Goal: Transaction & Acquisition: Purchase product/service

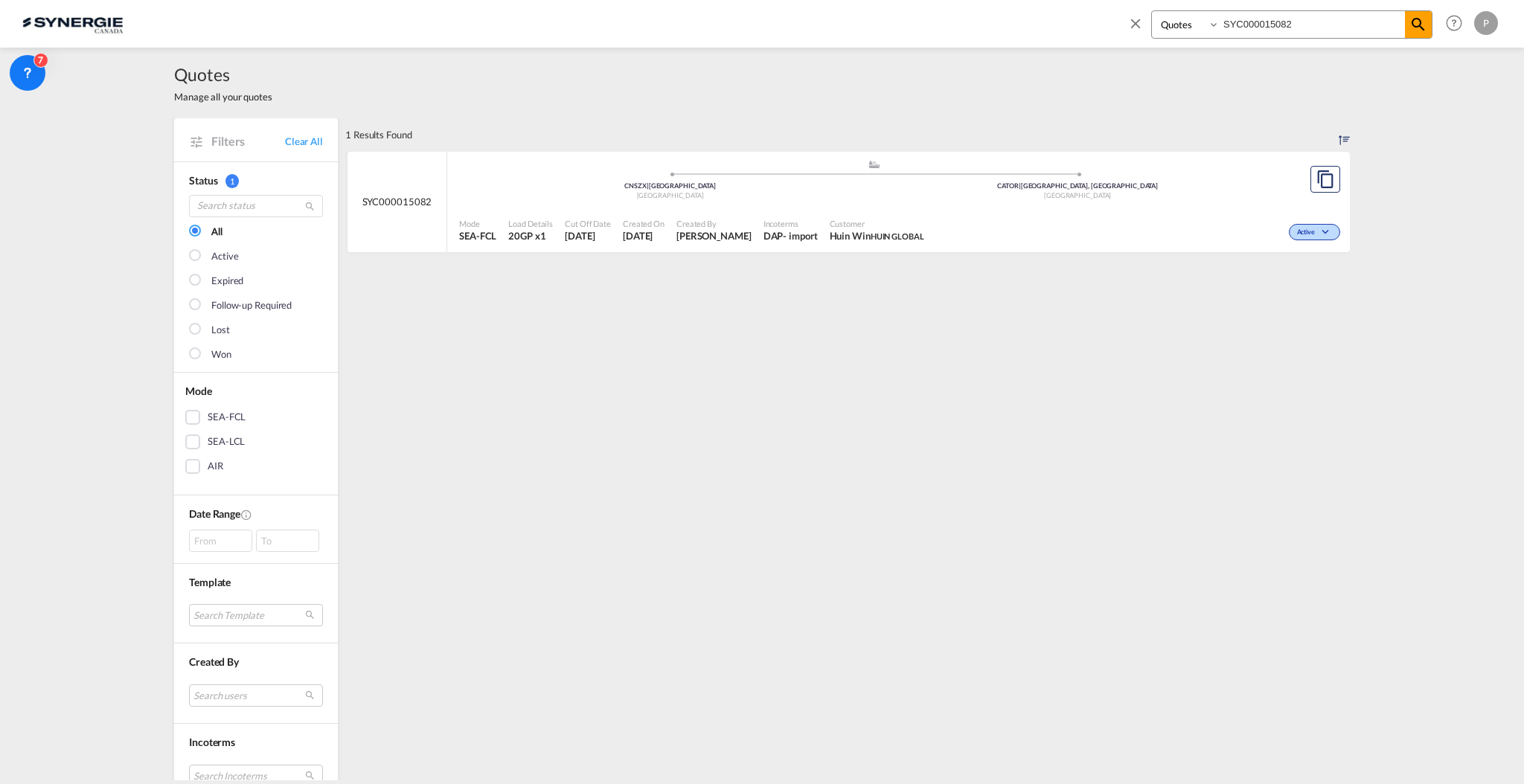
select select "Quotes"
click at [1130, 16] on div "Bookings Quotes Enquiries SYC000015082 Help Resources Product Release P My Prof…" at bounding box center [1309, 23] width 383 height 47
click at [1131, 17] on md-icon "icon-close" at bounding box center [1135, 23] width 17 height 17
click at [1282, 24] on button "New" at bounding box center [1315, 24] width 67 height 30
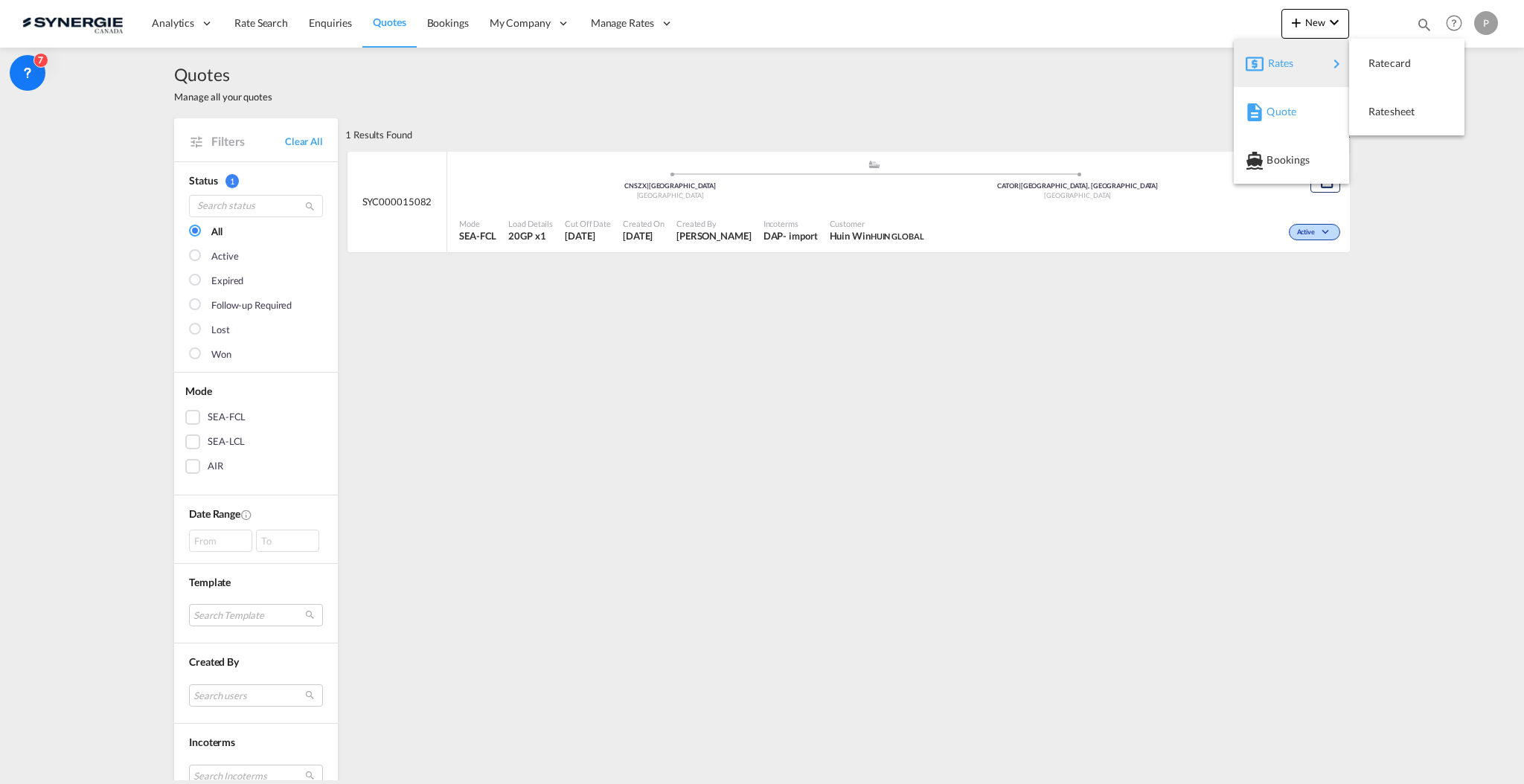
click at [1274, 104] on span "Quote" at bounding box center [1274, 112] width 17 height 30
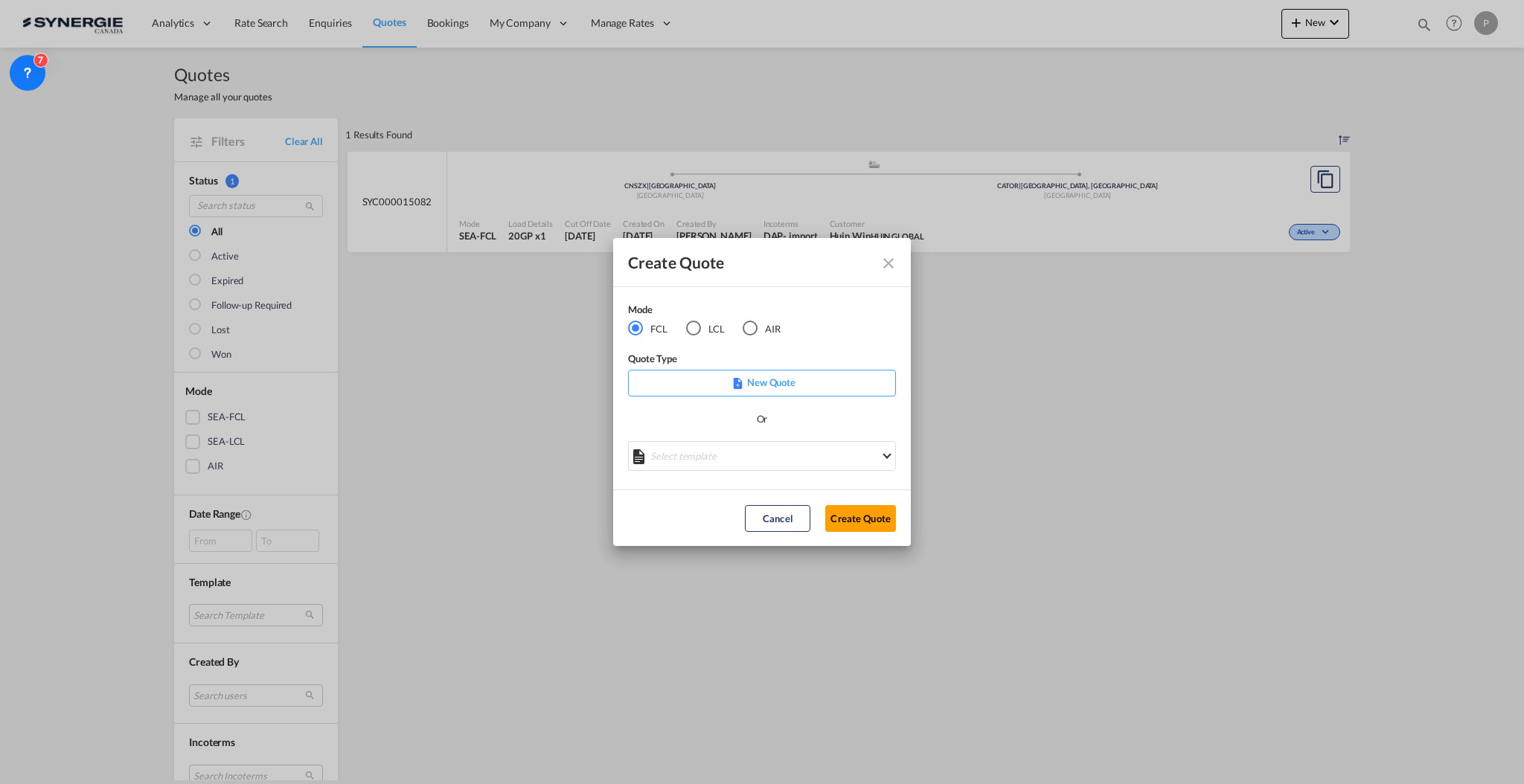
click at [1351, 465] on div "Create Quote Mode FCL LCL AIR Quote Type New Quote Or Select template *NEW* FCL…" at bounding box center [762, 392] width 1524 height 784
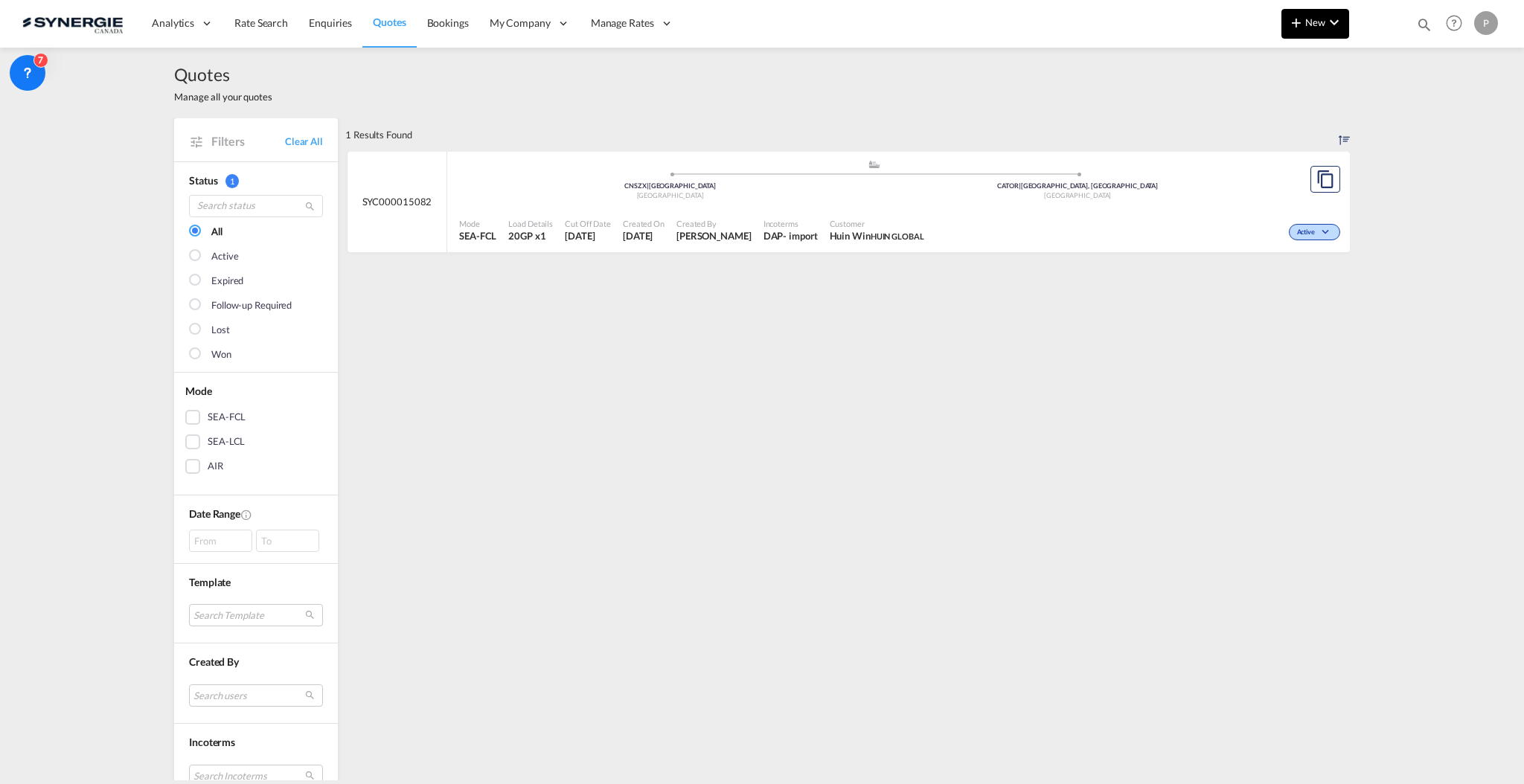
click at [1311, 16] on button "New" at bounding box center [1315, 24] width 67 height 30
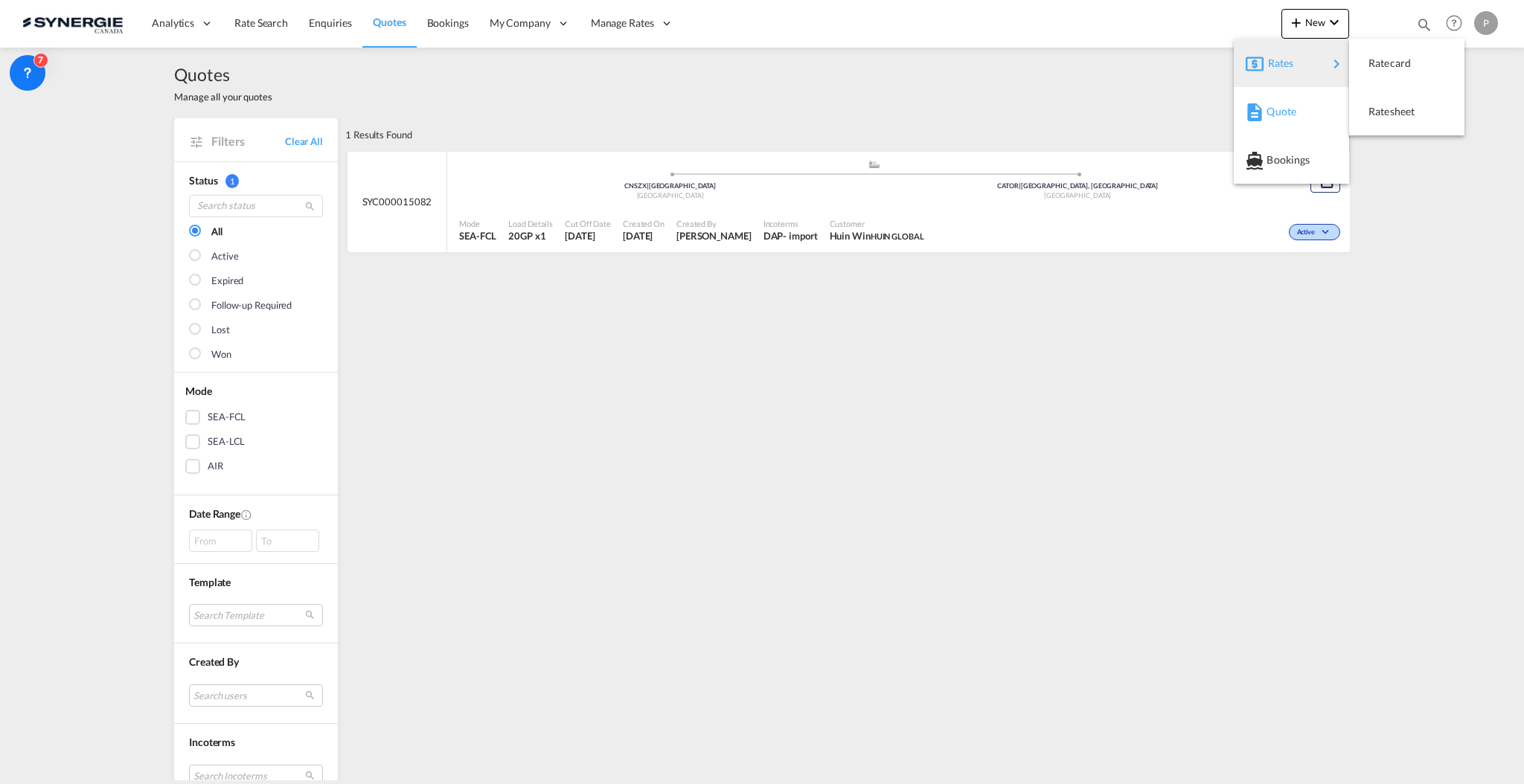
click at [1286, 101] on div "Quote" at bounding box center [1294, 112] width 55 height 38
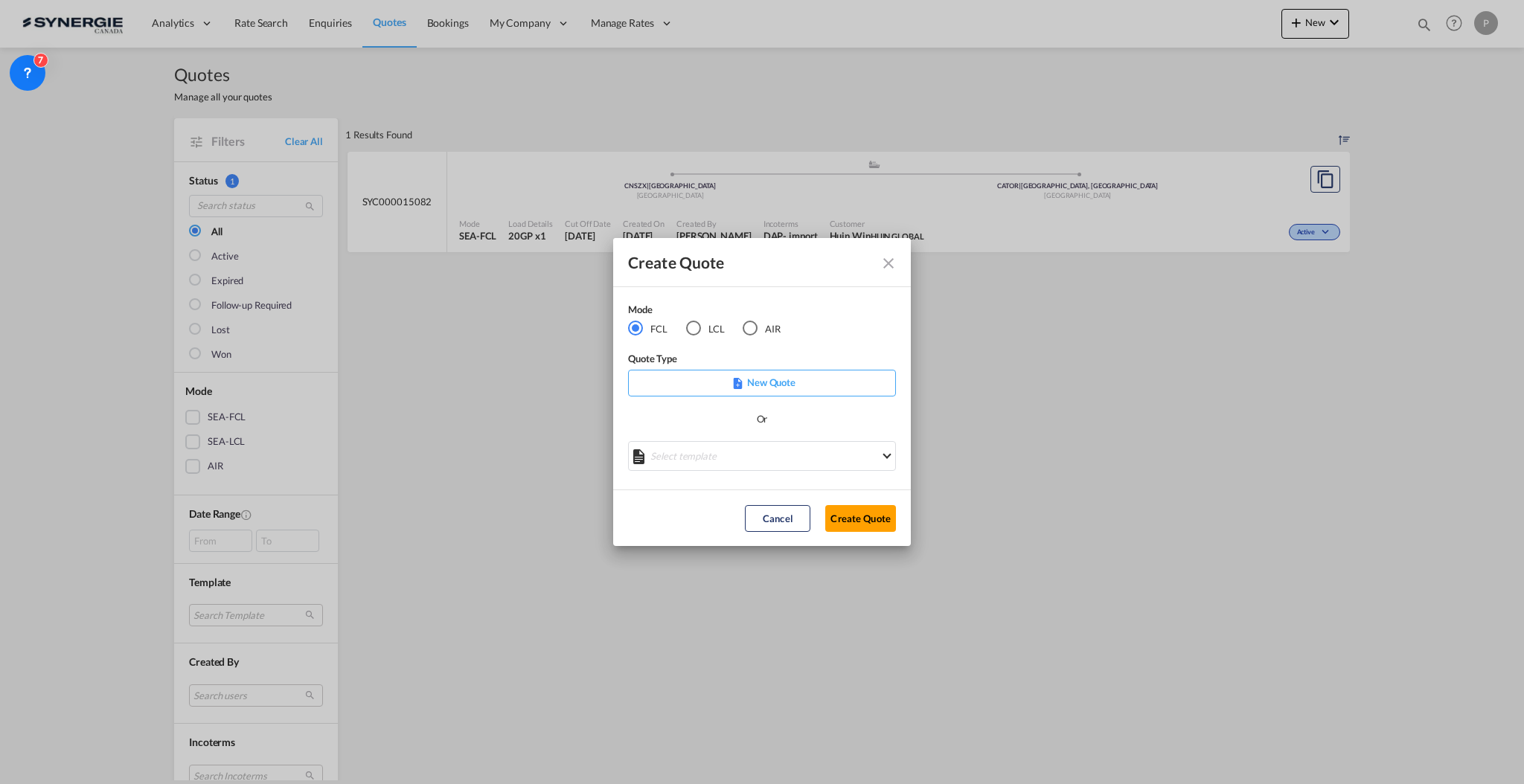
click at [685, 463] on md-select "Select template *NEW* FCL FREEHAND / DAP Pablo Gomez Saldarriaga | 10 Jul 2025 …" at bounding box center [762, 456] width 268 height 30
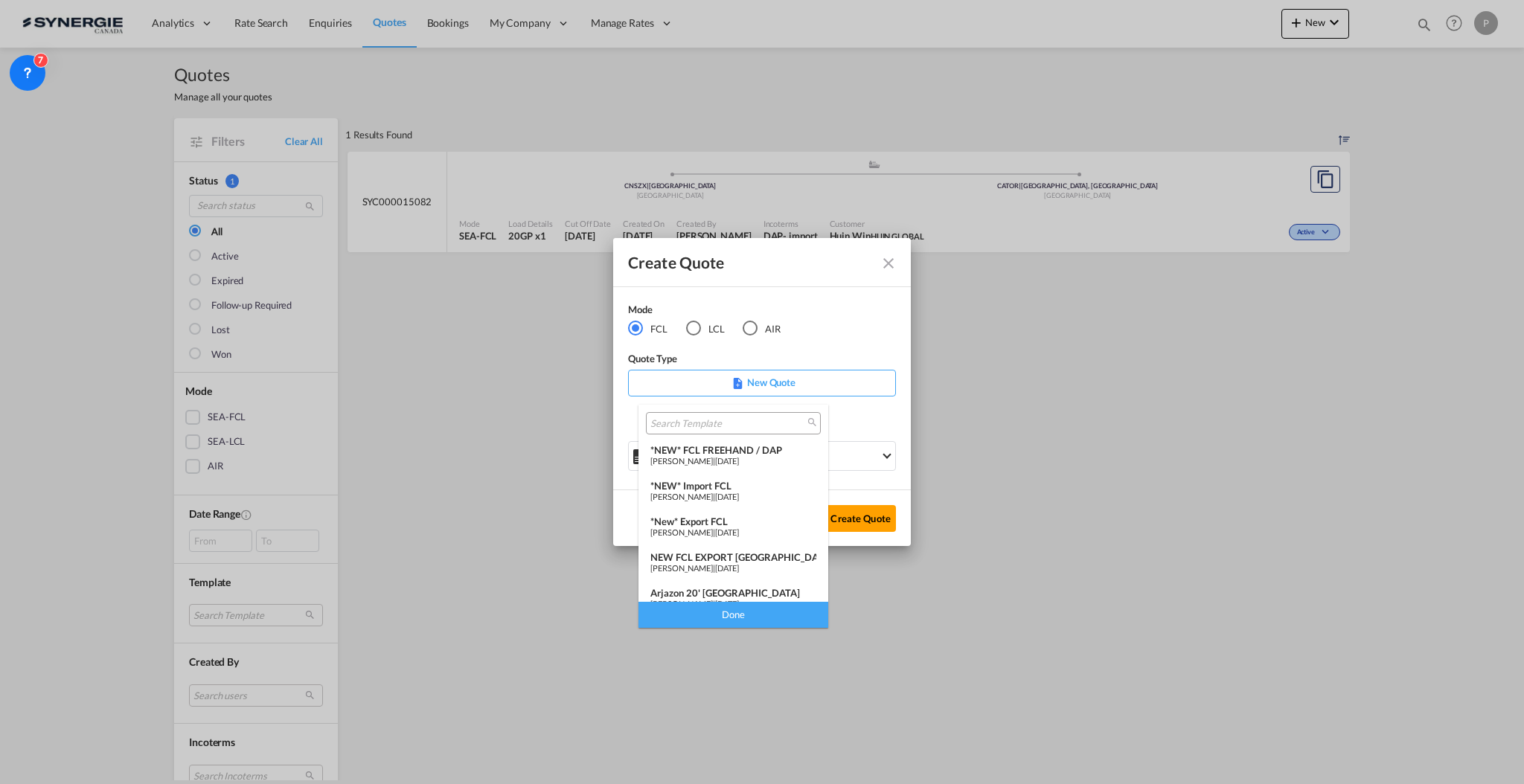
click at [699, 456] on span "[PERSON_NAME]" at bounding box center [681, 461] width 62 height 10
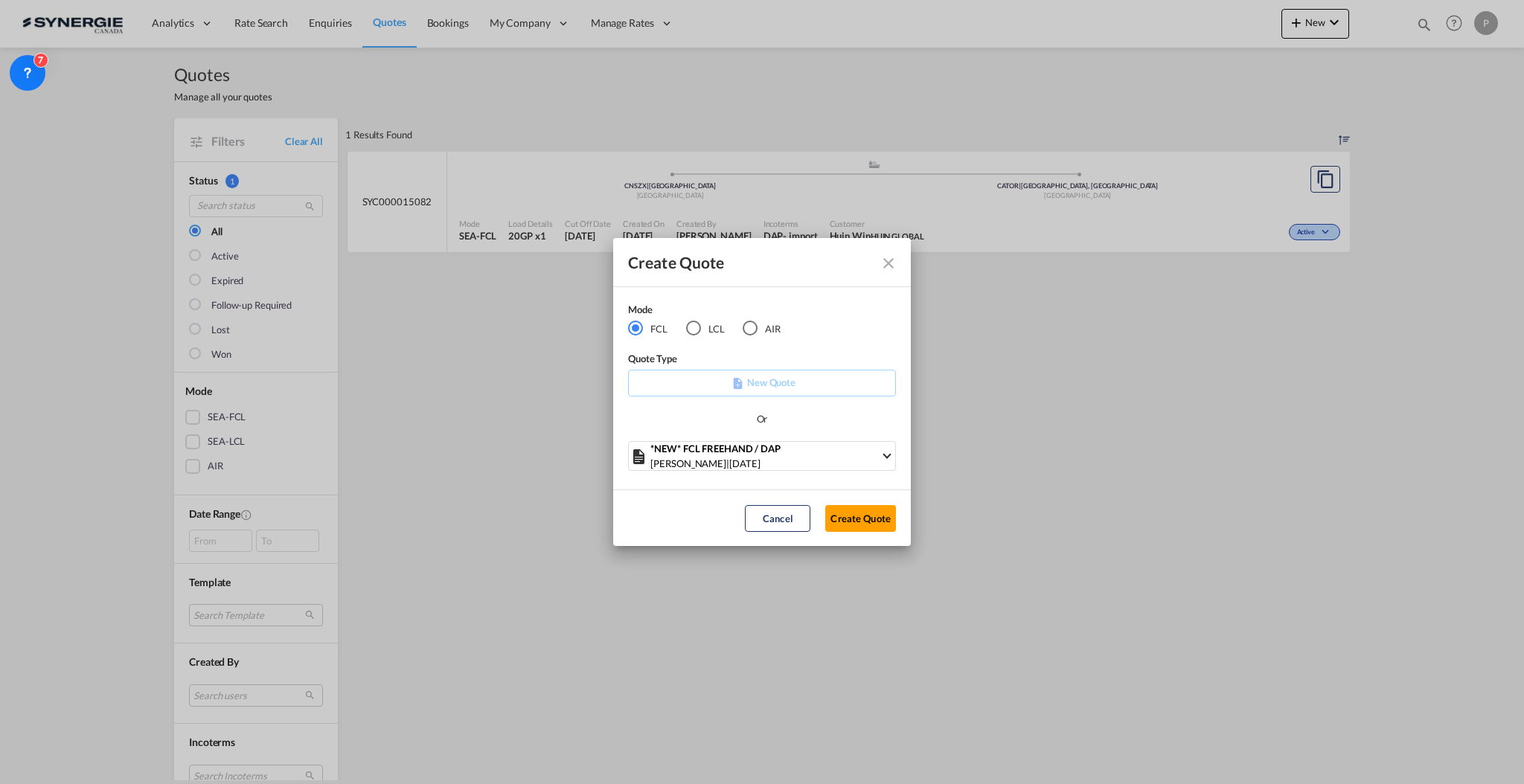
click at [869, 501] on md-dialog-actions "Cancel Create Quote" at bounding box center [762, 517] width 298 height 56
click at [864, 511] on button "Create Quote" at bounding box center [860, 518] width 70 height 27
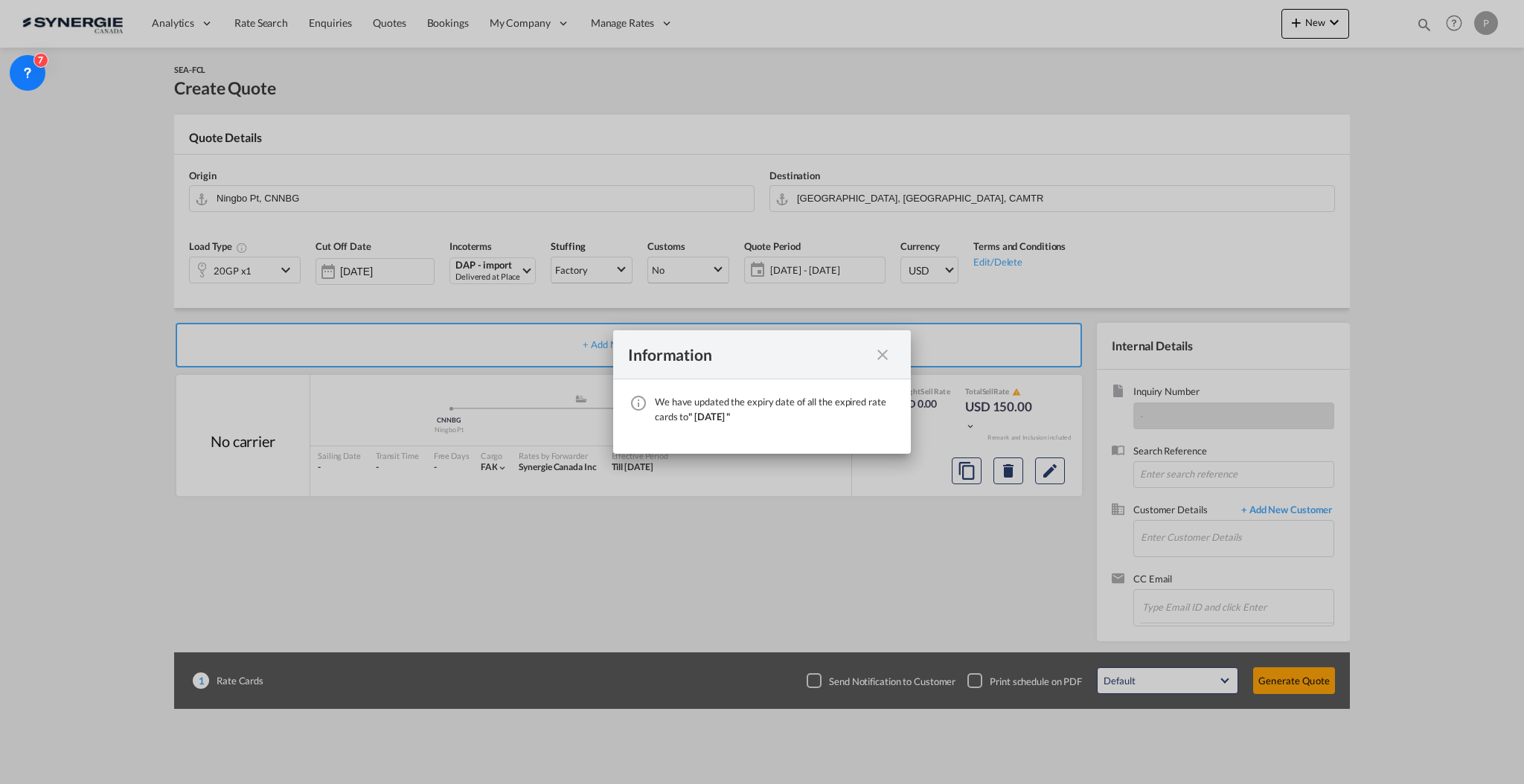
click at [874, 353] on md-icon "icon-close fg-AAA8AD cursor" at bounding box center [882, 354] width 18 height 18
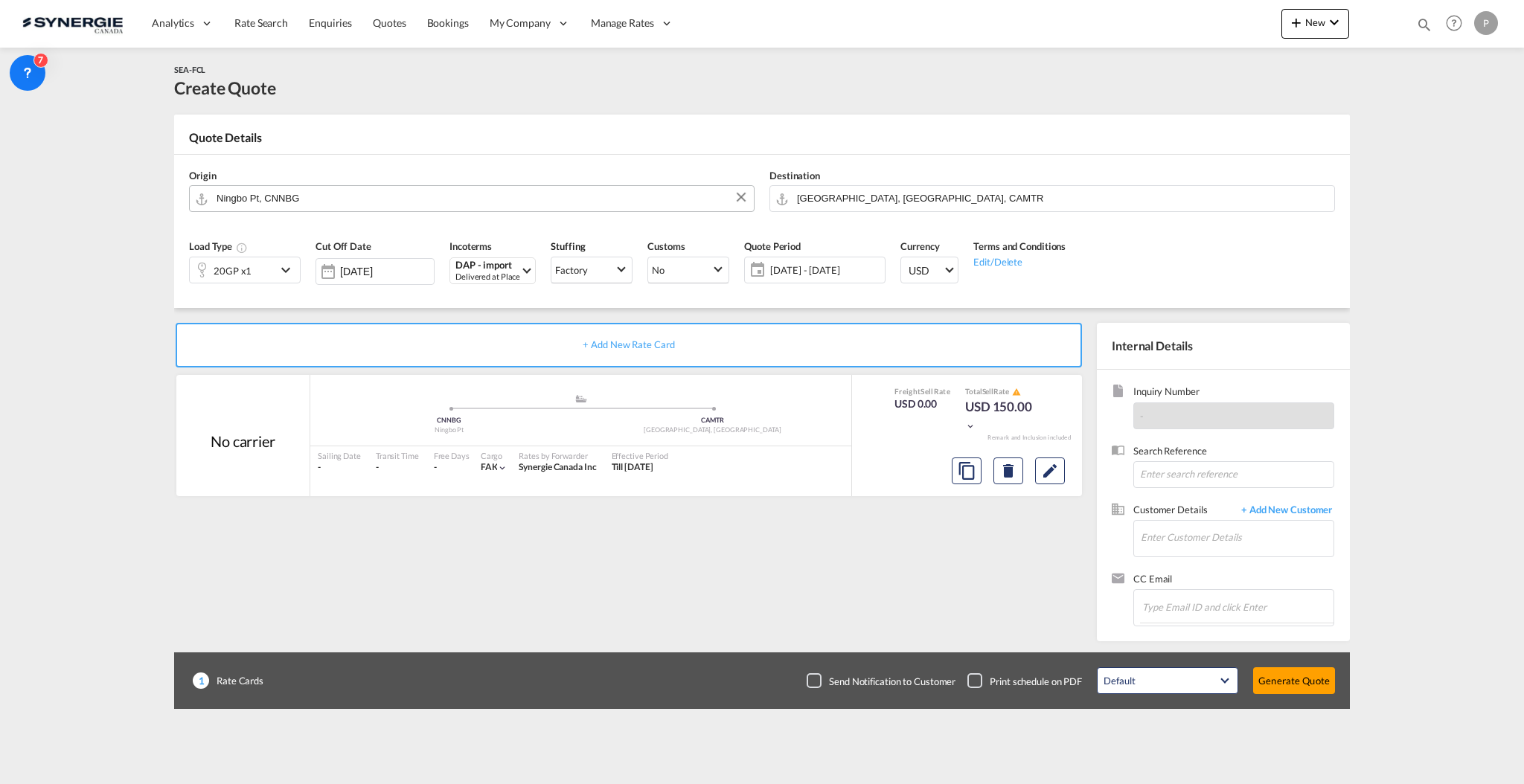
click at [489, 187] on input "Ningbo Pt, CNNBG" at bounding box center [481, 198] width 530 height 26
click at [489, 188] on input "Ningbo Pt, CNNBG" at bounding box center [481, 198] width 530 height 26
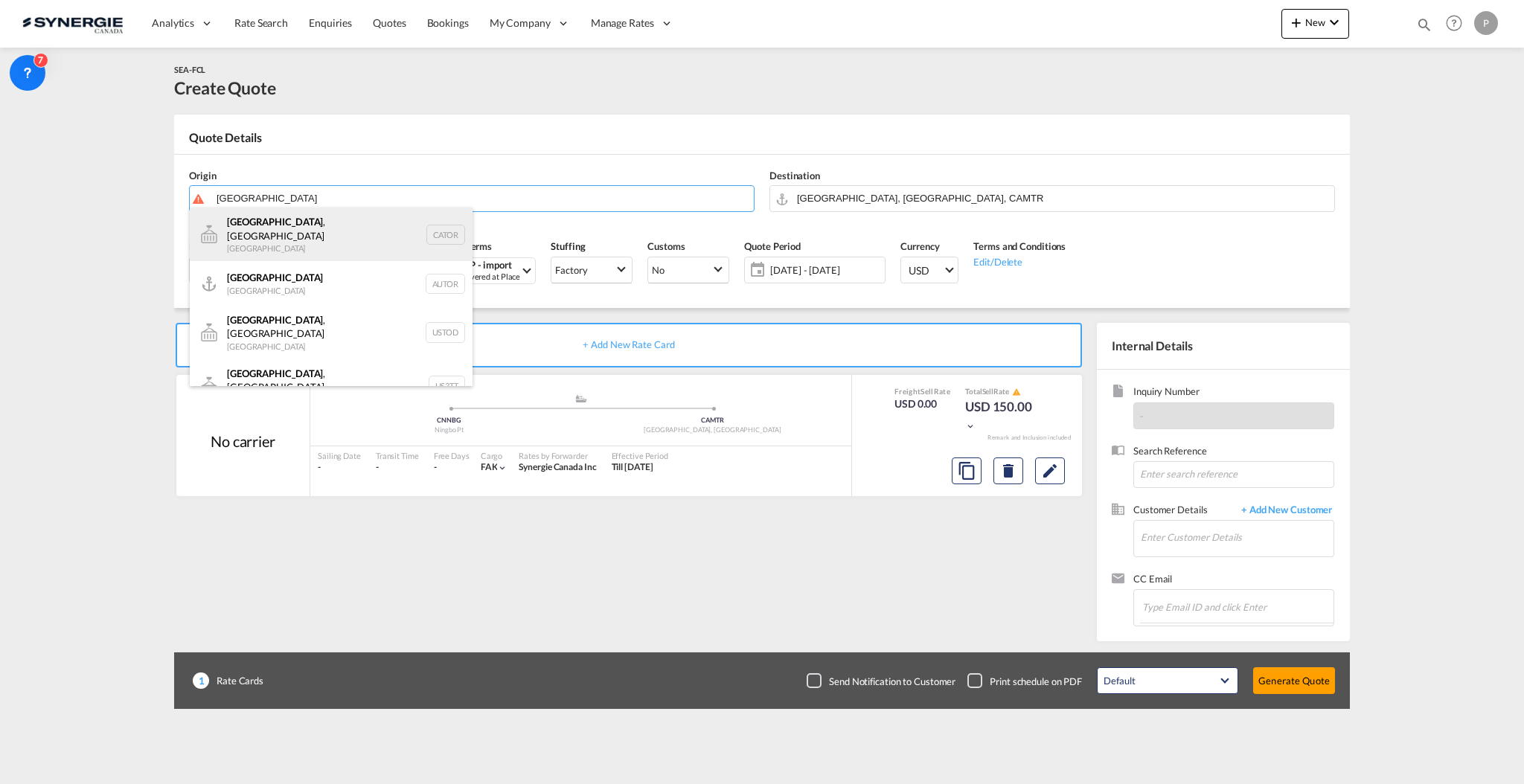
click at [361, 226] on div "Toronto , ON Canada CATOR" at bounding box center [332, 235] width 283 height 53
type input "Toronto, ON, CATOR"
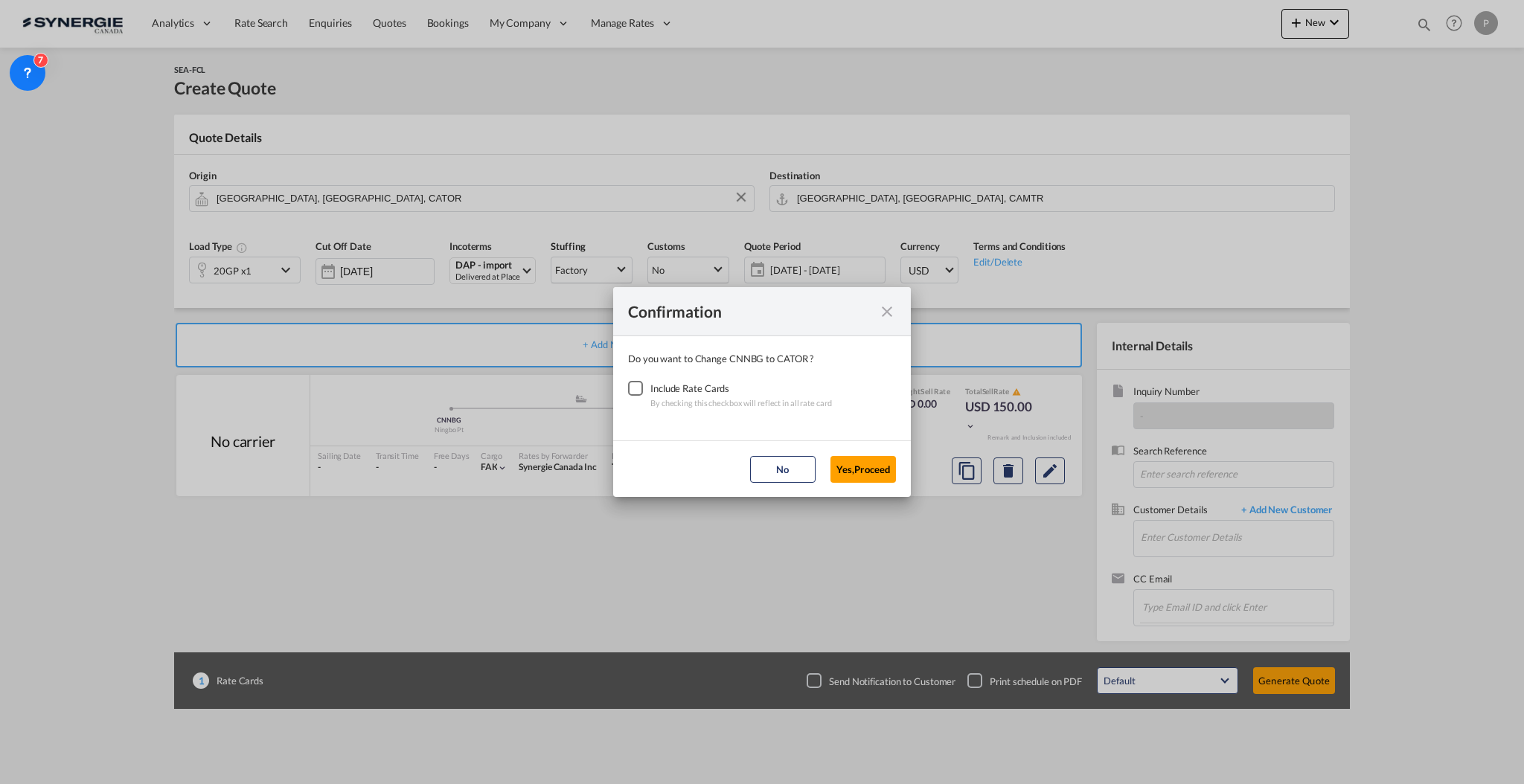
drag, startPoint x: 647, startPoint y: 379, endPoint x: 664, endPoint y: 389, distance: 19.7
click at [643, 381] on div "Checkbox No Ink" at bounding box center [635, 388] width 15 height 15
click at [867, 471] on button "Yes,Proceed" at bounding box center [864, 469] width 65 height 27
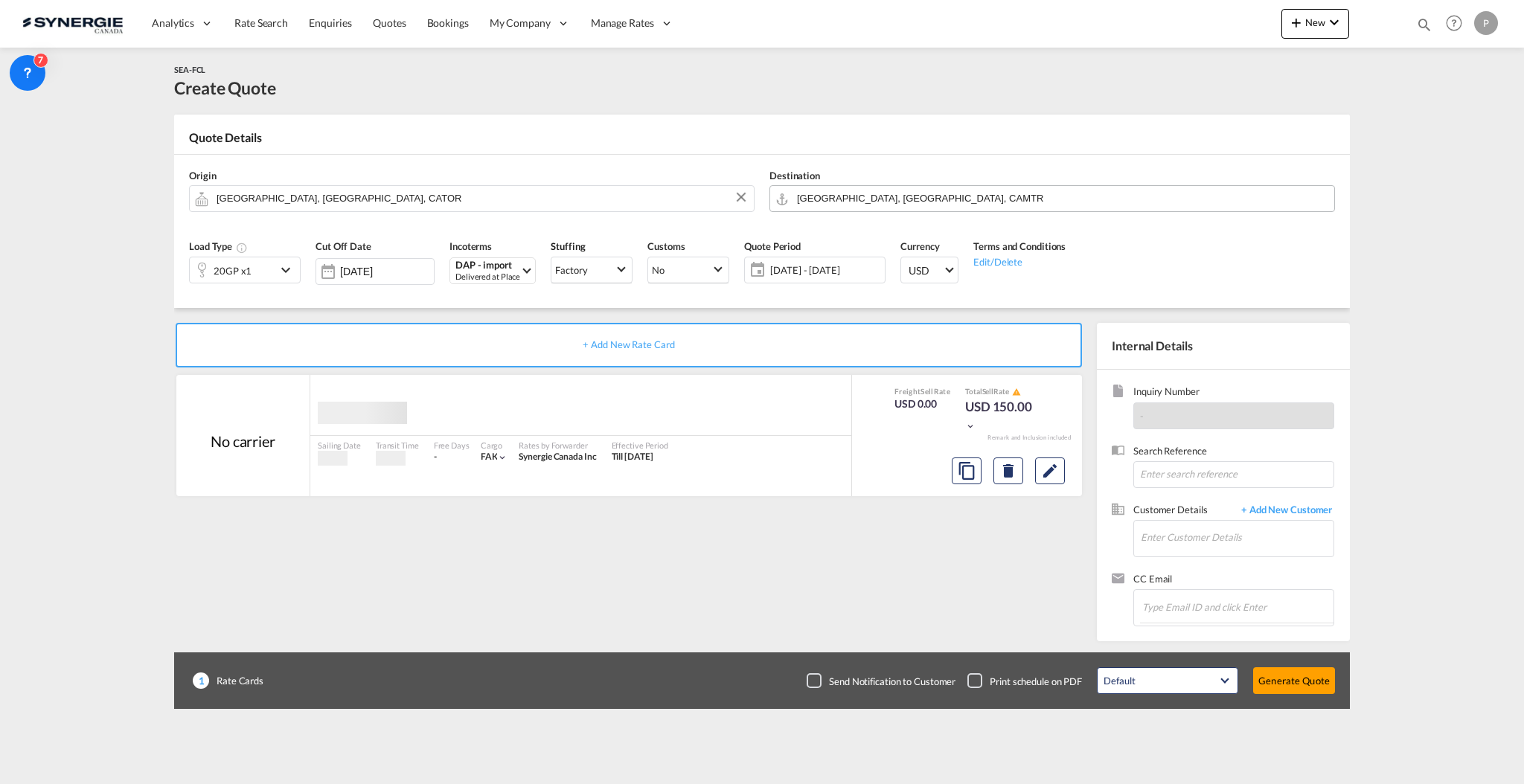
click at [849, 194] on input "Montreal, QC, CAMTR" at bounding box center [1062, 198] width 530 height 26
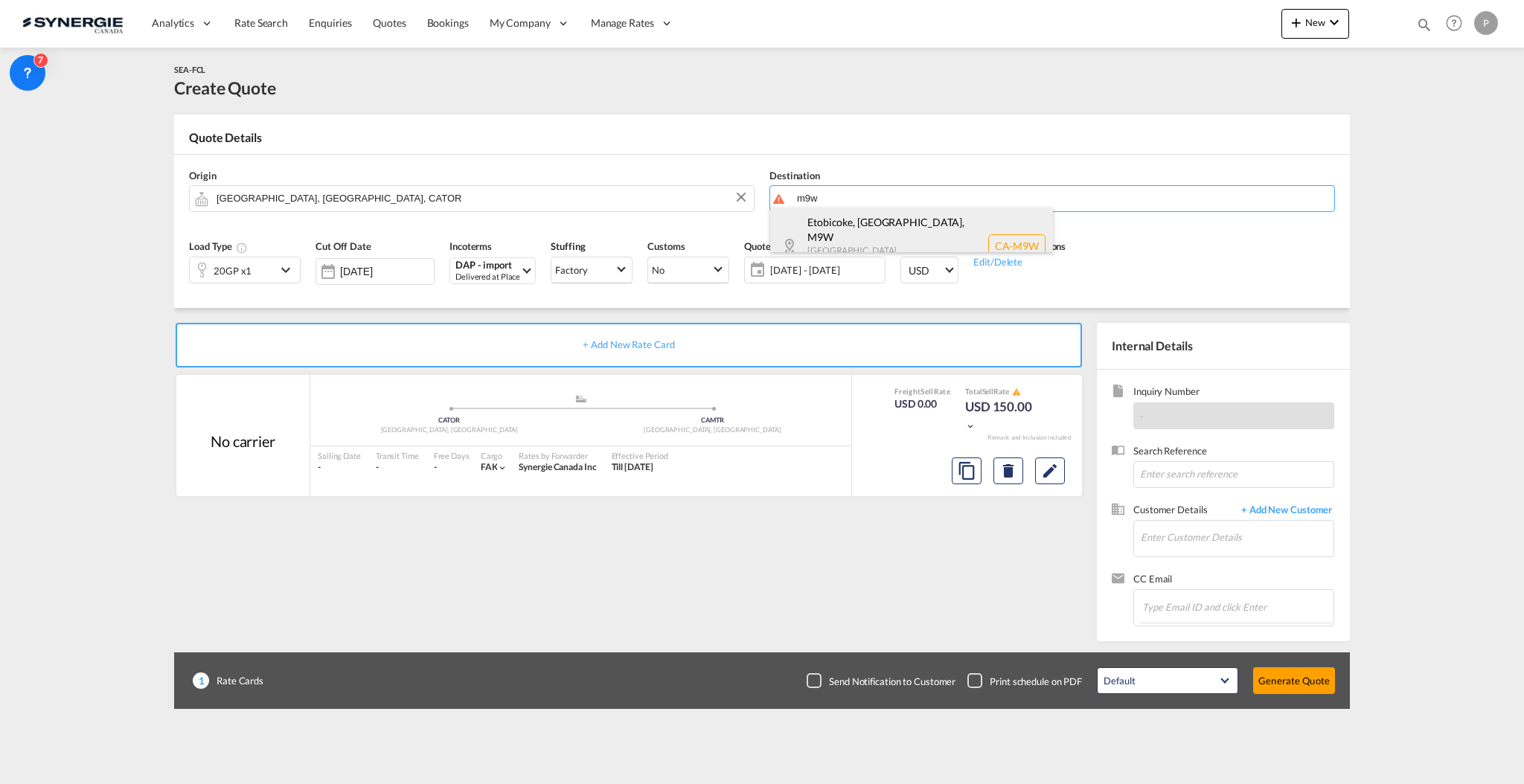
click at [850, 226] on div "Etobicoke, ON , M9W Ontario Canada CA-M9W" at bounding box center [912, 245] width 283 height 76
type input "CA-M9W, Etobicoke, ON, Ontario"
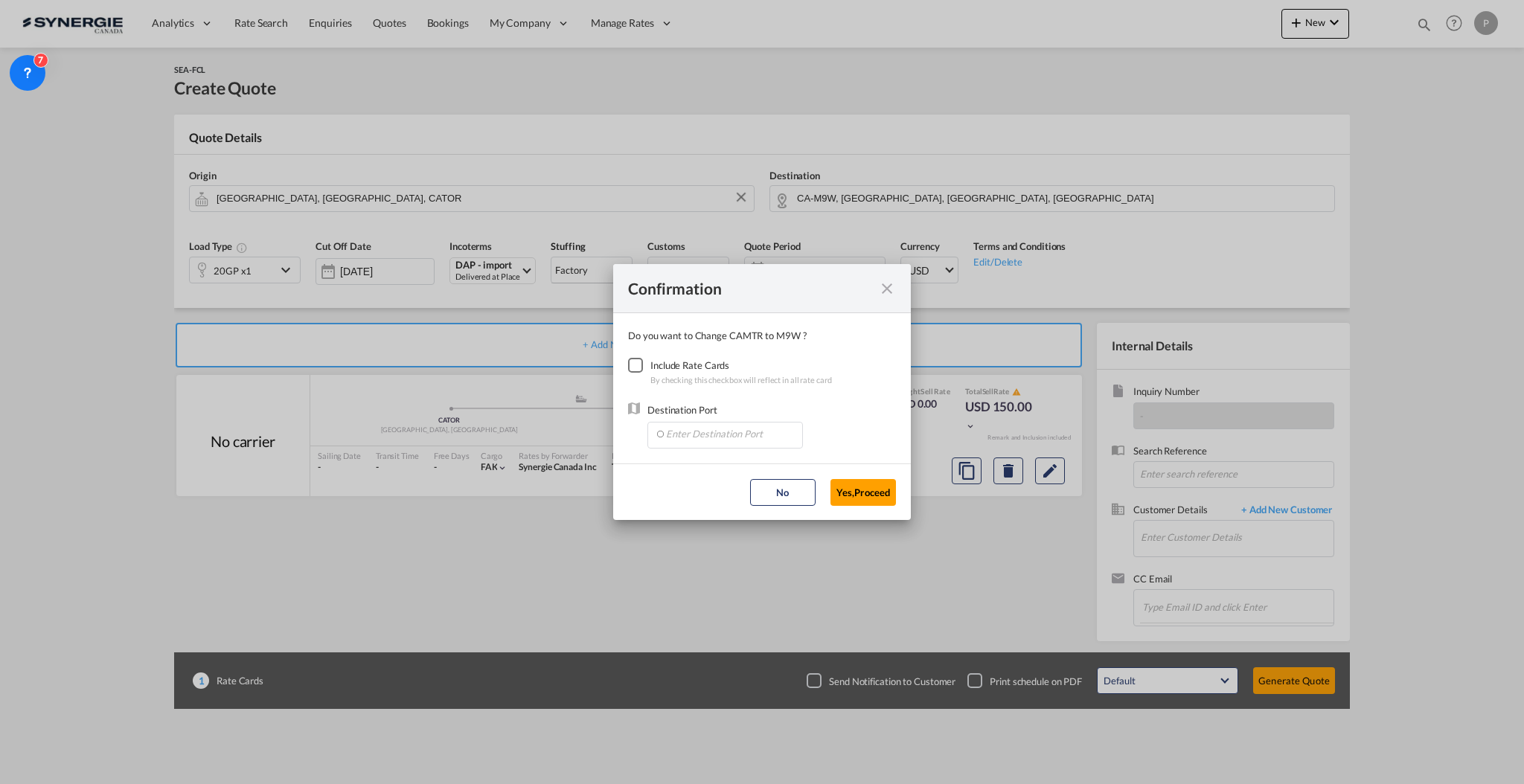
click at [641, 365] on div "Checkbox No Ink" at bounding box center [635, 364] width 15 height 15
click at [687, 439] on input "Enter Destination Port" at bounding box center [728, 434] width 148 height 23
click at [704, 460] on span "CAMIS, Mississauga, ON, Canada, North America, Americas" at bounding box center [955, 466] width 579 height 13
type input "CAMIS, Mississauga, ON, Canada, North America, Americas"
click at [843, 486] on button "Yes,Proceed" at bounding box center [864, 492] width 65 height 27
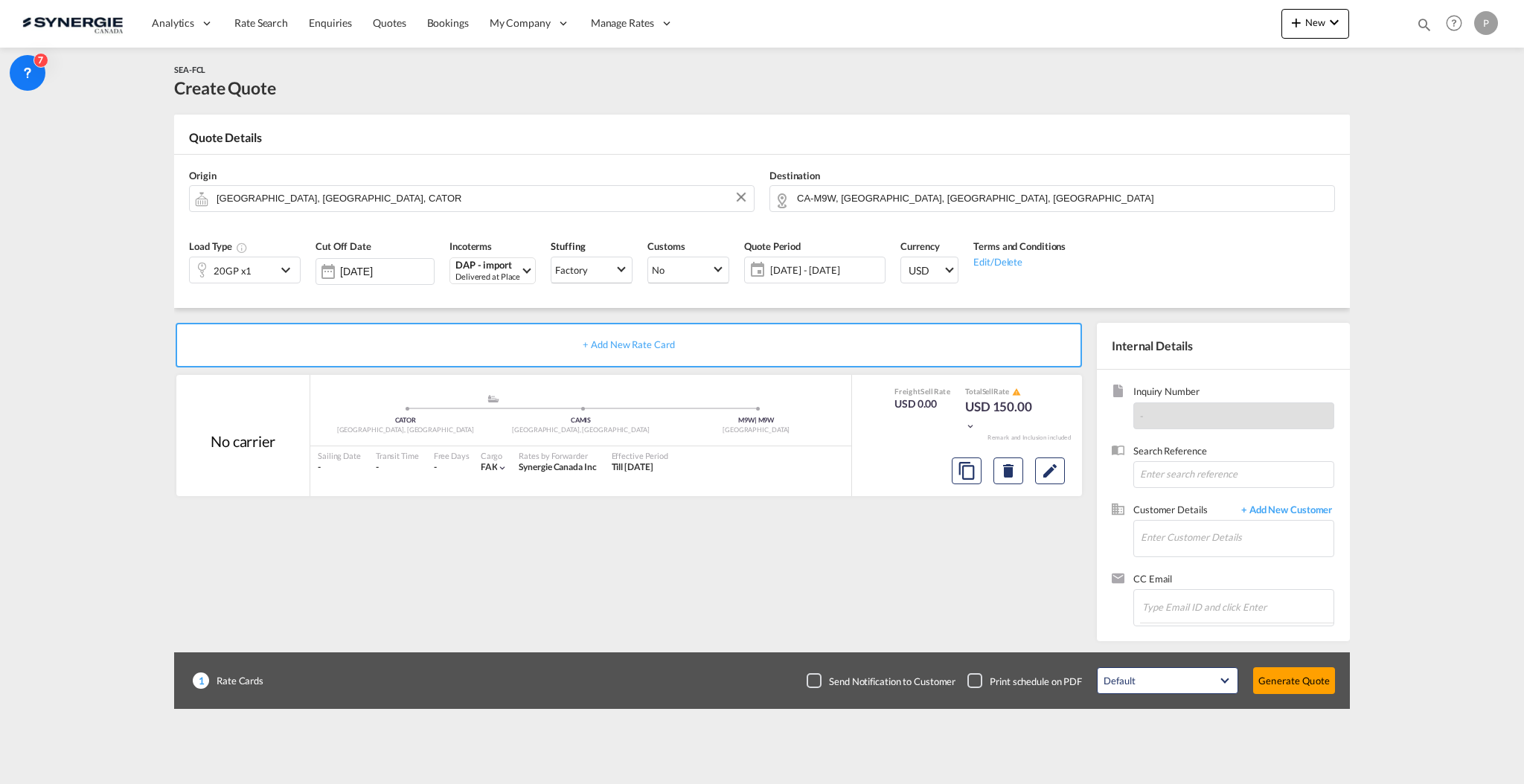
click at [271, 268] on div "20GP x1" at bounding box center [233, 270] width 86 height 26
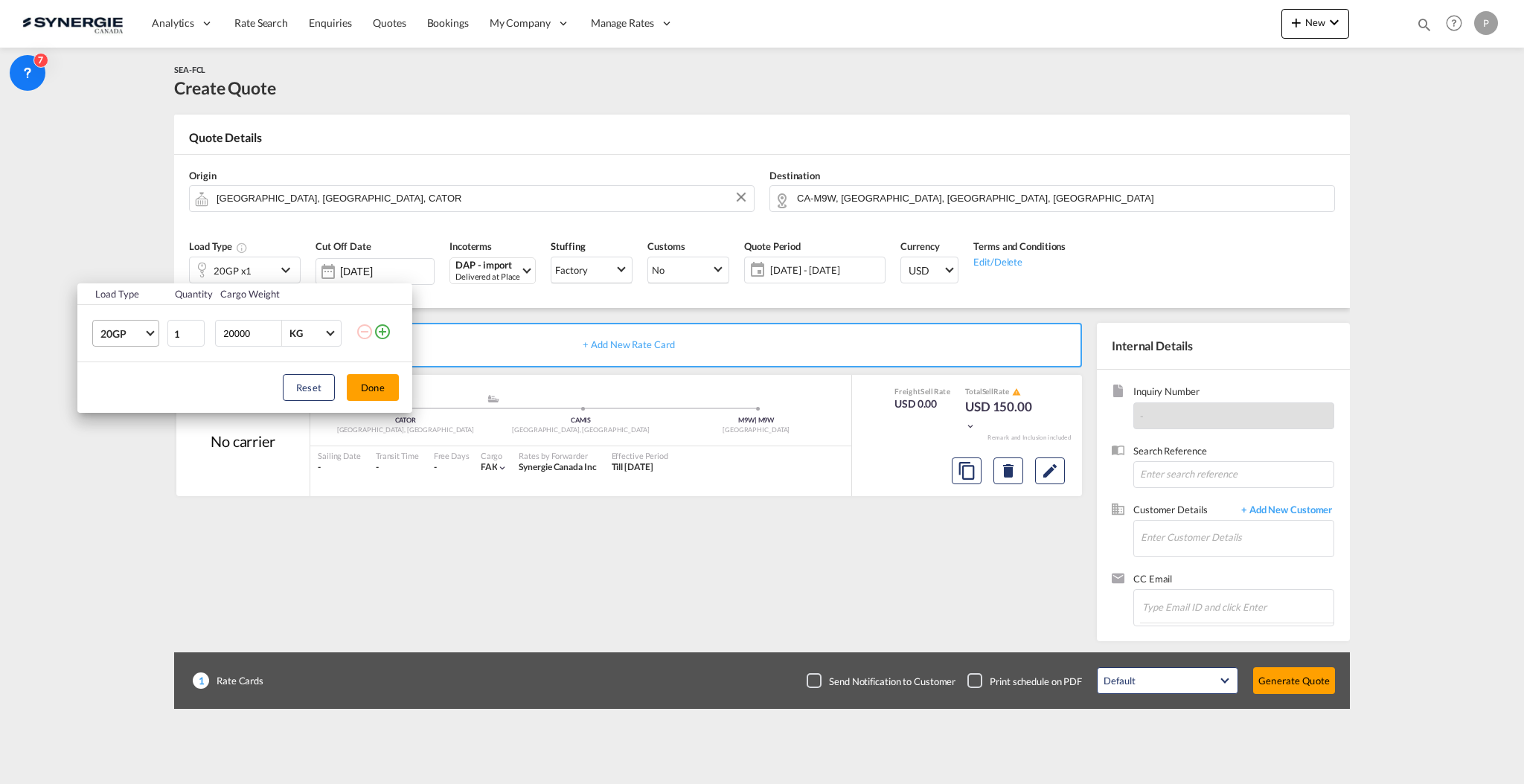
click at [134, 328] on span "20GP" at bounding box center [122, 334] width 44 height 15
click at [130, 400] on md-option "40HC" at bounding box center [139, 406] width 101 height 36
click at [375, 386] on button "Done" at bounding box center [372, 387] width 52 height 27
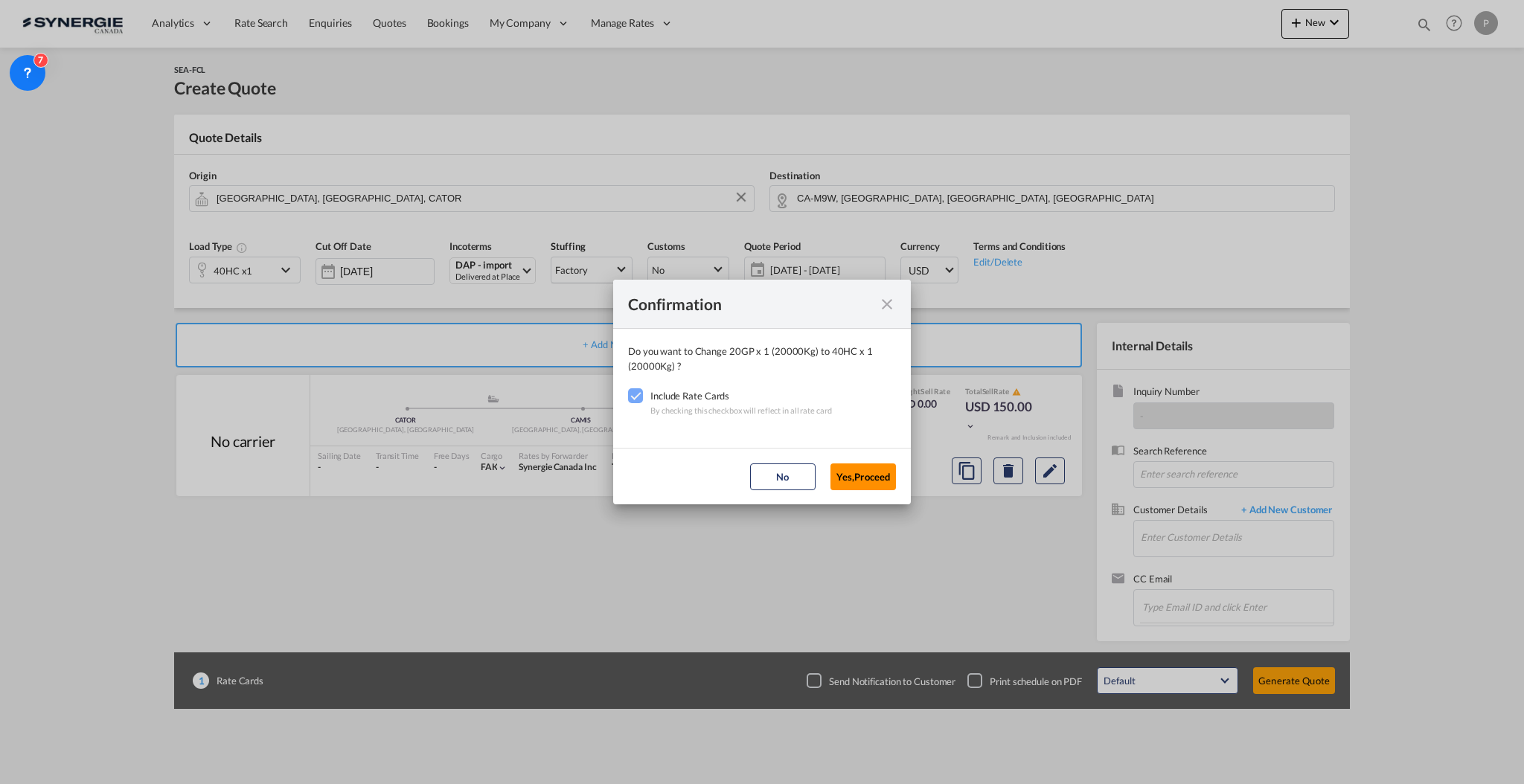
click at [838, 474] on button "Yes,Proceed" at bounding box center [864, 476] width 65 height 27
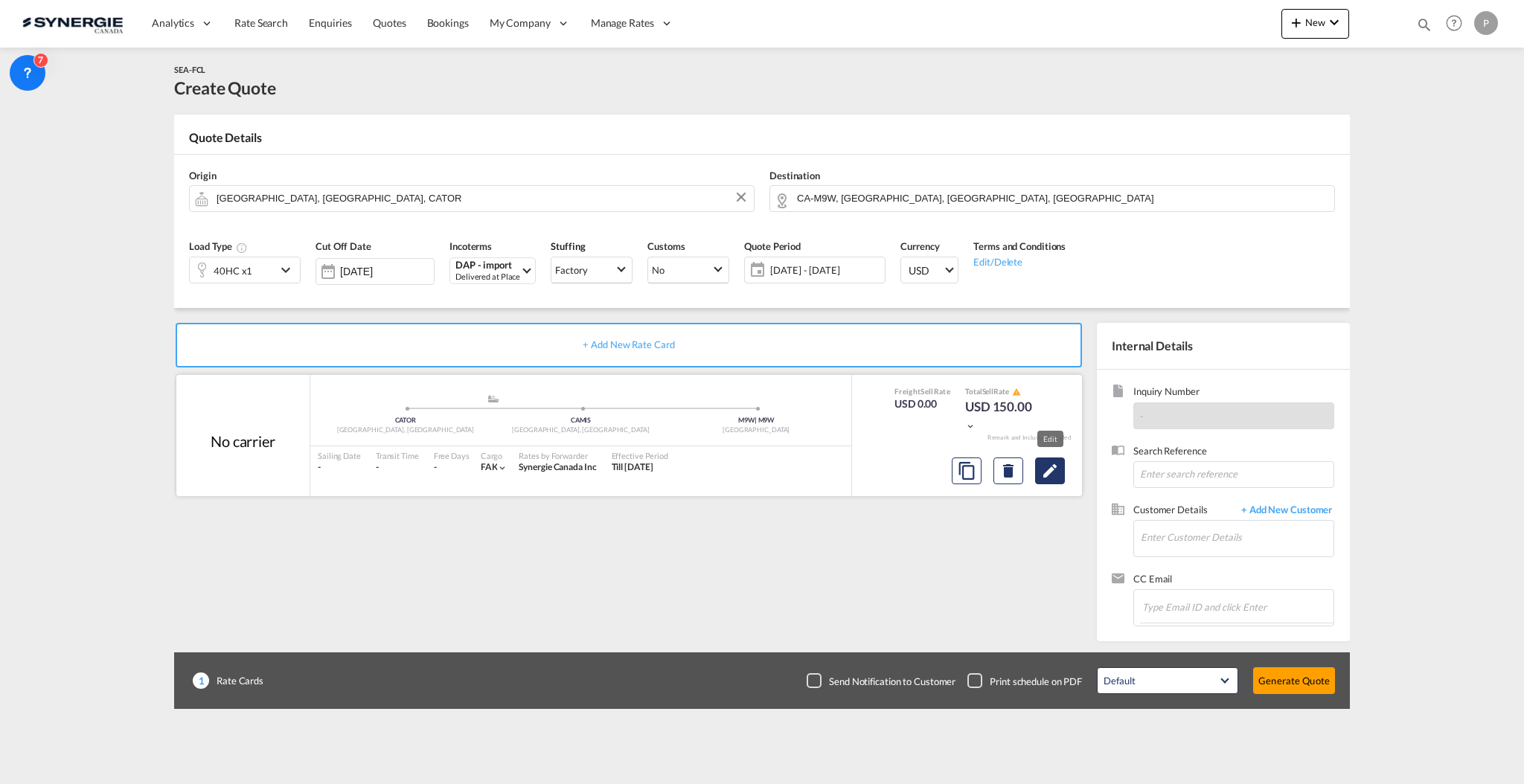
click at [1044, 474] on md-icon "Edit" at bounding box center [1050, 471] width 18 height 18
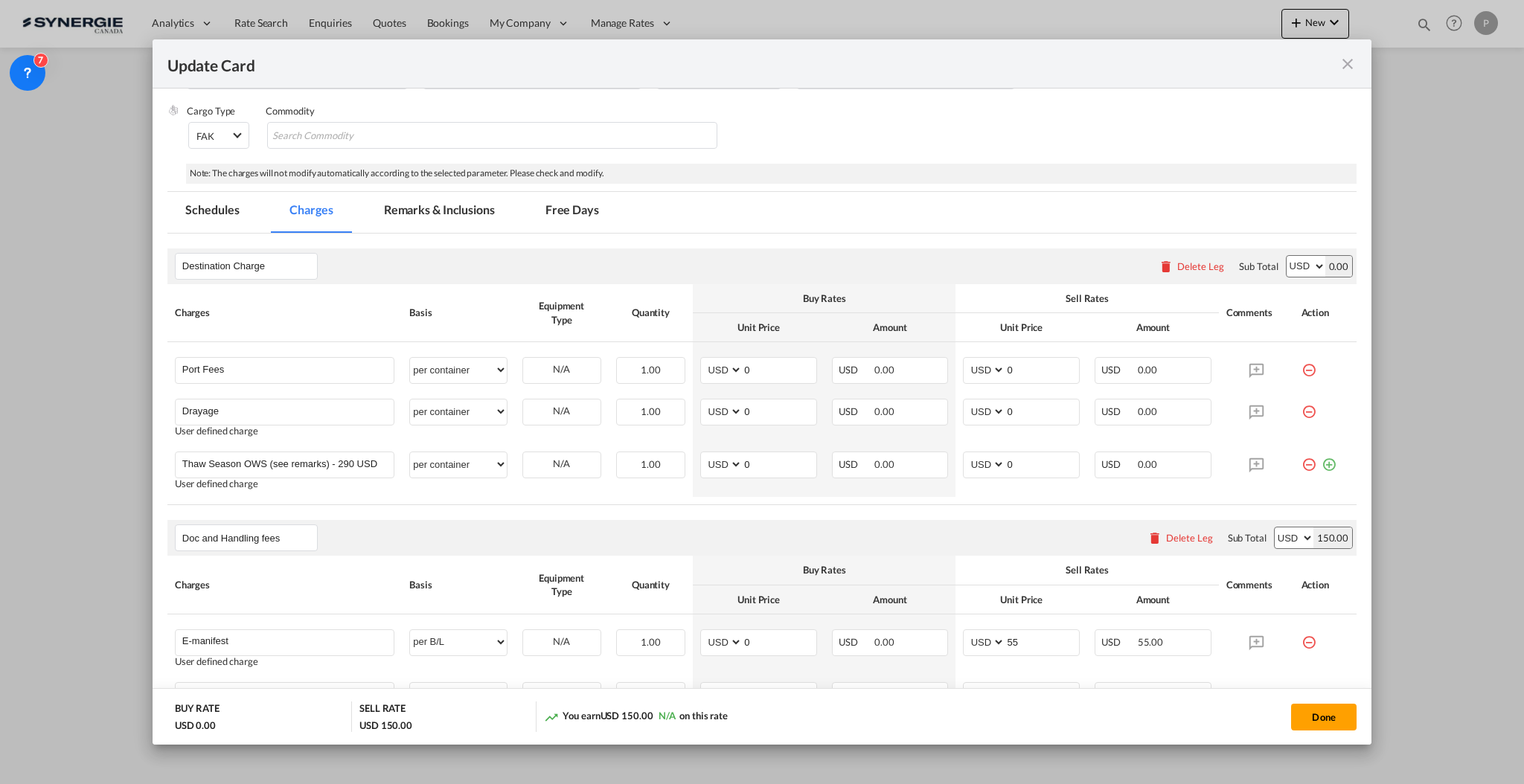
scroll to position [298, 0]
click at [804, 411] on input "0" at bounding box center [779, 411] width 73 height 23
type input "276"
type input "330"
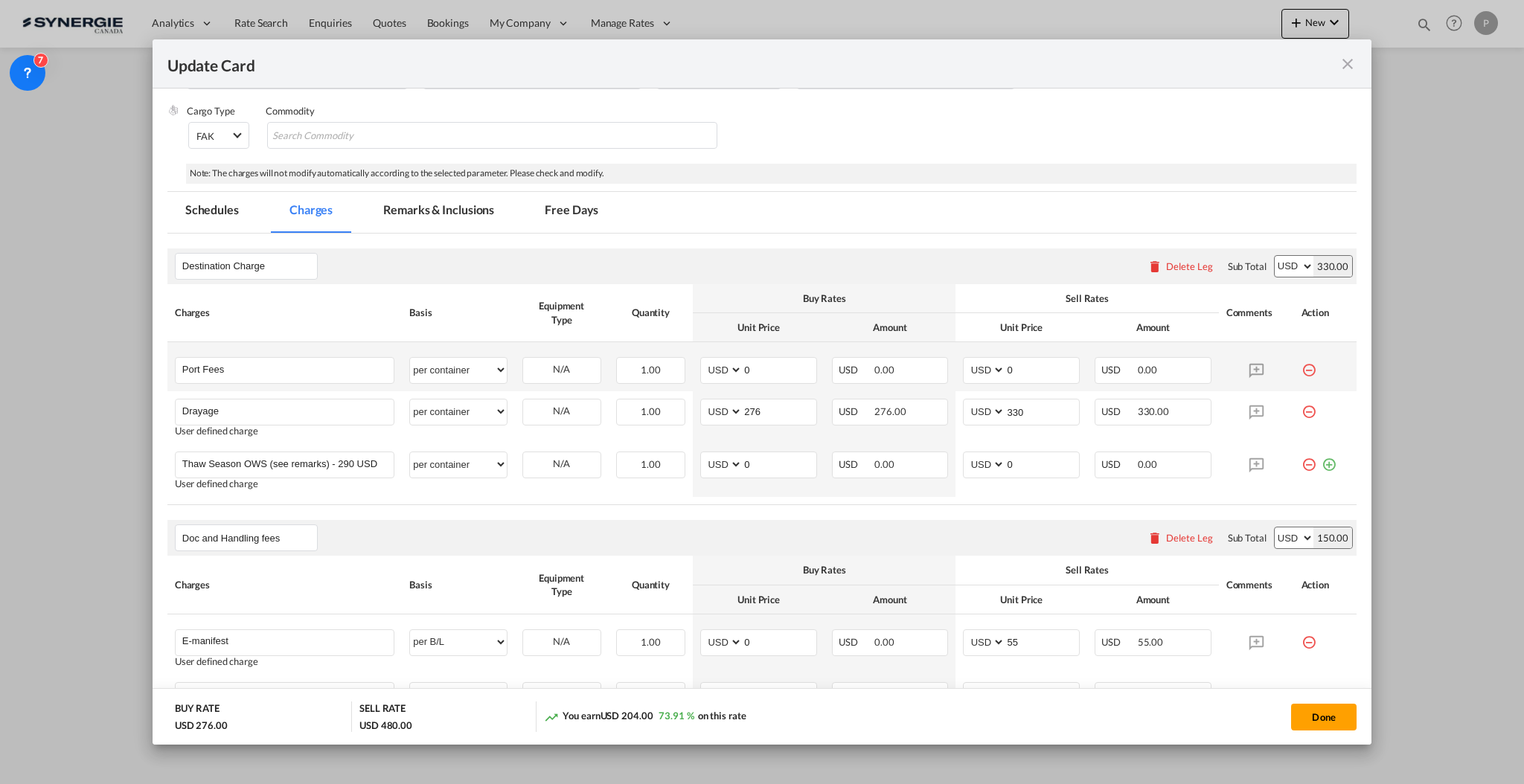
click at [1301, 363] on md-icon "icon-minus-circle-outline red-400-fg" at bounding box center [1308, 364] width 15 height 15
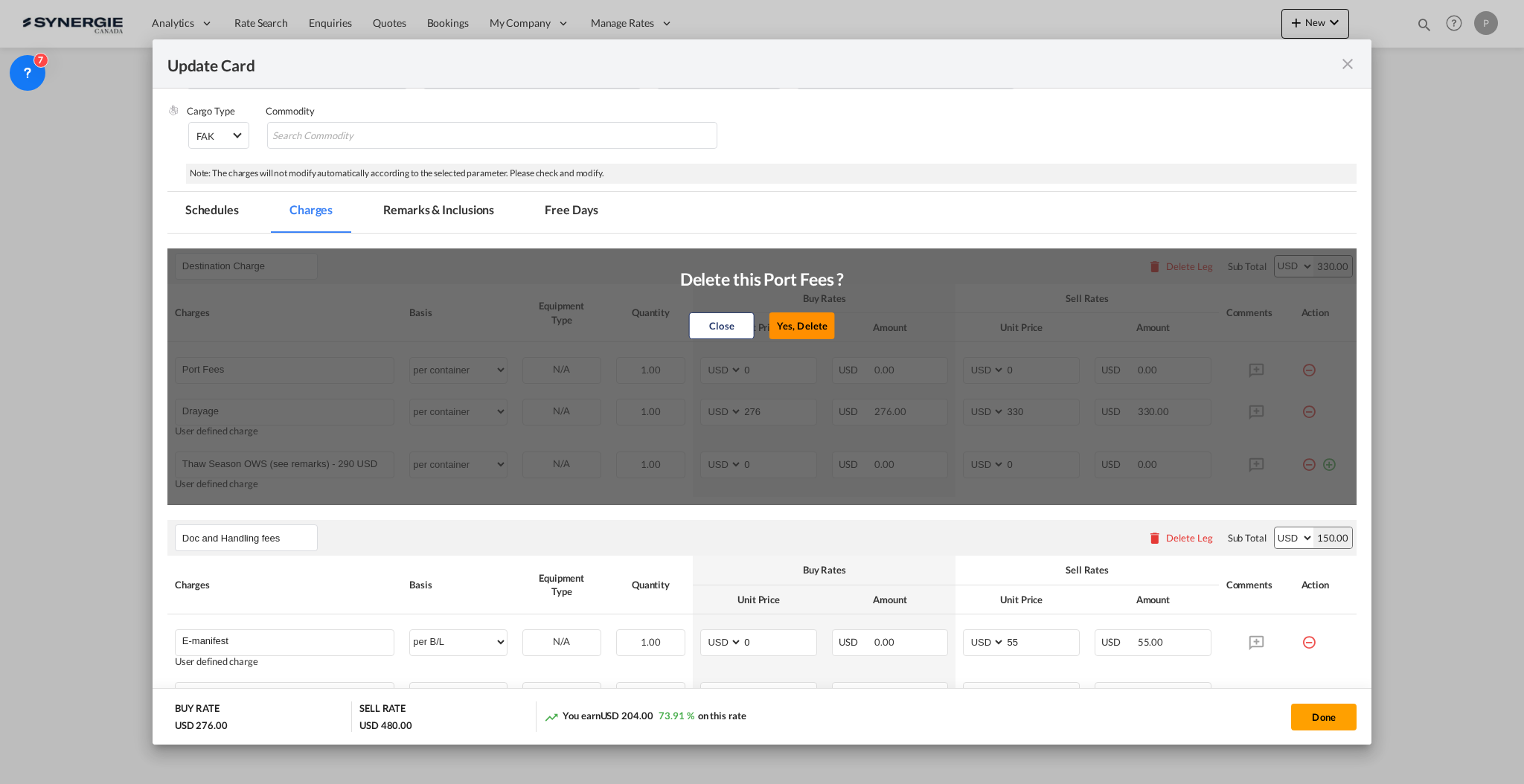
click at [801, 322] on button "Yes, Delete" at bounding box center [802, 326] width 65 height 27
type input "Drayage"
type input "276"
type input "330"
type input "Thaw Season OWS (see remarks) - 290 USD if applicable"
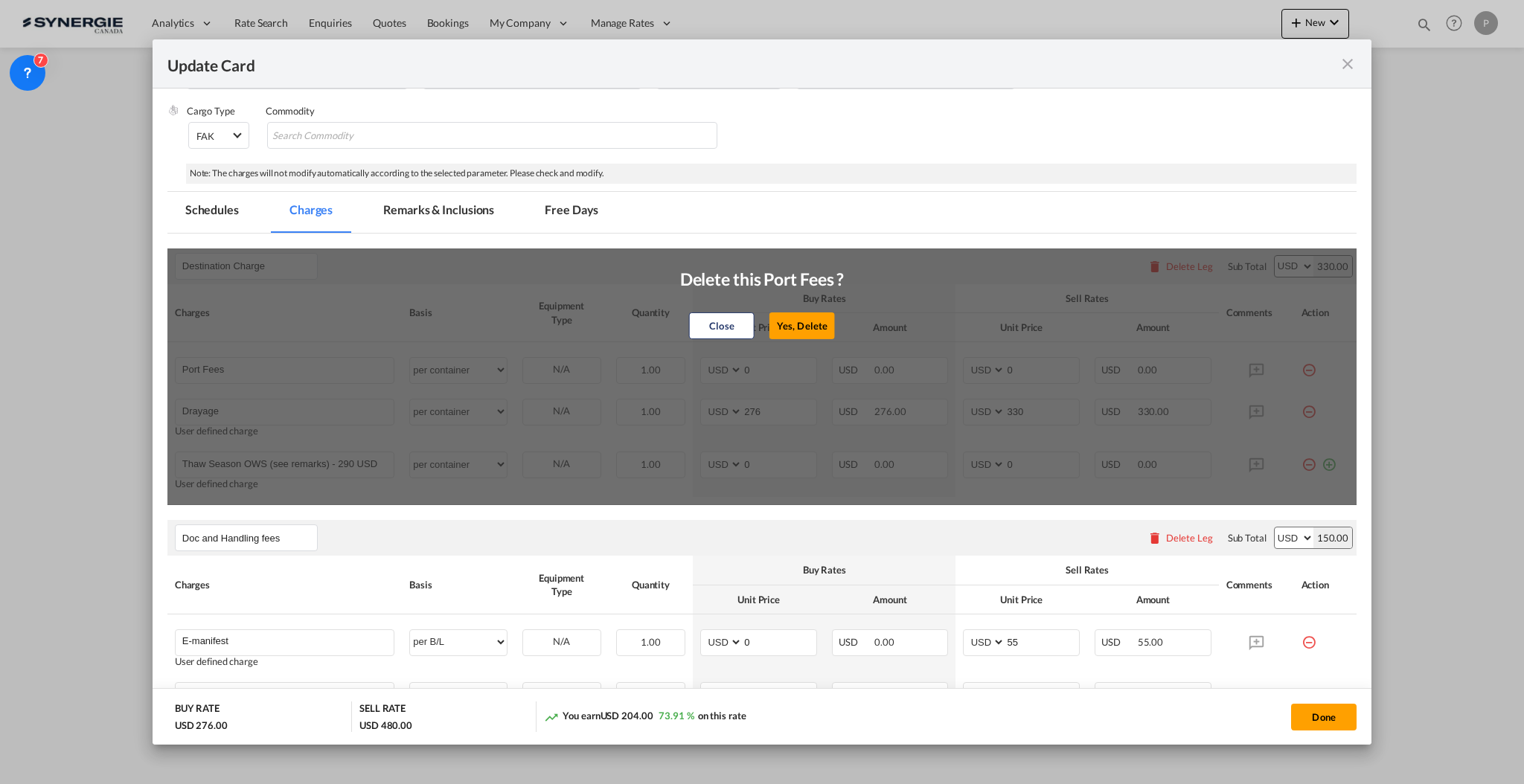
type input "0"
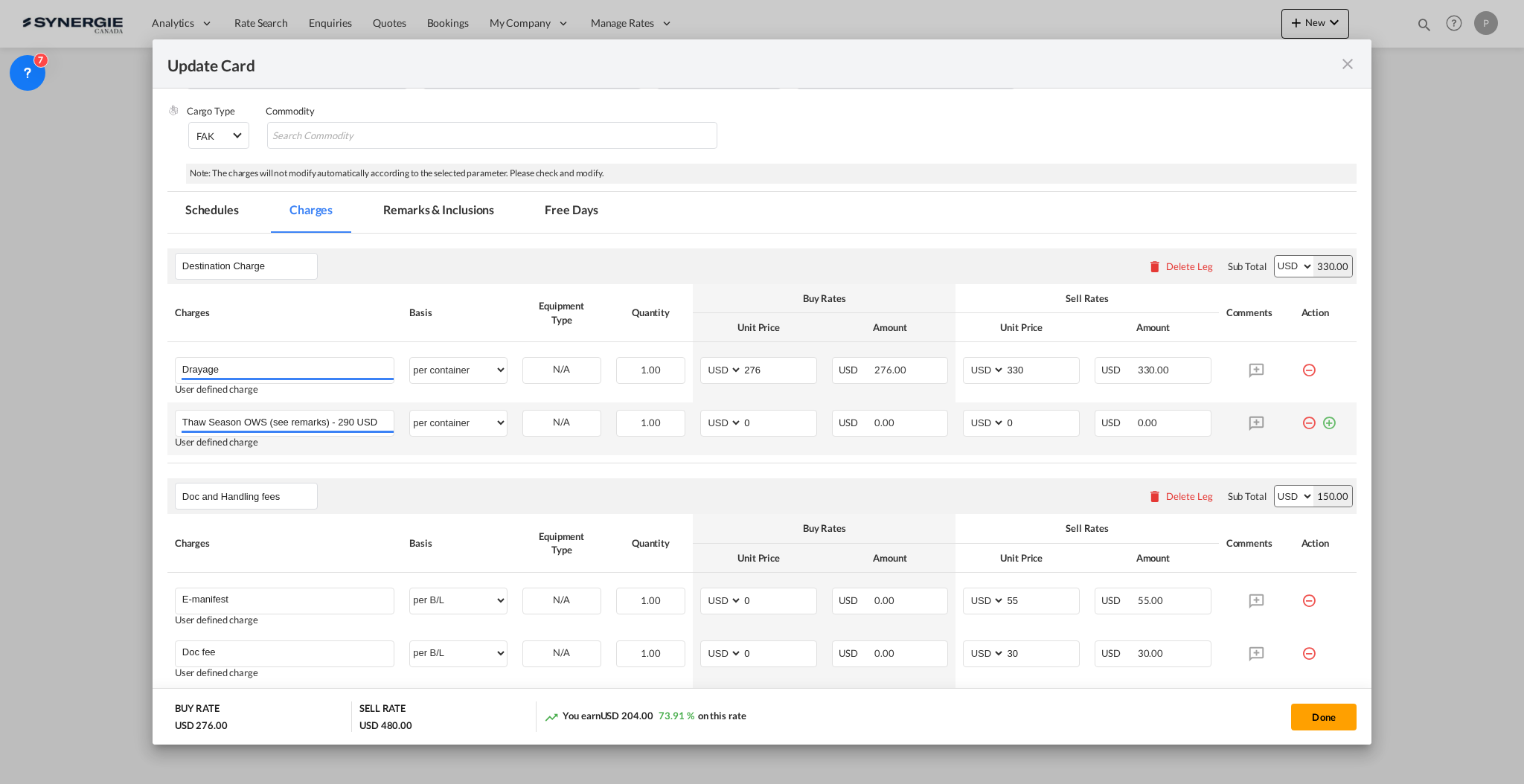
click at [1301, 424] on md-icon "icon-minus-circle-outline red-400-fg" at bounding box center [1308, 417] width 15 height 15
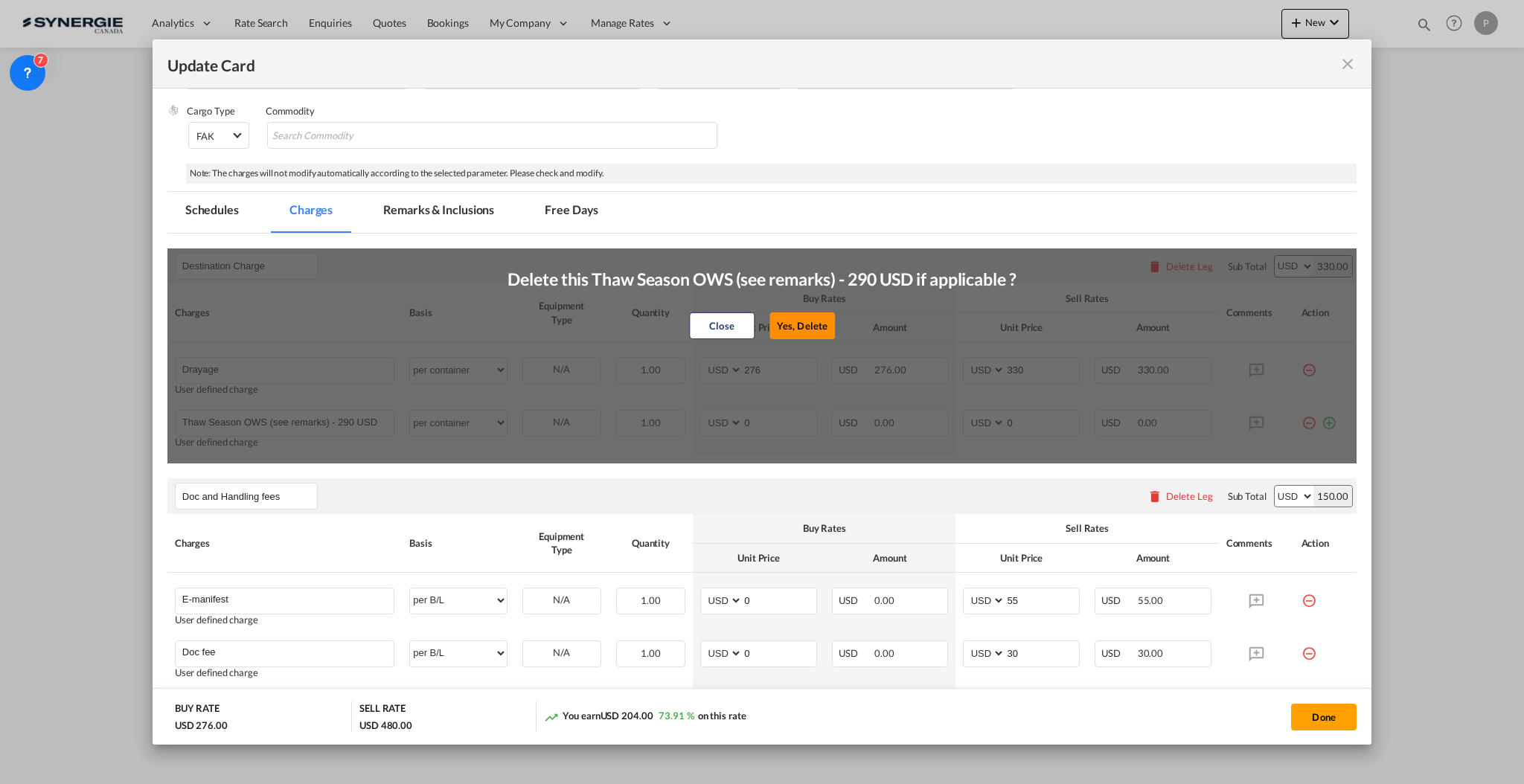
click at [805, 322] on button "Yes, Delete" at bounding box center [802, 326] width 65 height 27
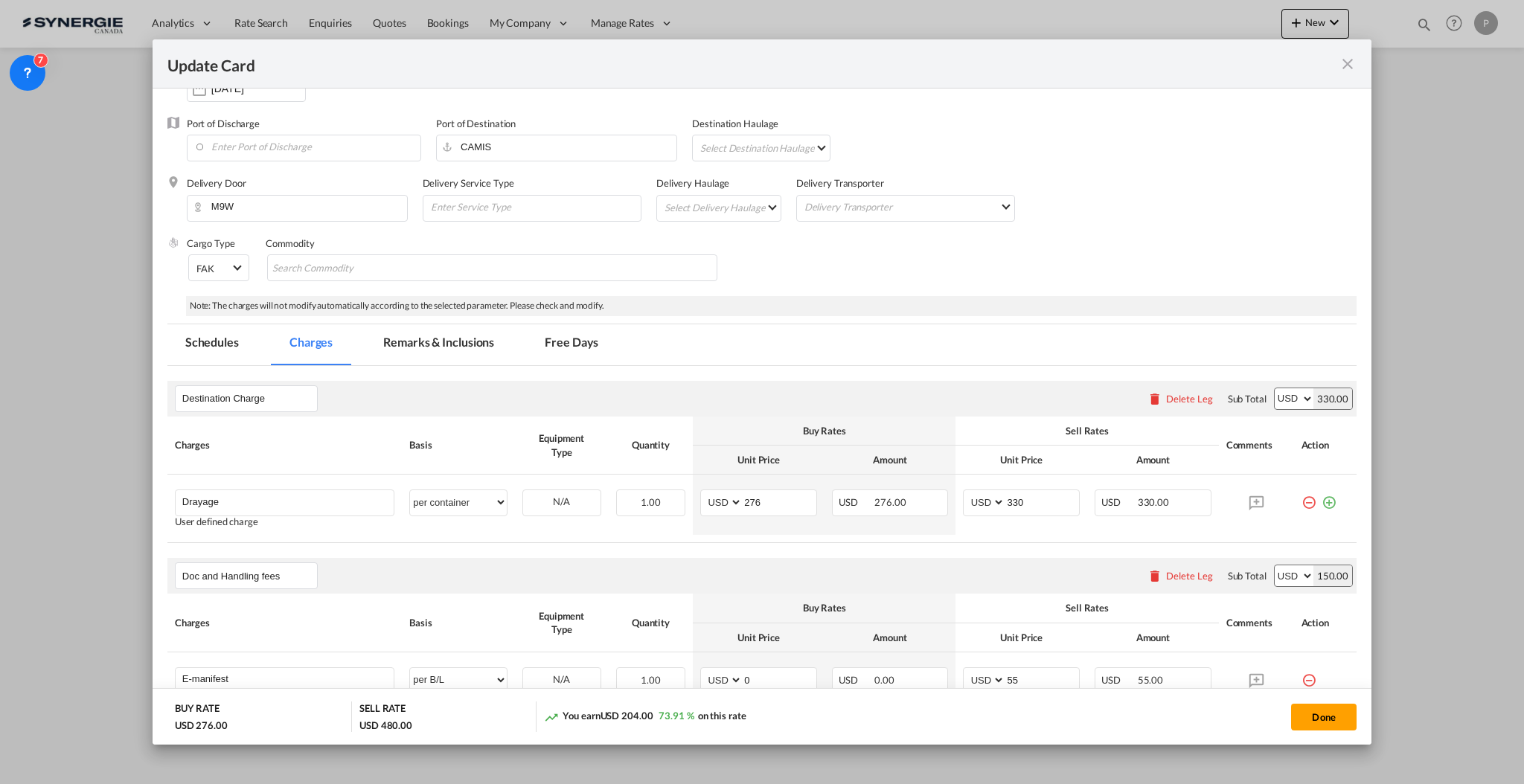
scroll to position [89, 0]
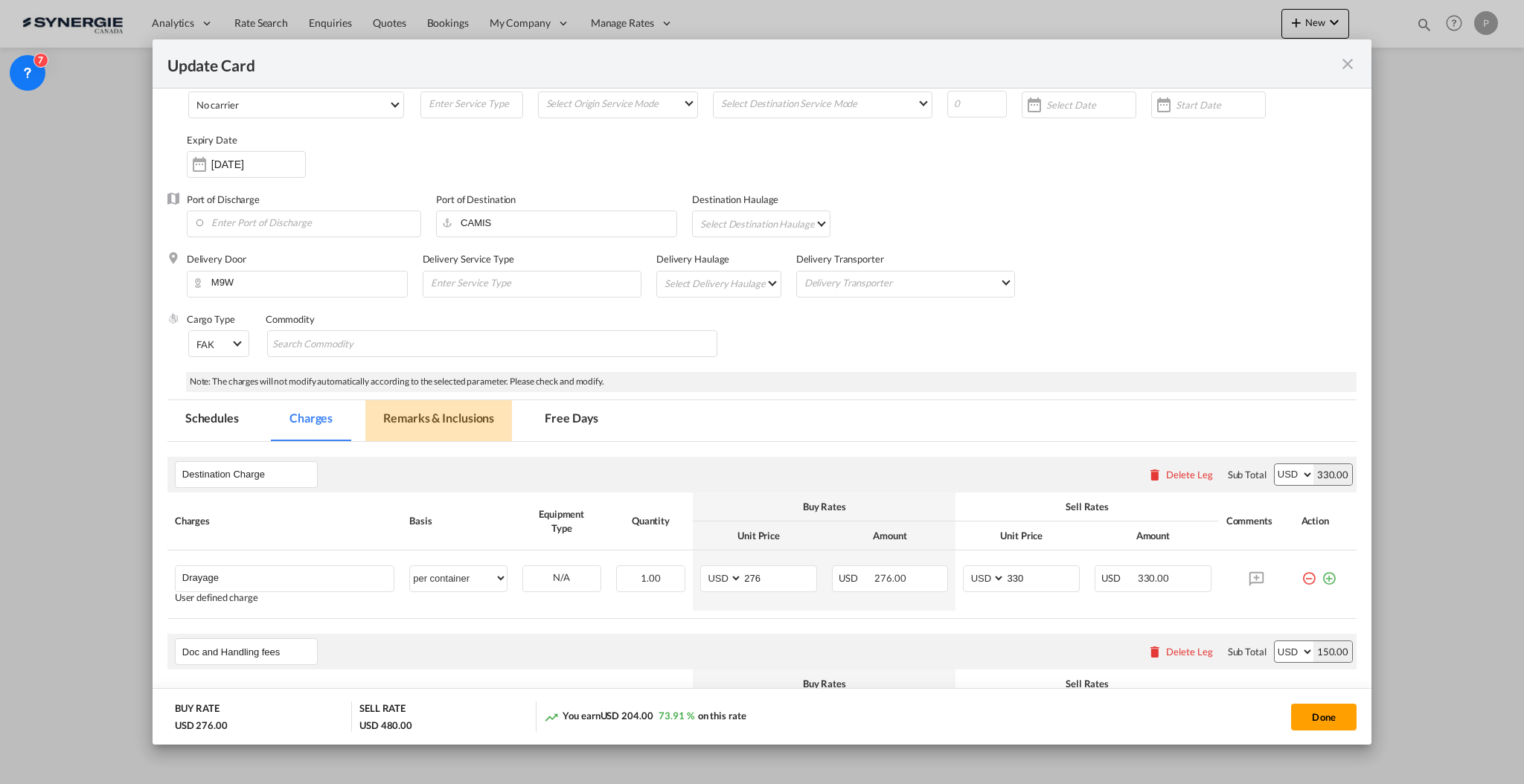
click at [461, 416] on md-tab-item "Remarks & Inclusions" at bounding box center [439, 420] width 147 height 41
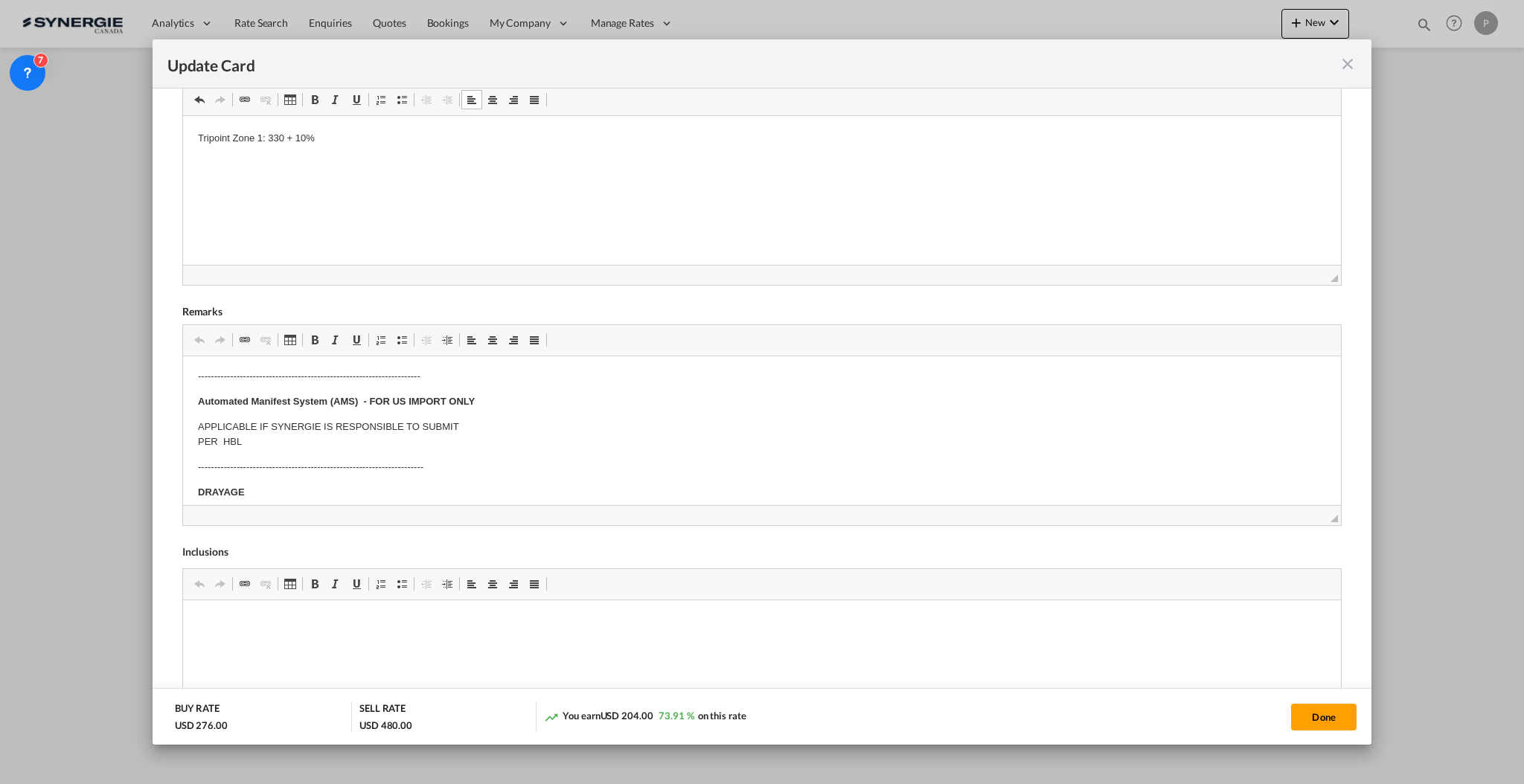
scroll to position [0, 0]
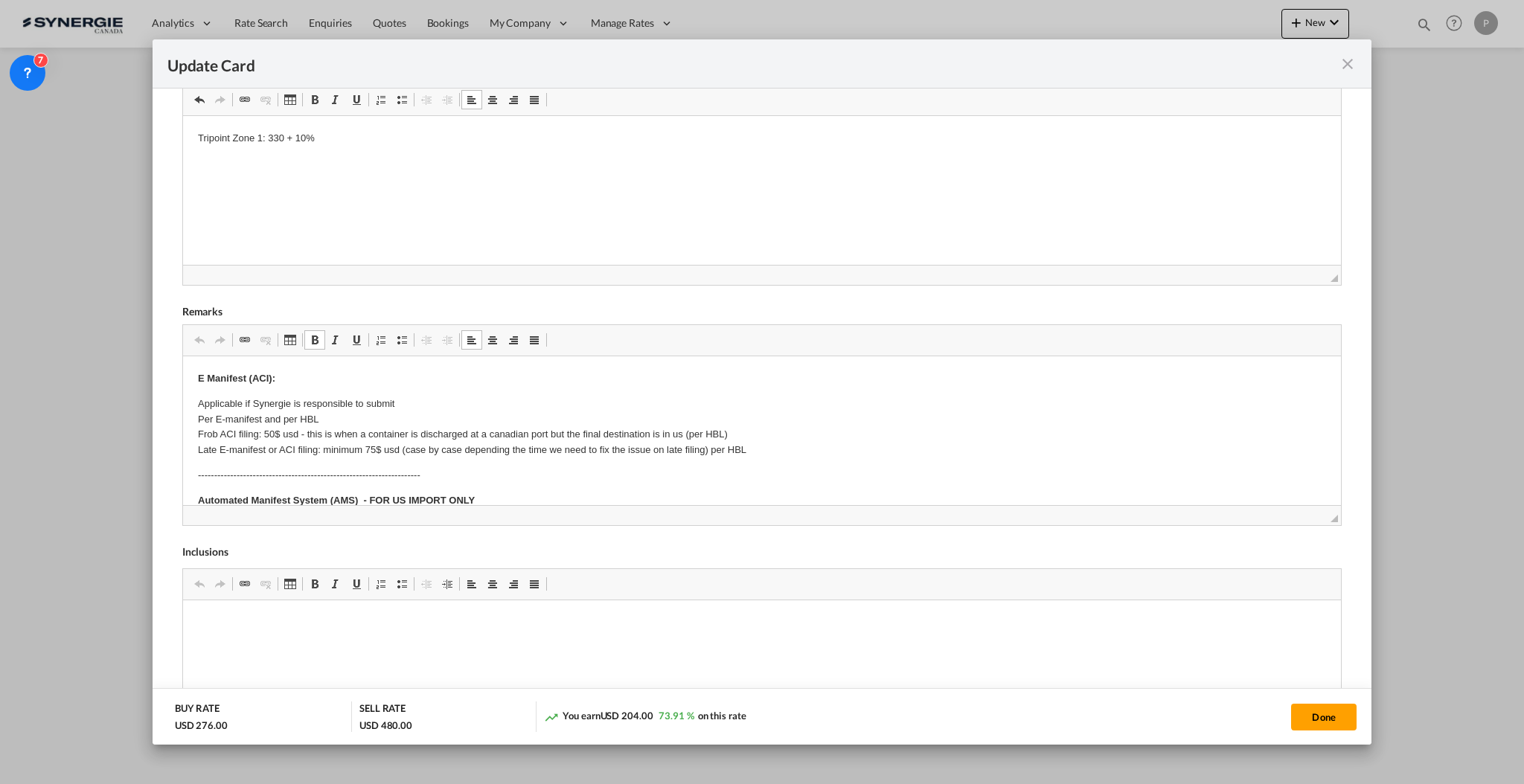
drag, startPoint x: 190, startPoint y: 399, endPoint x: 197, endPoint y: 401, distance: 7.3
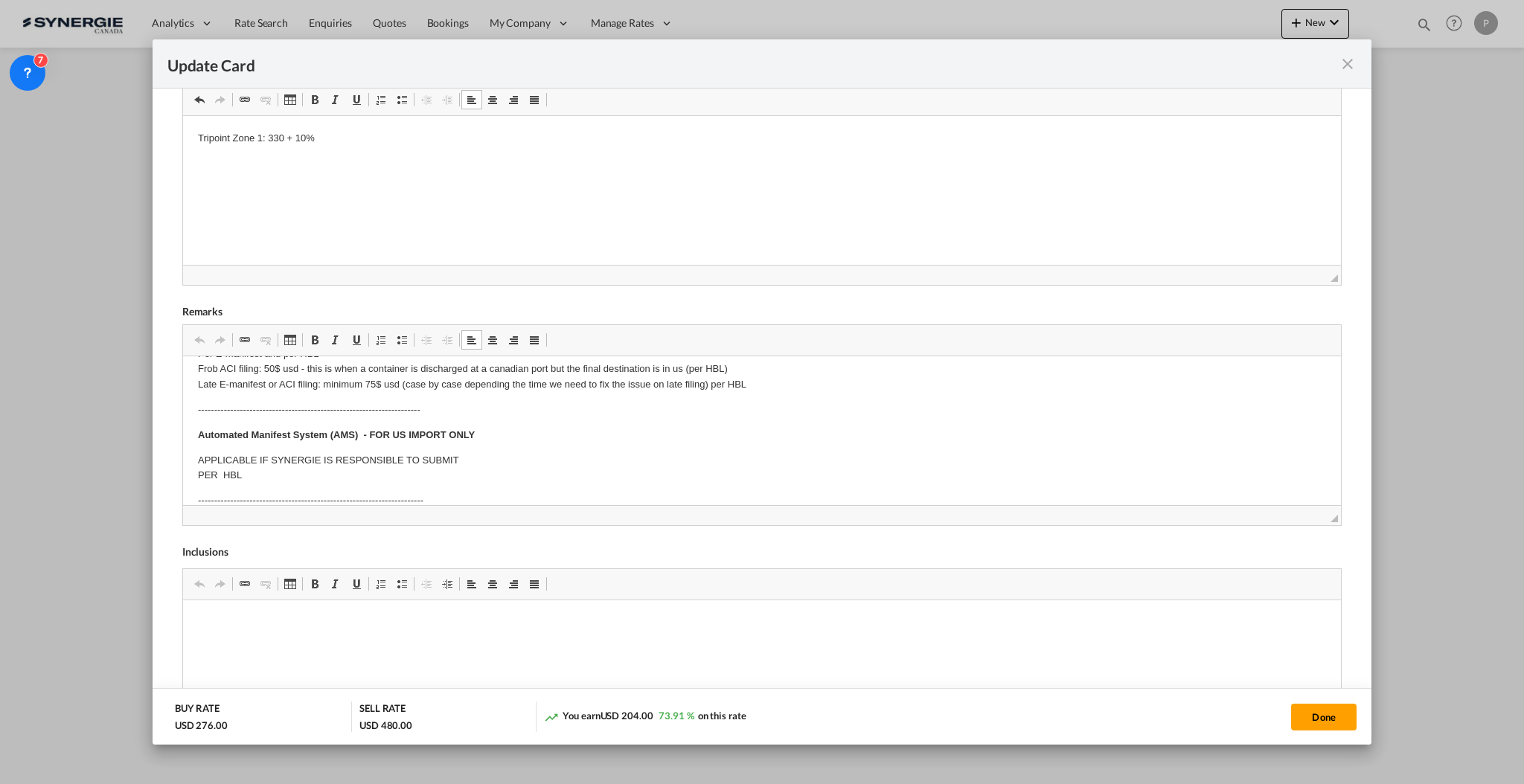
scroll to position [99, 0]
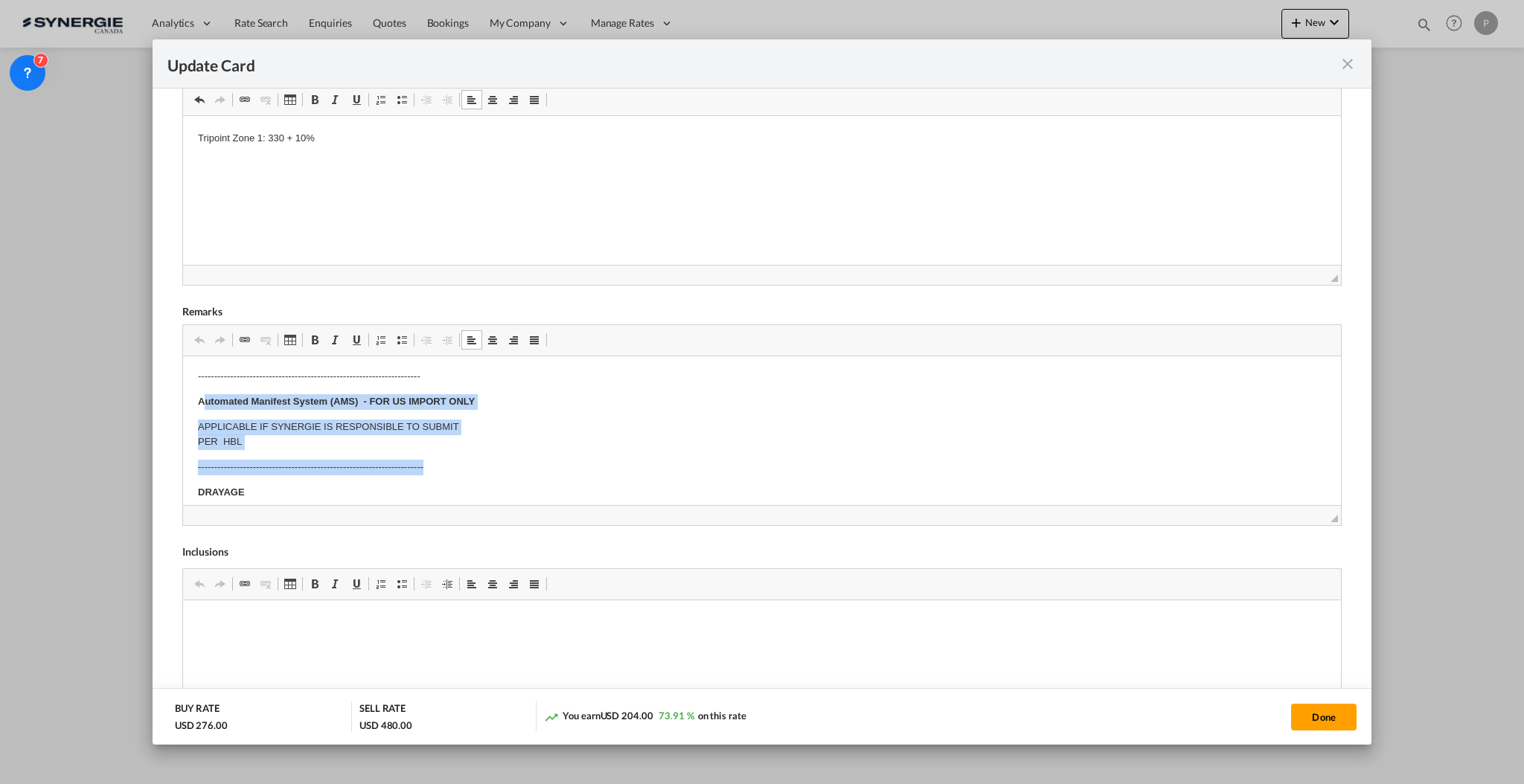
drag, startPoint x: 200, startPoint y: 401, endPoint x: 508, endPoint y: 462, distance: 314.0
click at [508, 462] on body "E Manifest (ACI): Applicable if Synergie is responsible to submit Per E-manifes…" at bounding box center [761, 656] width 1128 height 771
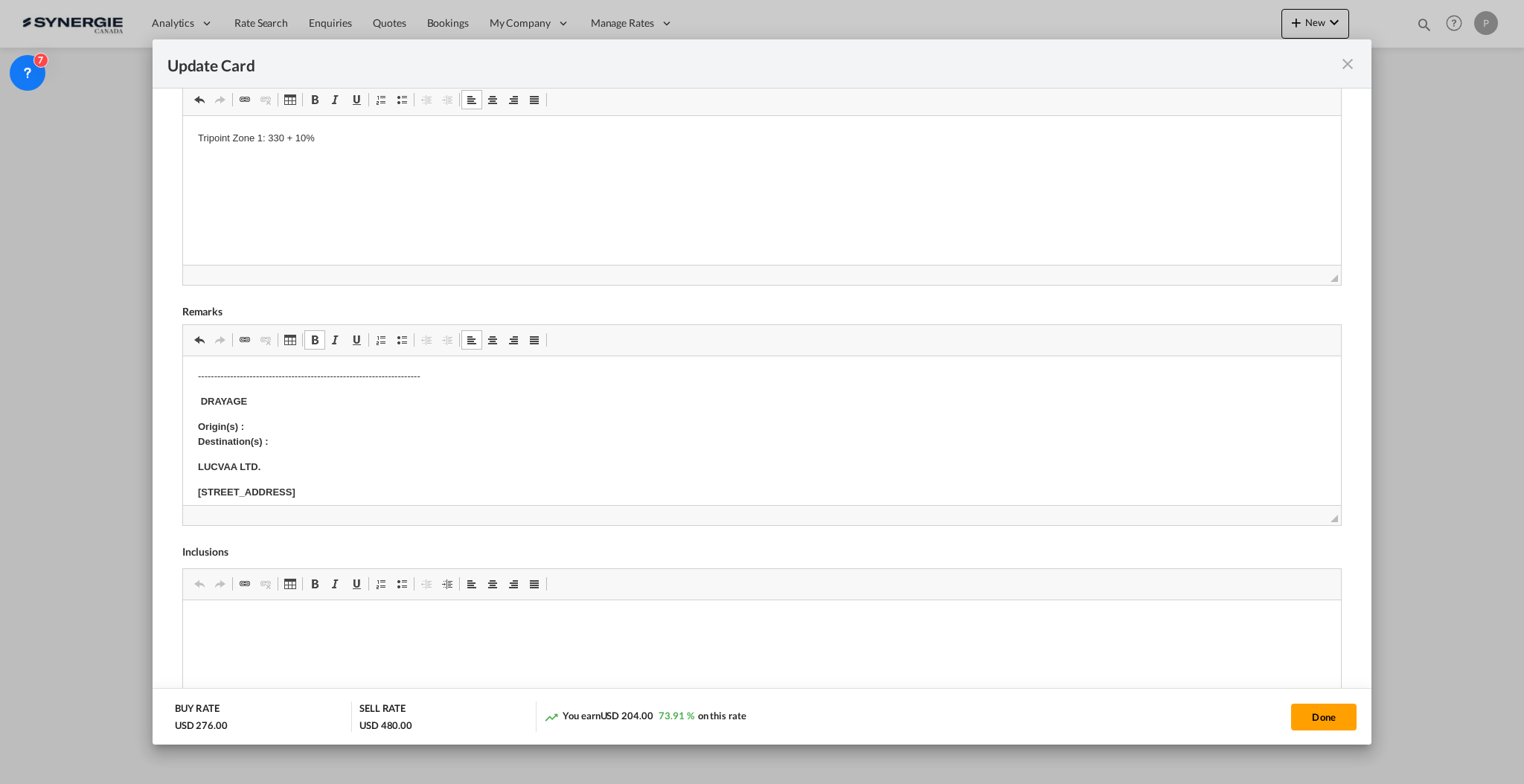
scroll to position [142, 0]
click at [332, 390] on p "Origin(s) : Destination(s) :" at bounding box center [761, 392] width 1128 height 32
click at [335, 400] on p "Origin(s) : Destination(s) :" at bounding box center [761, 392] width 1128 height 32
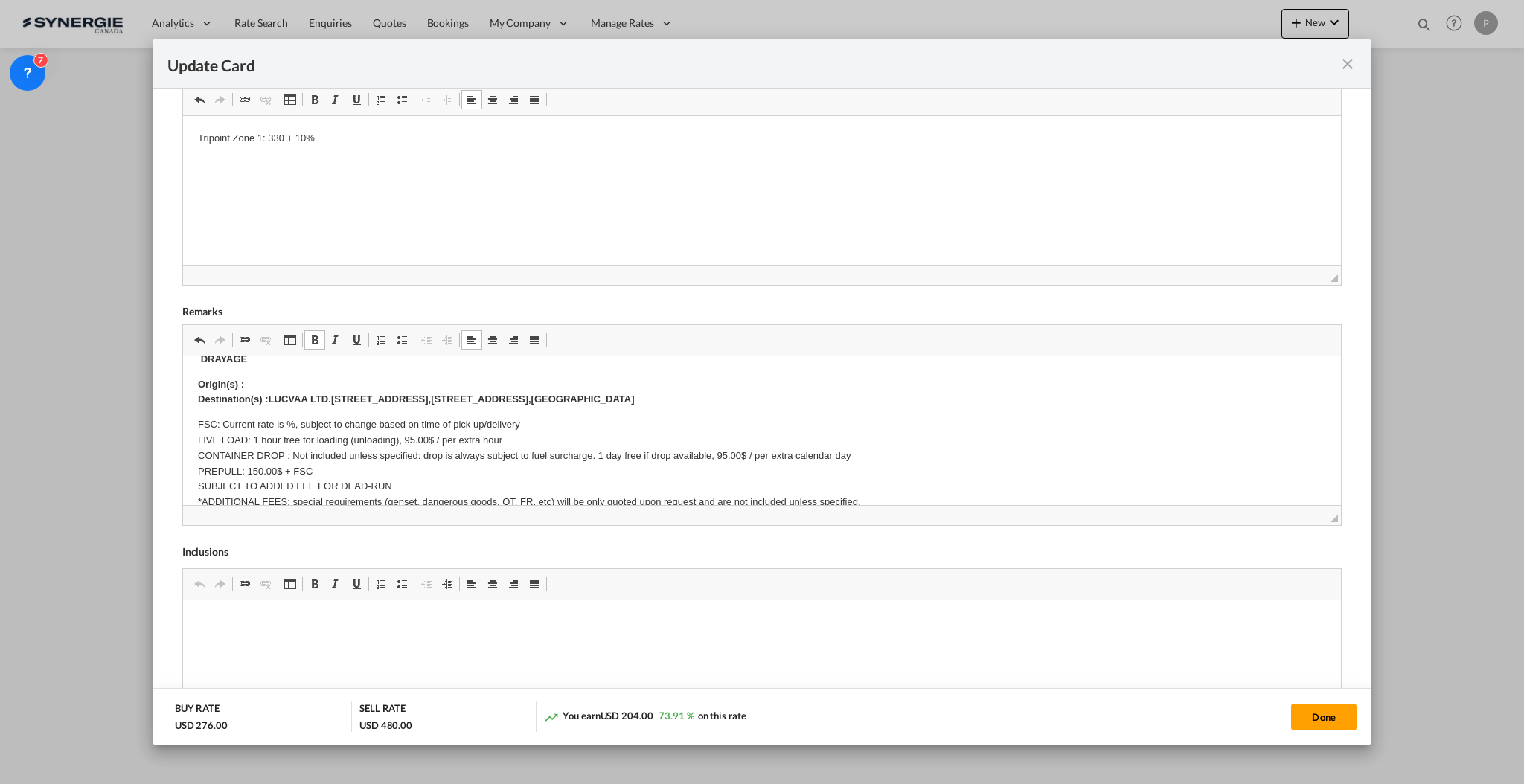
click at [342, 373] on body "E Manifest (ACI): Applicable if Synergie is responsible to submit Per E-manifes…" at bounding box center [761, 569] width 1128 height 681
click at [289, 424] on p "FSC: Current rate is %, subject to change based on time of pick up/delivery LIV…" at bounding box center [761, 463] width 1128 height 93
drag, startPoint x: 293, startPoint y: 450, endPoint x: 600, endPoint y: 451, distance: 307.0
click at [600, 451] on p "FSC: Current rate is 10%, subject to change based on time of pick up/delivery L…" at bounding box center [761, 463] width 1128 height 93
click at [340, 450] on p "FSC: Current rate is 10%, subject to change based on time of pick up/delivery L…" at bounding box center [761, 463] width 1128 height 93
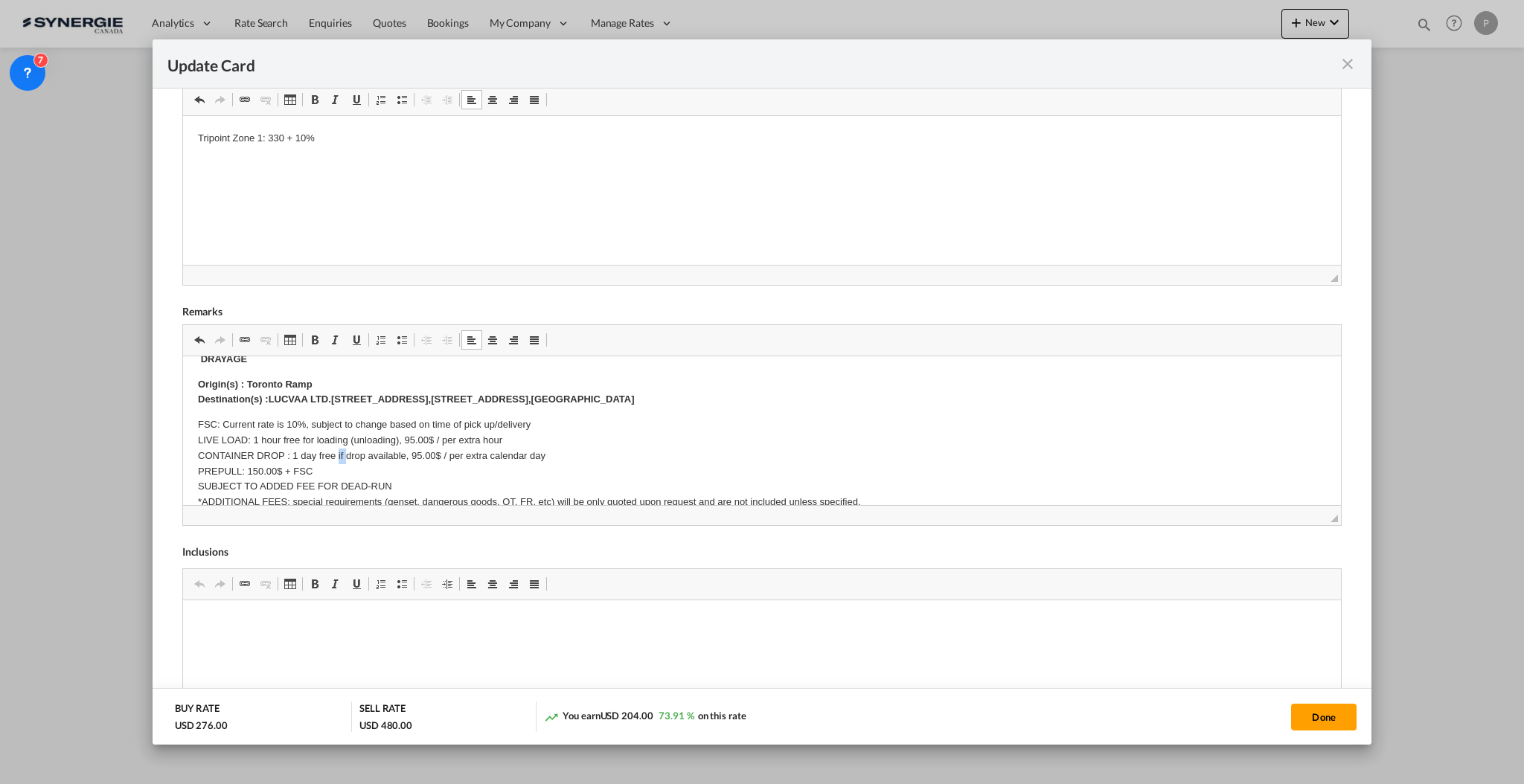
click at [340, 450] on p "FSC: Current rate is 10%, subject to change based on time of pick up/delivery L…" at bounding box center [761, 463] width 1128 height 93
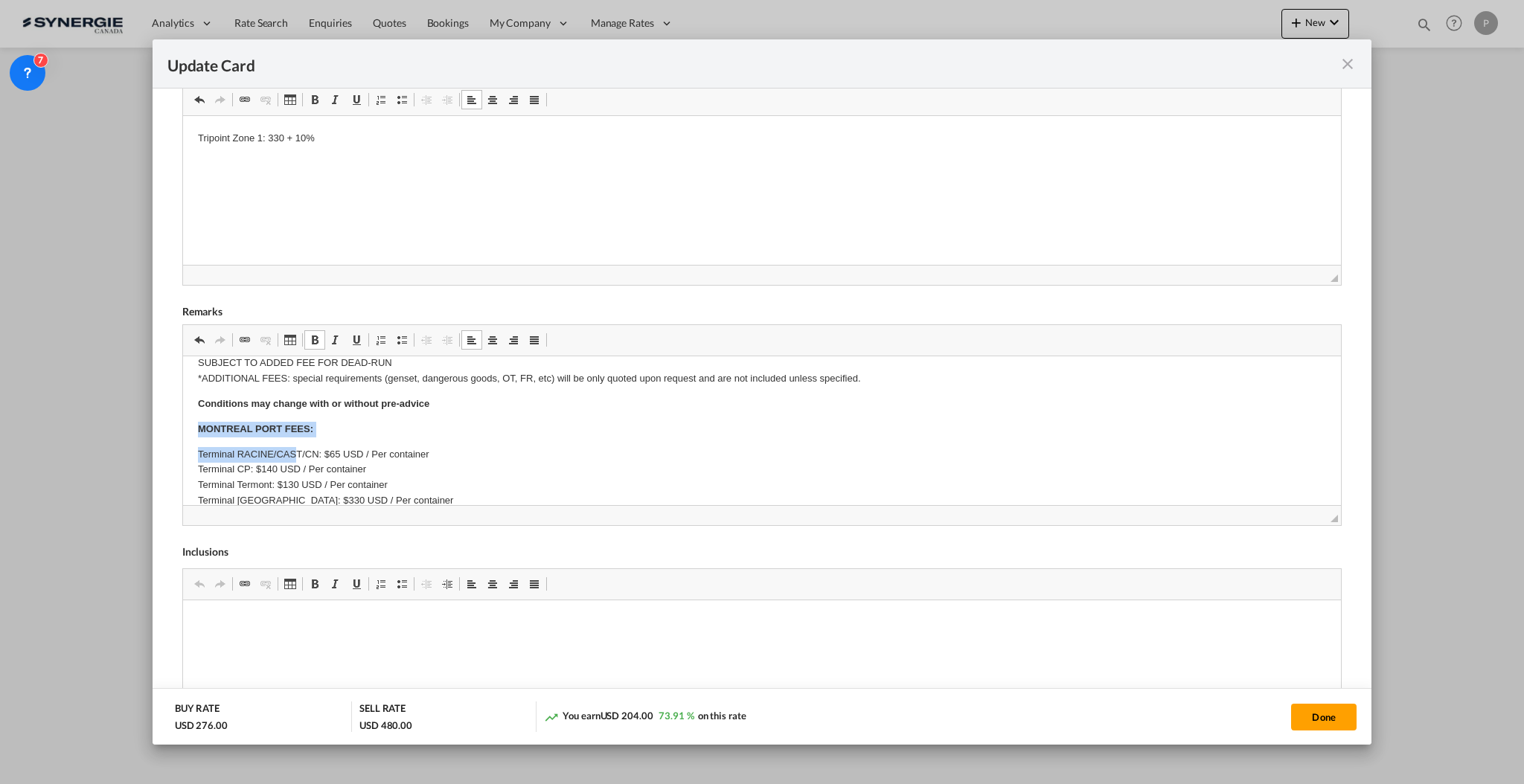
scroll to position [340, 0]
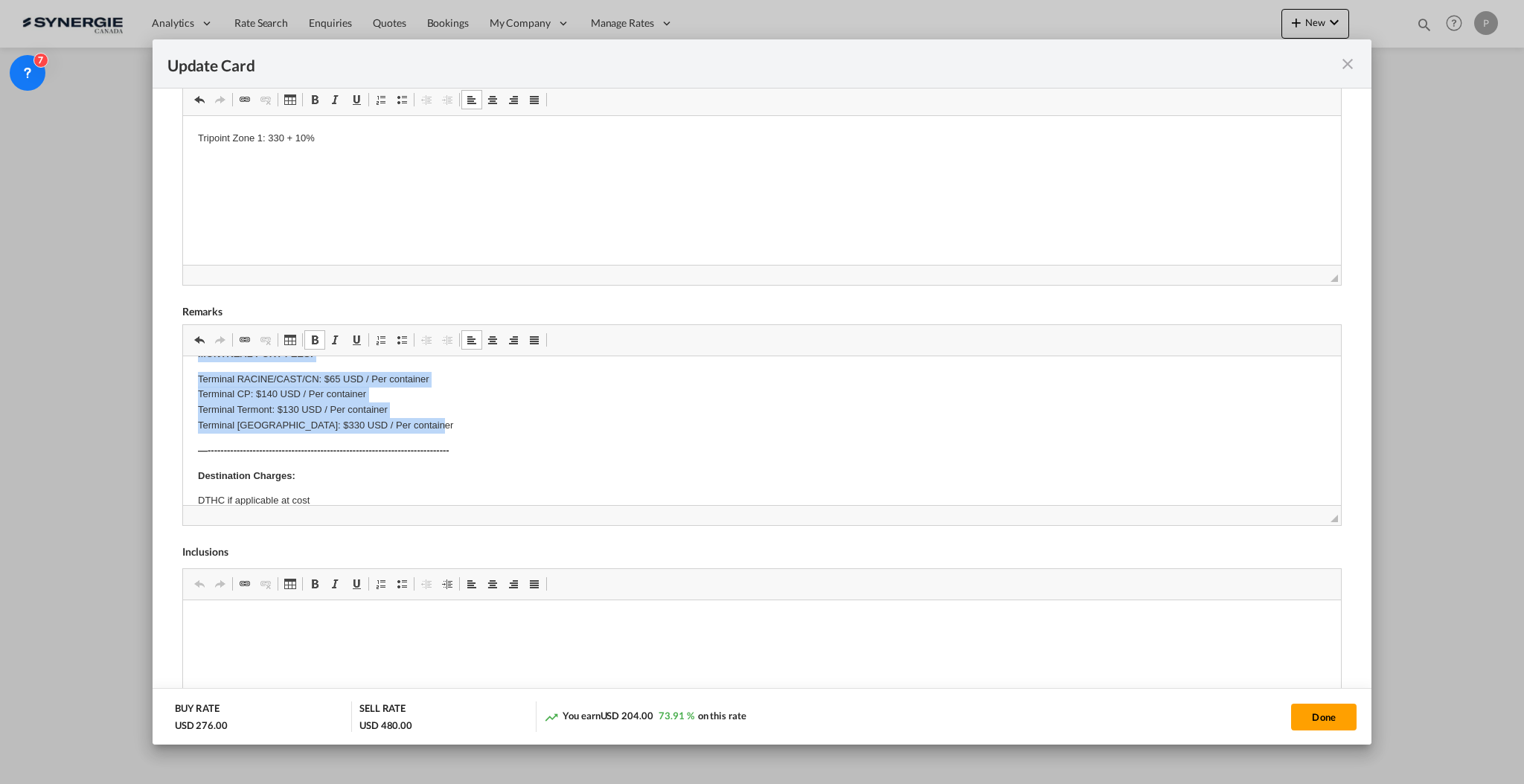
drag, startPoint x: 190, startPoint y: 450, endPoint x: 526, endPoint y: 428, distance: 336.7
click at [526, 428] on html "E Manifest (ACI): Applicable if Synergie is responsible to submit Per E-manifes…" at bounding box center [761, 371] width 1158 height 711
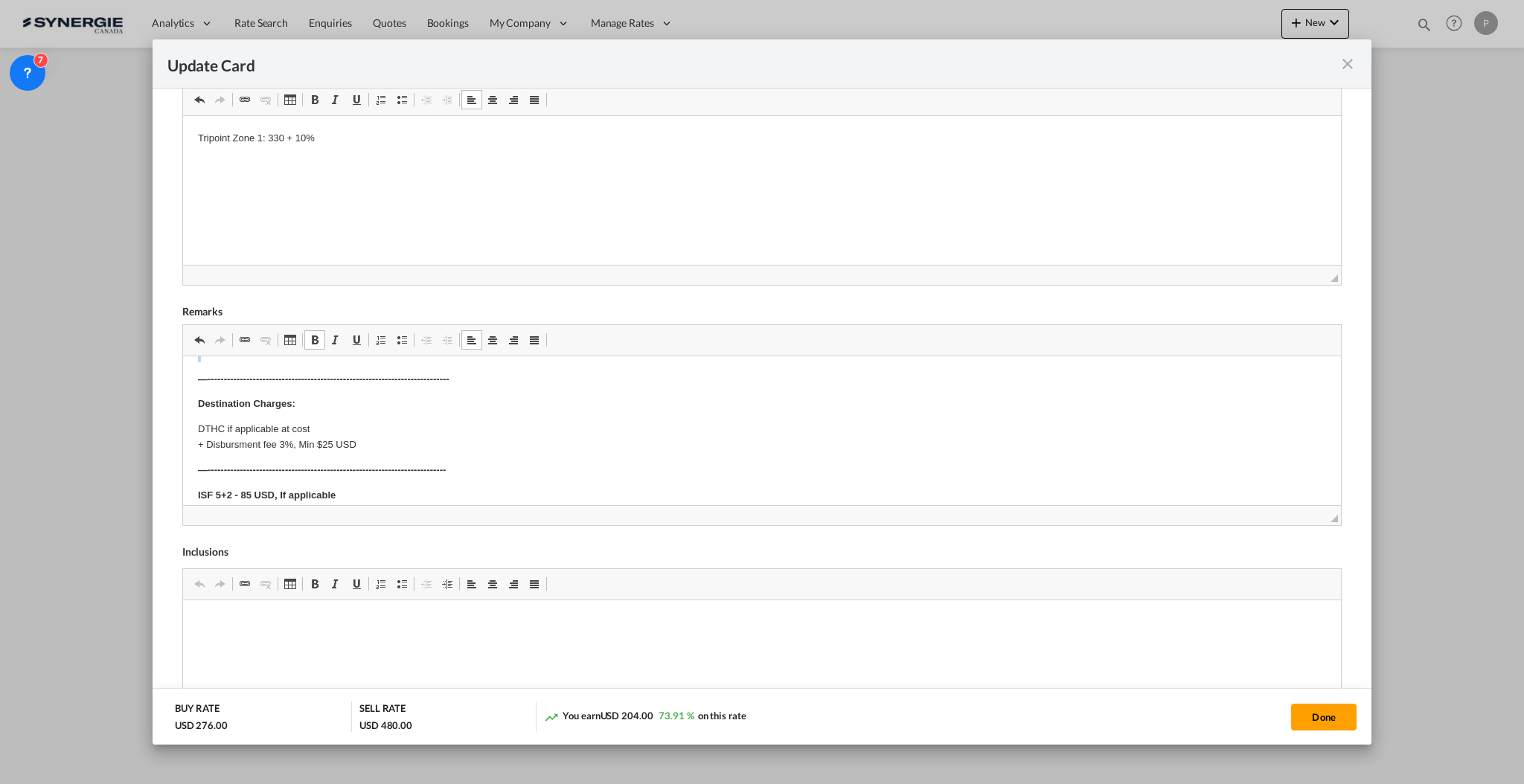
scroll to position [331, 0]
click at [1300, 711] on button "Done" at bounding box center [1324, 717] width 65 height 27
type input "07 Nov 2025"
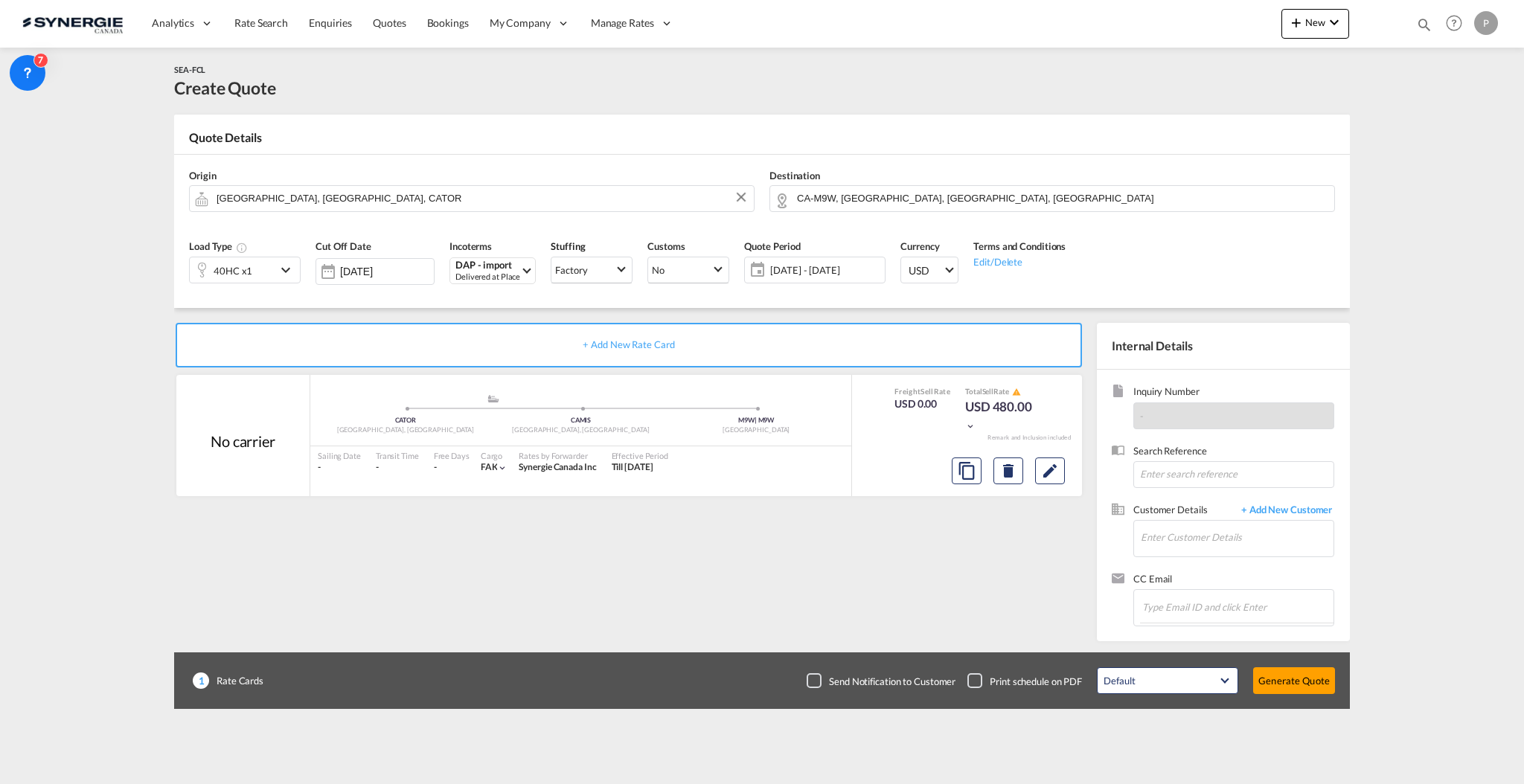
scroll to position [133, 0]
click at [1226, 543] on input "Enter Customer Details" at bounding box center [1237, 538] width 193 height 34
paste input "lsc@ntgairocean.com"
type input "lsc@ntgairocean.com"
drag, startPoint x: 1270, startPoint y: 517, endPoint x: 1282, endPoint y: 508, distance: 15.0
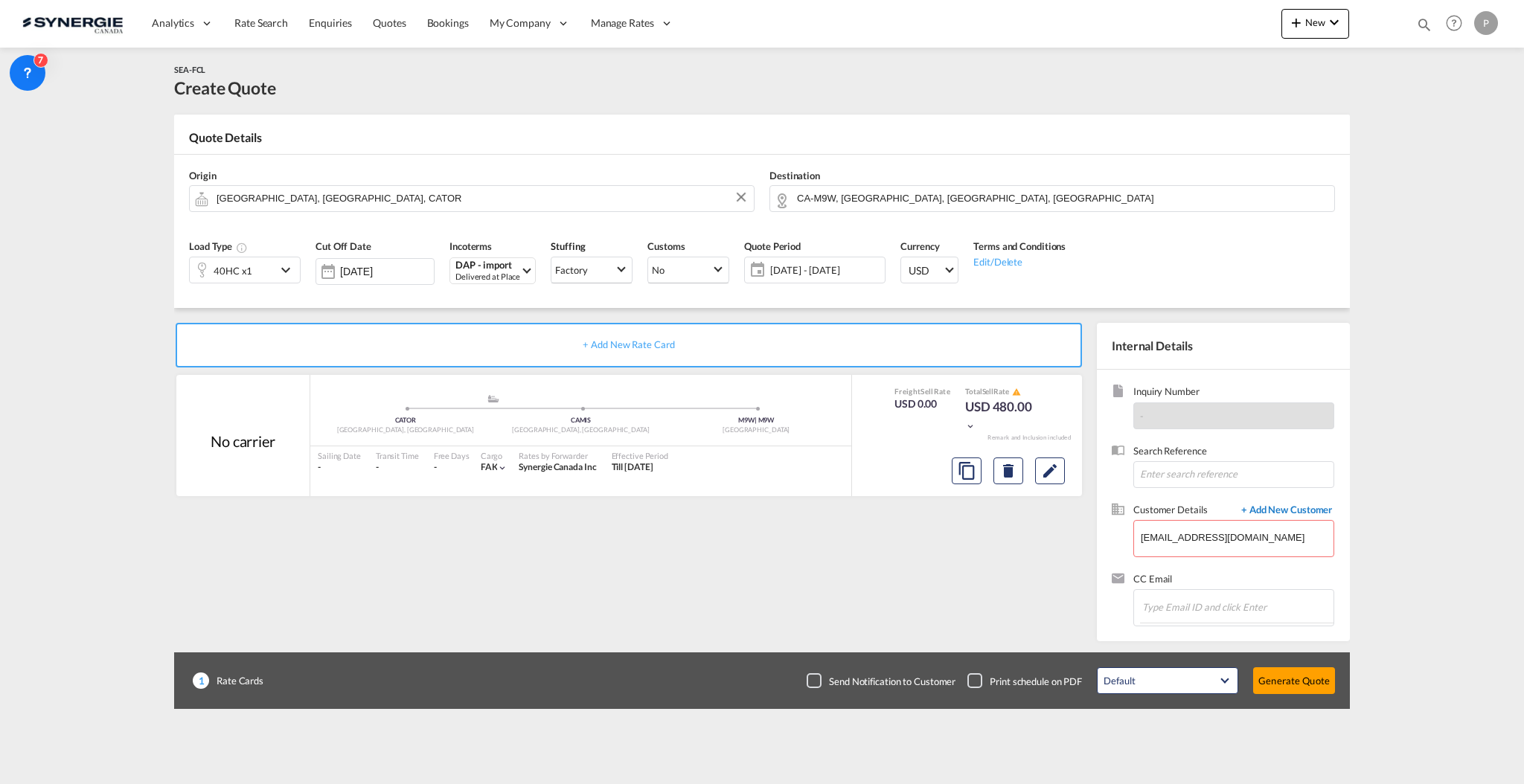
click at [1283, 508] on span "+ Add New Customer" at bounding box center [1283, 511] width 100 height 17
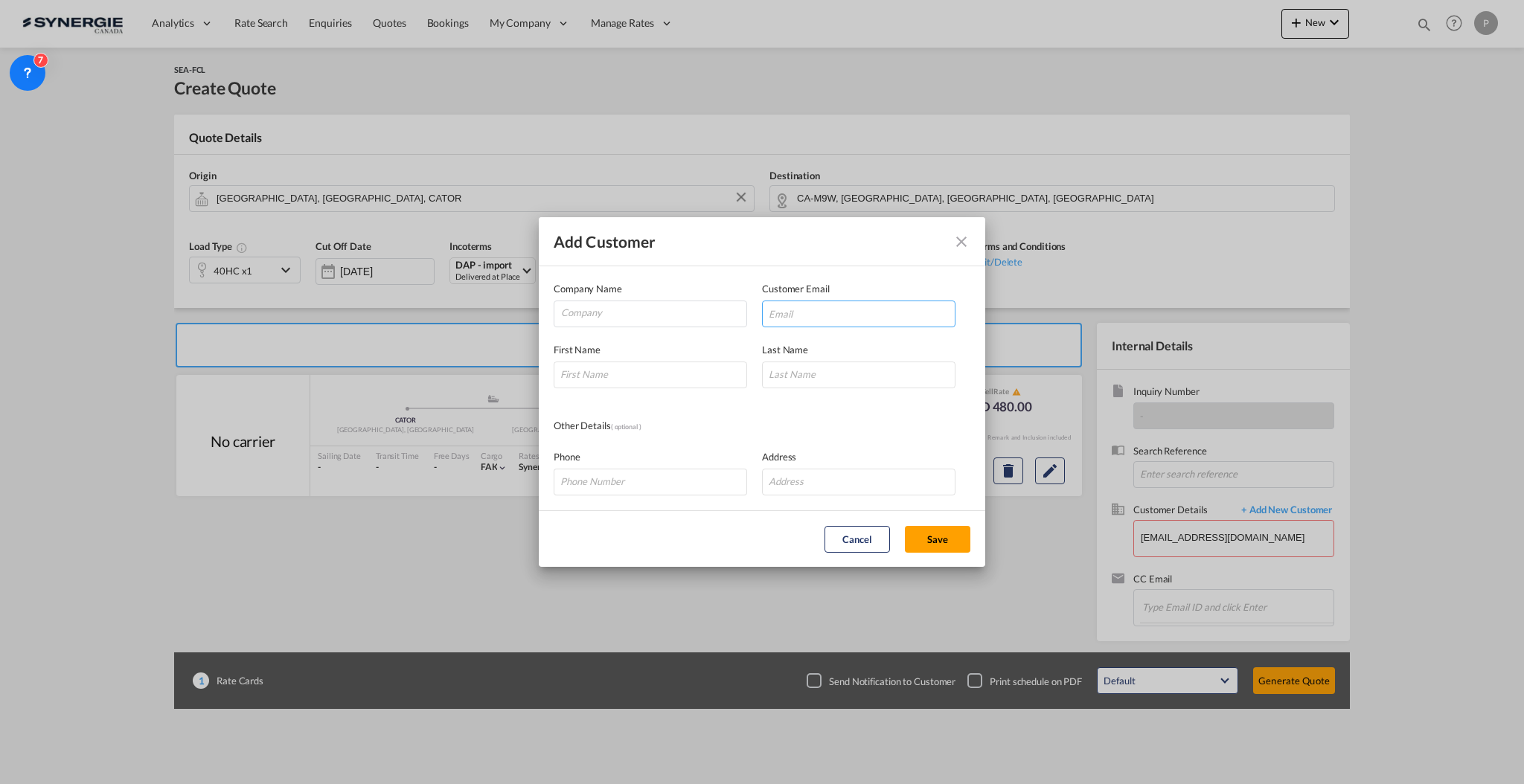
click at [811, 314] on input "Add Customer Company ..." at bounding box center [859, 314] width 193 height 27
paste input "lsc@ntgairocean.com"
type input "lsc@ntgairocean.com"
click at [660, 306] on input "Company" at bounding box center [654, 312] width 185 height 23
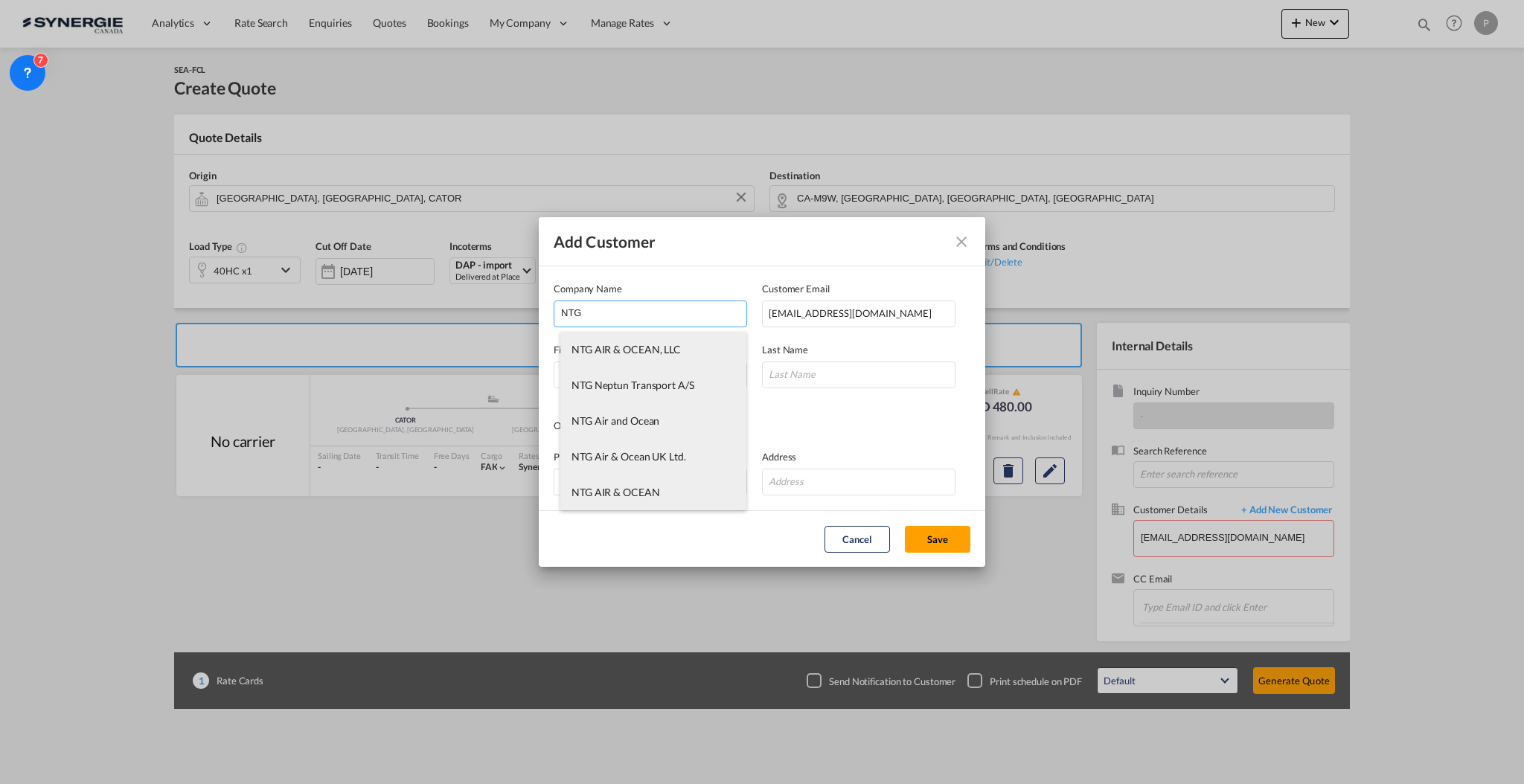
click at [666, 351] on span "NTG AIR & OCEAN, LLC" at bounding box center [626, 348] width 109 height 13
type input "NTG AIR & OCEAN, LLC"
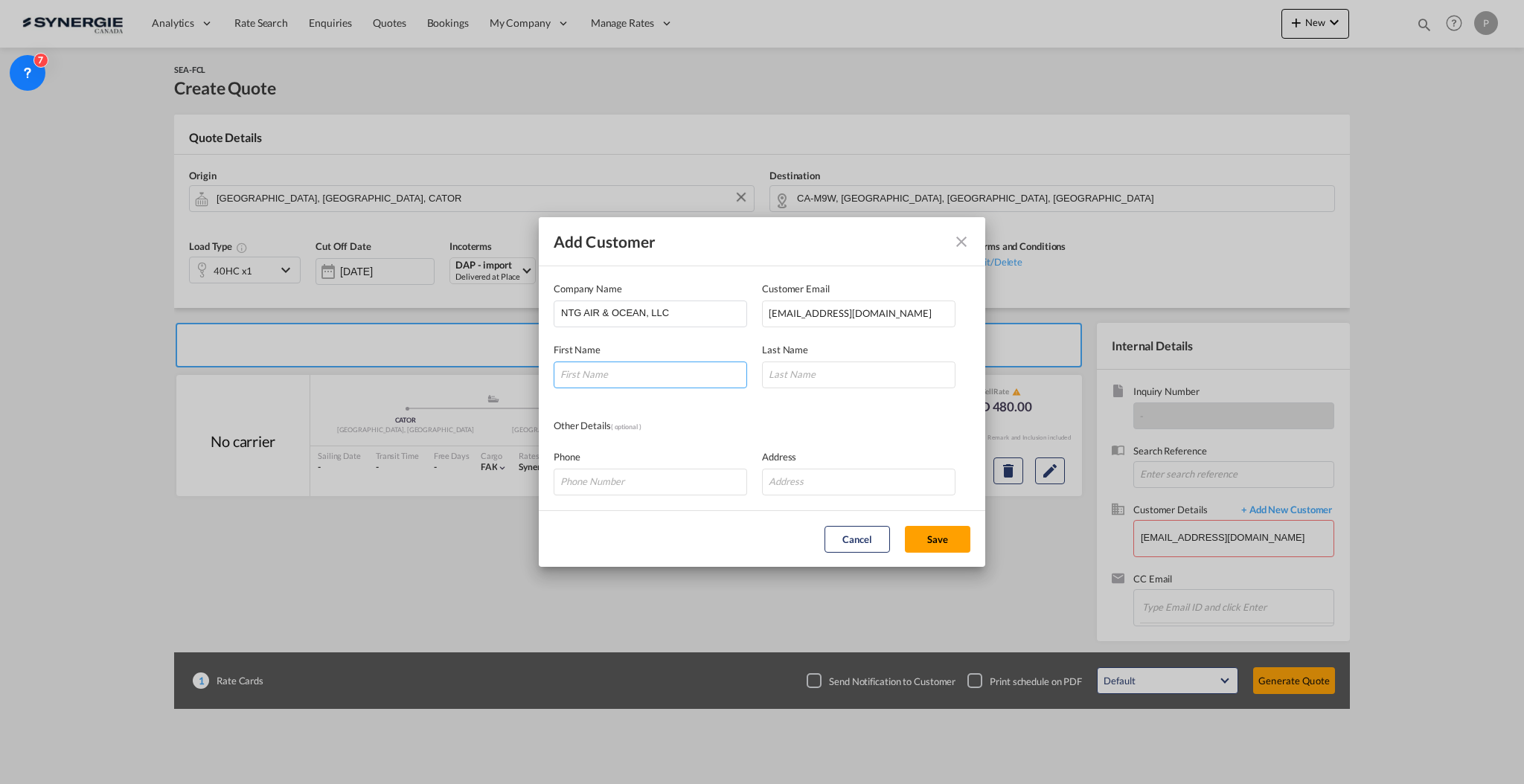
click at [647, 374] on input "Add Customer Company ..." at bounding box center [650, 374] width 193 height 27
type input "Luc"
type input "Schluroff"
click at [960, 545] on button "Save" at bounding box center [938, 539] width 65 height 27
type input "NTG AIR & OCEAN, LLC, Luc Schluroff, lsc@ntgairocean.com"
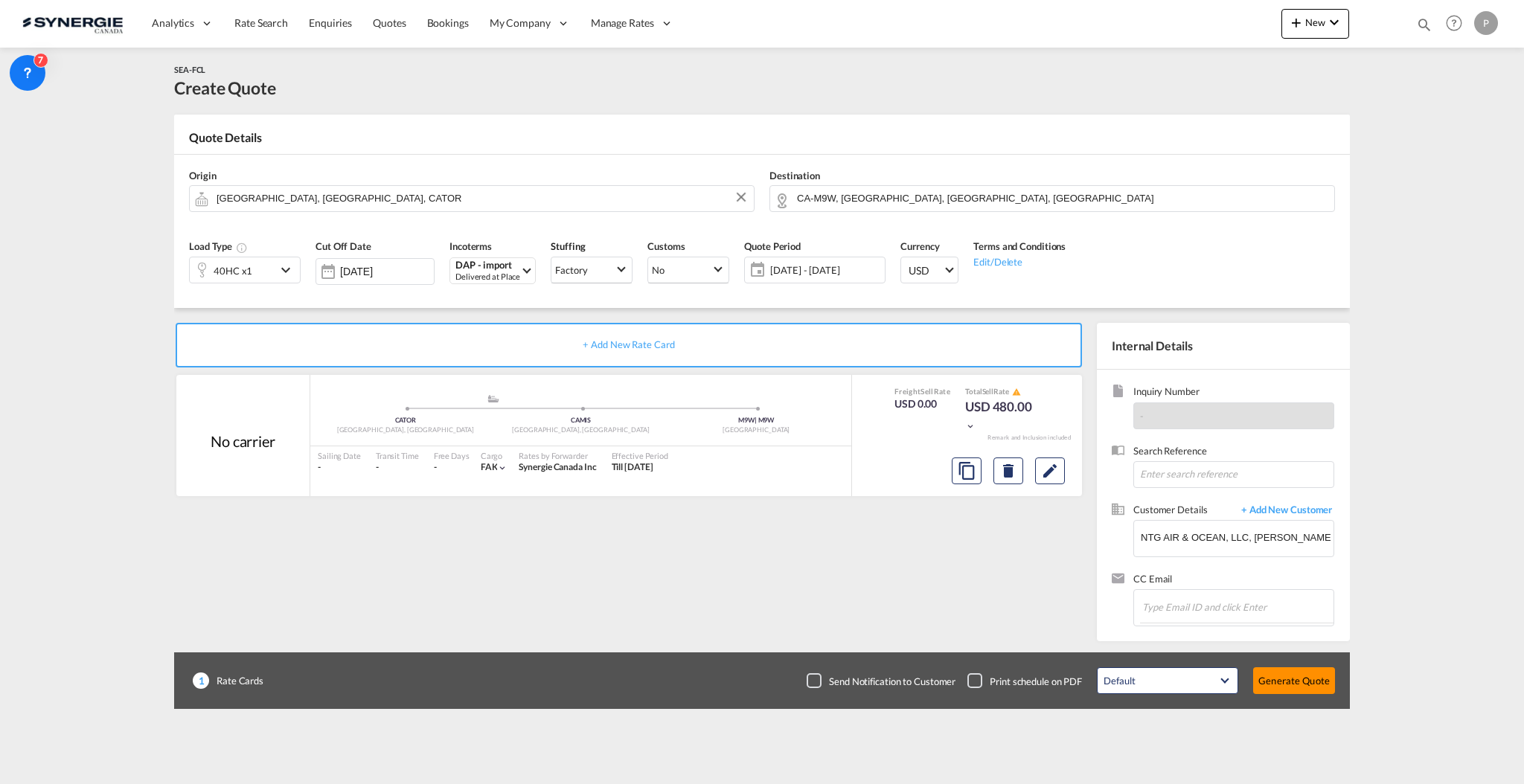
click at [1305, 678] on button "Generate Quote" at bounding box center [1293, 680] width 82 height 27
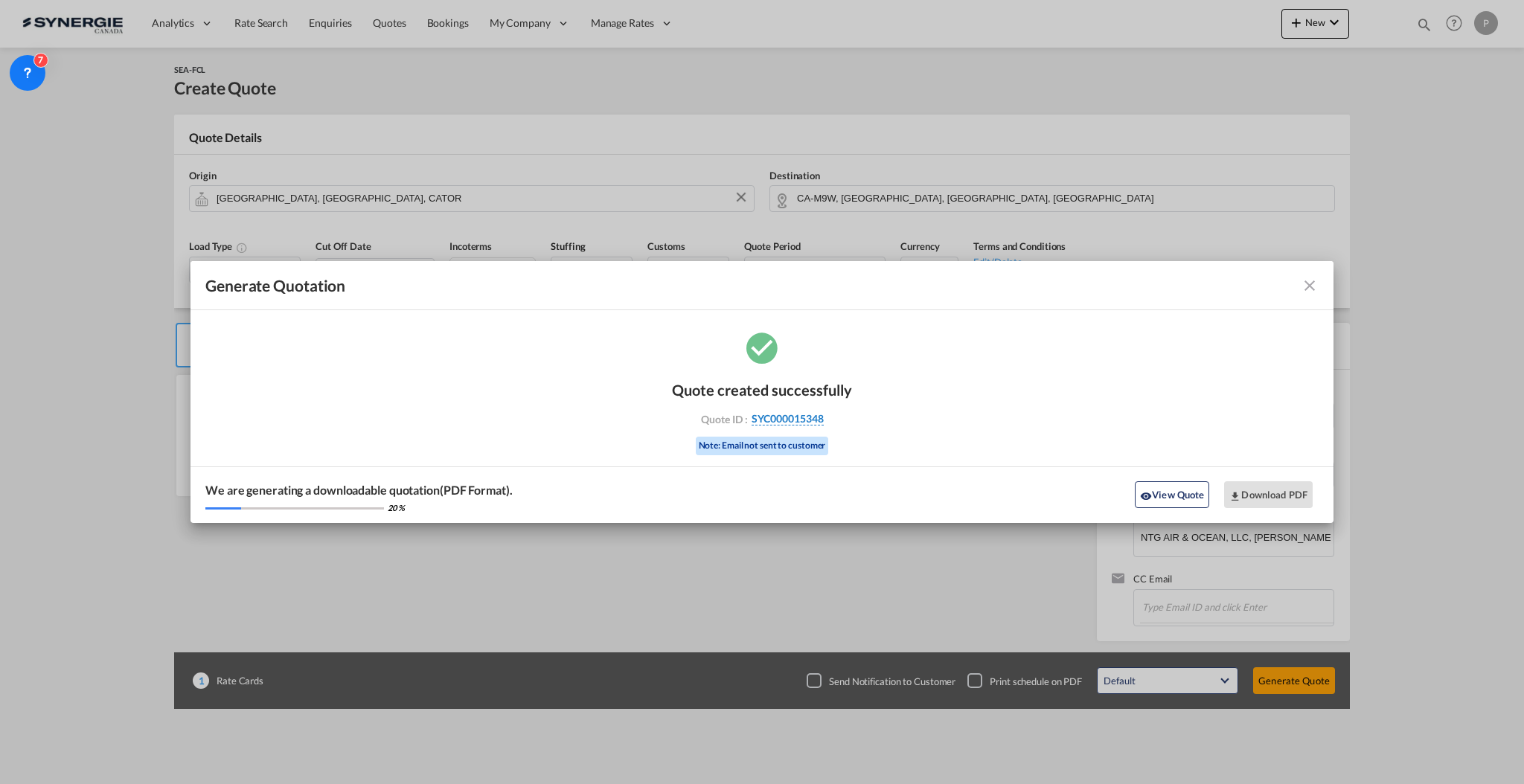
drag, startPoint x: 838, startPoint y: 422, endPoint x: 824, endPoint y: 418, distance: 14.6
click at [824, 418] on div "Quote ID : SYC000015348" at bounding box center [762, 419] width 172 height 14
copy div "SYC000015348"
click at [1252, 492] on button "Download PDF" at bounding box center [1268, 494] width 88 height 27
click at [1303, 290] on md-icon "icon-close fg-AAA8AD cursor m-0" at bounding box center [1310, 286] width 18 height 18
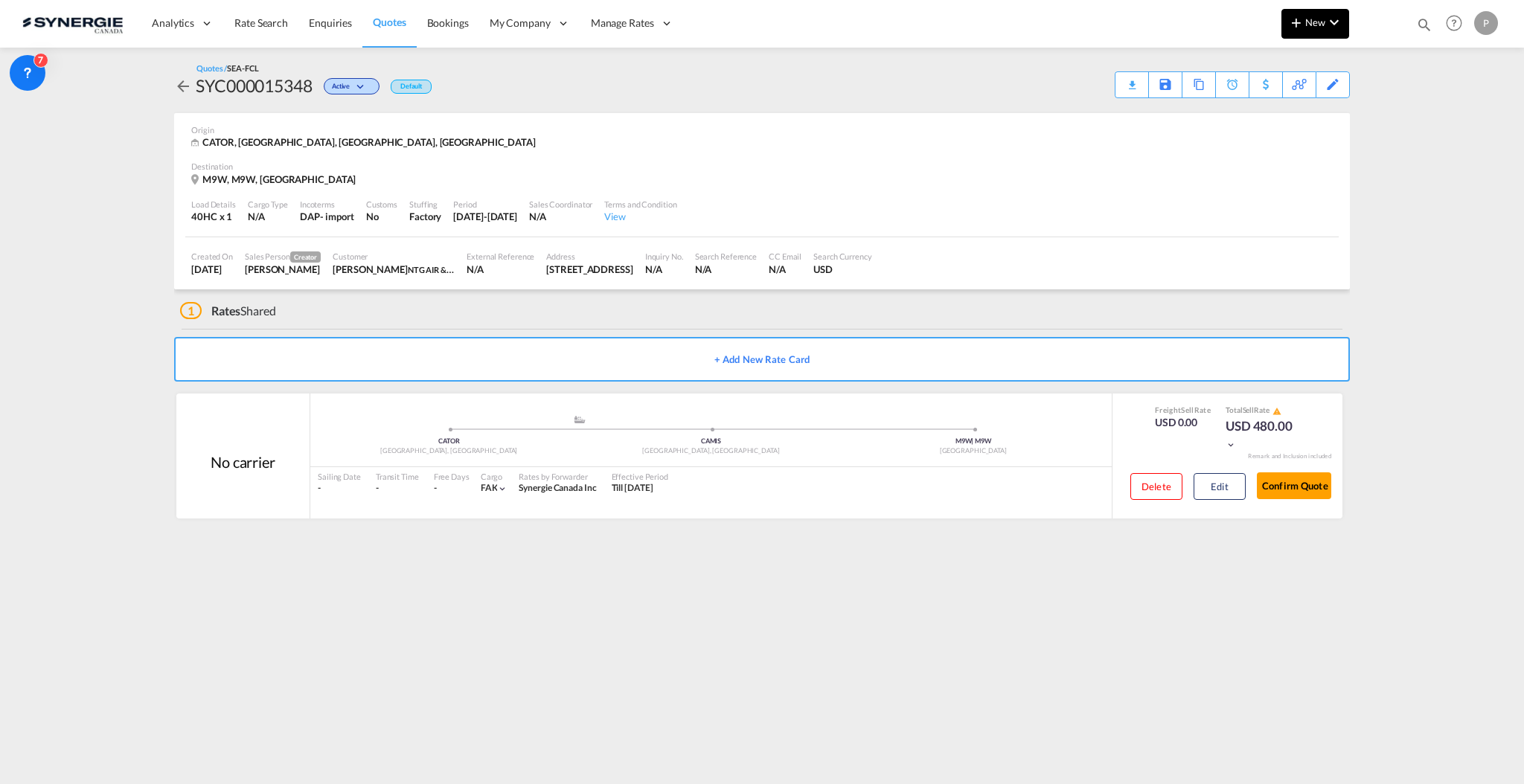
click at [1331, 25] on md-icon "icon-chevron-down" at bounding box center [1334, 23] width 18 height 18
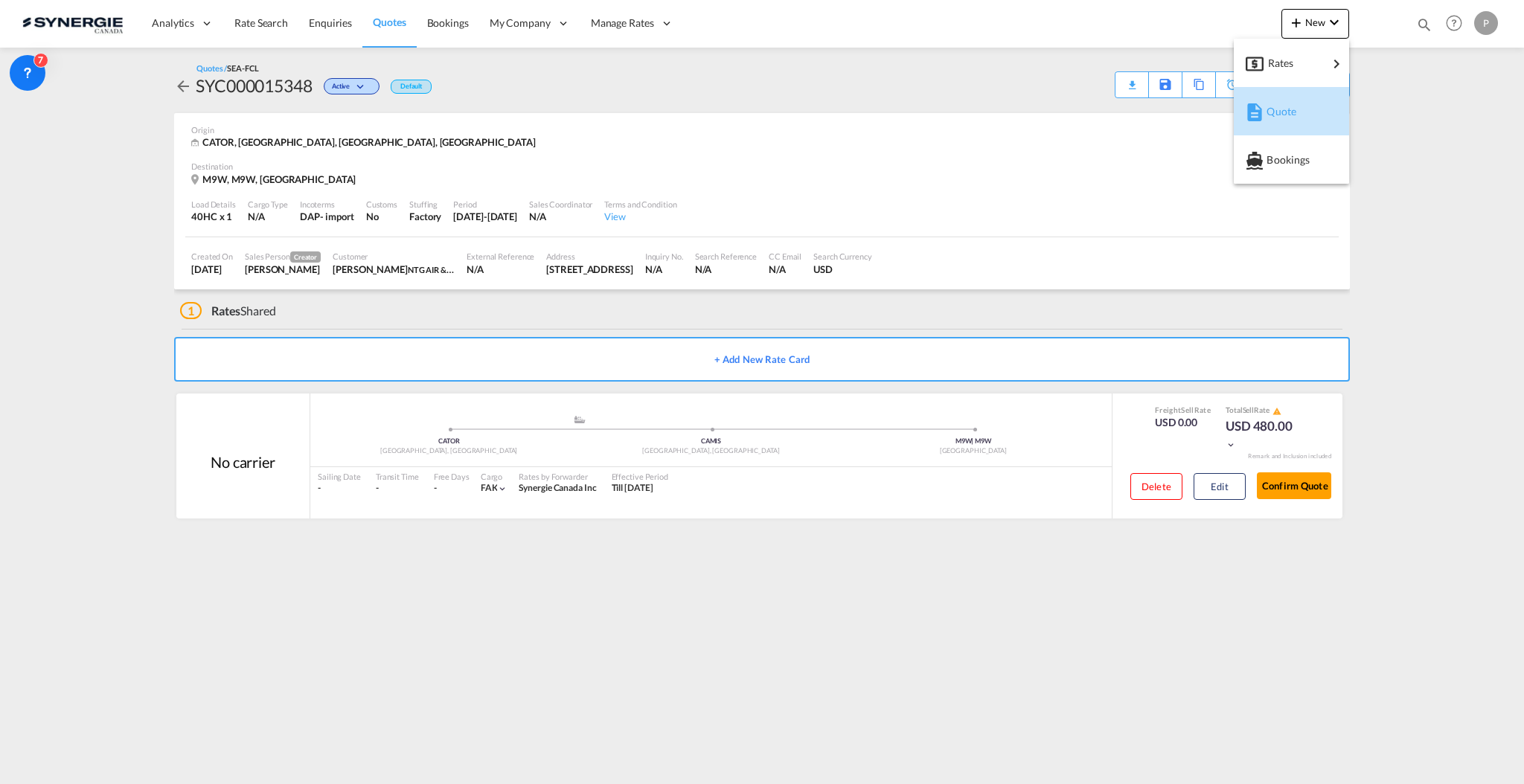
click at [1274, 103] on span "Quote" at bounding box center [1274, 112] width 17 height 30
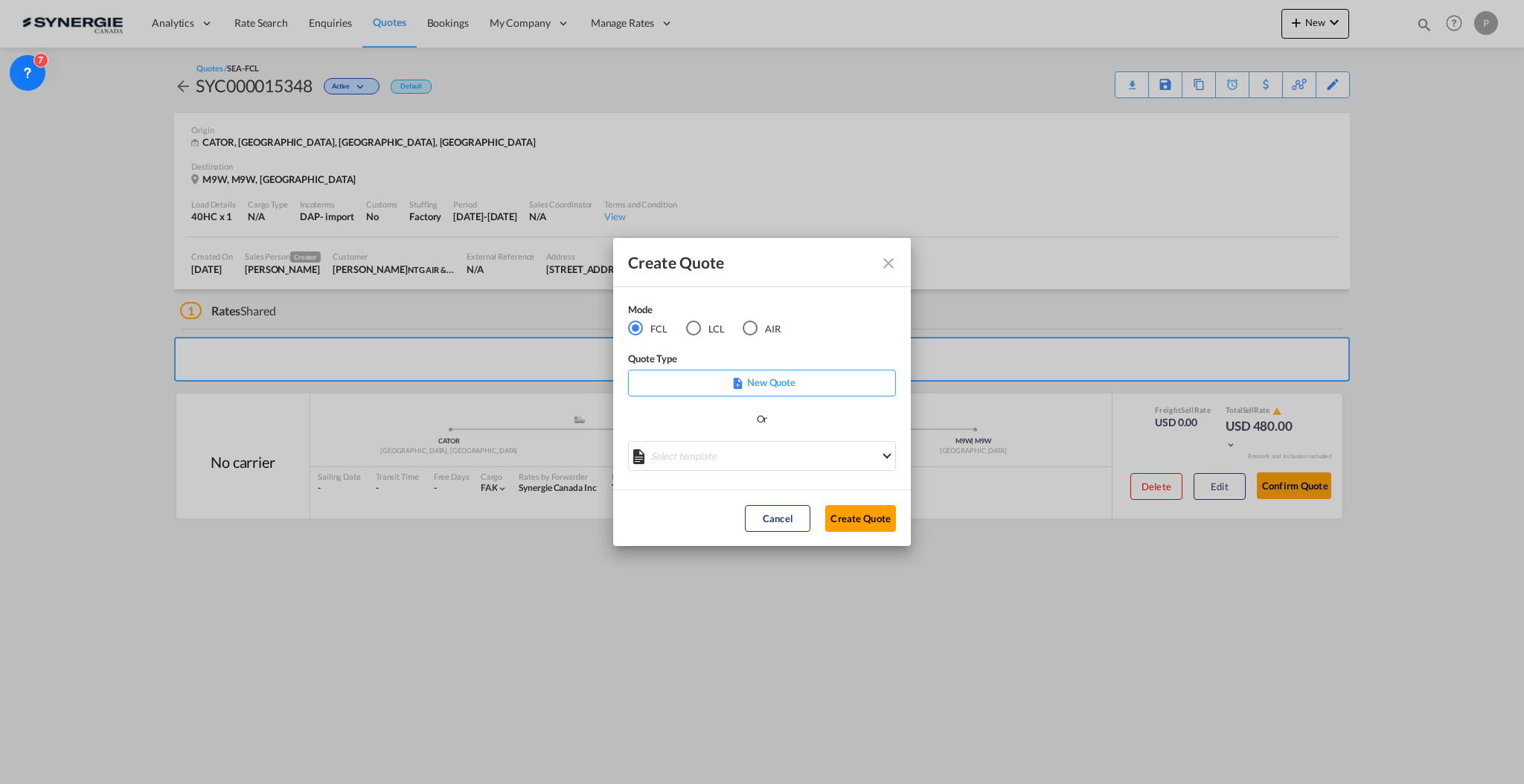
drag, startPoint x: 682, startPoint y: 318, endPoint x: 691, endPoint y: 325, distance: 11.4
click at [684, 319] on div "Mode" at bounding box center [713, 311] width 171 height 19
click at [695, 327] on div "LCL" at bounding box center [693, 328] width 15 height 15
click at [732, 453] on md-select "Select template *NEW* UBV Italy consol LCL Pablo Gomez Saldarriaga | 23 Sep 202…" at bounding box center [762, 456] width 268 height 30
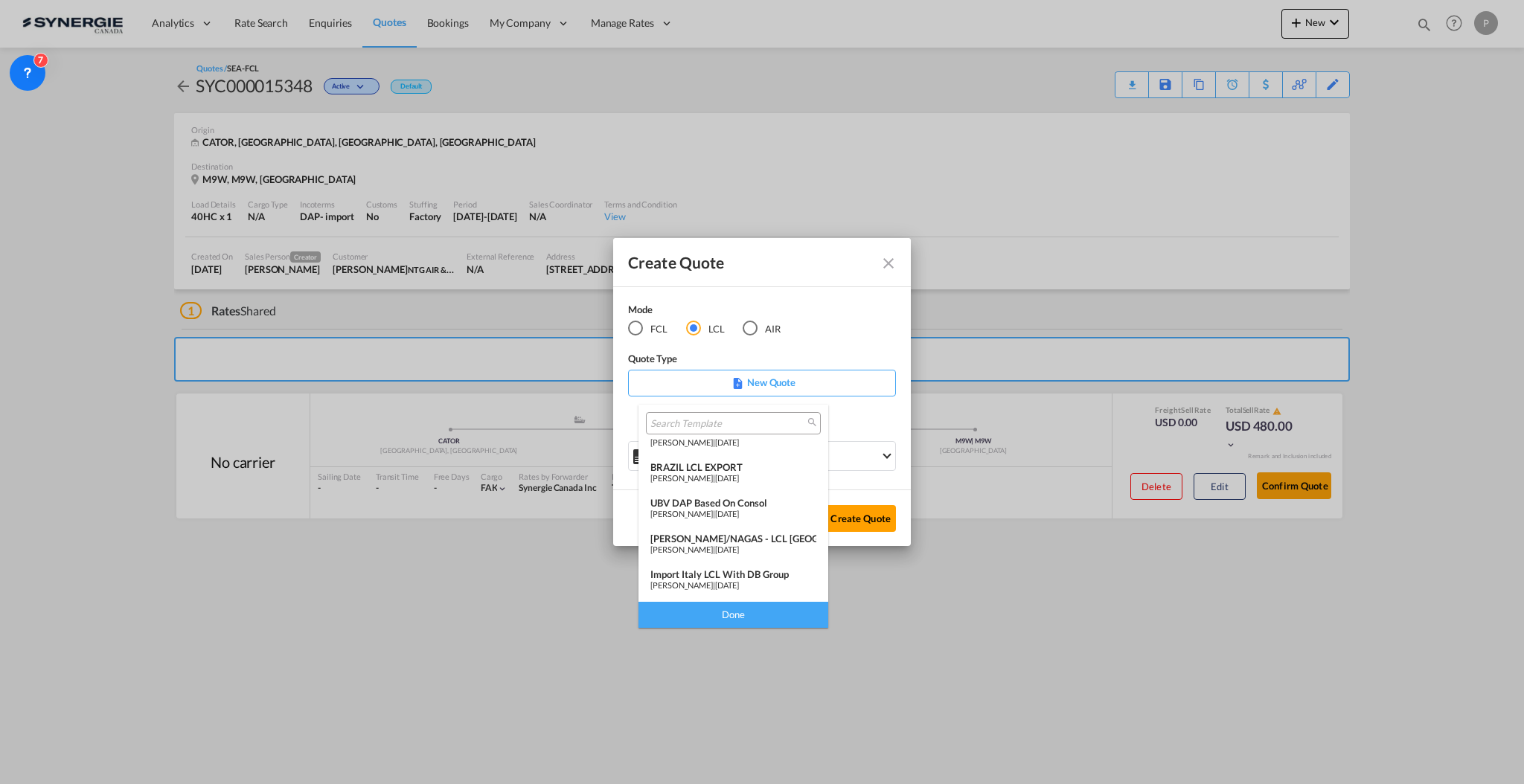
scroll to position [99, 0]
click at [720, 566] on div "*NEW* Asia Import LCL" at bounding box center [734, 565] width 166 height 12
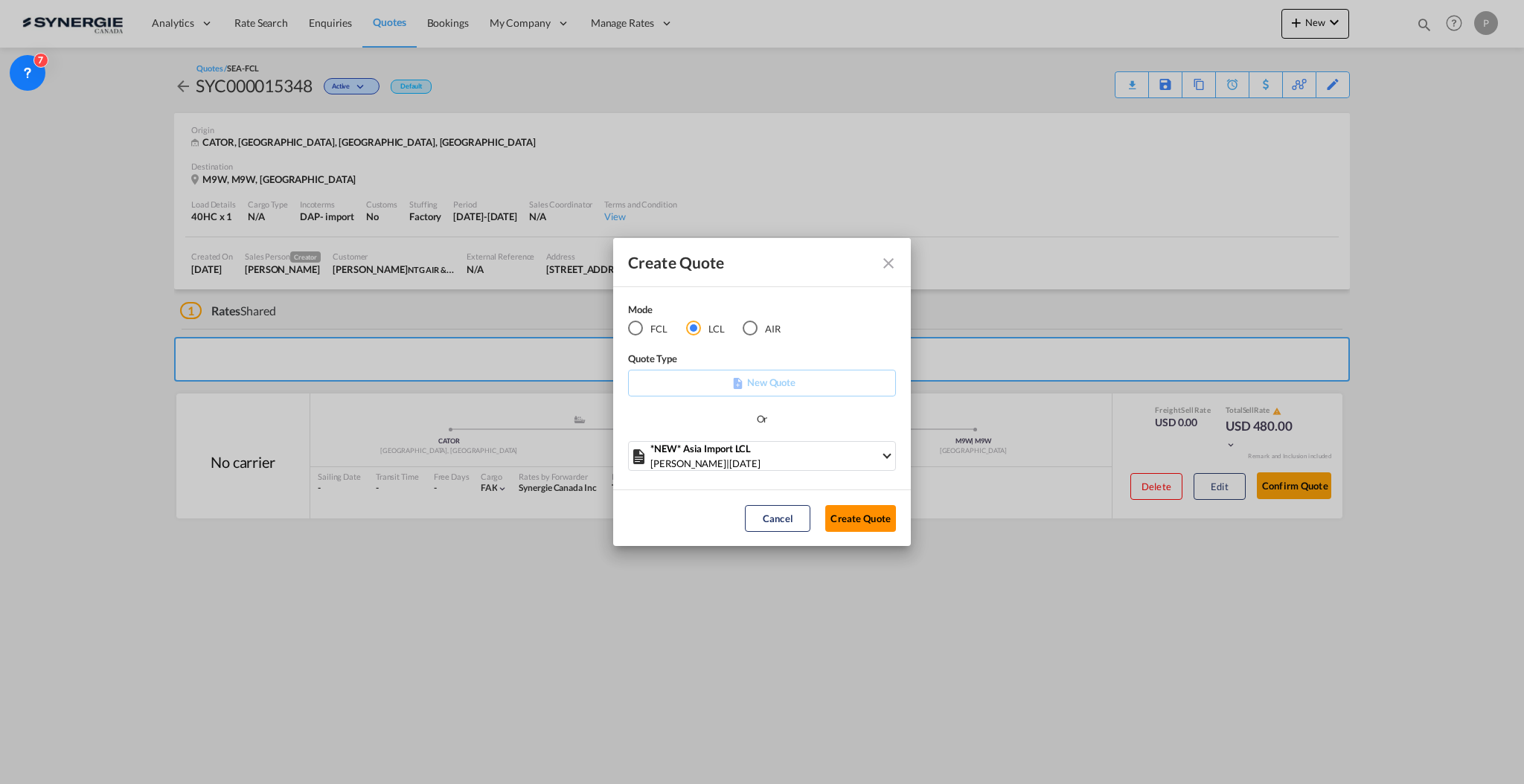
click at [867, 511] on button "Create Quote" at bounding box center [860, 518] width 70 height 27
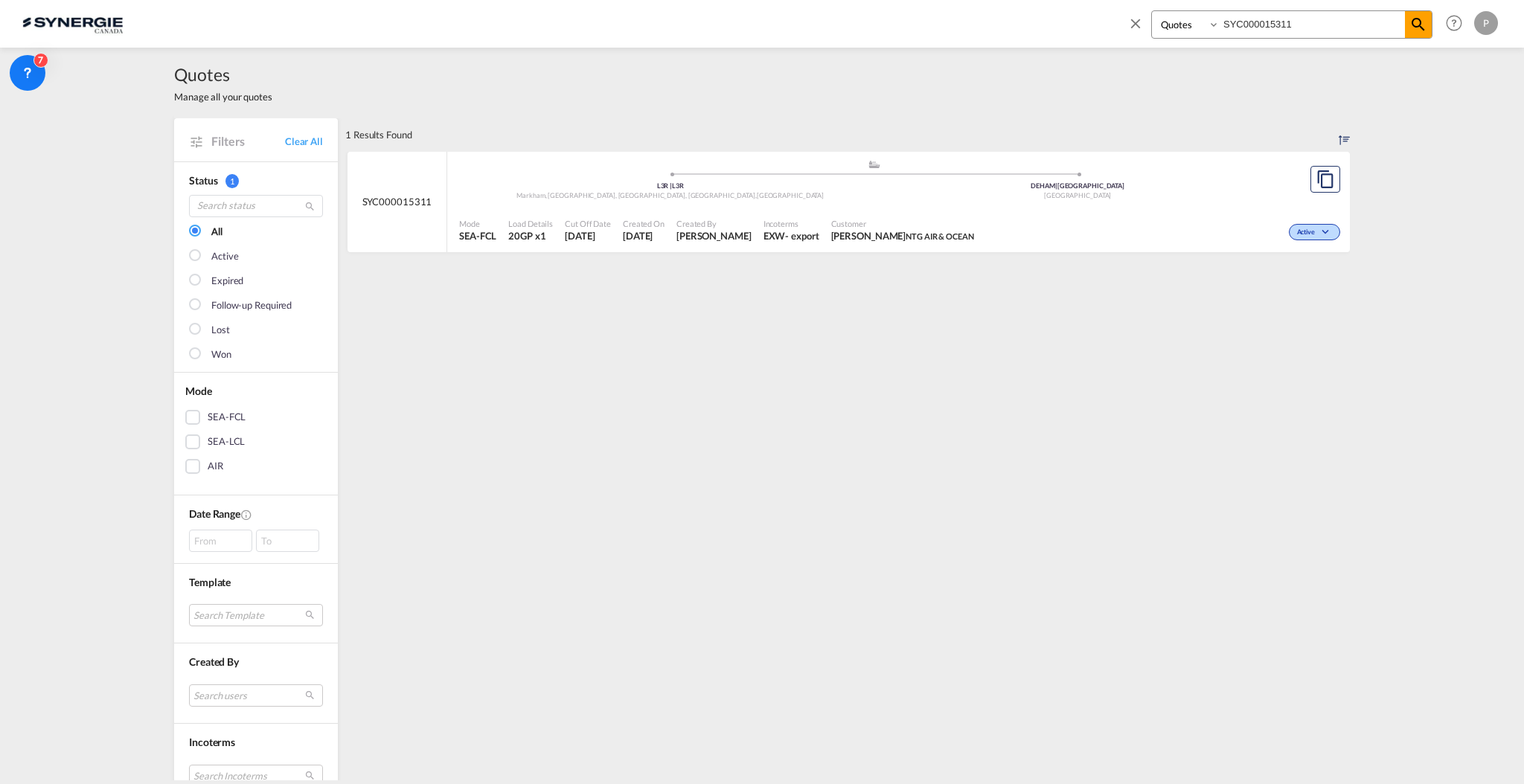
select select "Quotes"
click at [1139, 25] on md-icon "icon-close" at bounding box center [1135, 23] width 17 height 17
click at [1337, 20] on md-icon "icon-chevron-down" at bounding box center [1334, 23] width 18 height 18
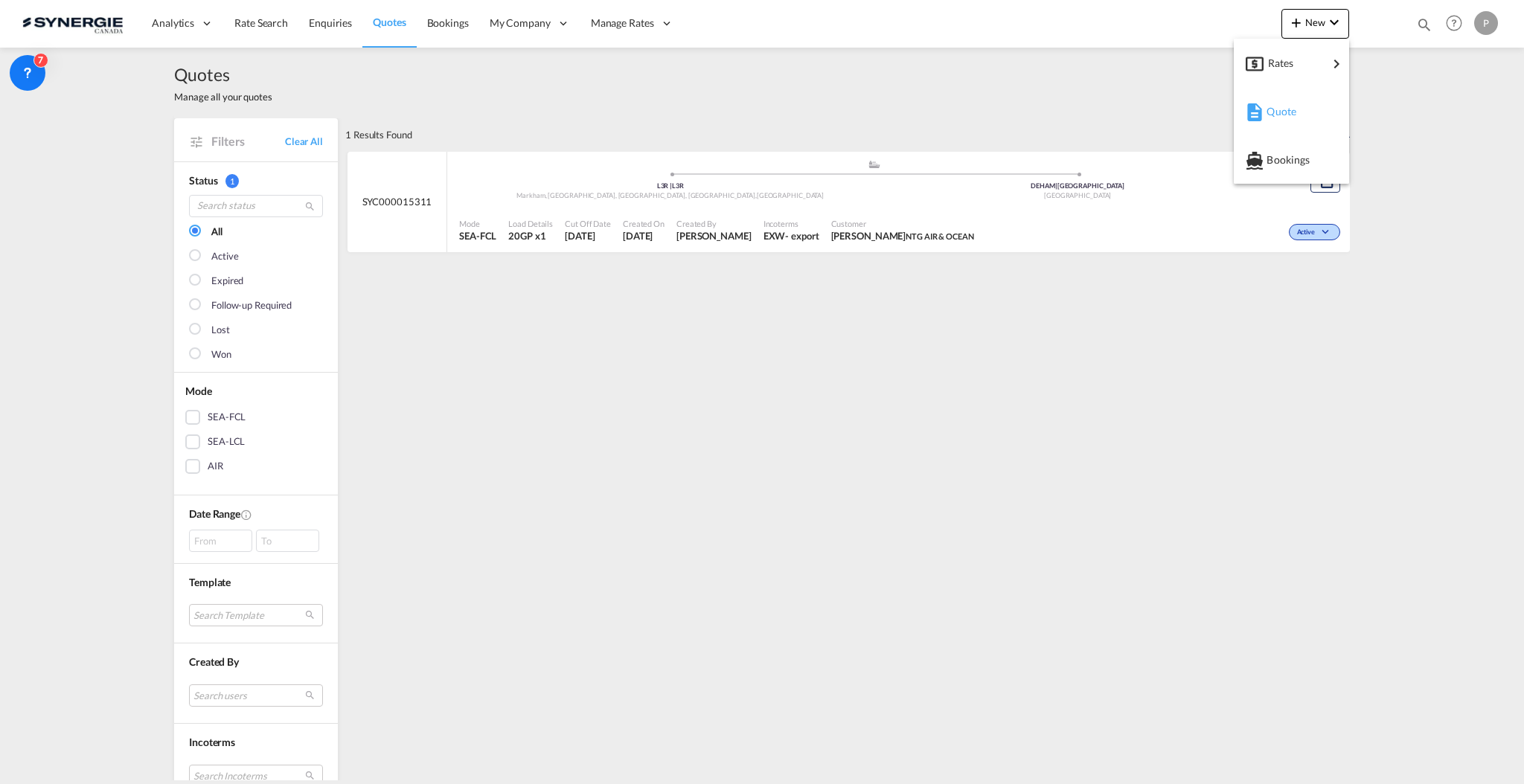
click at [1306, 108] on div "Quote" at bounding box center [1294, 112] width 55 height 38
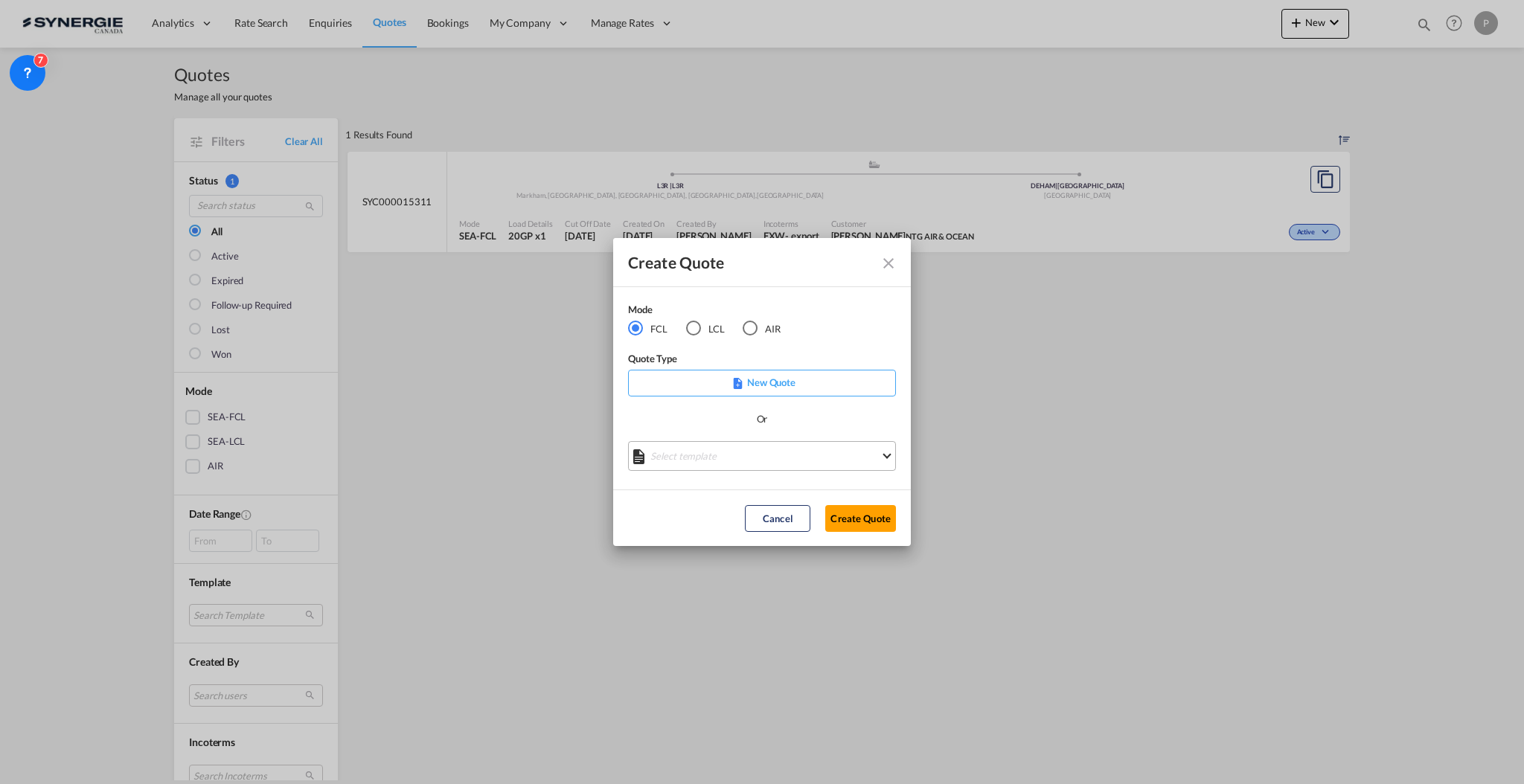
click at [723, 441] on md-select "Select template *NEW* FCL FREEHAND / DAP Pablo Gomez Saldarriaga | 10 Jul 2025 …" at bounding box center [762, 456] width 268 height 30
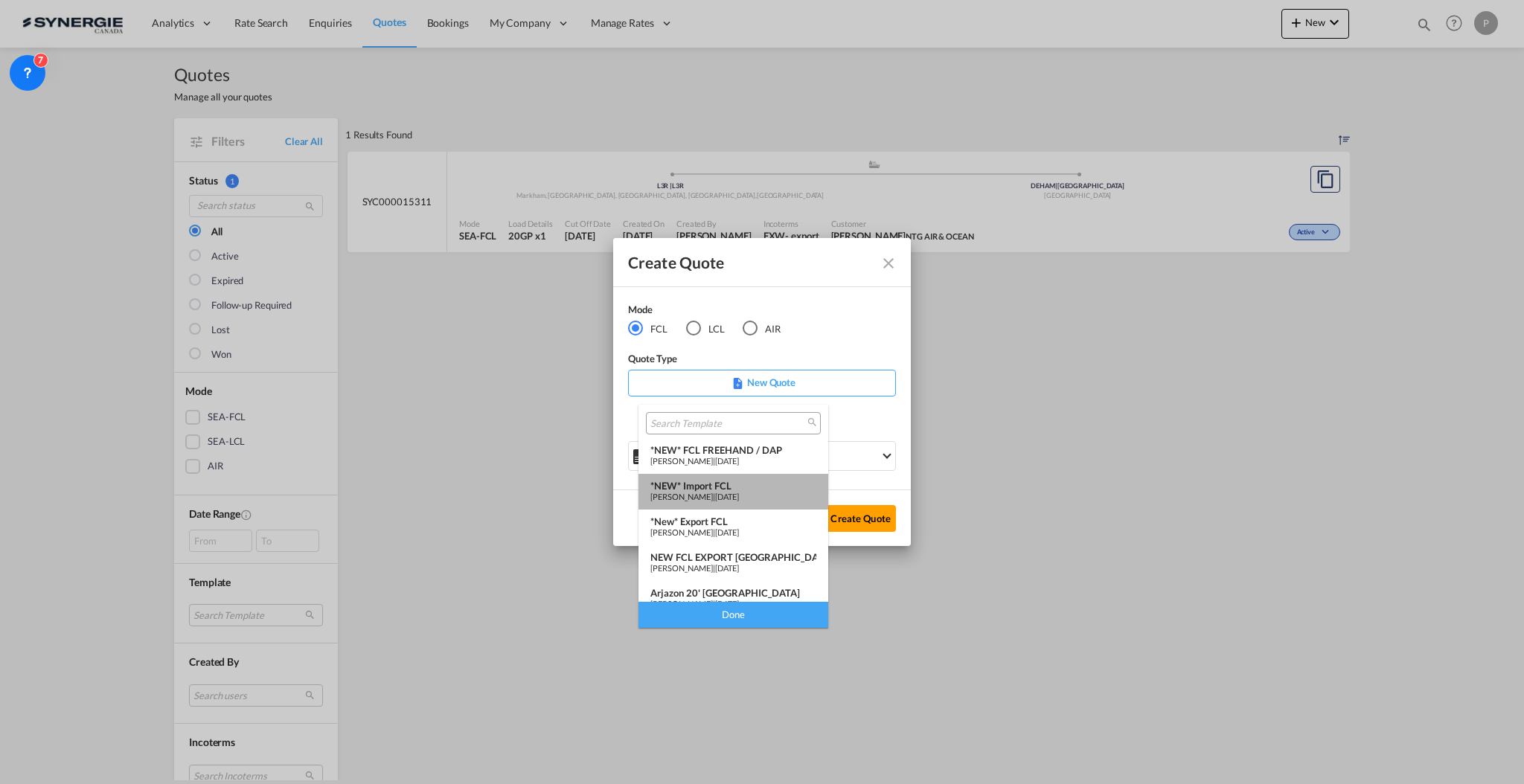
click at [713, 494] on span "[PERSON_NAME]" at bounding box center [681, 497] width 62 height 10
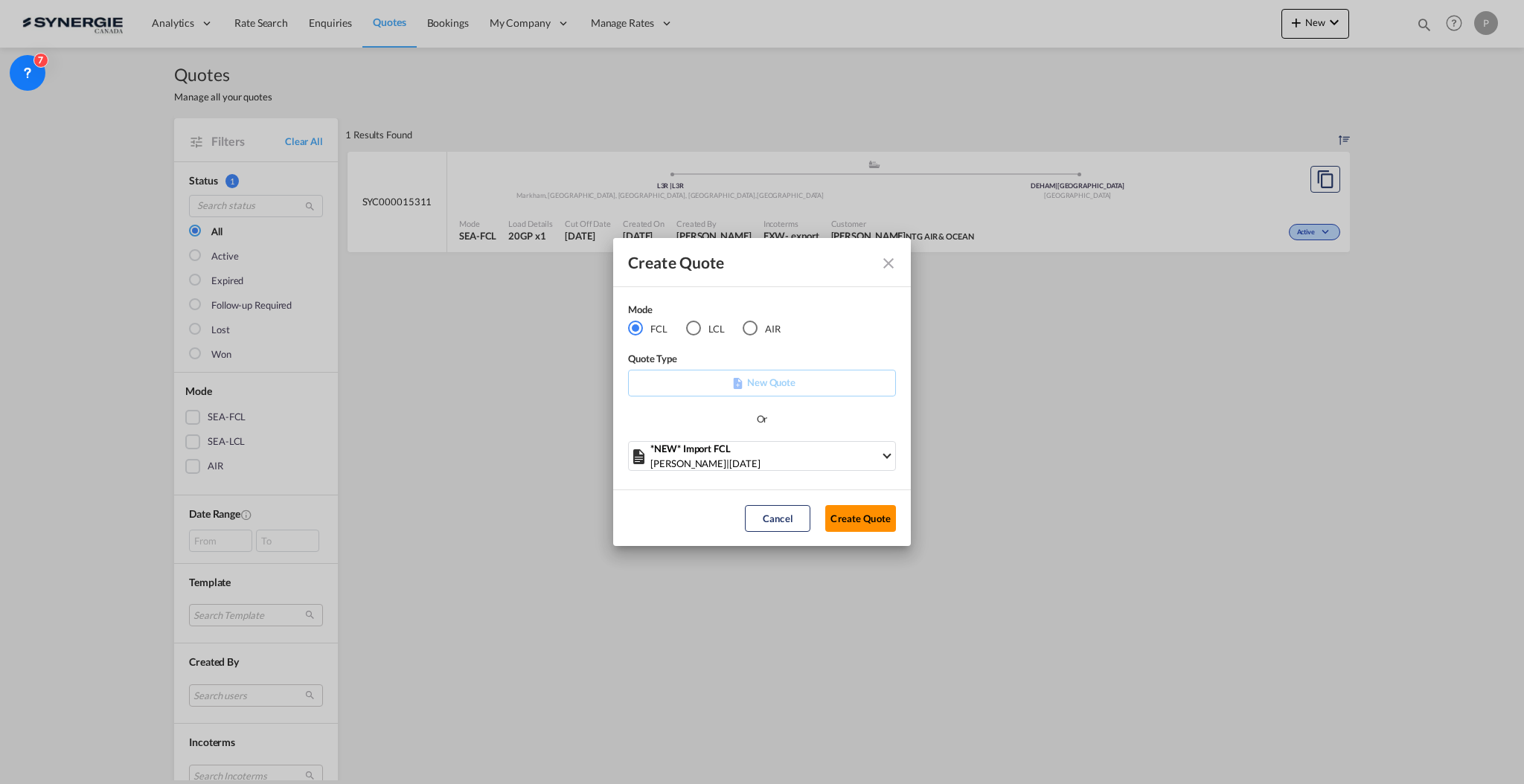
click at [852, 520] on button "Create Quote" at bounding box center [860, 518] width 70 height 27
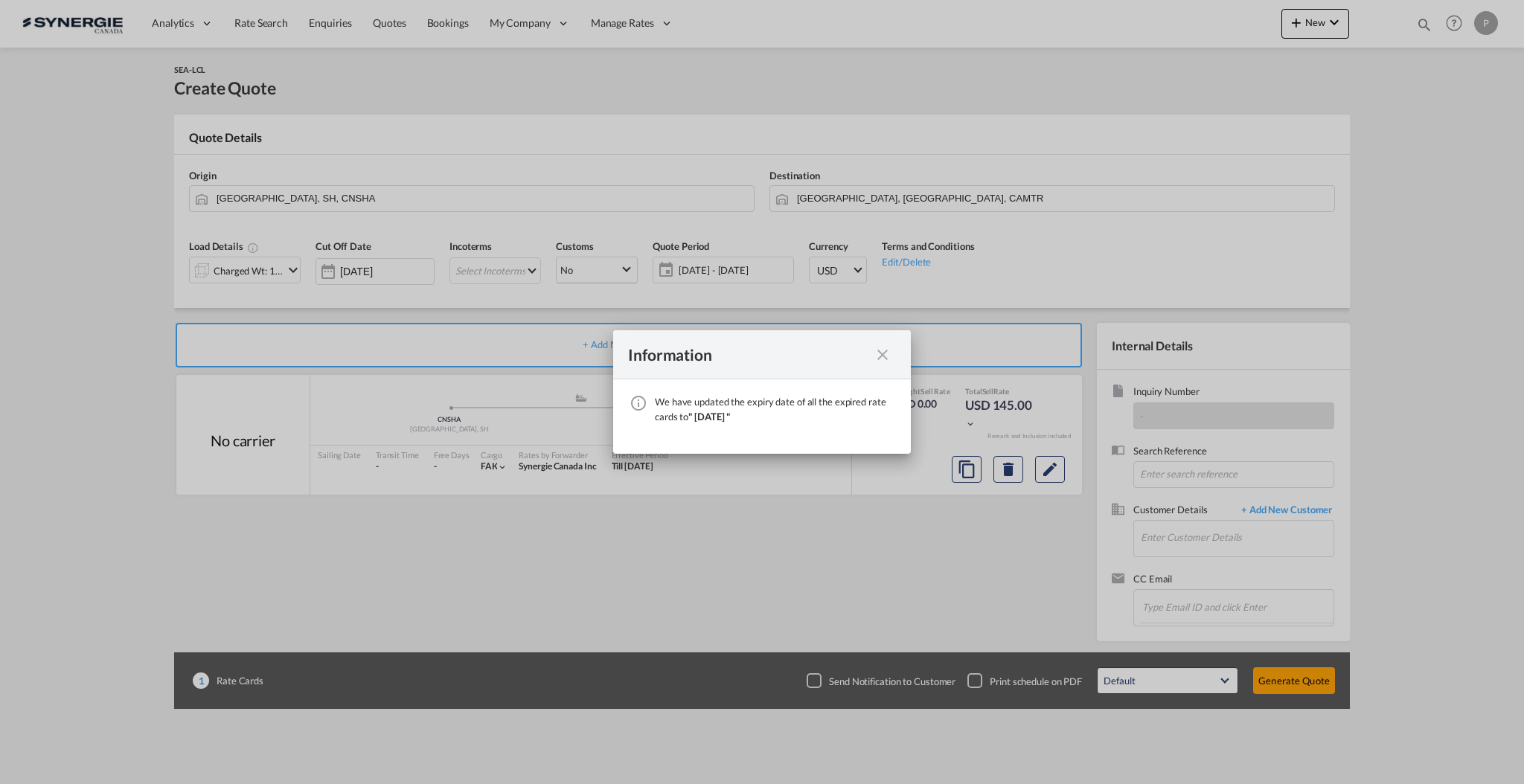
click at [877, 354] on md-icon "icon-close fg-AAA8AD cursor" at bounding box center [882, 354] width 18 height 18
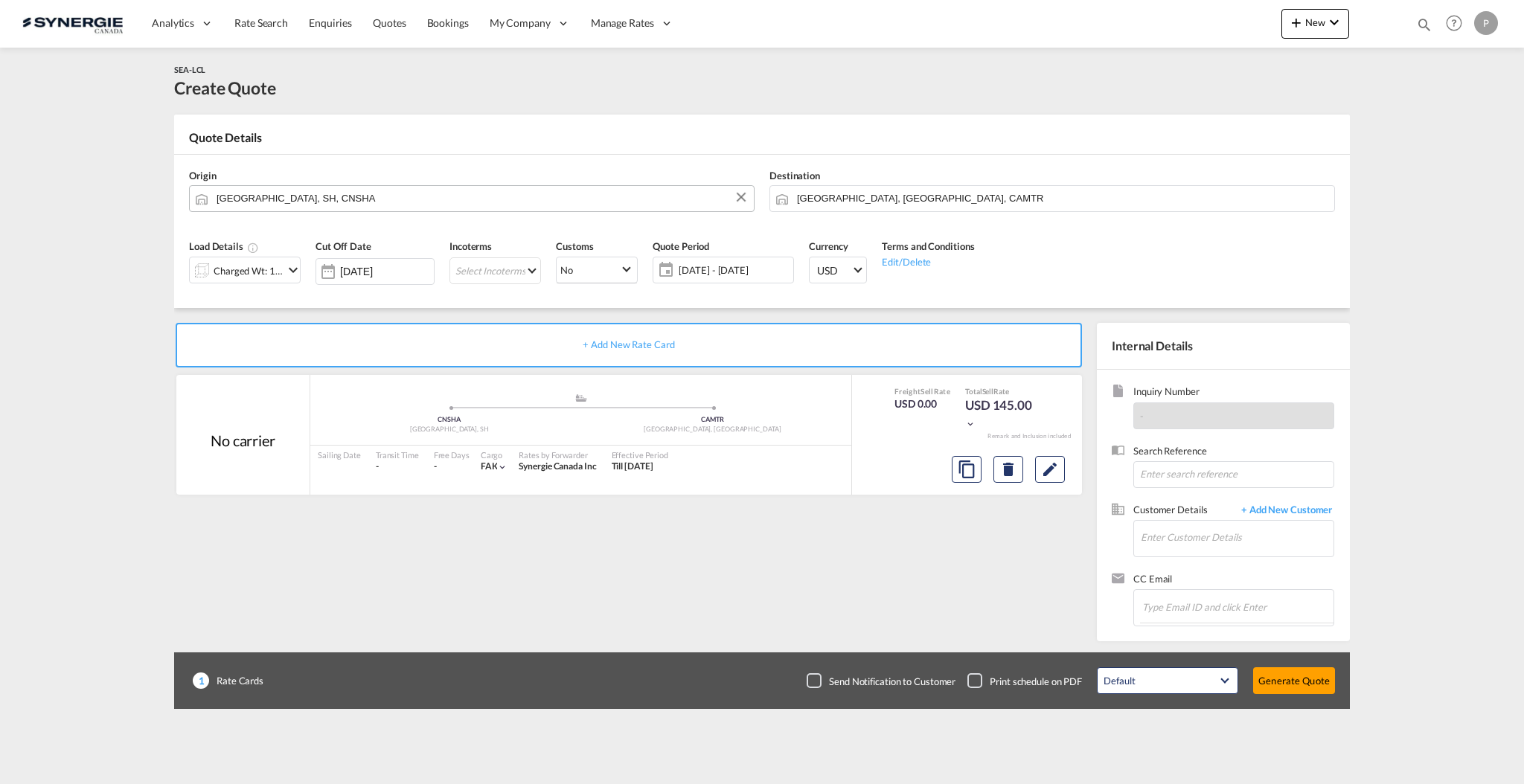
click at [330, 196] on input "Shanghai, SH, CNSHA" at bounding box center [481, 198] width 530 height 26
click at [325, 199] on body "Analytics Reports Dashboard Rate Search Enquiries Quotes Bookings" at bounding box center [762, 392] width 1524 height 784
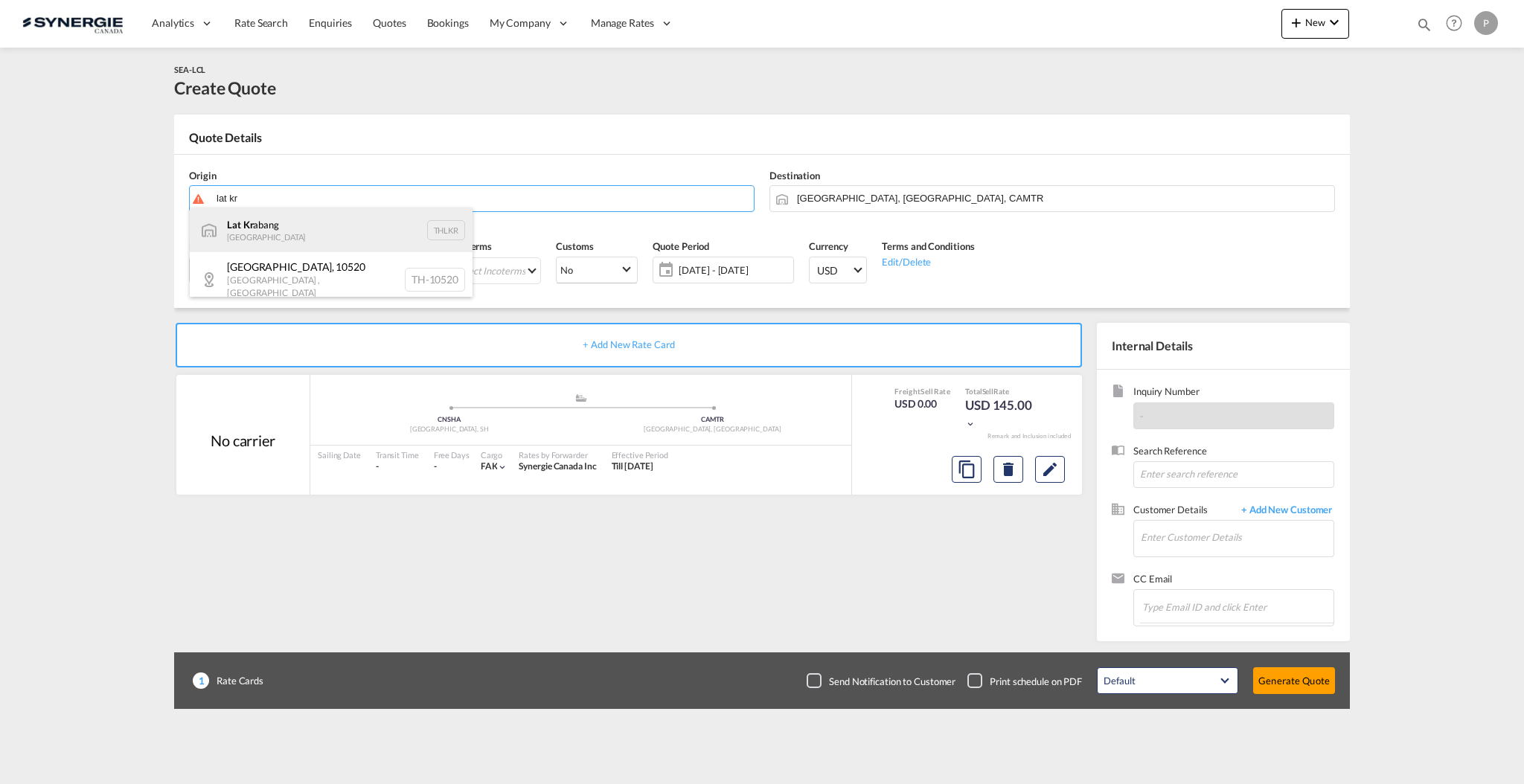
click at [303, 223] on div "Lat Kr abang Thailand THLKR" at bounding box center [332, 230] width 283 height 45
type input "Lat Krabang, THLKR"
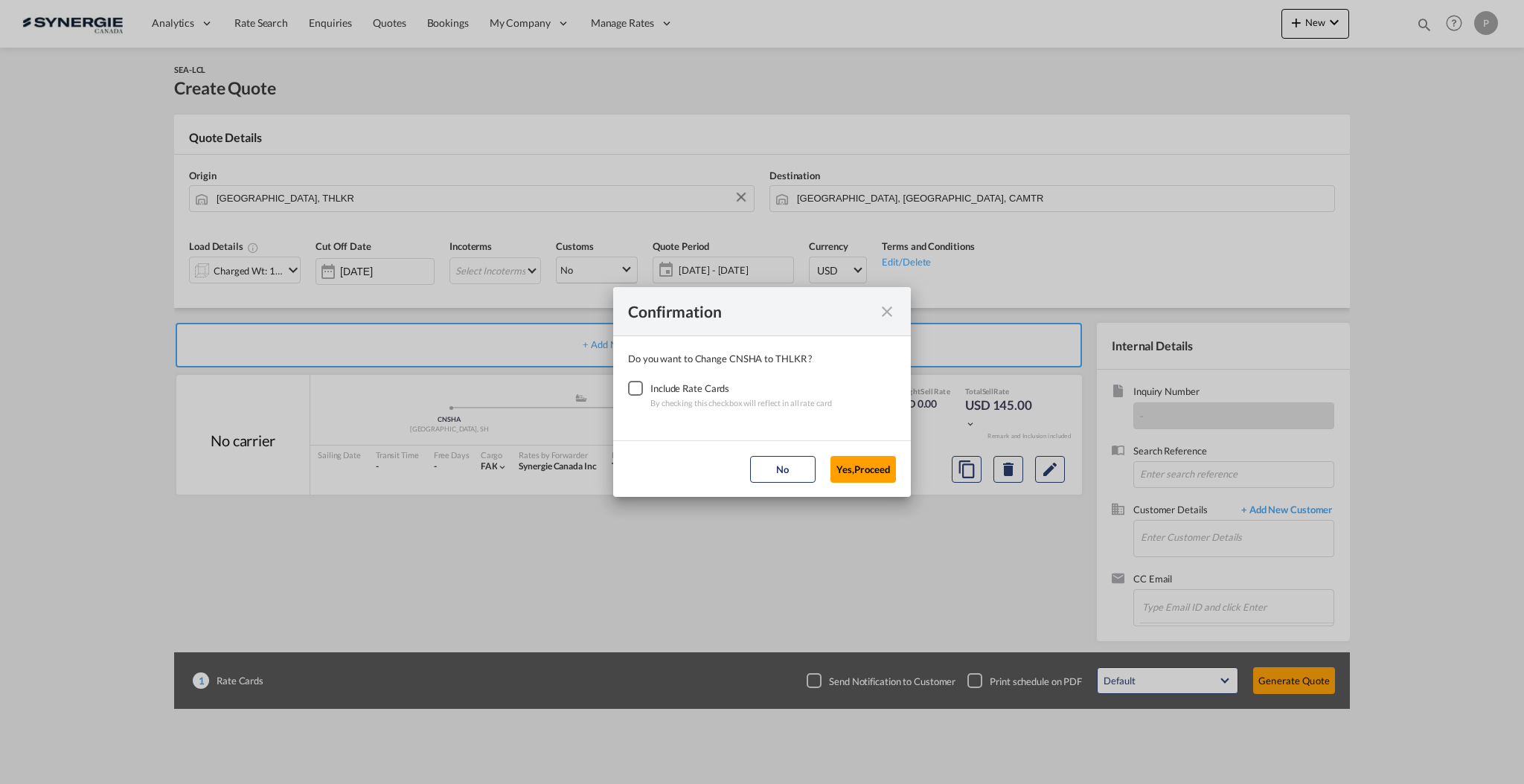
click at [643, 392] on div "Checkbox No Ink" at bounding box center [635, 388] width 15 height 15
click at [863, 461] on button "Yes,Proceed" at bounding box center [864, 469] width 65 height 27
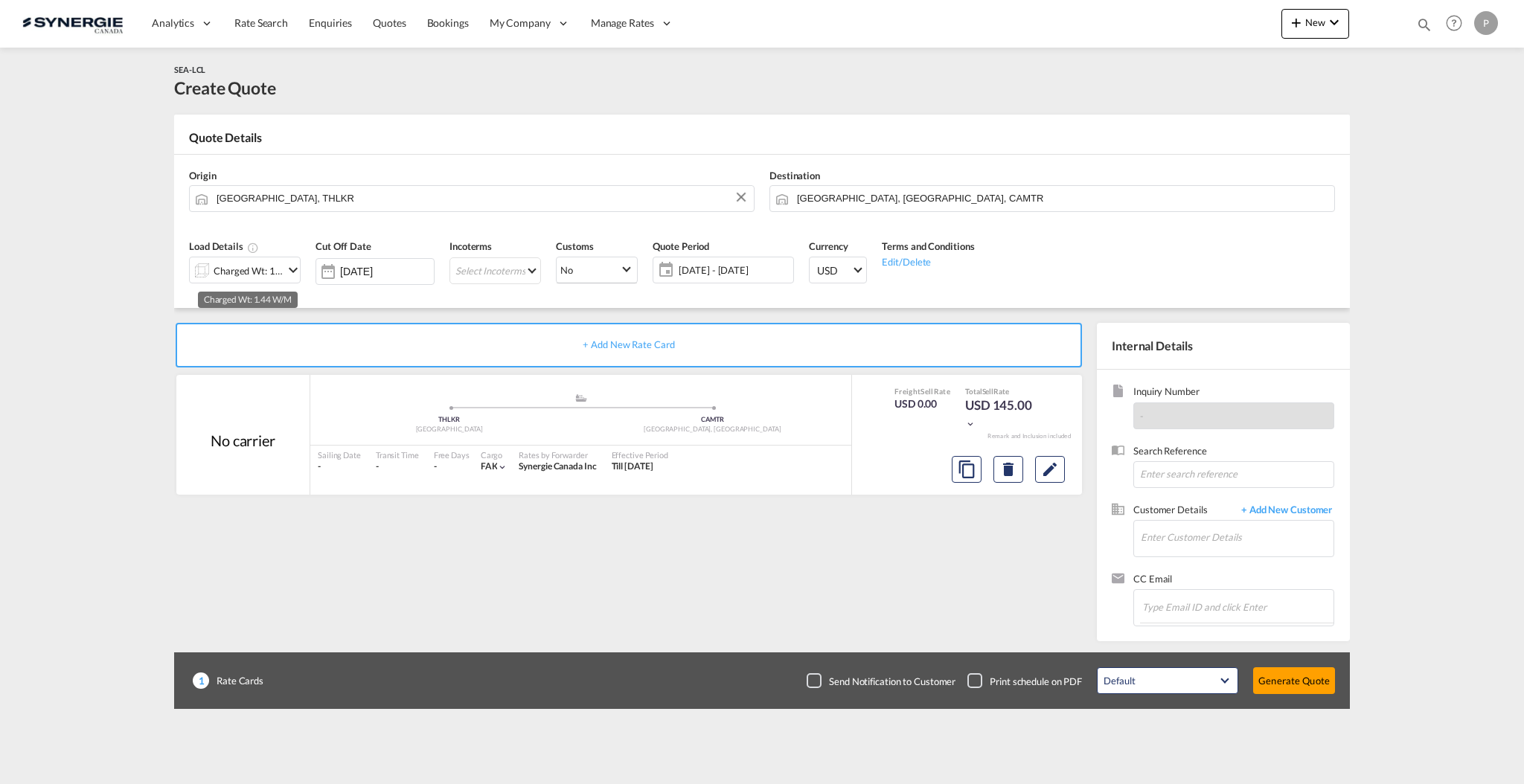
click at [244, 273] on div "Charged Wt: 1.44 W/M" at bounding box center [249, 270] width 70 height 21
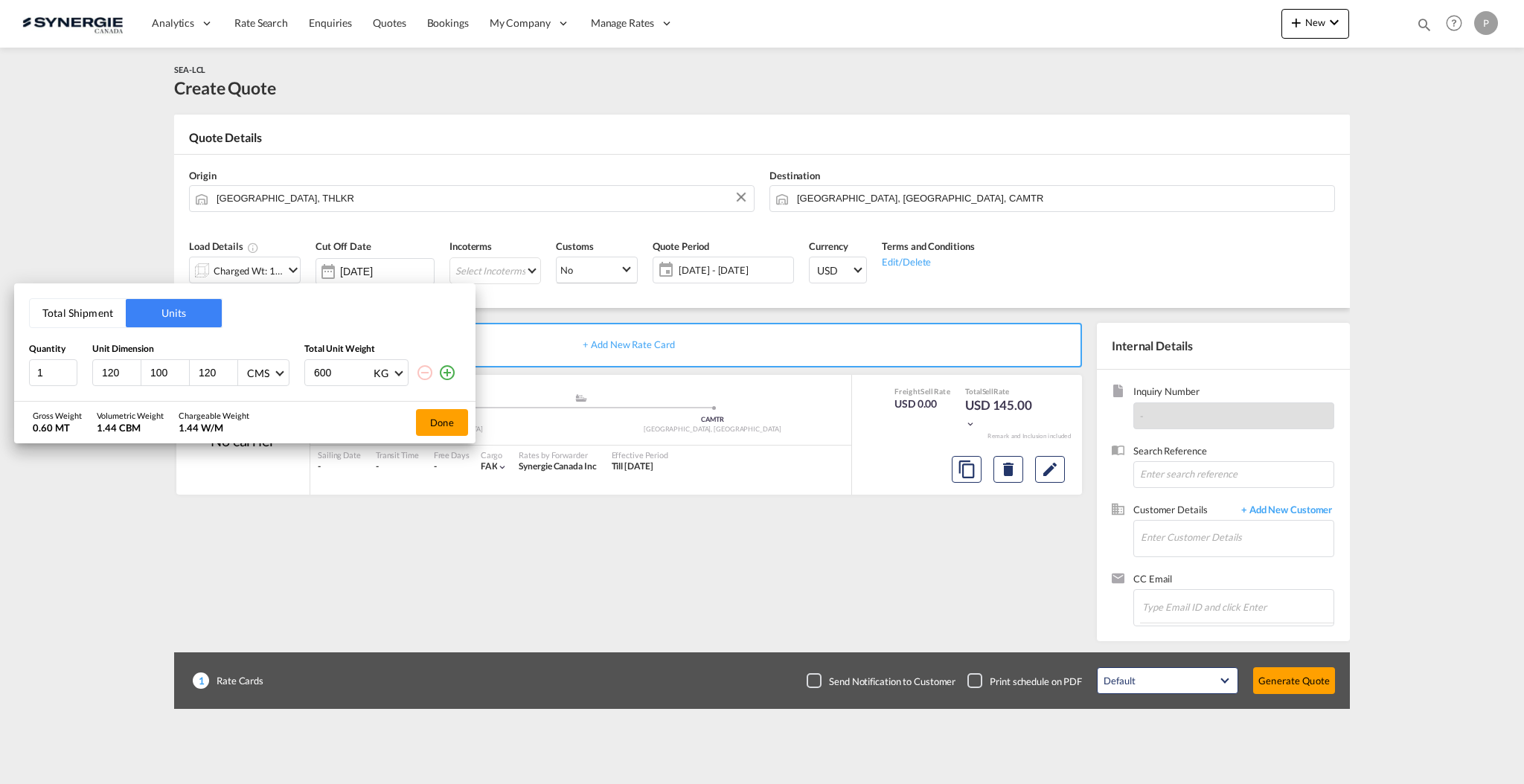
click at [112, 378] on input "120" at bounding box center [120, 373] width 41 height 14
click at [112, 377] on input "120" at bounding box center [120, 373] width 41 height 14
type input "100"
type input "80"
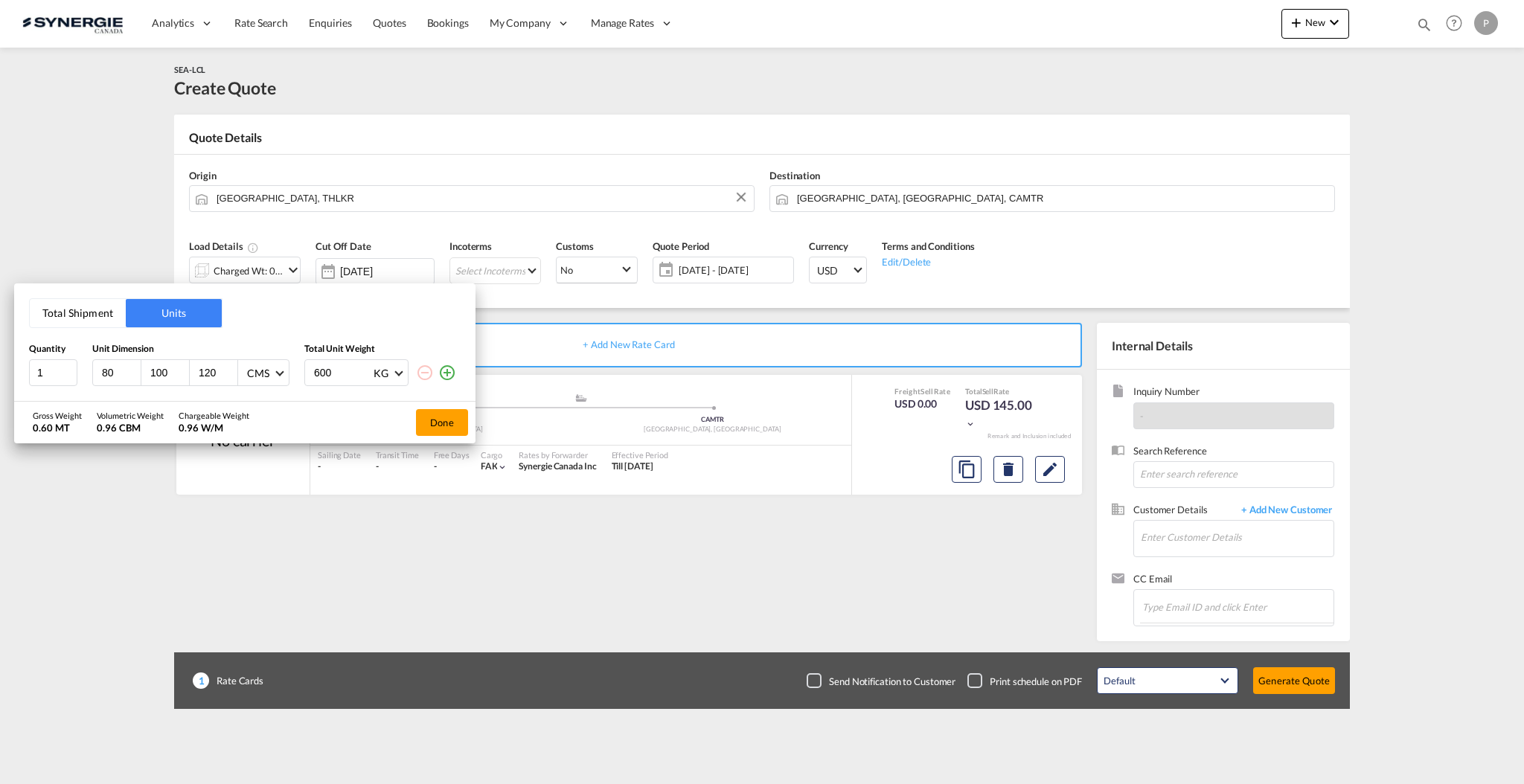
type input "100"
type input "83"
click at [332, 369] on input "600" at bounding box center [343, 373] width 59 height 26
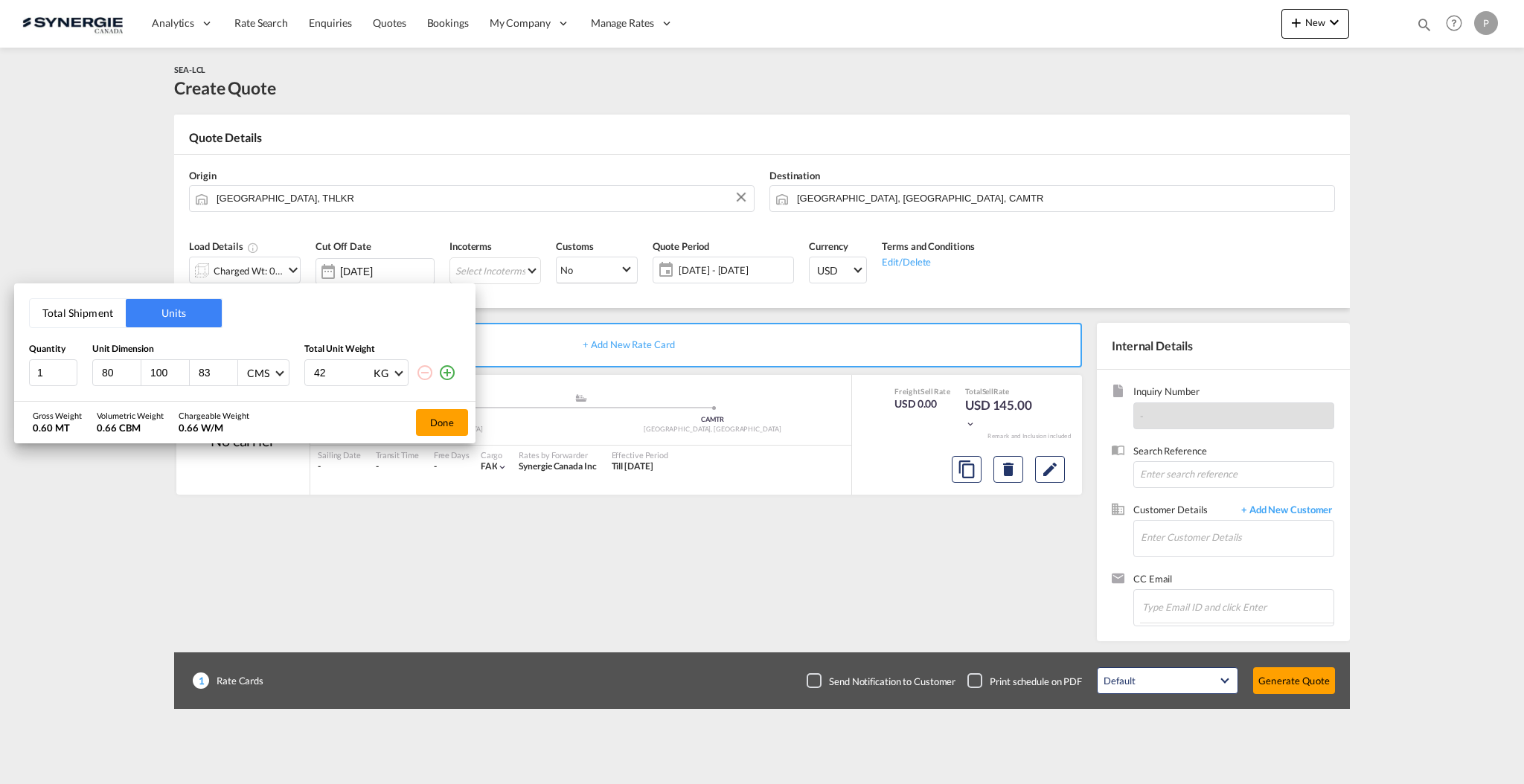
type input "424"
type input "424.4"
type input "421"
type input "421.4"
click at [454, 372] on md-icon "icon-plus-circle-outline" at bounding box center [448, 372] width 18 height 18
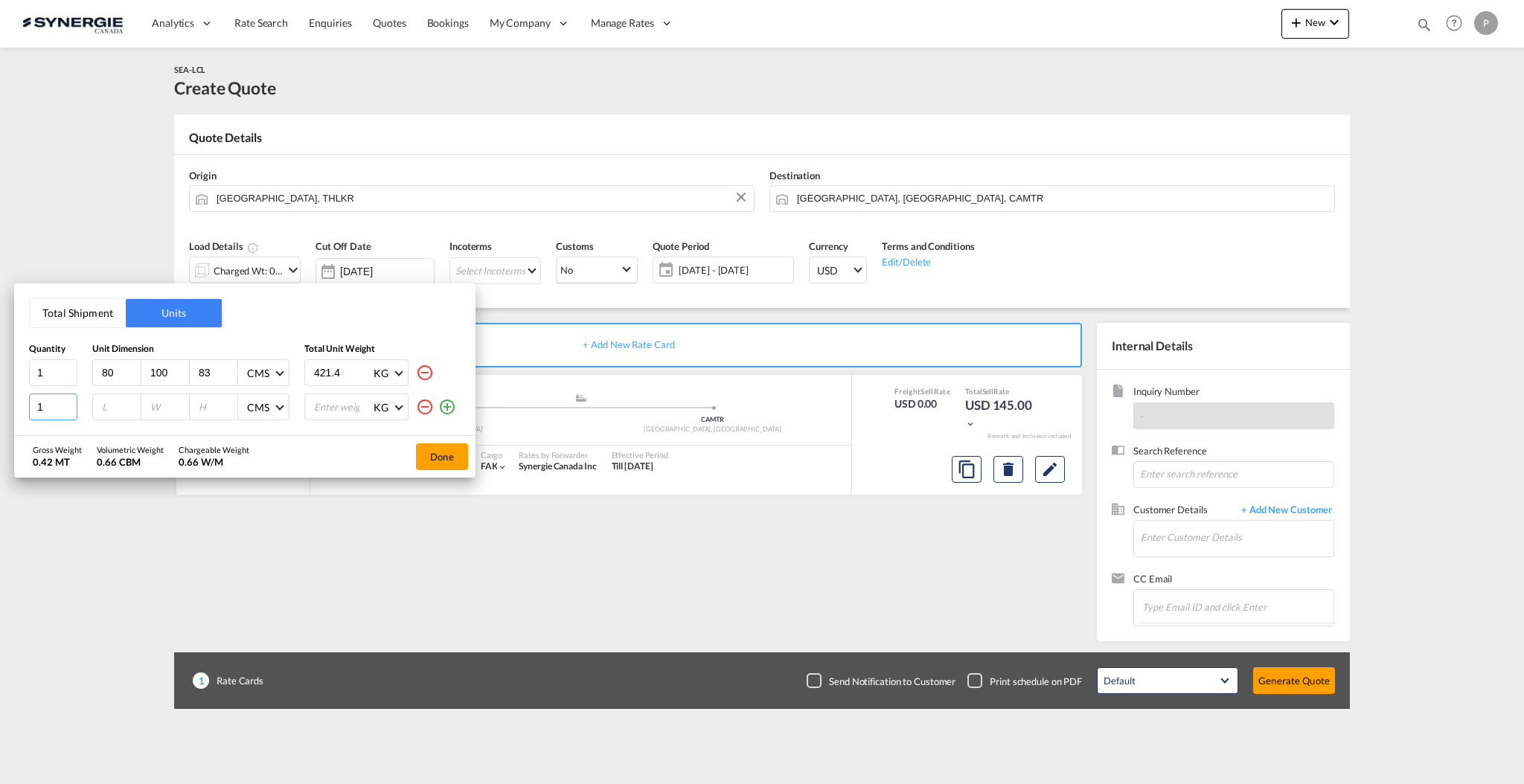
click at [61, 402] on input "1" at bounding box center [52, 407] width 49 height 27
type input "80"
type input "100"
type input "73"
type input "421"
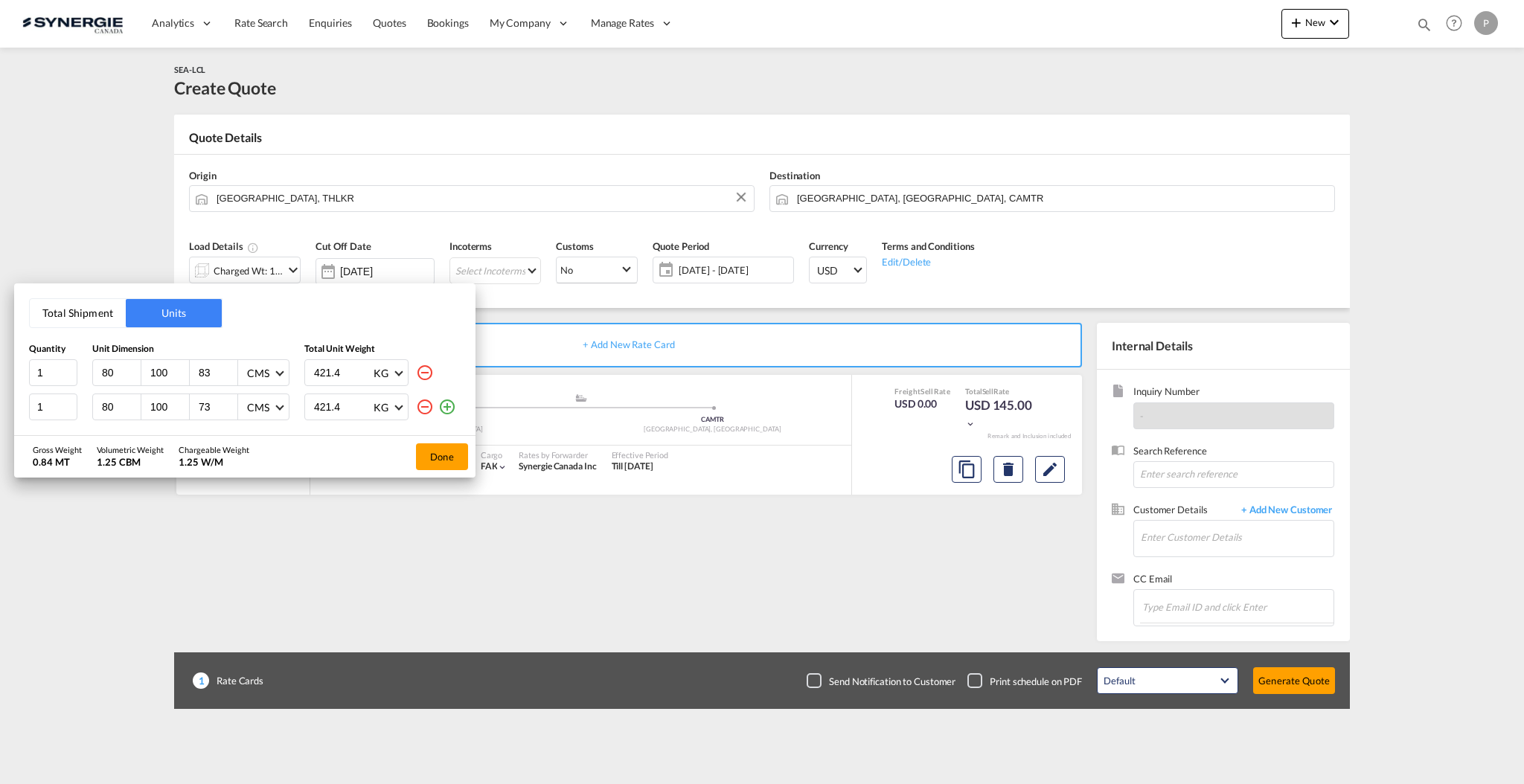
type input "421.4"
drag, startPoint x: 444, startPoint y: 412, endPoint x: 414, endPoint y: 412, distance: 30.0
click at [444, 411] on md-icon "icon-plus-circle-outline" at bounding box center [448, 407] width 18 height 18
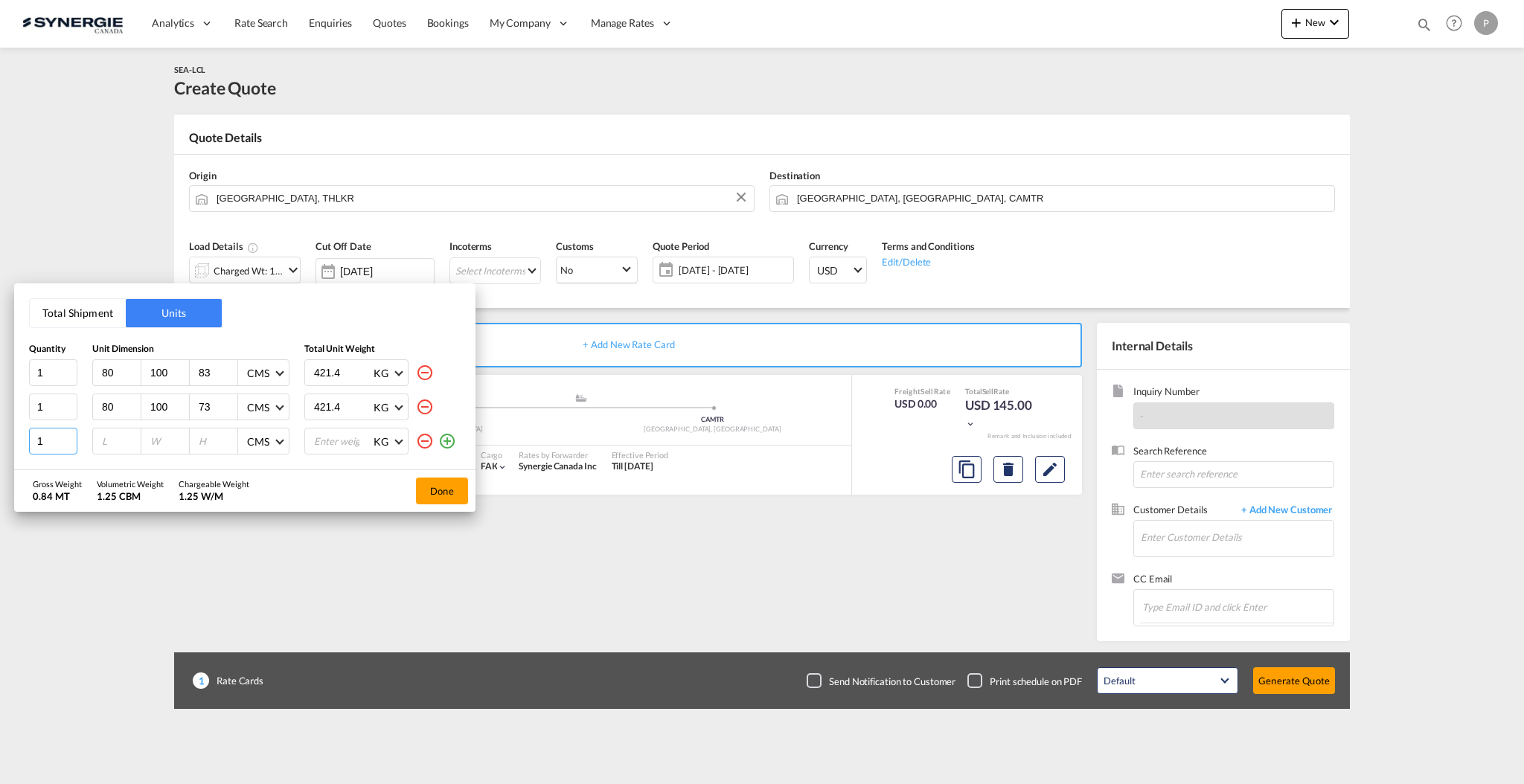
click at [55, 435] on input "1" at bounding box center [52, 441] width 49 height 27
type input "4"
type input "80"
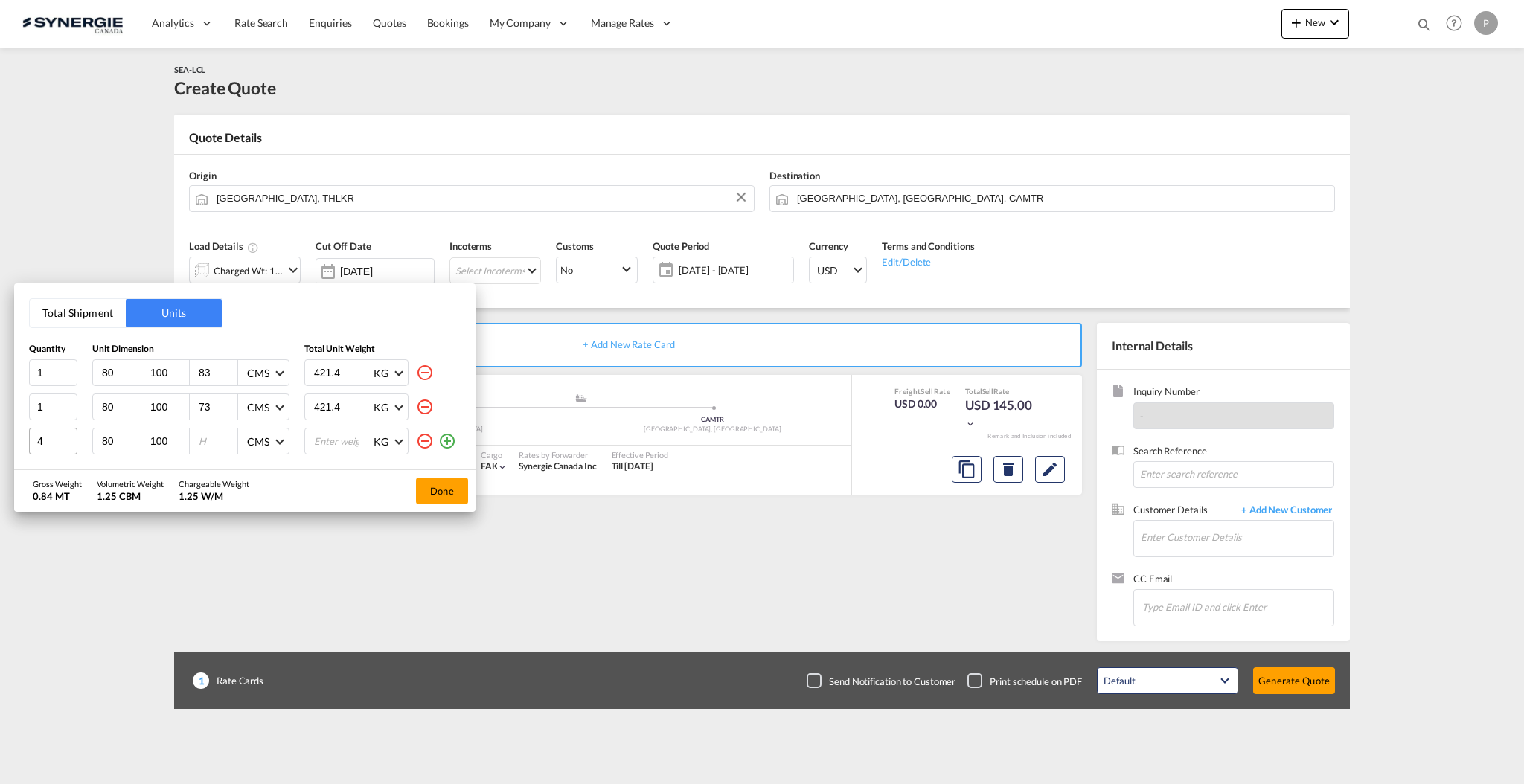
type input "100"
type input "103"
type input "421"
type input "421.4"
click at [451, 441] on md-icon "icon-plus-circle-outline" at bounding box center [448, 441] width 18 height 18
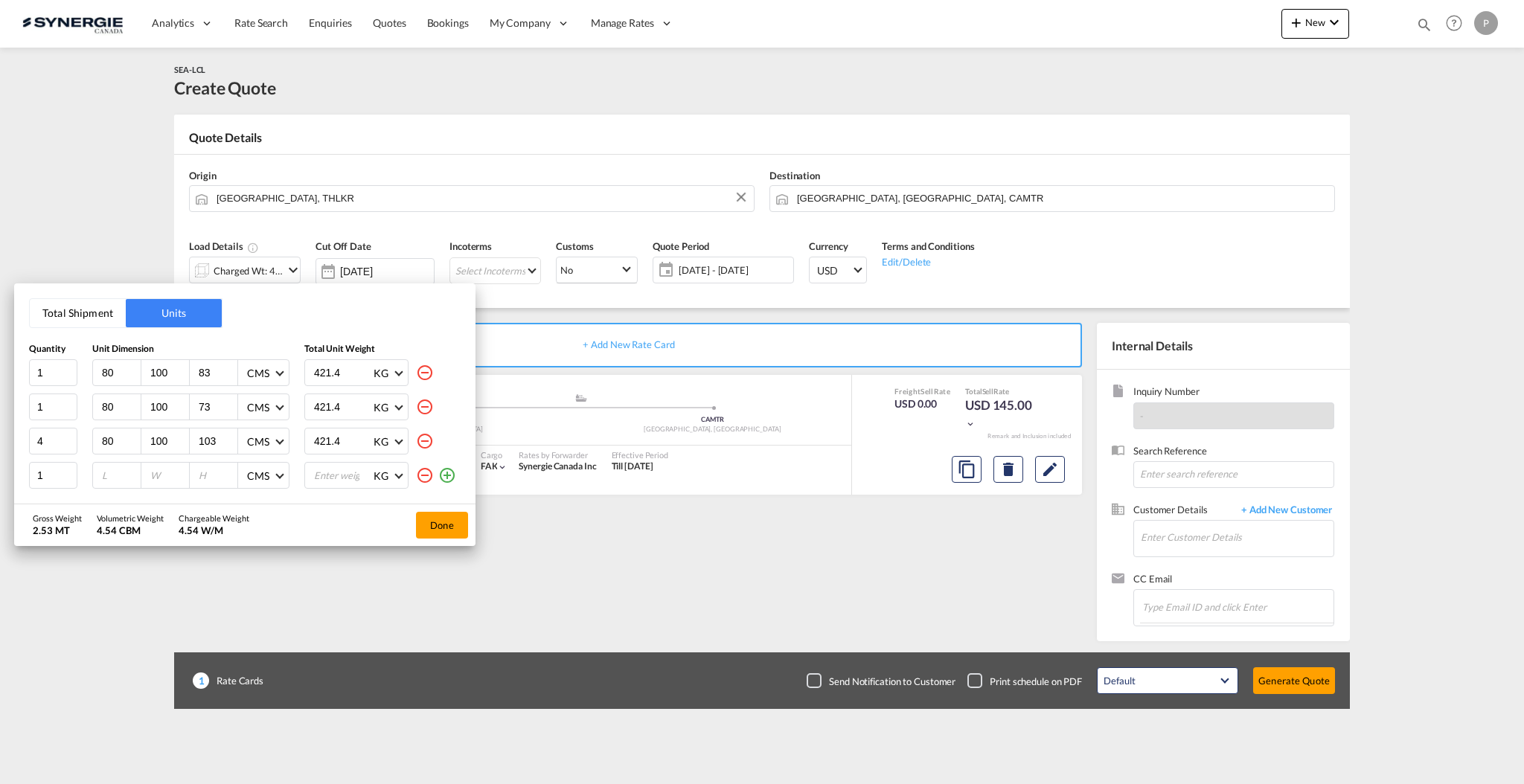
drag, startPoint x: 79, startPoint y: 471, endPoint x: 93, endPoint y: 474, distance: 14.3
click at [82, 472] on div "1 CMS CMS Inches KG KG LB" at bounding box center [245, 475] width 432 height 27
click at [103, 472] on input "number" at bounding box center [120, 475] width 41 height 14
type input "80"
type input "100"
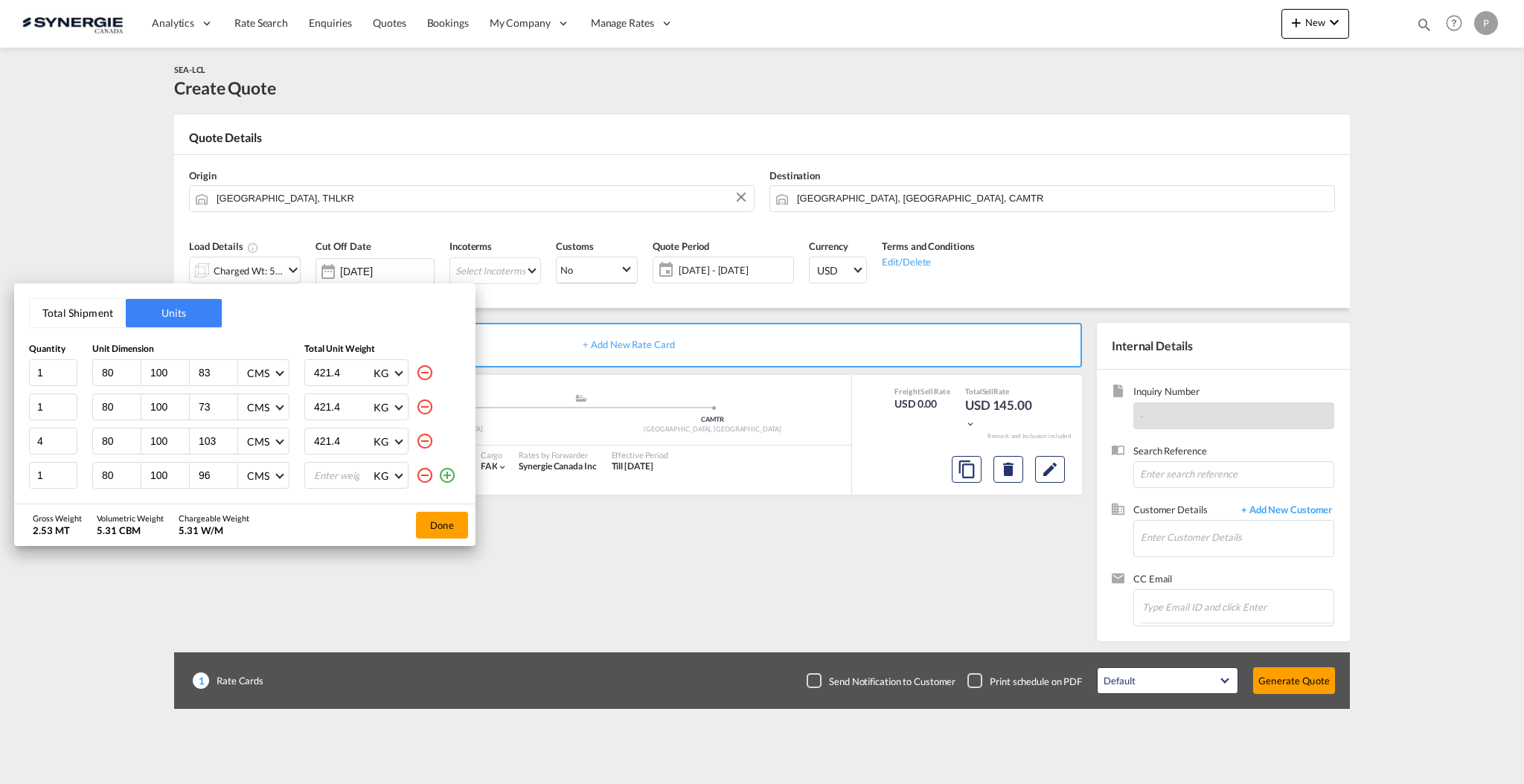
type input "96"
type input "421"
type input "421.4"
click at [439, 523] on button "Done" at bounding box center [442, 525] width 52 height 27
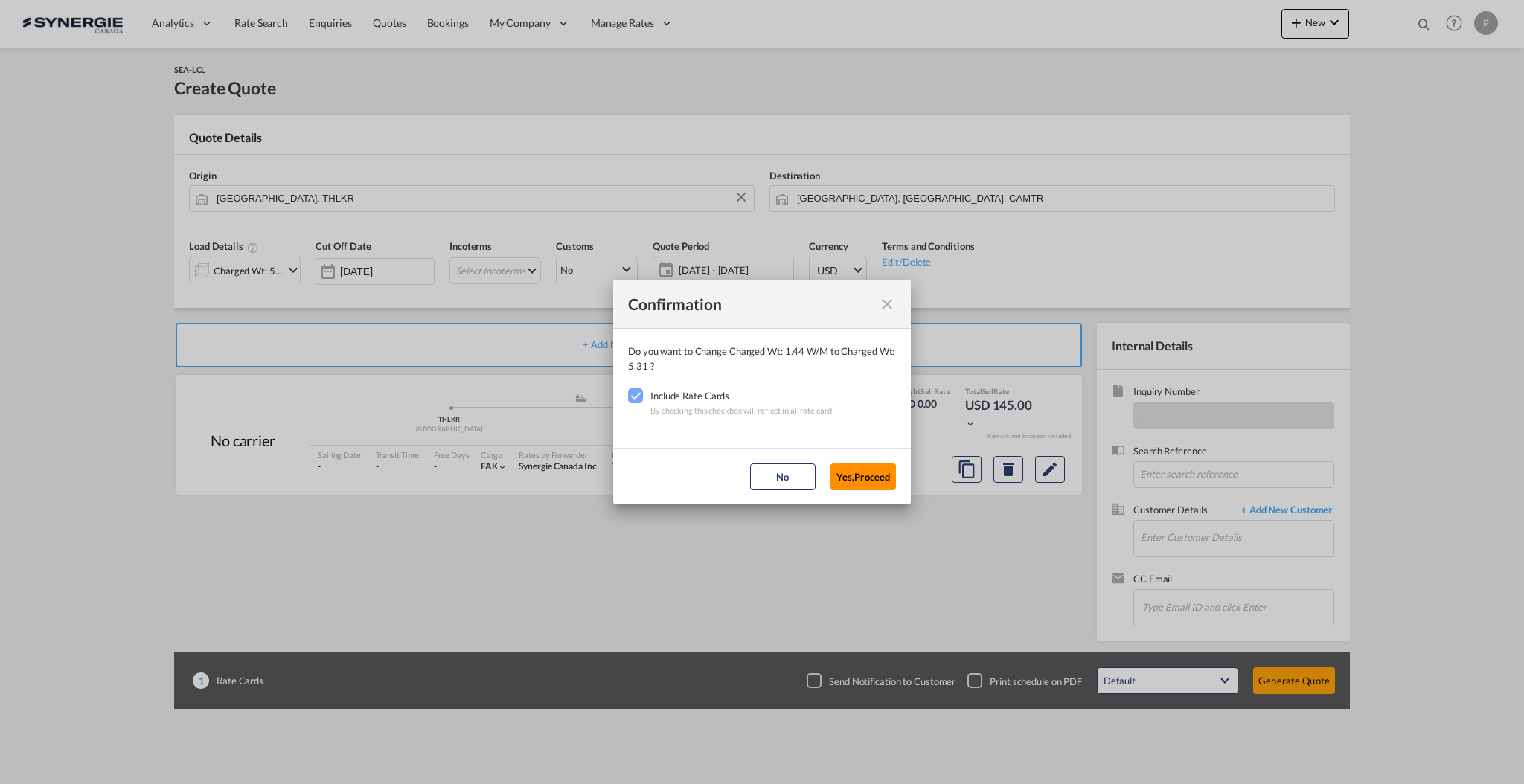
drag, startPoint x: 870, startPoint y: 457, endPoint x: 871, endPoint y: 465, distance: 8.1
click at [871, 458] on md-dialog-actions "No Yes,Proceed" at bounding box center [762, 475] width 298 height 56
click at [872, 483] on button "Yes,Proceed" at bounding box center [864, 476] width 65 height 27
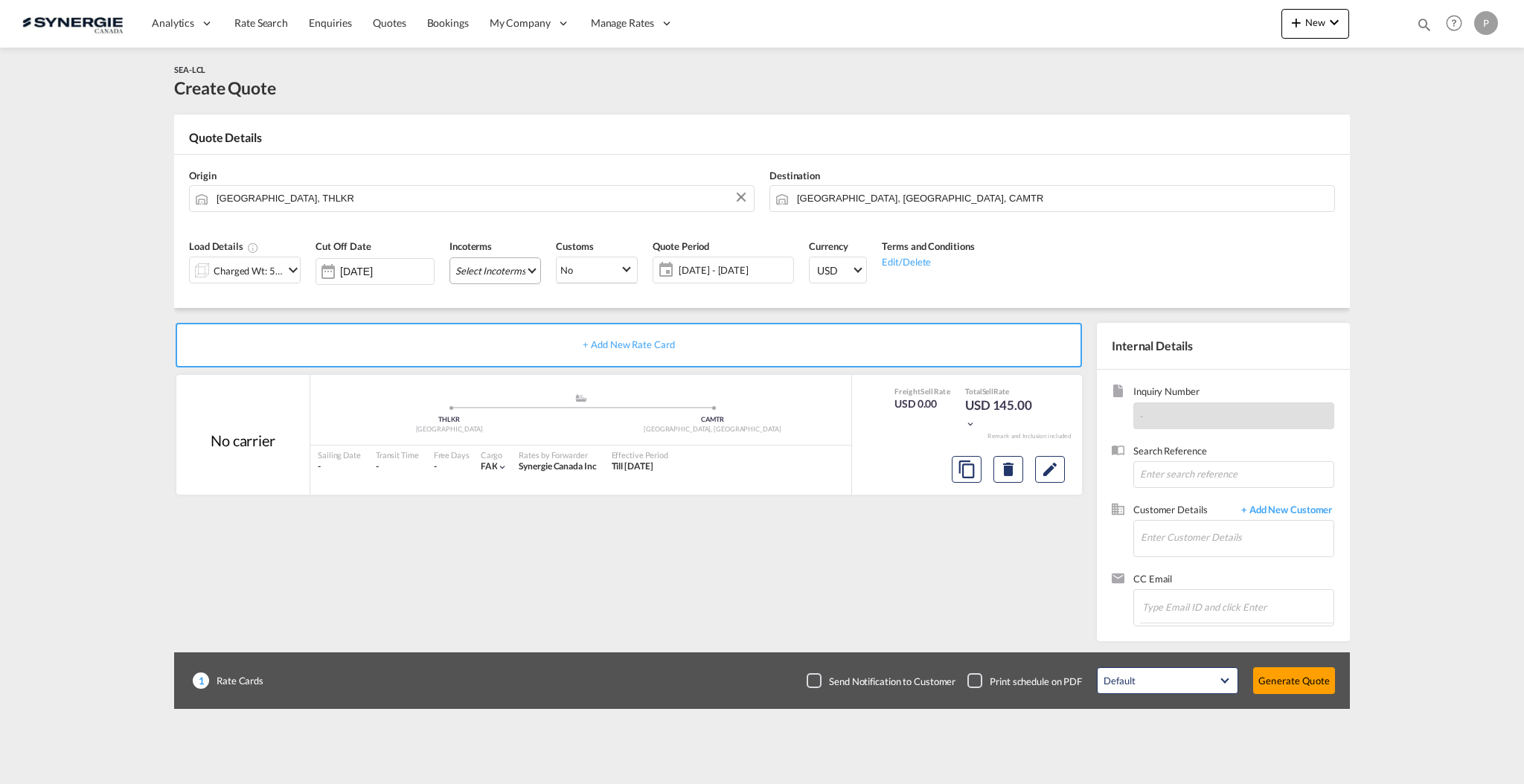
click at [488, 263] on md-select "Select Incoterms EXW - import Ex Works CIF - import Cost,Insurance and Freight …" at bounding box center [495, 270] width 91 height 27
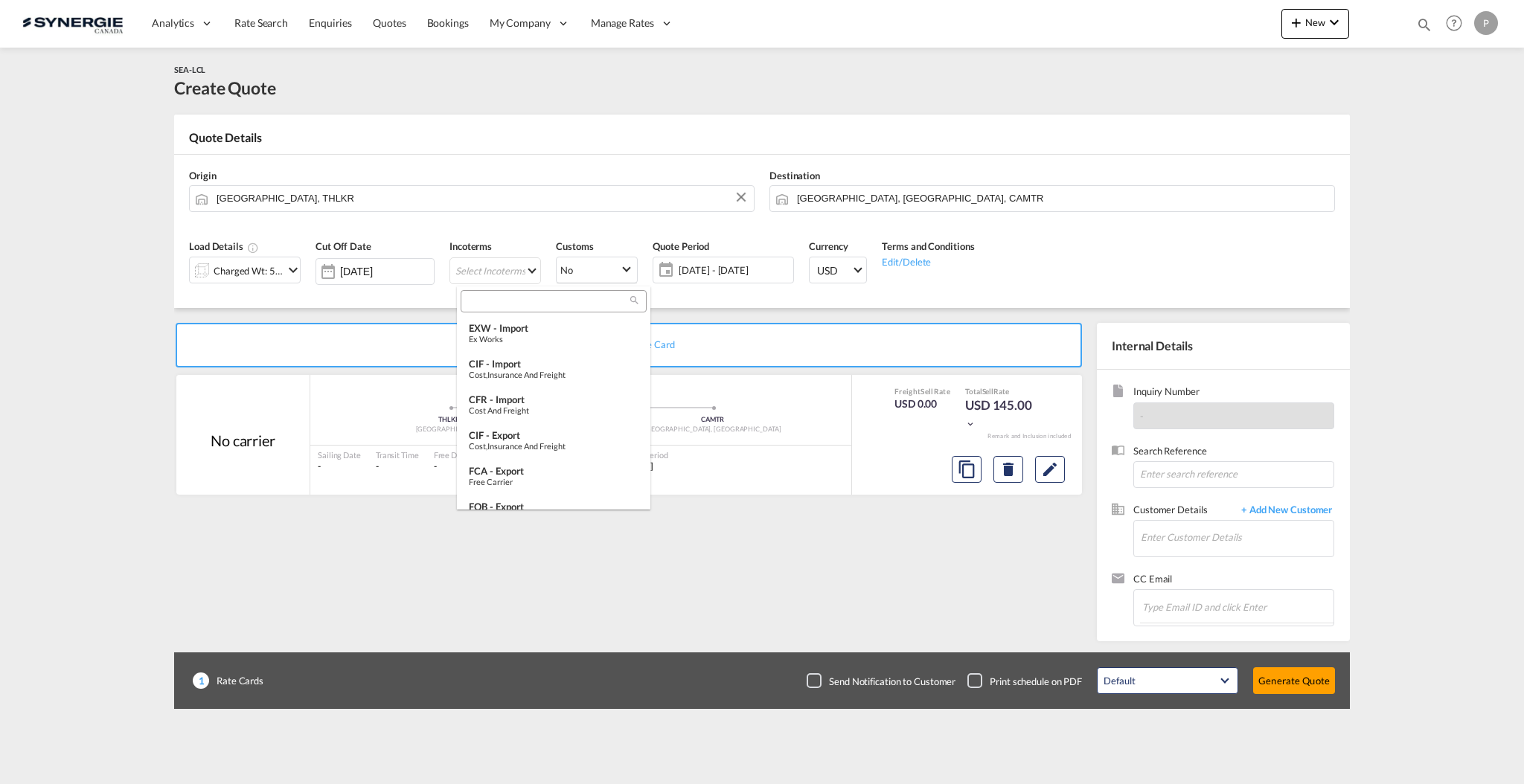
click at [523, 302] on input "search" at bounding box center [548, 302] width 165 height 14
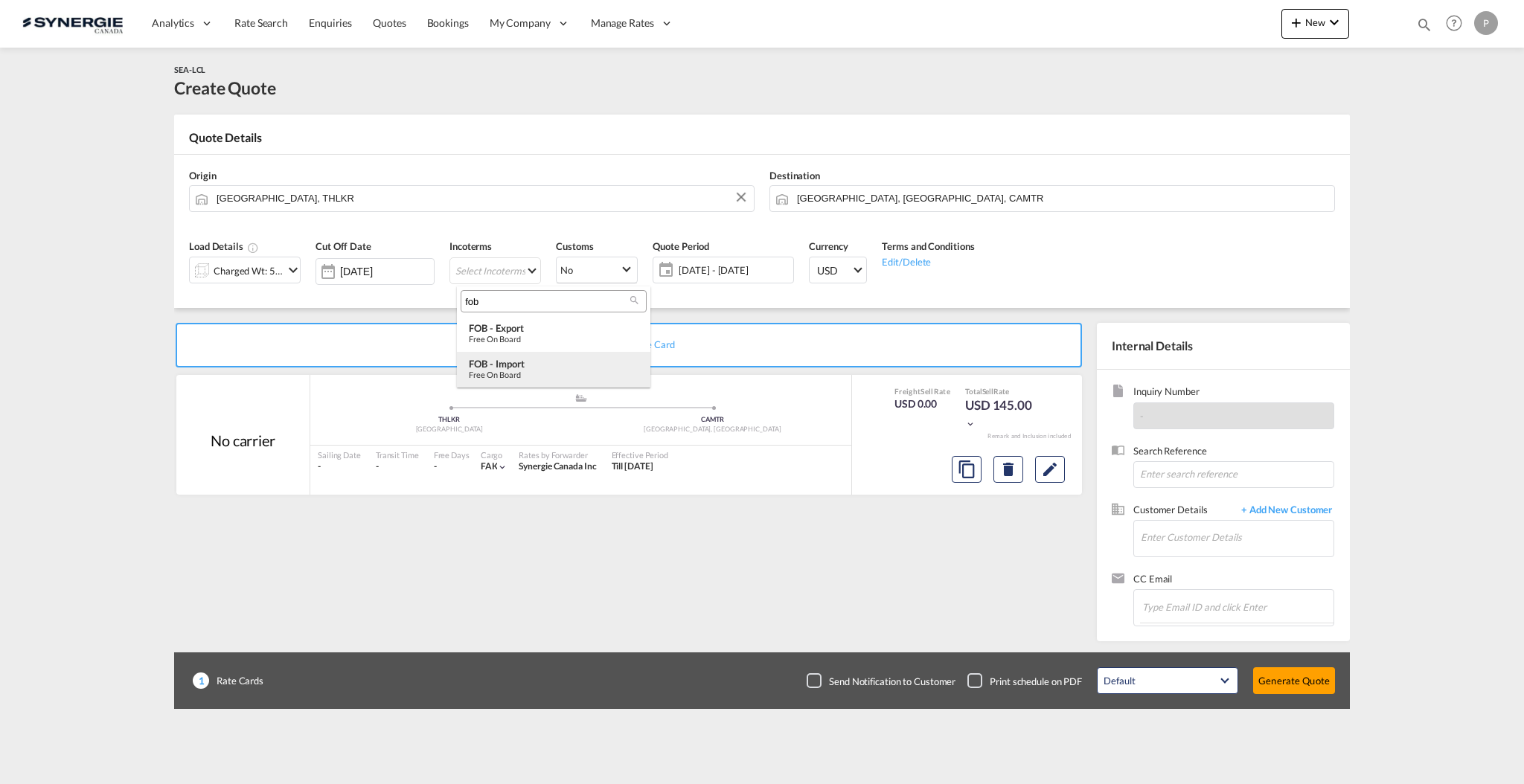
type input "fob"
click at [514, 364] on div "FOB - import" at bounding box center [553, 363] width 169 height 12
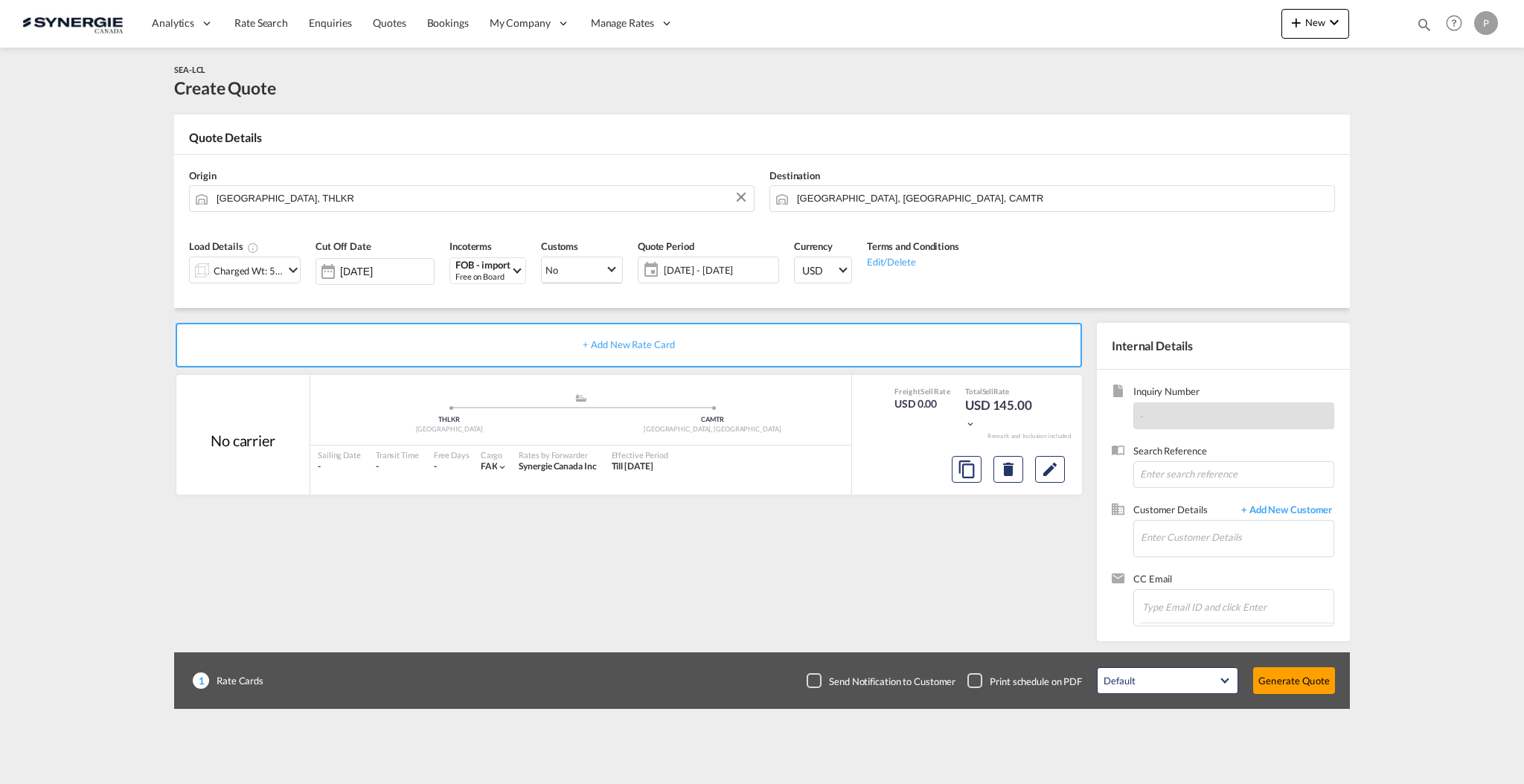
click at [710, 271] on span "09 Oct - 08 Nov 2025" at bounding box center [719, 270] width 111 height 14
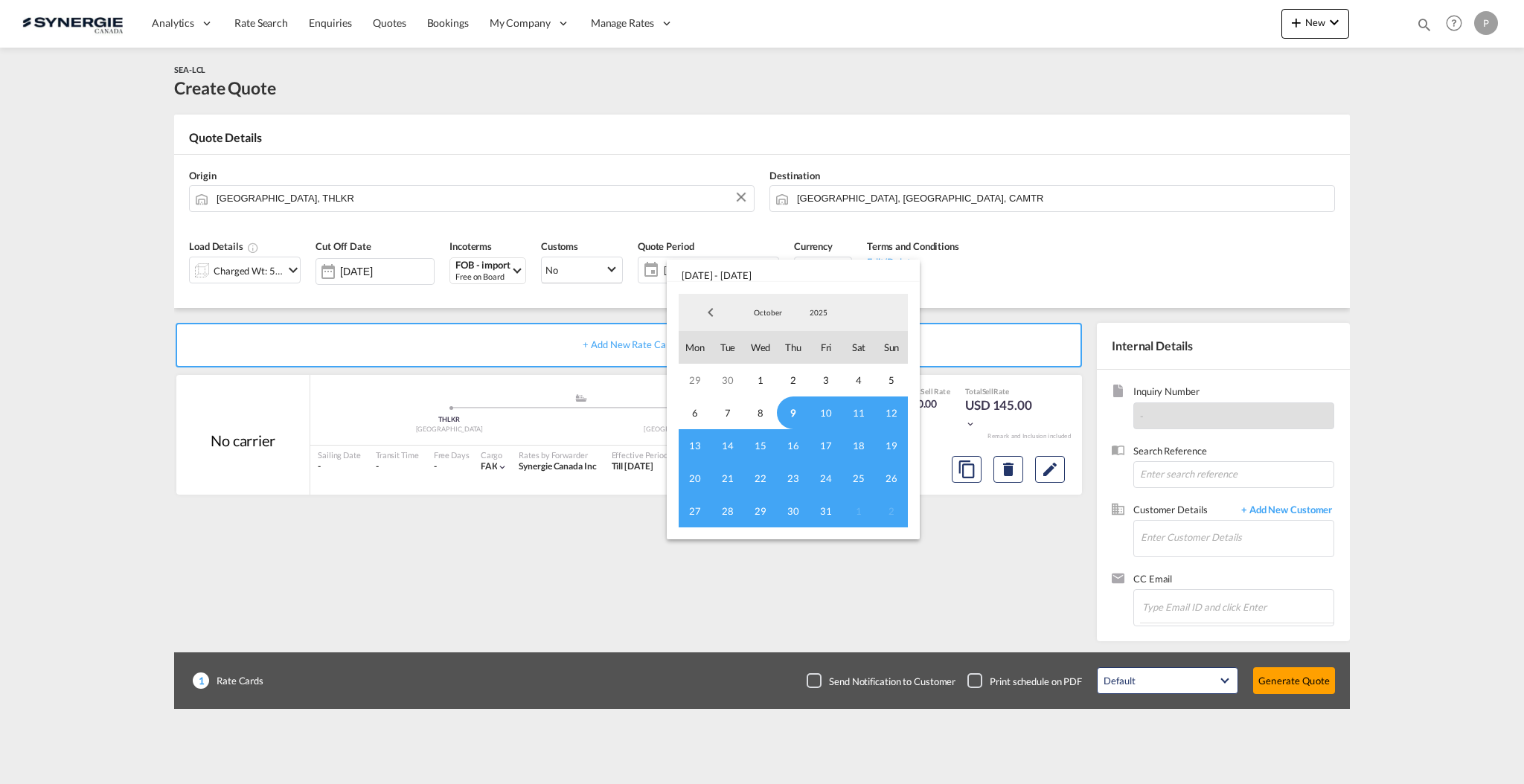
click at [799, 414] on span "9" at bounding box center [793, 413] width 33 height 33
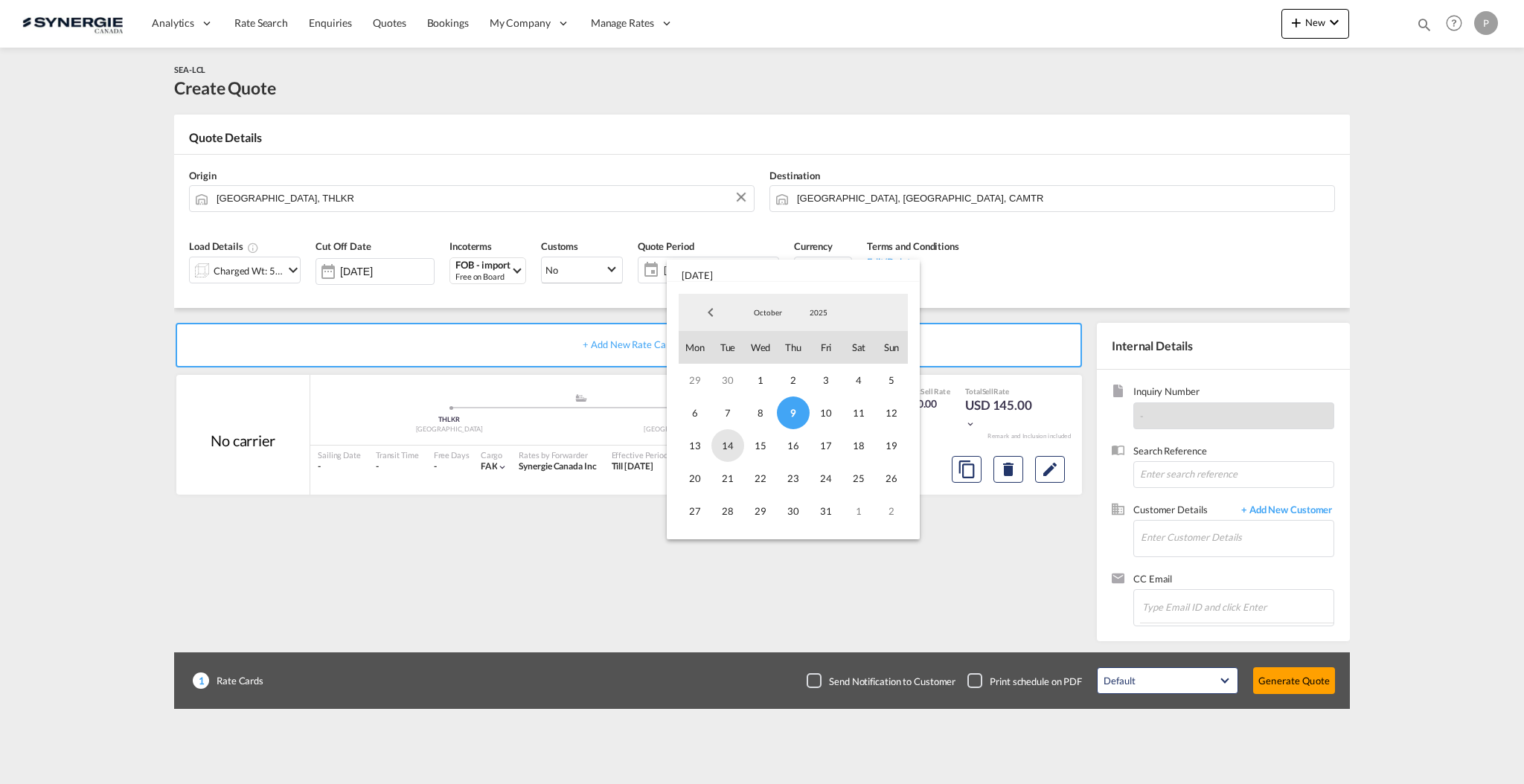
click at [721, 441] on span "14" at bounding box center [727, 445] width 33 height 33
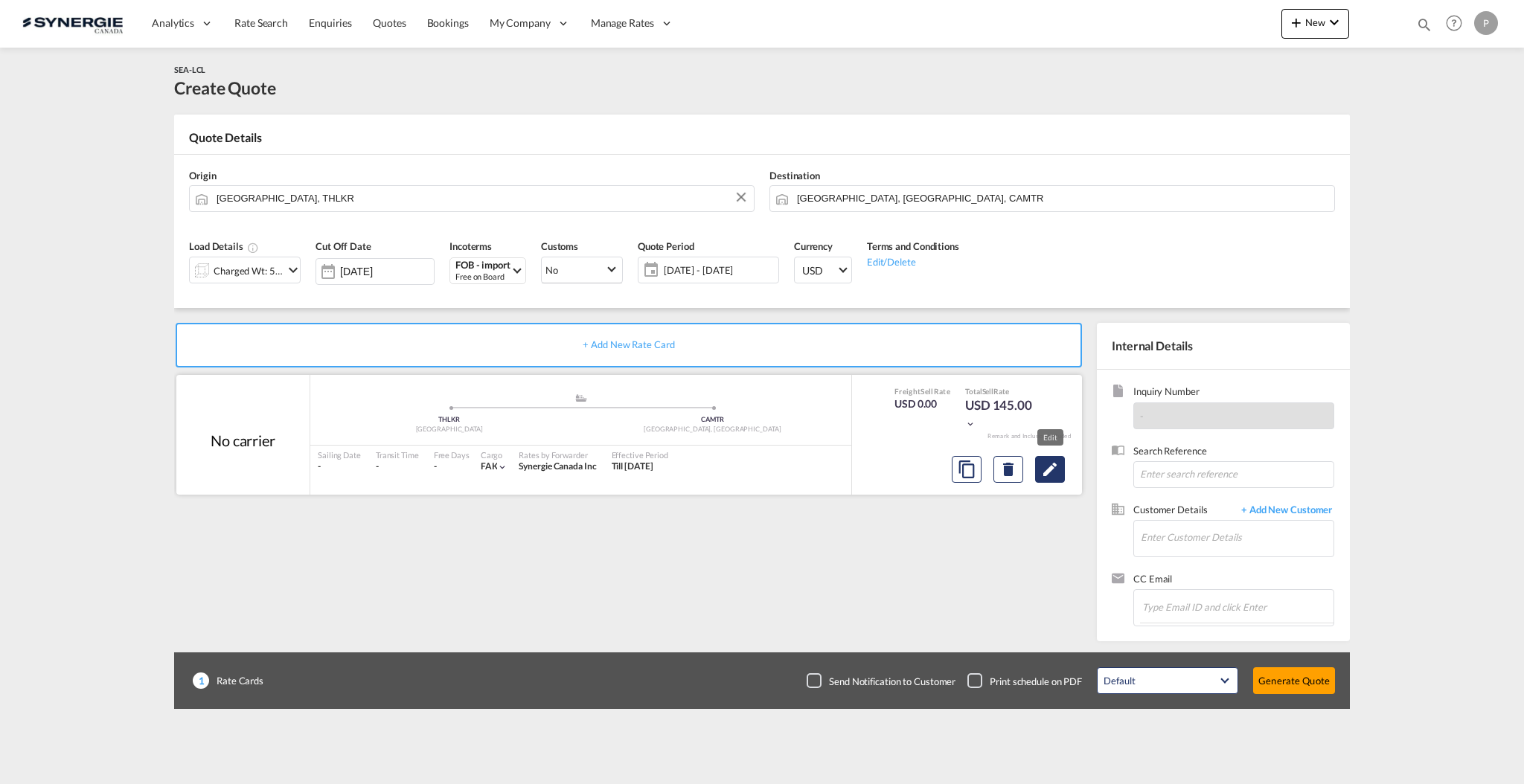
click at [1053, 471] on md-icon "Edit" at bounding box center [1050, 469] width 18 height 18
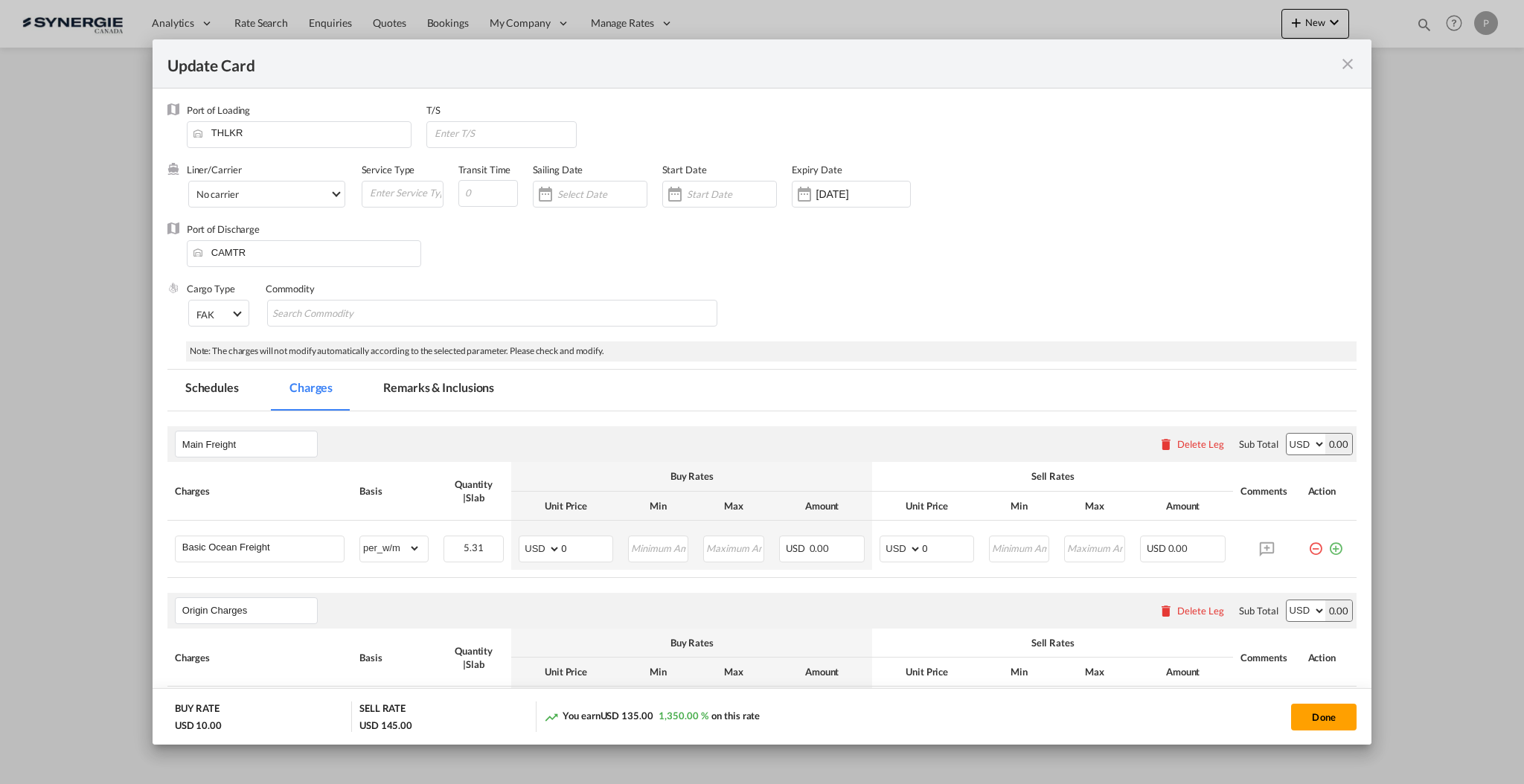
select select "per_w/m"
select select "flat"
select select "per_hbl"
select select "per_w/m"
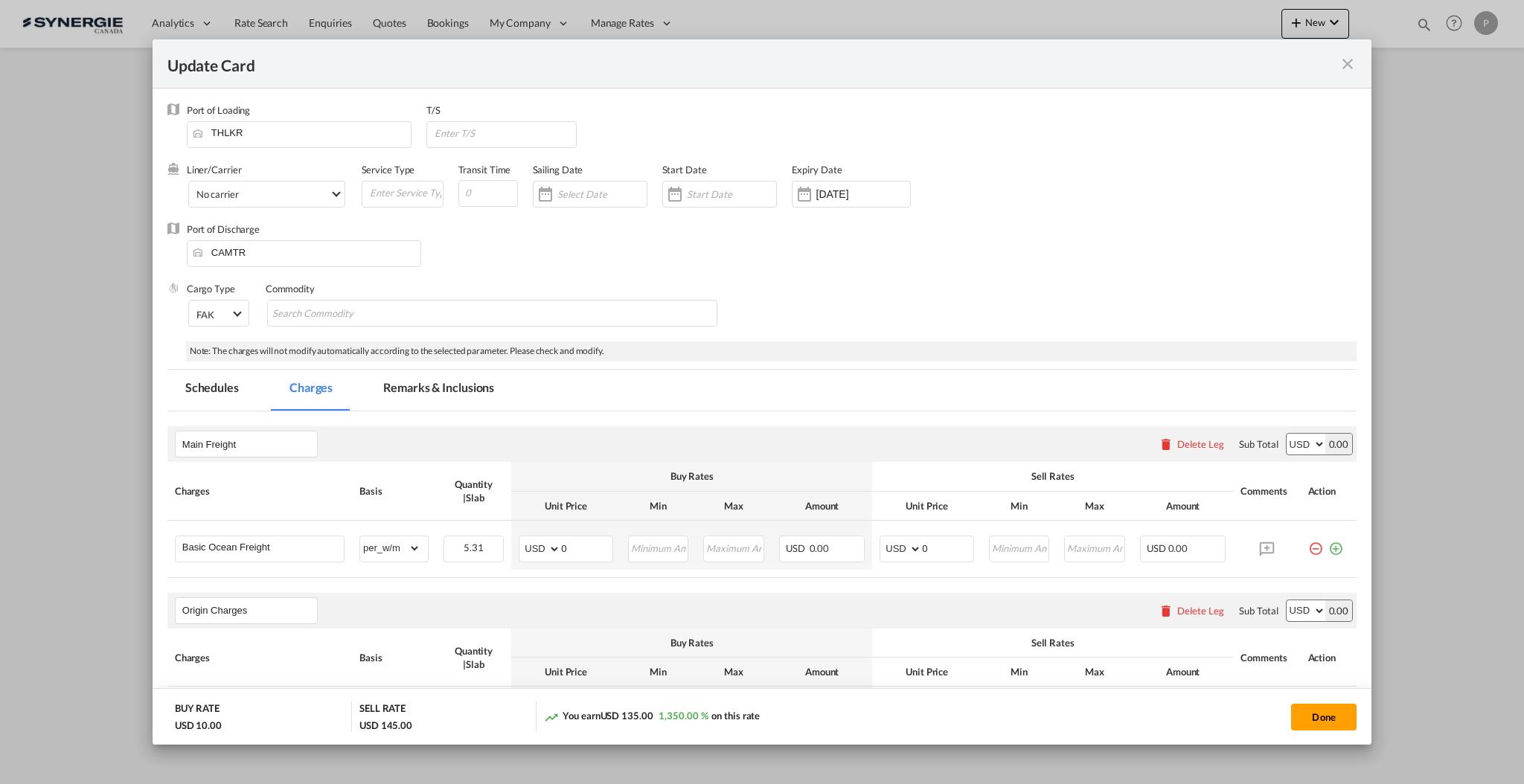
select select "per_bl"
select select "flat"
select select "per_bl"
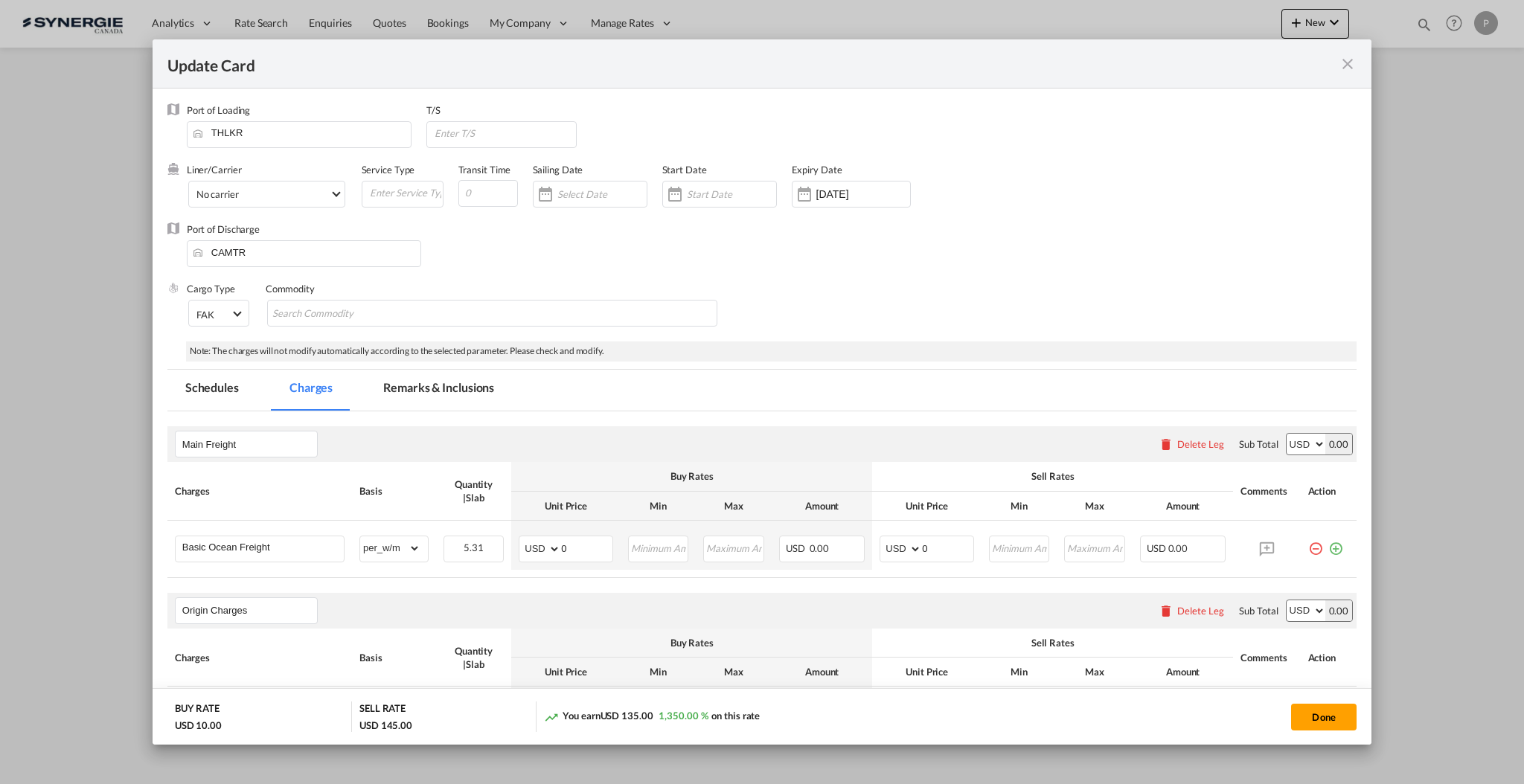
select select "per_bl"
select select "per_shipment"
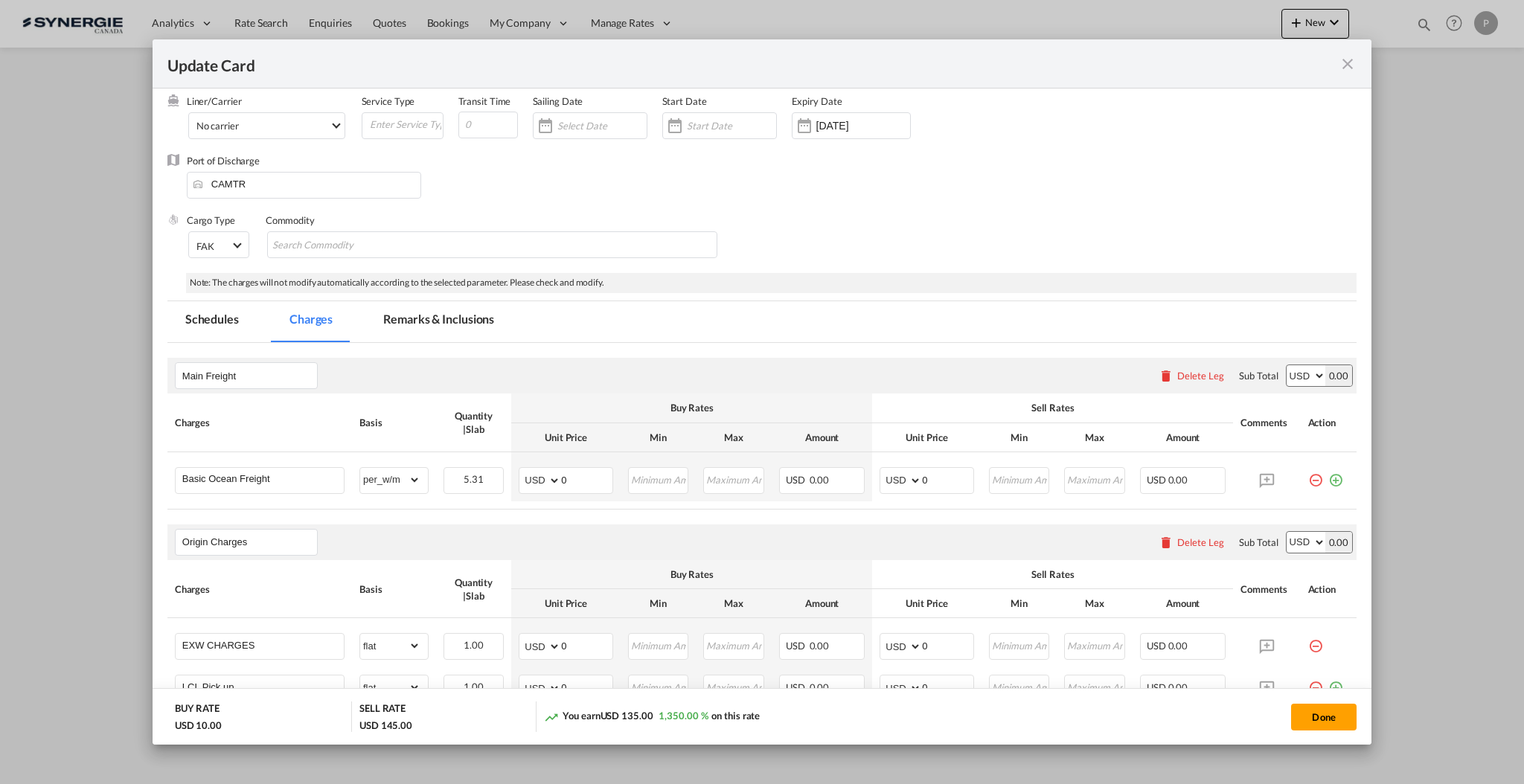
scroll to position [99, 0]
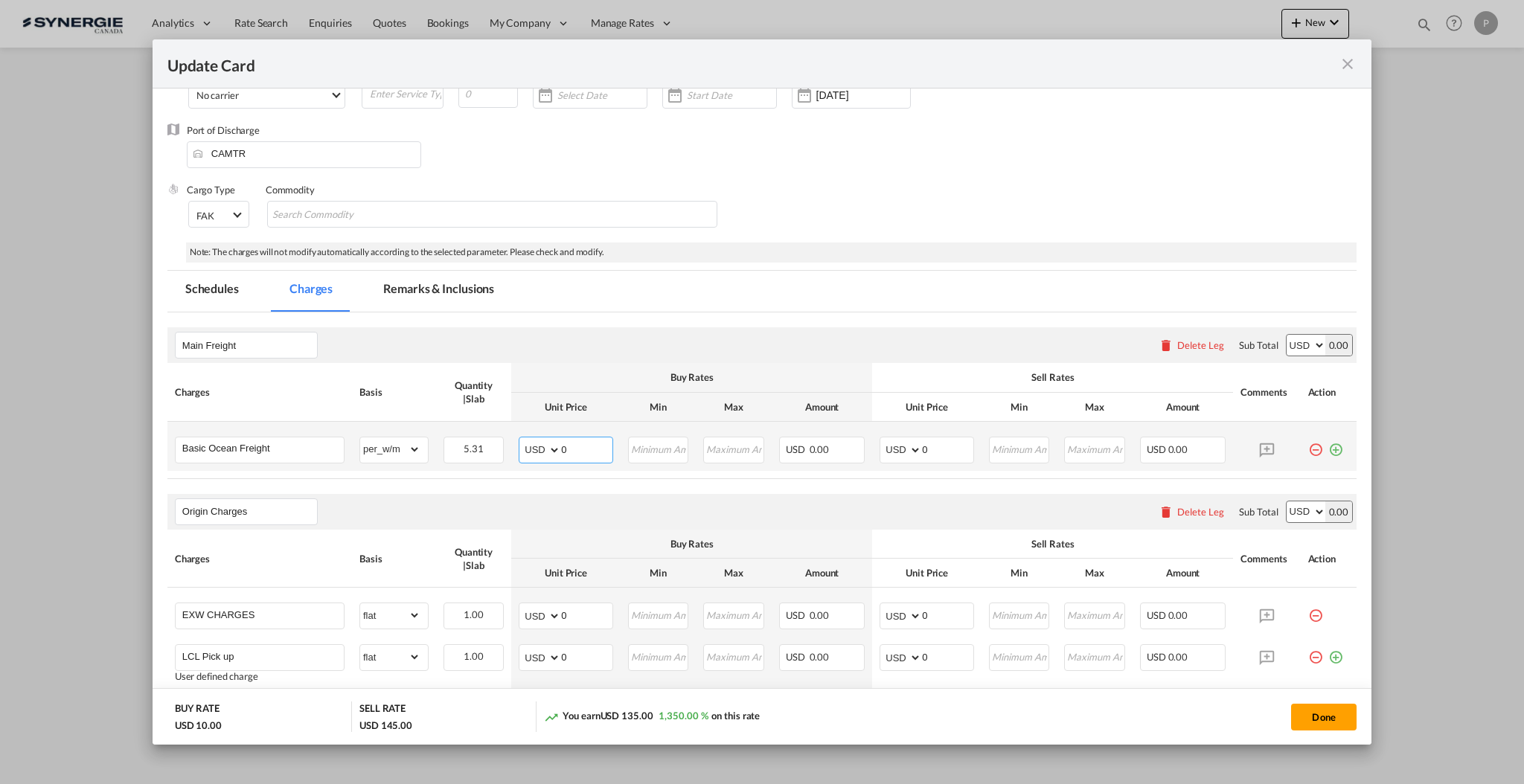
click at [574, 452] on input "0" at bounding box center [587, 448] width 51 height 23
type input "110"
click at [930, 449] on input "115" at bounding box center [948, 448] width 51 height 23
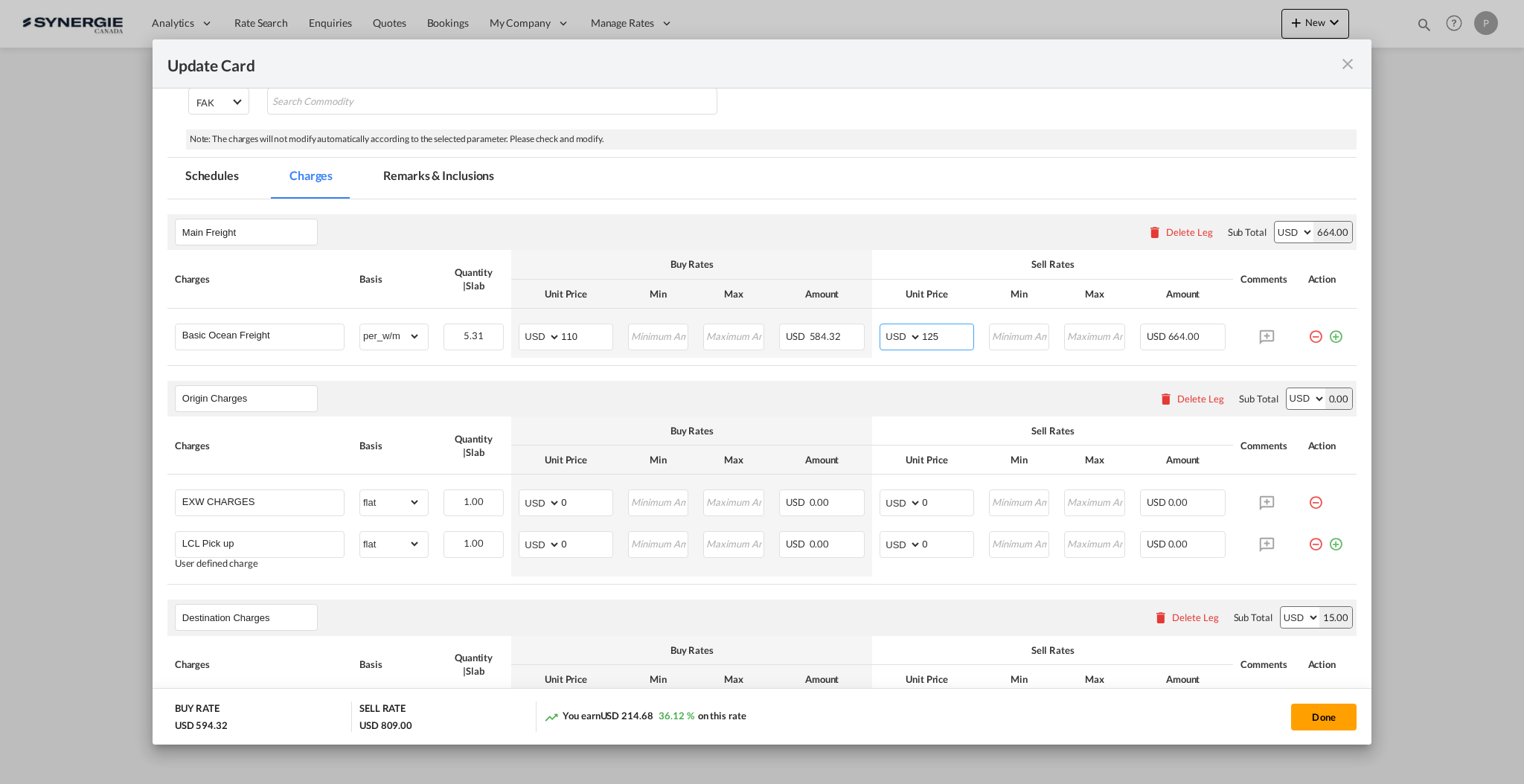
scroll to position [298, 0]
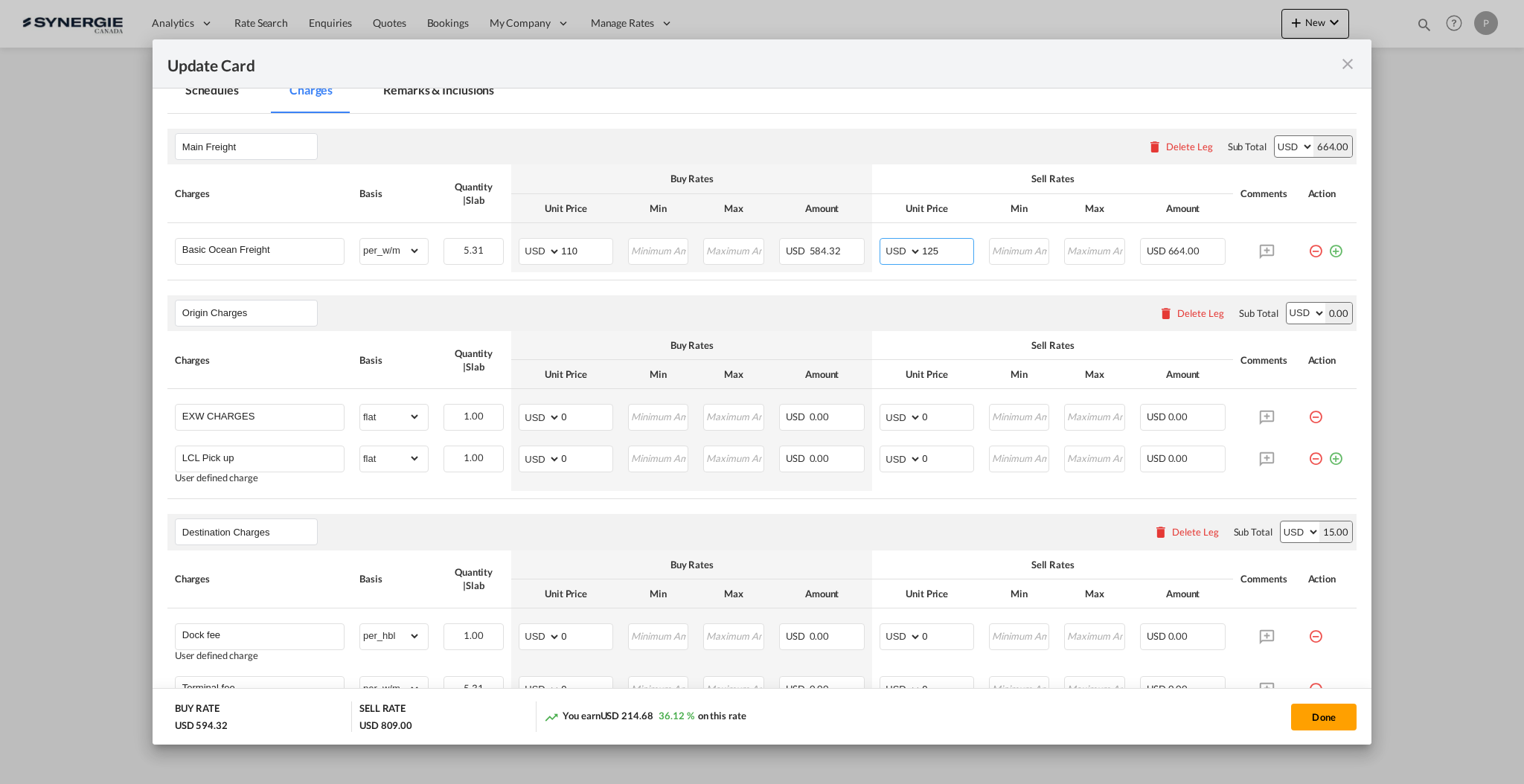
type input "125"
click at [1182, 308] on div "Delete Leg" at bounding box center [1200, 313] width 47 height 12
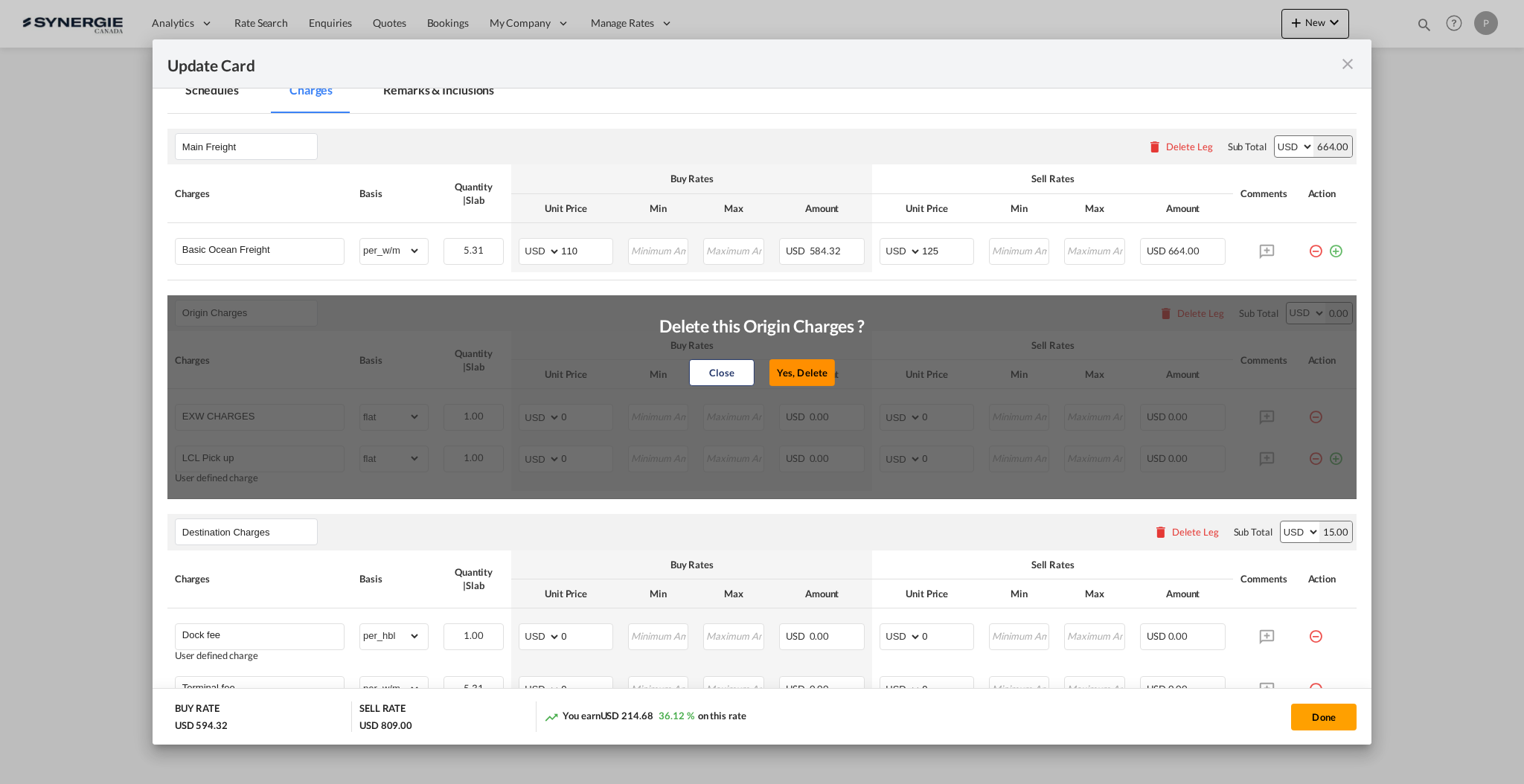
click at [805, 369] on button "Yes, Delete" at bounding box center [802, 372] width 65 height 27
type input "Destination Charges"
type input "Dock fee"
select select "per_hbl"
type input "Terminal fee"
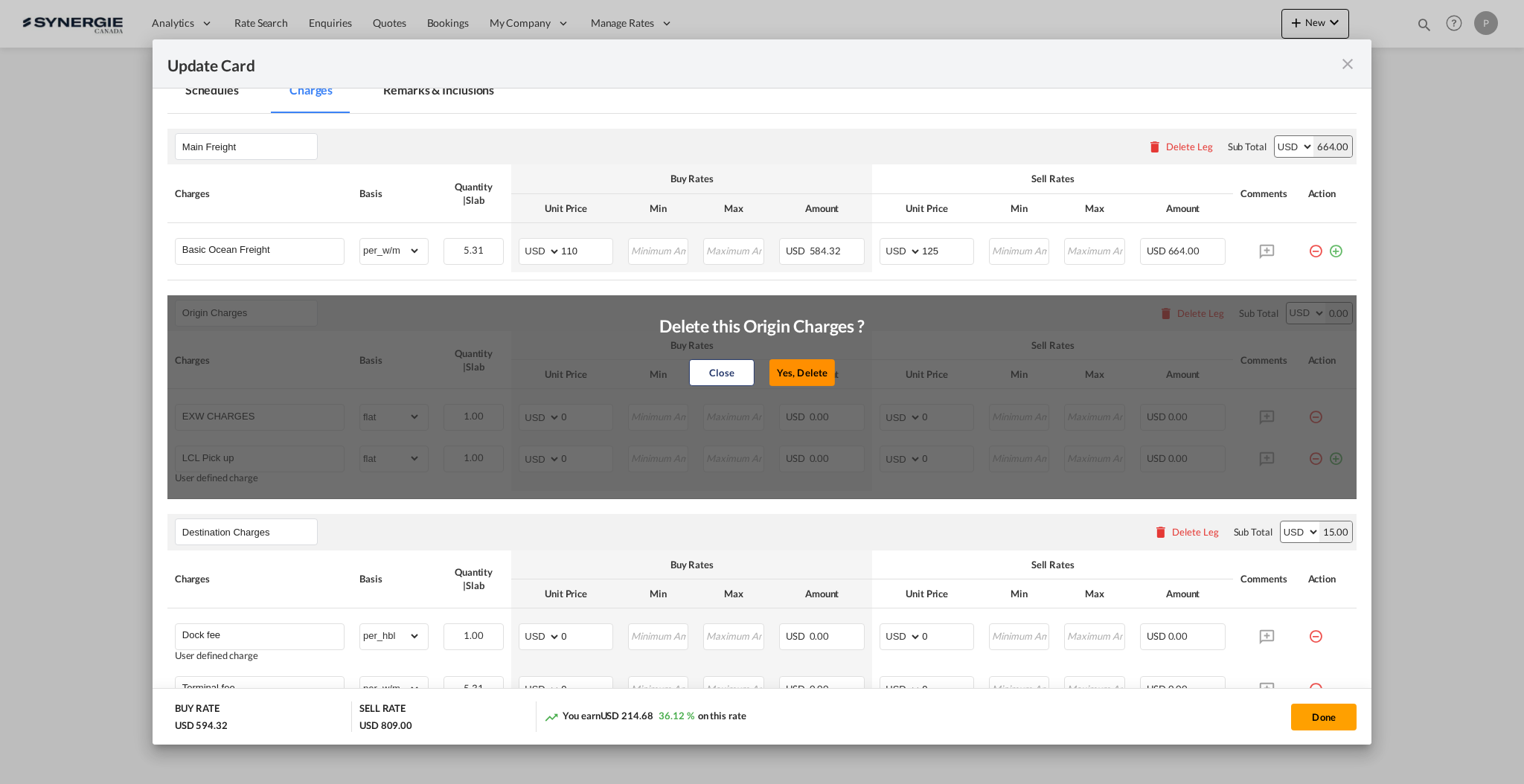
select select "per_w/m"
type input "Doc and Handling fee"
type input "E-manifest"
select select "per_bl"
type input "35"
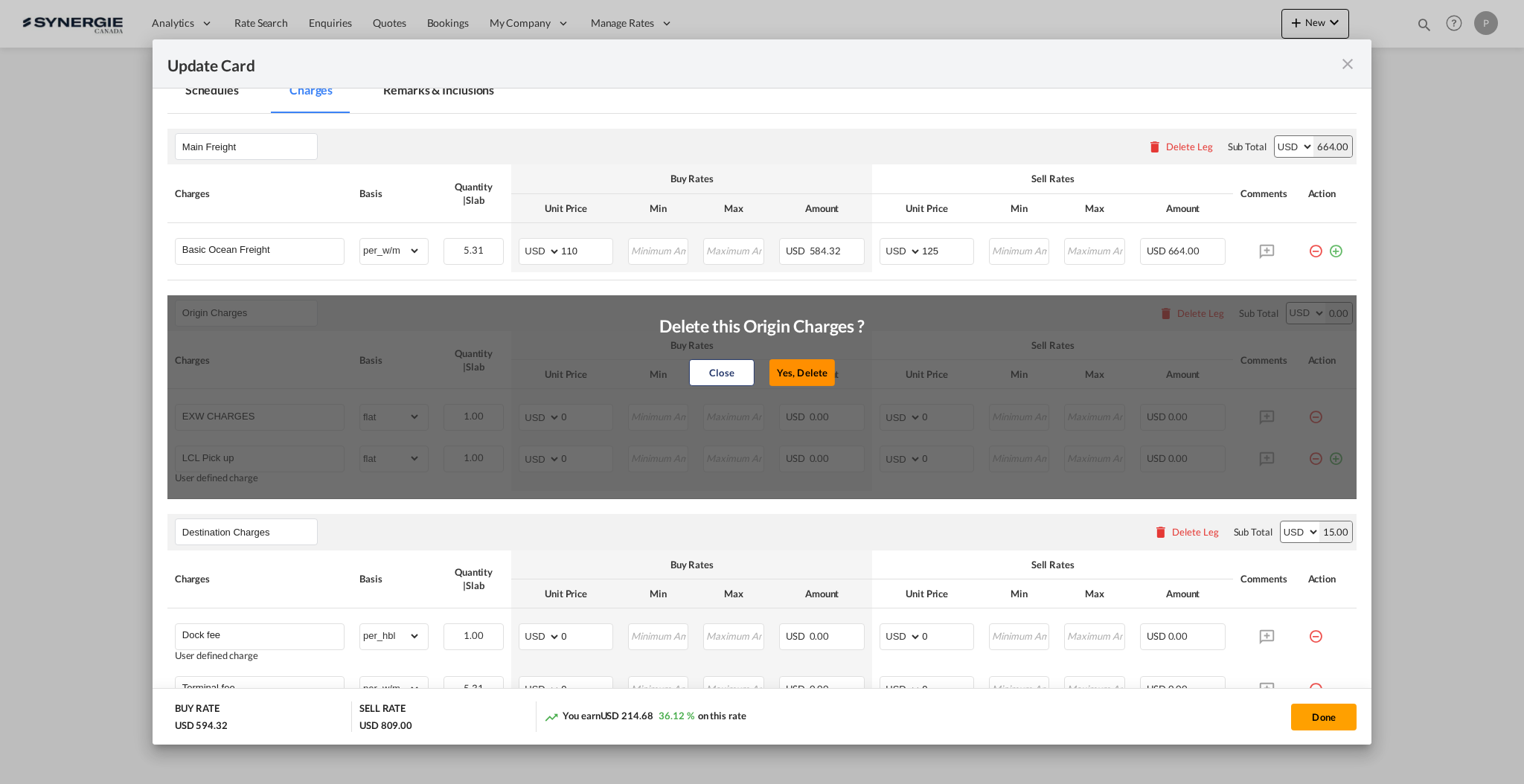
type input "Doc Fee"
select select "per_bl"
type input "30"
type input "Handling fee"
type input "0"
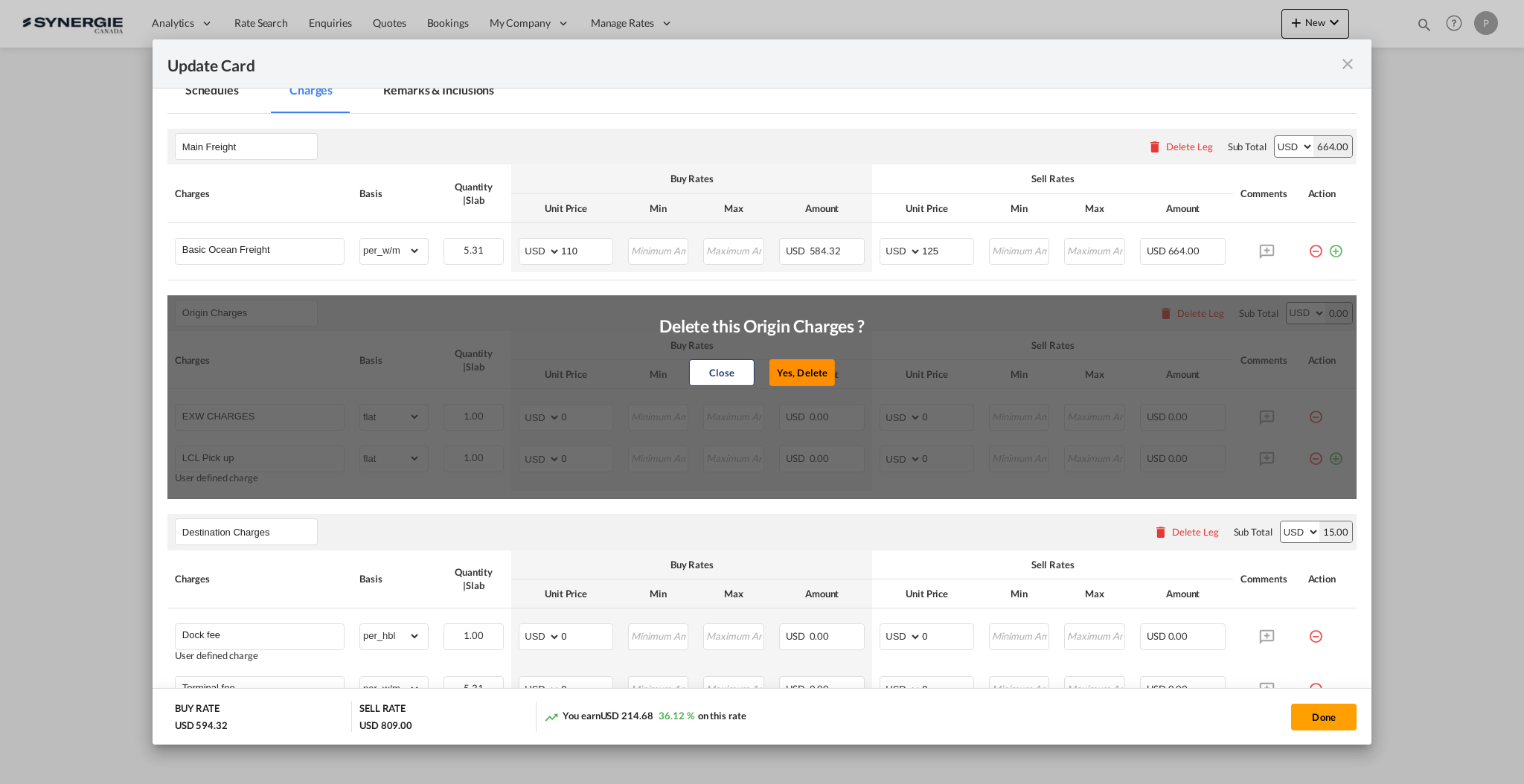
type input "65"
type input "ISF 5+2 - 85 USD if applicable"
select select "per_bl"
type input "Cargo Coverage"
type input "Cargo Coverage - Rate to be confirmed depending on commodity and value Min 50 U…"
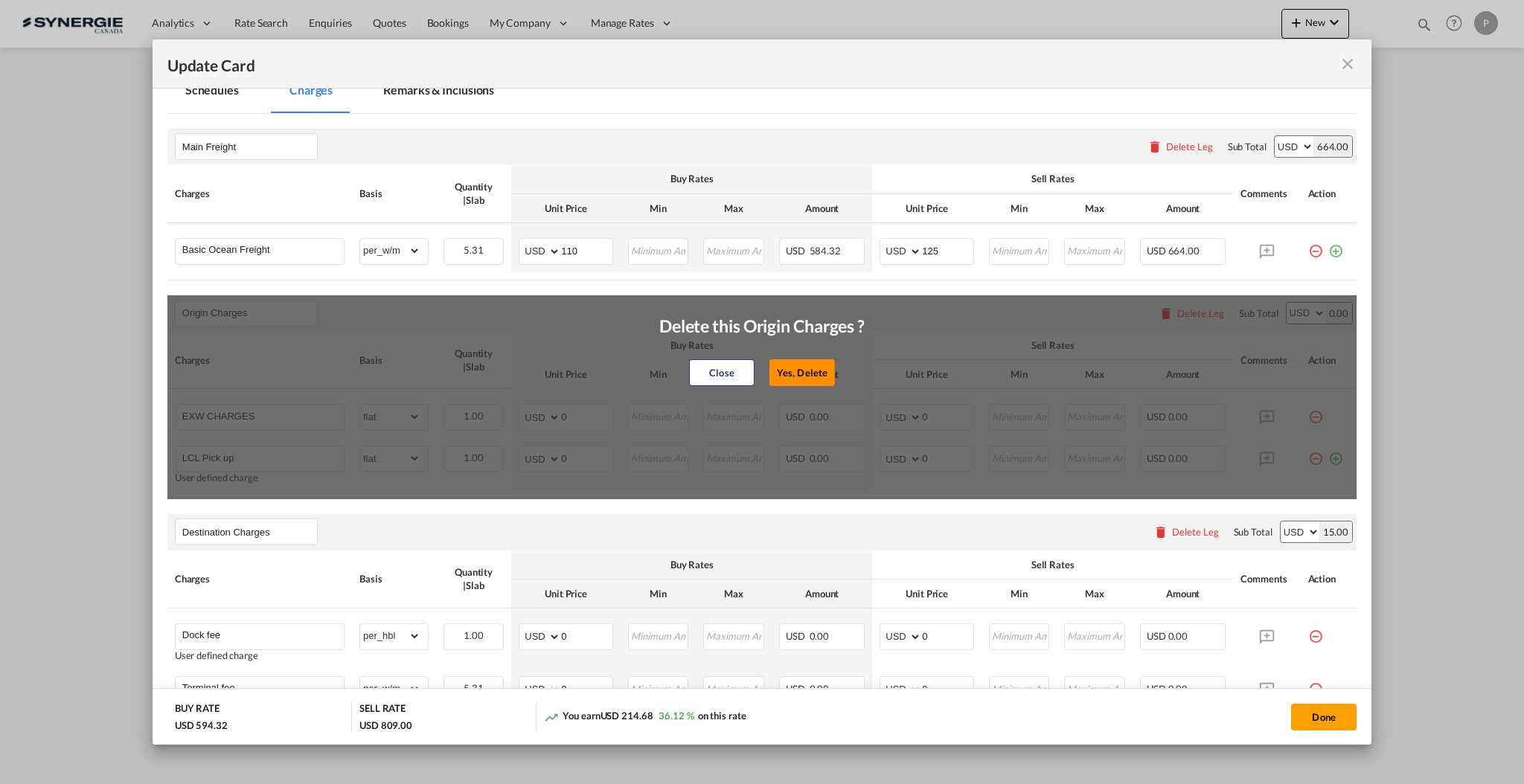
select select "per_shipment"
type input "0"
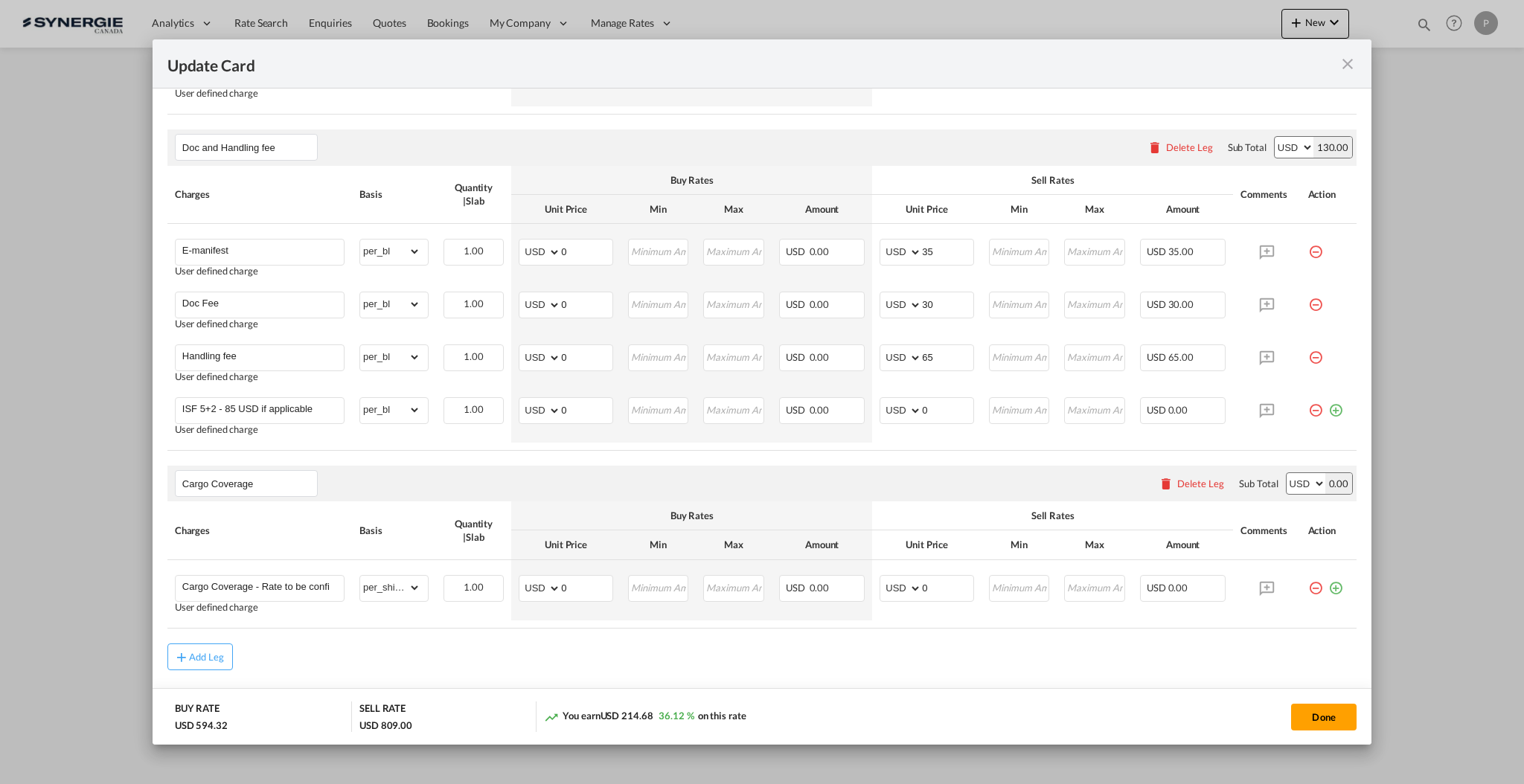
scroll to position [793, 0]
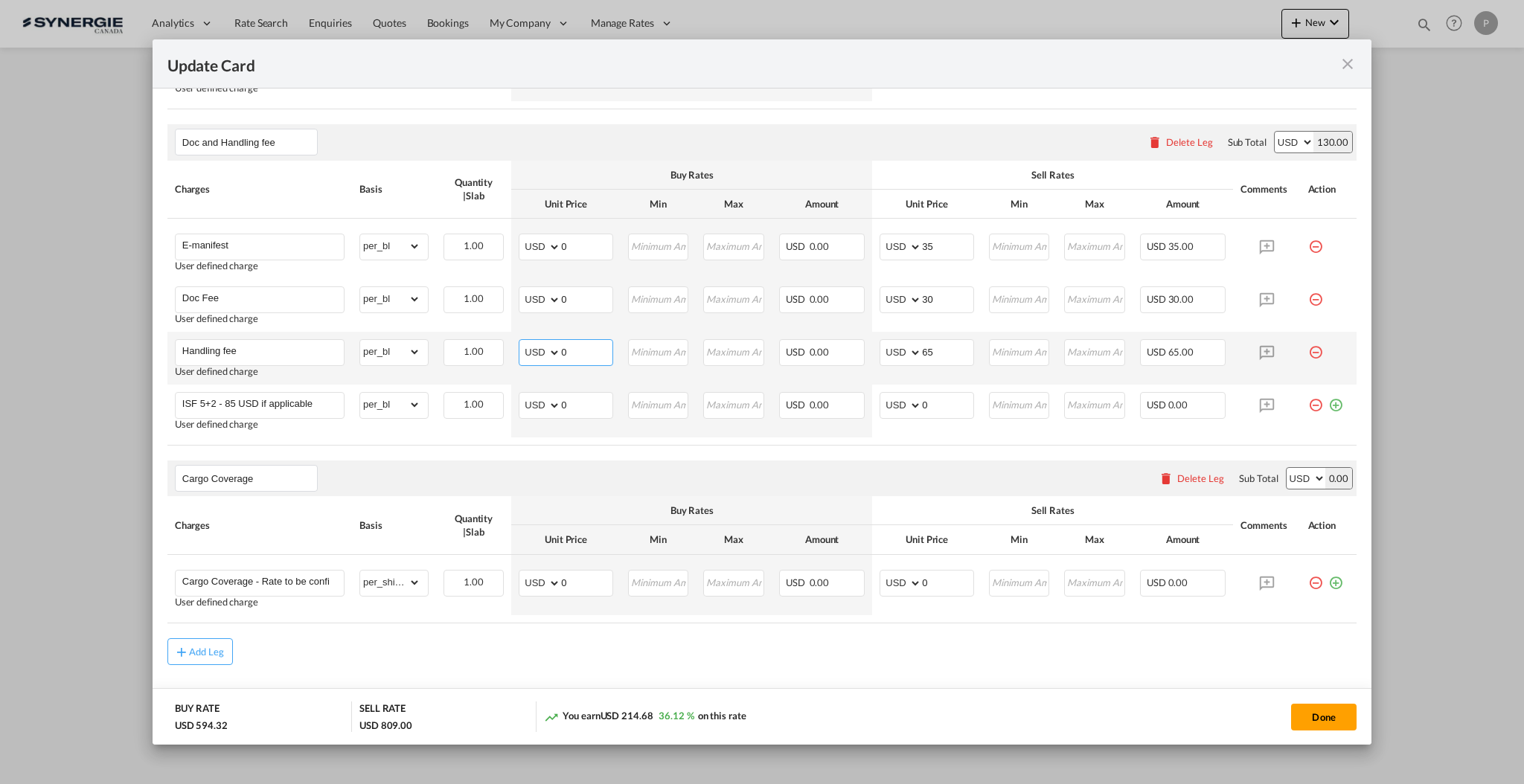
click at [584, 343] on input "0" at bounding box center [587, 350] width 51 height 23
type input "25"
click at [588, 240] on input "0" at bounding box center [587, 245] width 51 height 23
click at [587, 240] on input "0" at bounding box center [587, 245] width 51 height 23
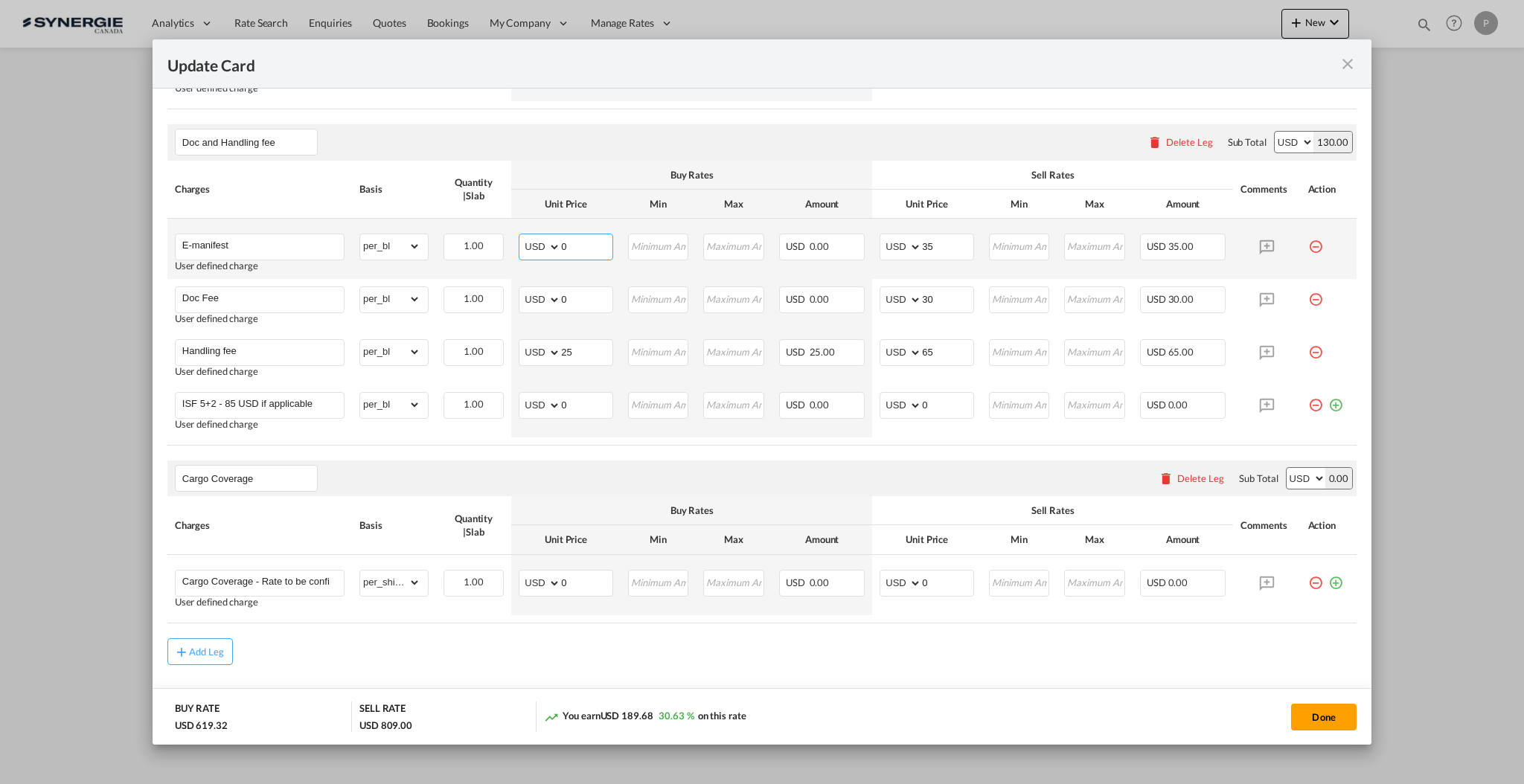
click at [587, 240] on input "0" at bounding box center [587, 245] width 51 height 23
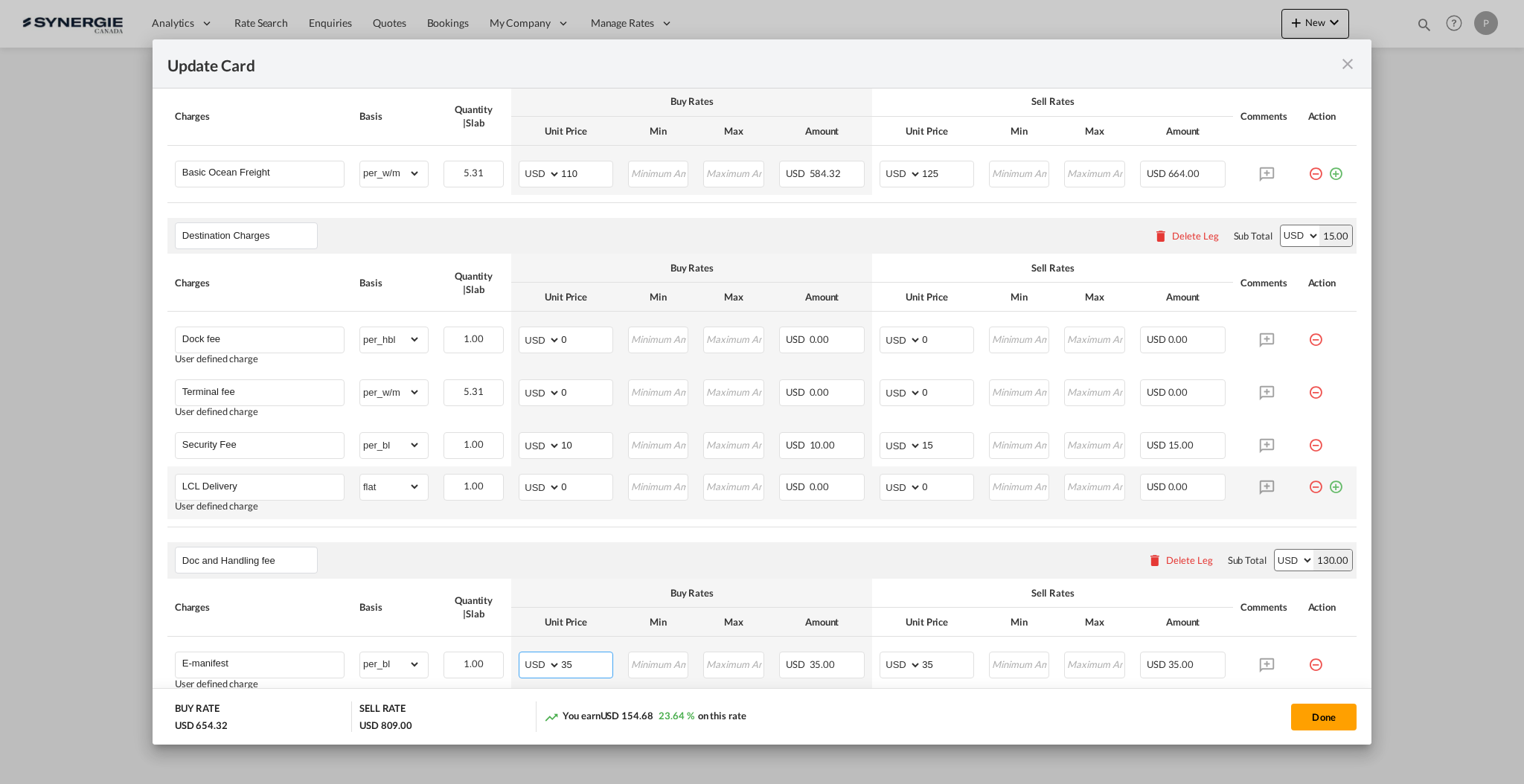
scroll to position [298, 0]
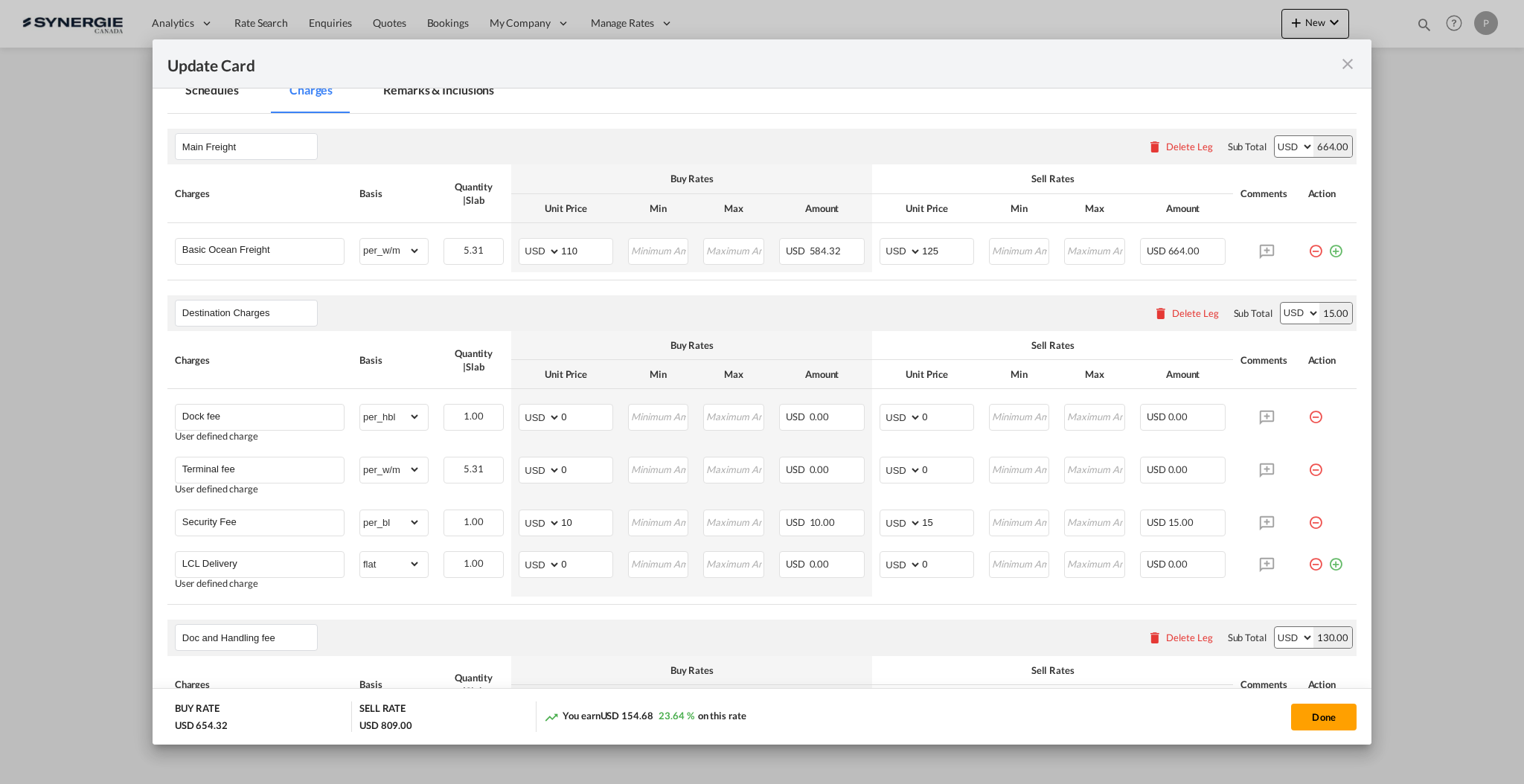
type input "35"
click at [576, 422] on input "0" at bounding box center [587, 416] width 51 height 23
type input "35"
type input "60"
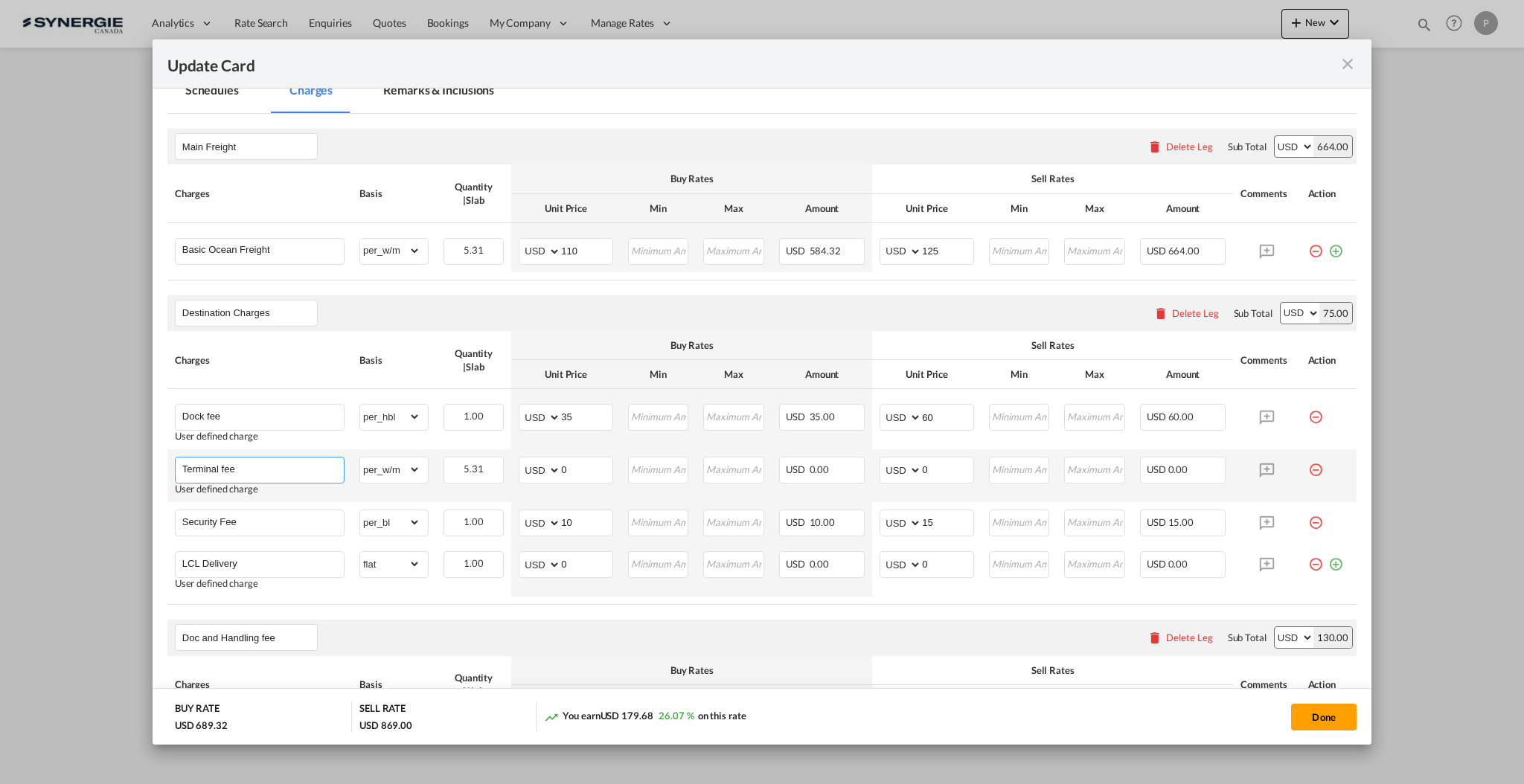
click at [255, 460] on input "Terminal fee" at bounding box center [262, 468] width 161 height 23
type input "Arrival charges"
type input "25"
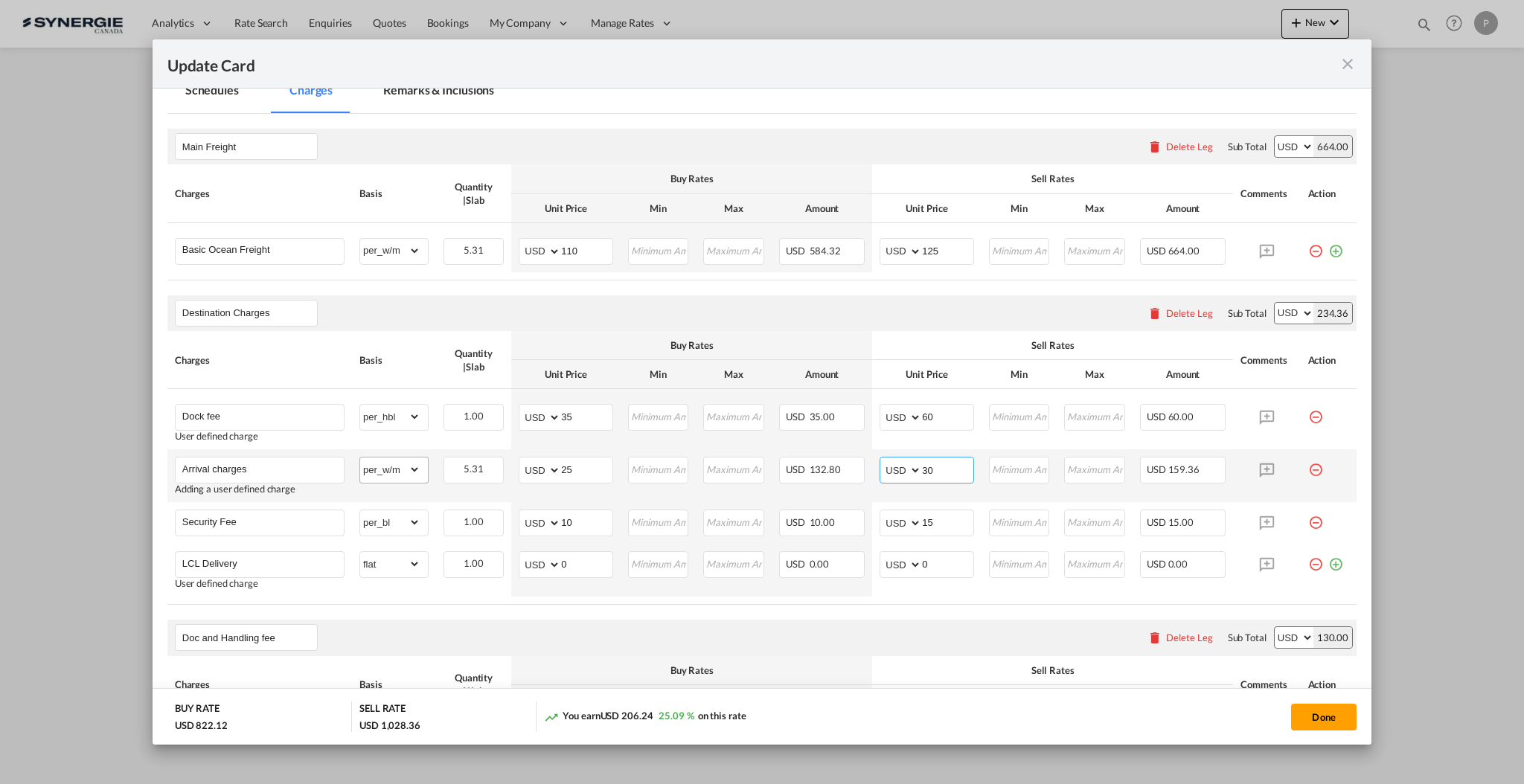
type input "30"
click at [400, 474] on select "gross_weight volumetric_weight per_shipment per_bl per_km per_hawb per_kg flat …" at bounding box center [390, 469] width 60 height 24
select select "per_bl"
click at [360, 458] on select "gross_weight volumetric_weight per_shipment per_bl per_km per_hawb per_kg flat …" at bounding box center [390, 469] width 60 height 24
click at [574, 518] on input "10" at bounding box center [587, 522] width 51 height 23
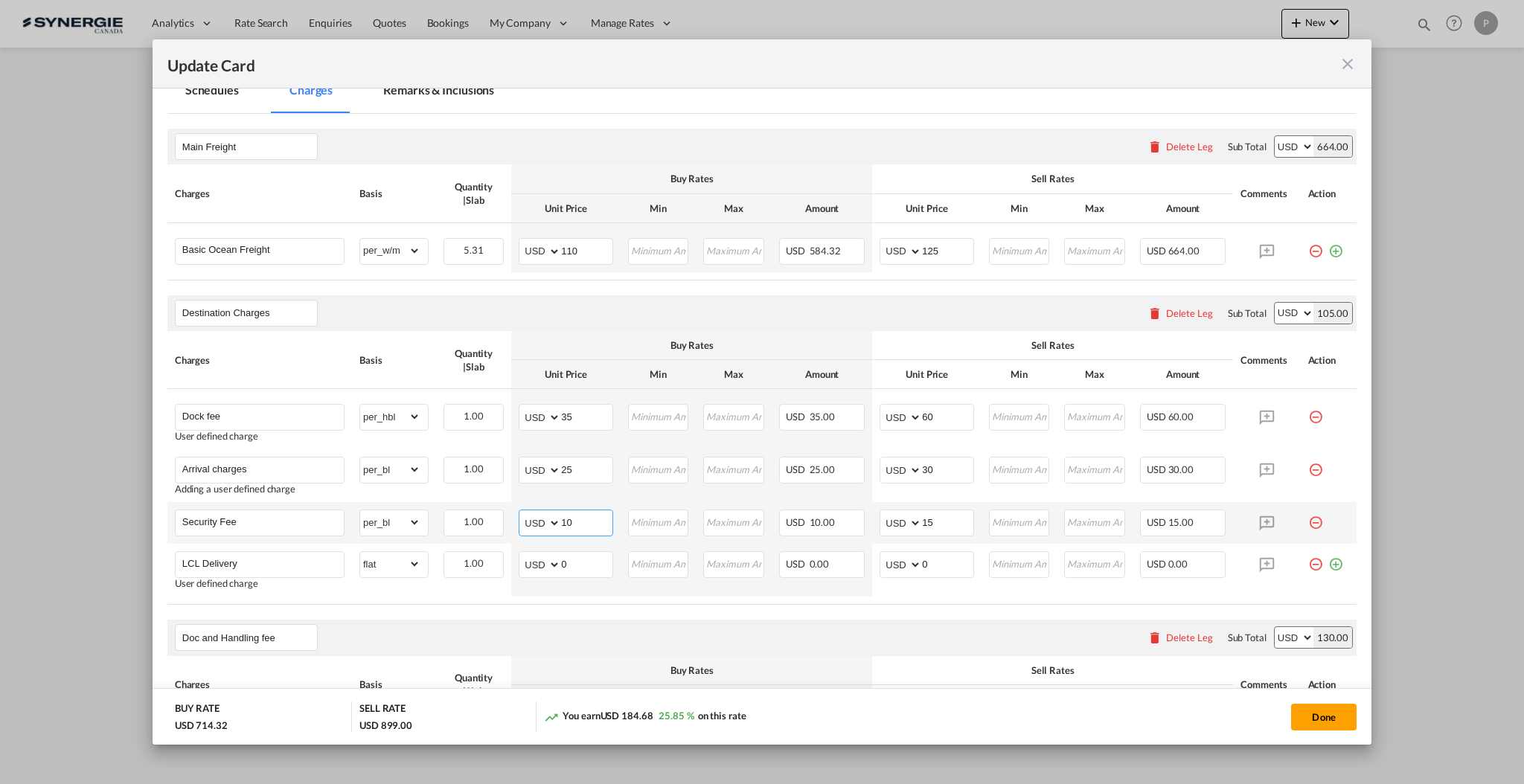
click at [574, 518] on input "10" at bounding box center [587, 522] width 51 height 23
type input "7"
click at [938, 242] on input "125" at bounding box center [948, 249] width 51 height 23
click at [938, 243] on input "125" at bounding box center [948, 249] width 51 height 23
type input "120"
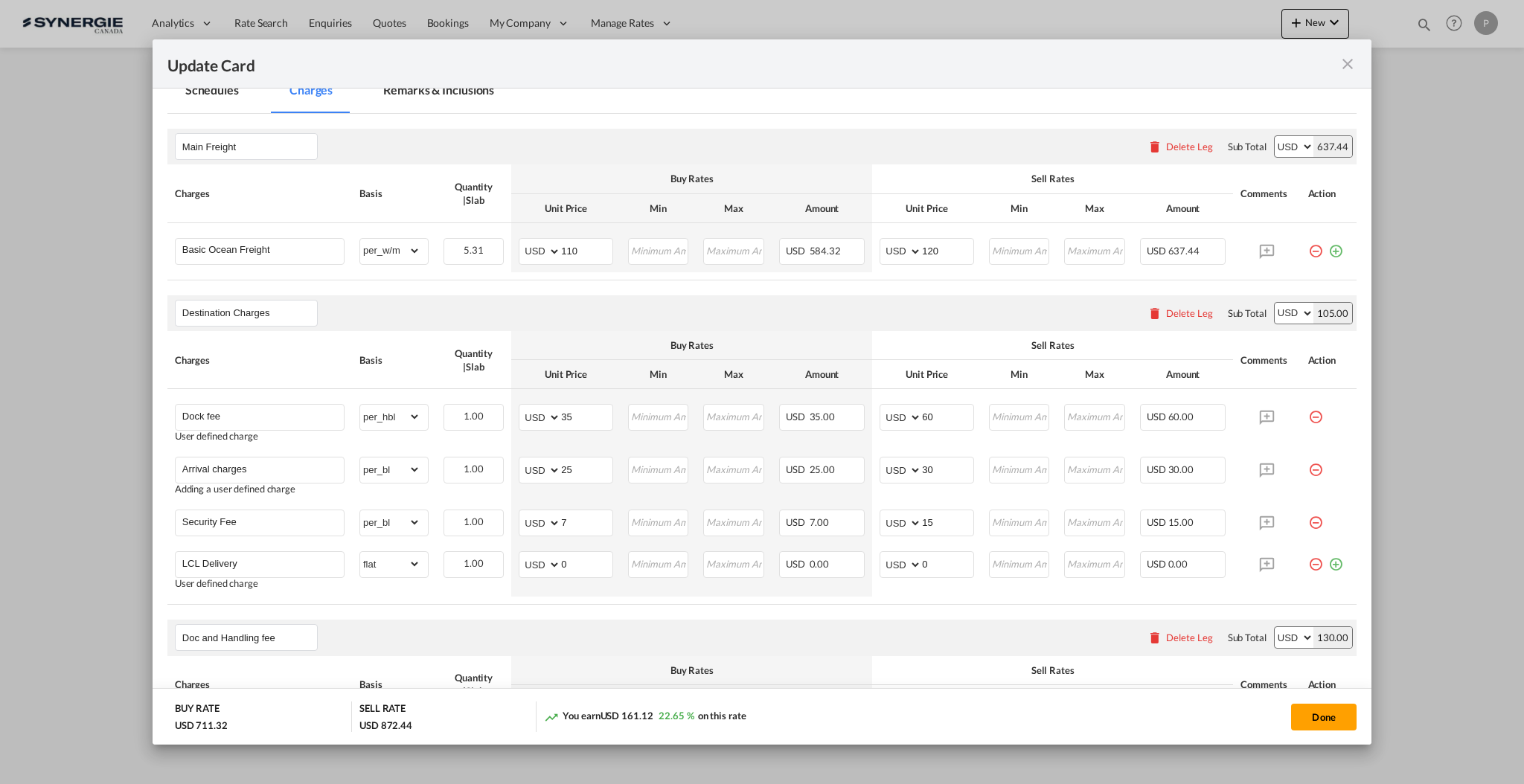
click at [921, 113] on md-tabs-canvas "Schedules Charges Remarks & Inclusions Schedules Charges Remarks & Inclusions" at bounding box center [762, 92] width 1189 height 41
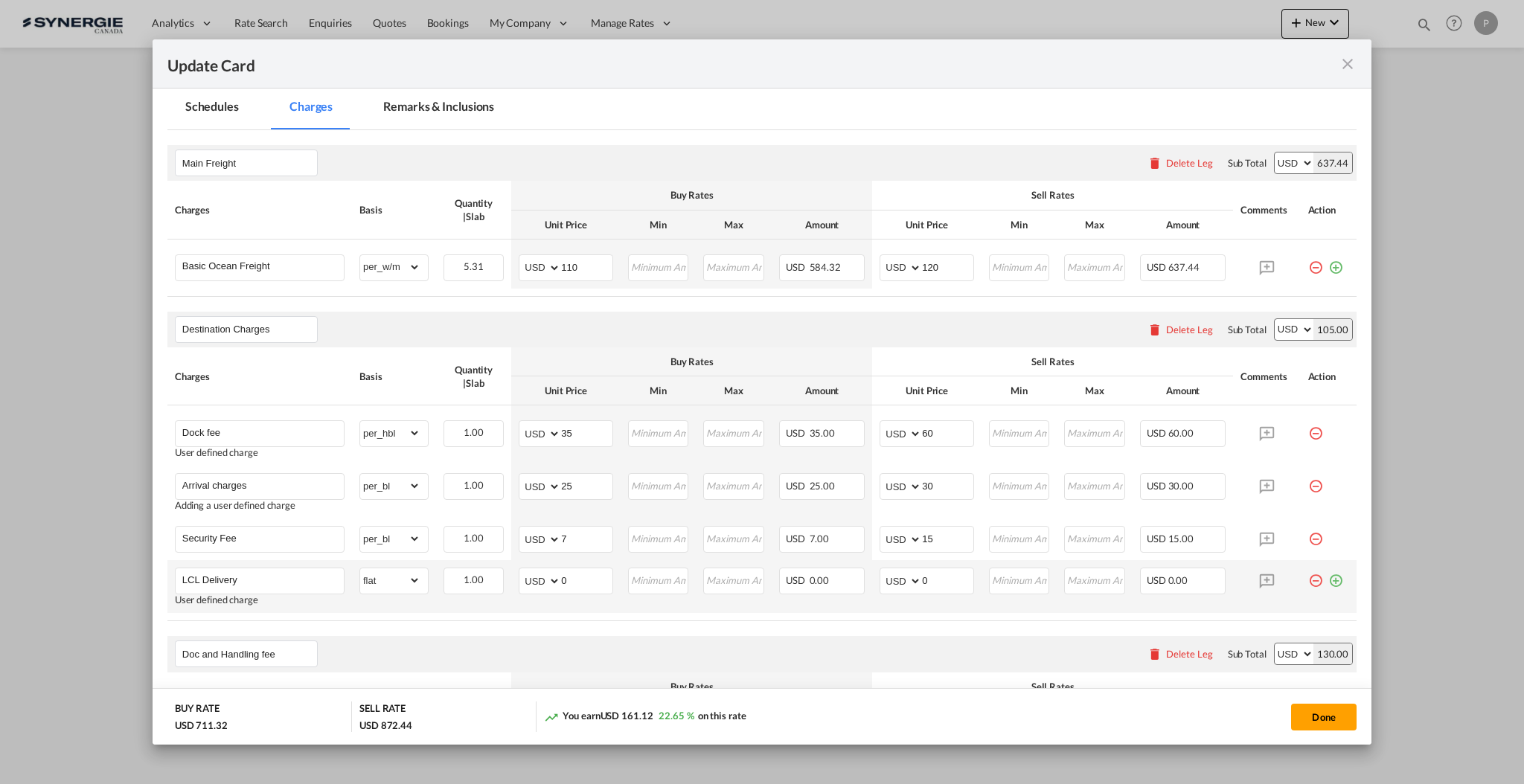
click at [1308, 580] on md-icon "icon-minus-circle-outline red-400-fg pt-7" at bounding box center [1315, 574] width 15 height 15
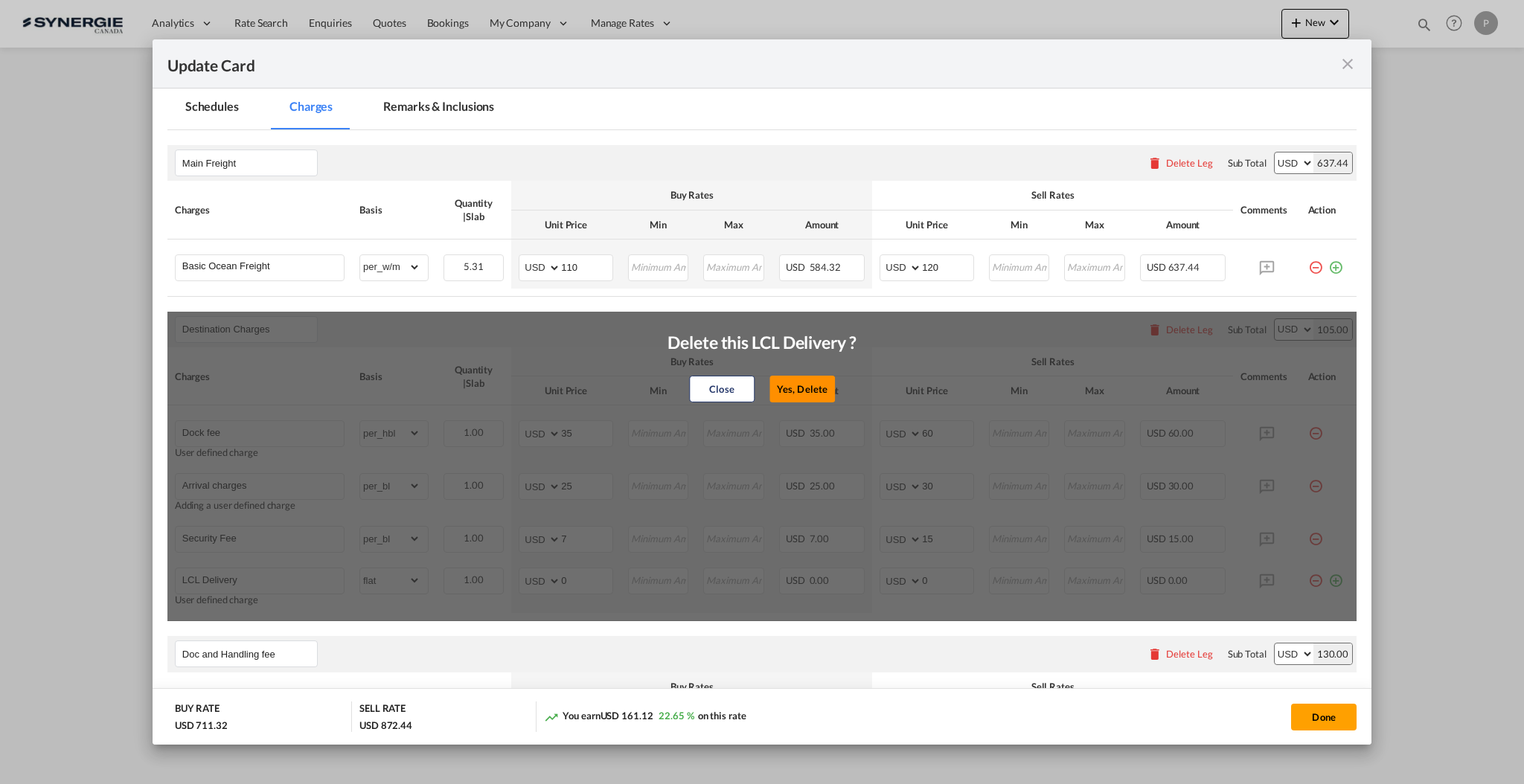
click at [792, 388] on button "Yes, Delete" at bounding box center [802, 388] width 65 height 27
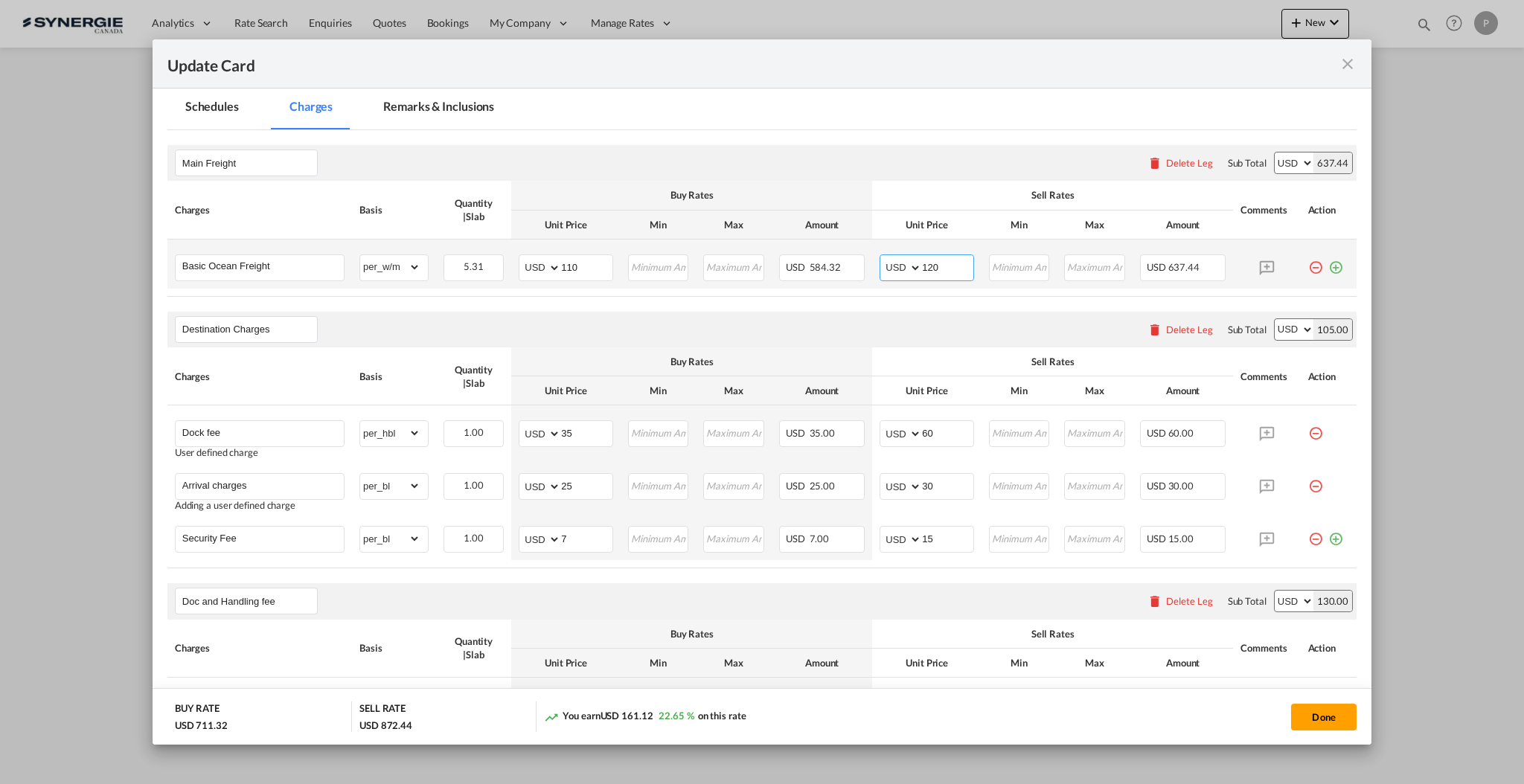
drag, startPoint x: 933, startPoint y: 256, endPoint x: 922, endPoint y: 253, distance: 11.4
click at [922, 254] on md-input-container "AED AFN ALL AMD ANG AOA ARS AUD AWG AZN BAM BBD BDT BGN BHD BIF BMD BND BOB BRL…" at bounding box center [926, 267] width 94 height 27
click at [986, 167] on div "Main Freight Please enter leg name Leg Name Already Exists Delete Leg Sub Total…" at bounding box center [762, 163] width 1189 height 36
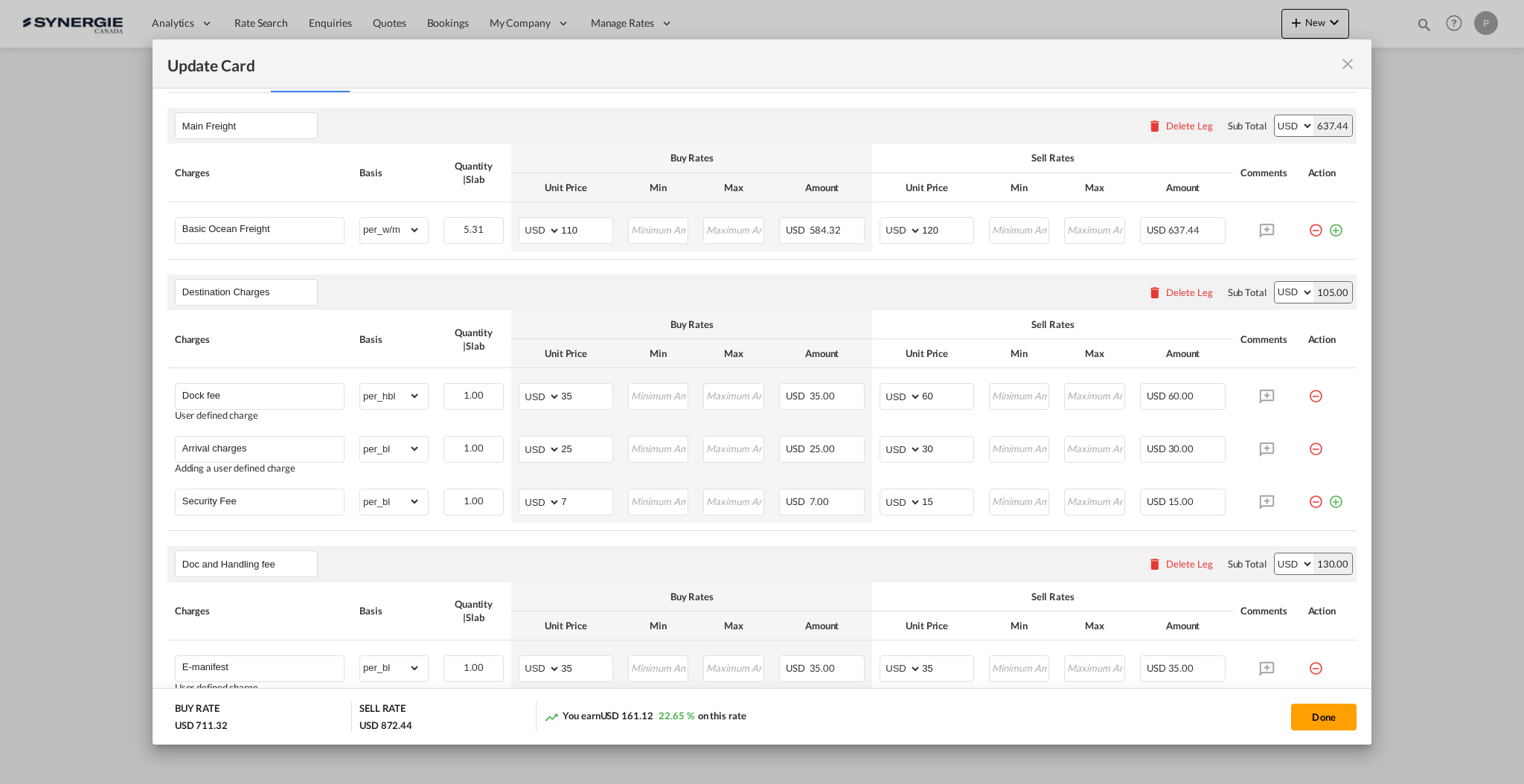
scroll to position [83, 0]
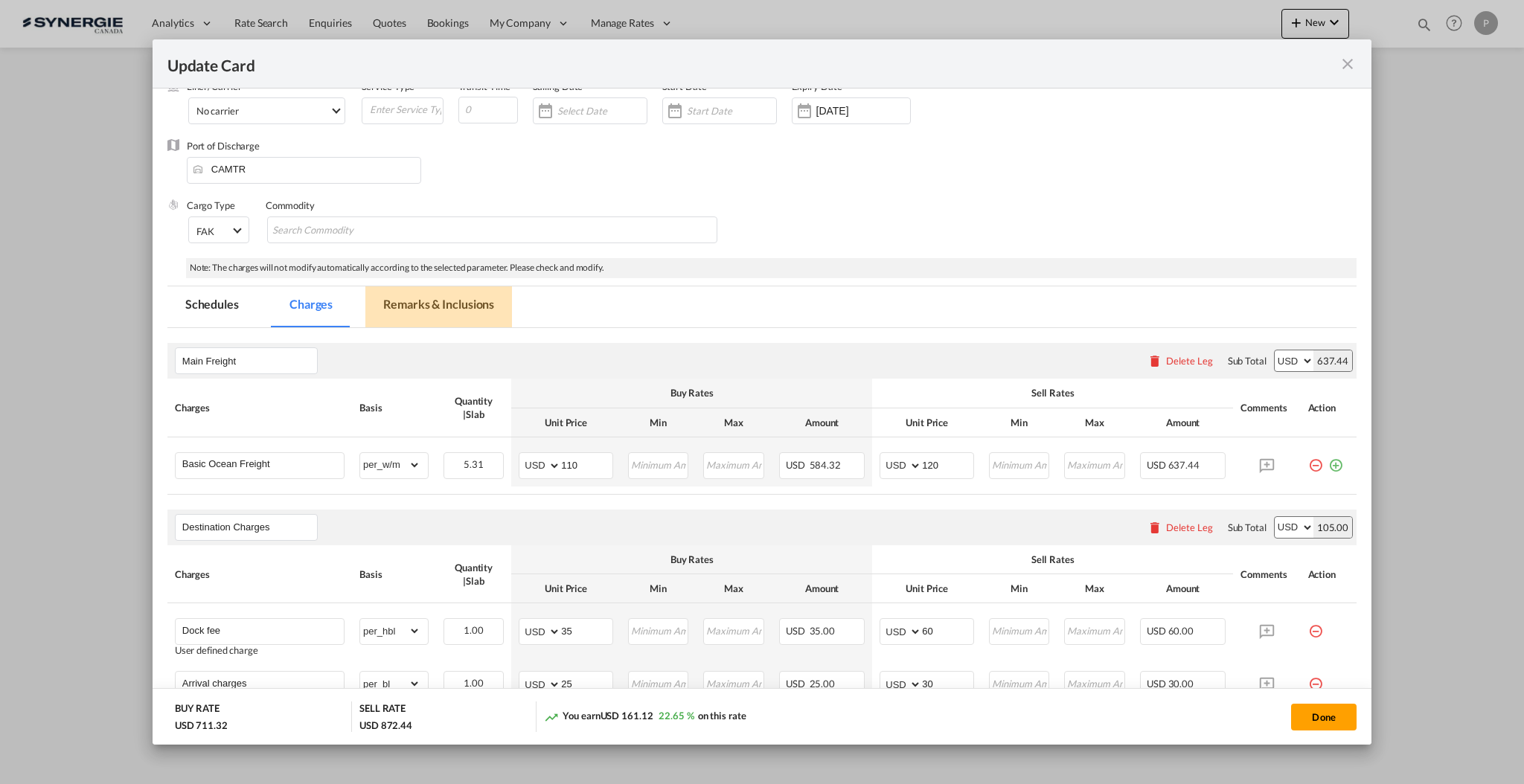
click at [419, 309] on md-tab-item "Remarks & Inclusions" at bounding box center [439, 306] width 147 height 41
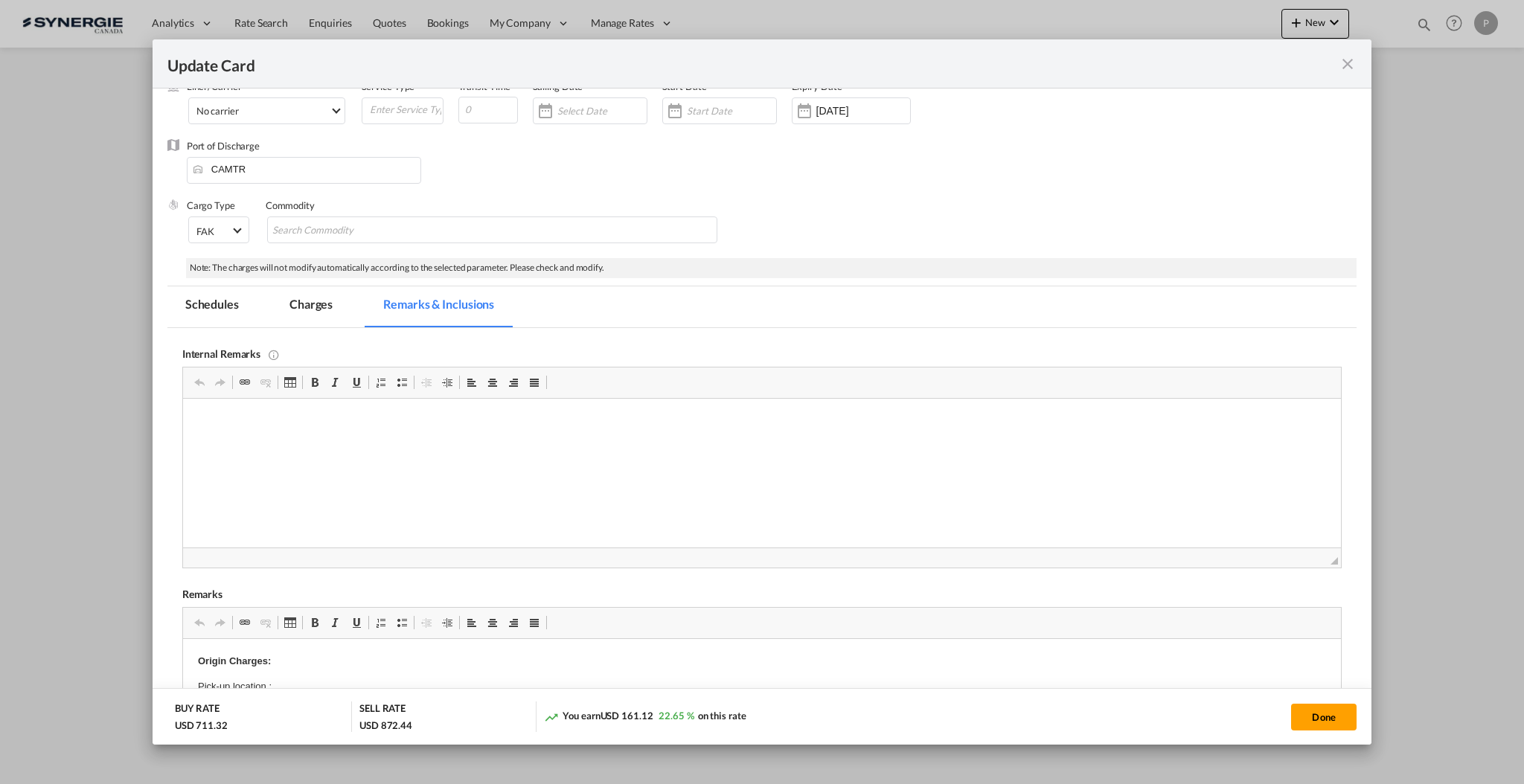
scroll to position [0, 0]
click at [333, 416] on p "Everok Rate" at bounding box center [761, 422] width 1128 height 16
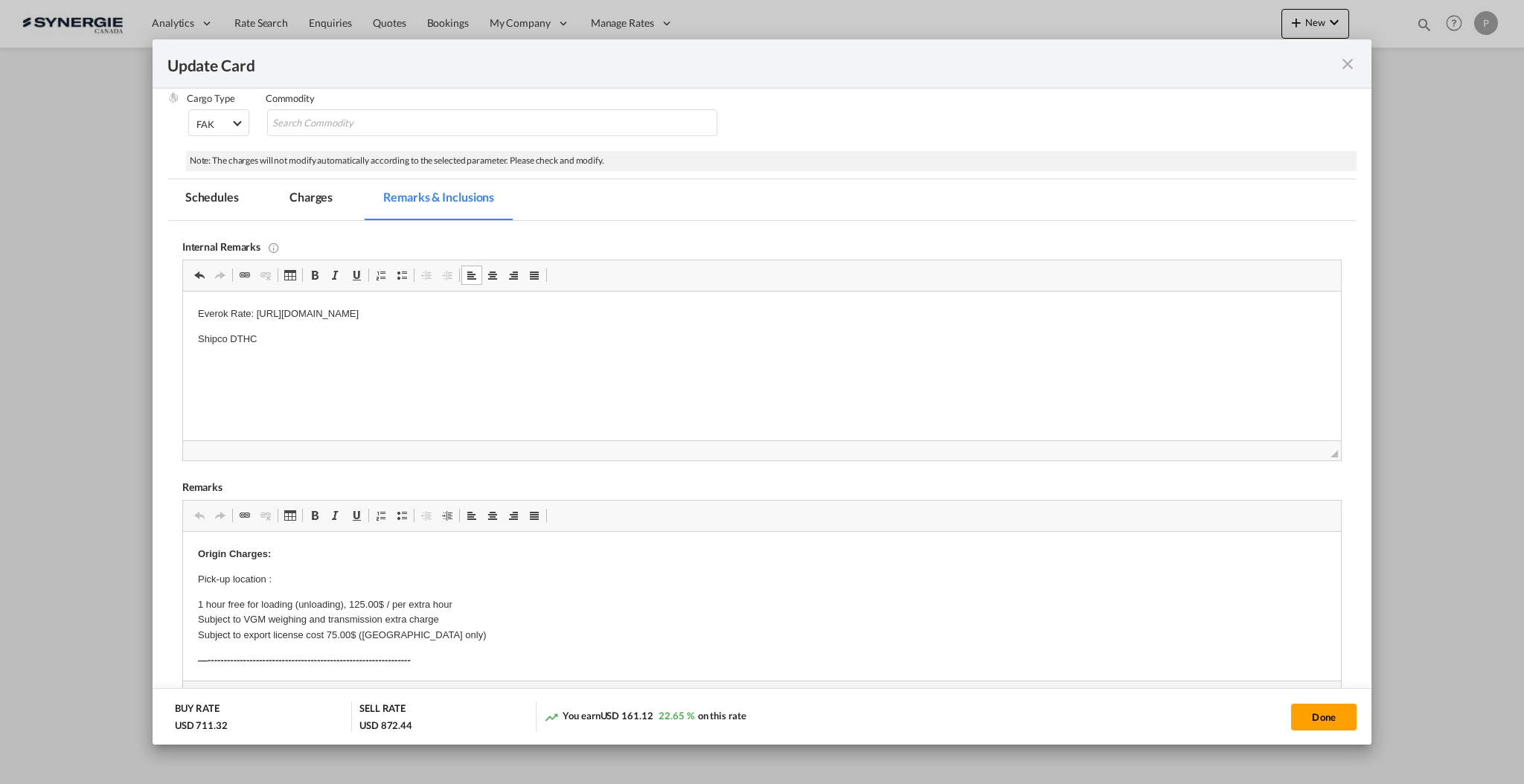
scroll to position [281, 0]
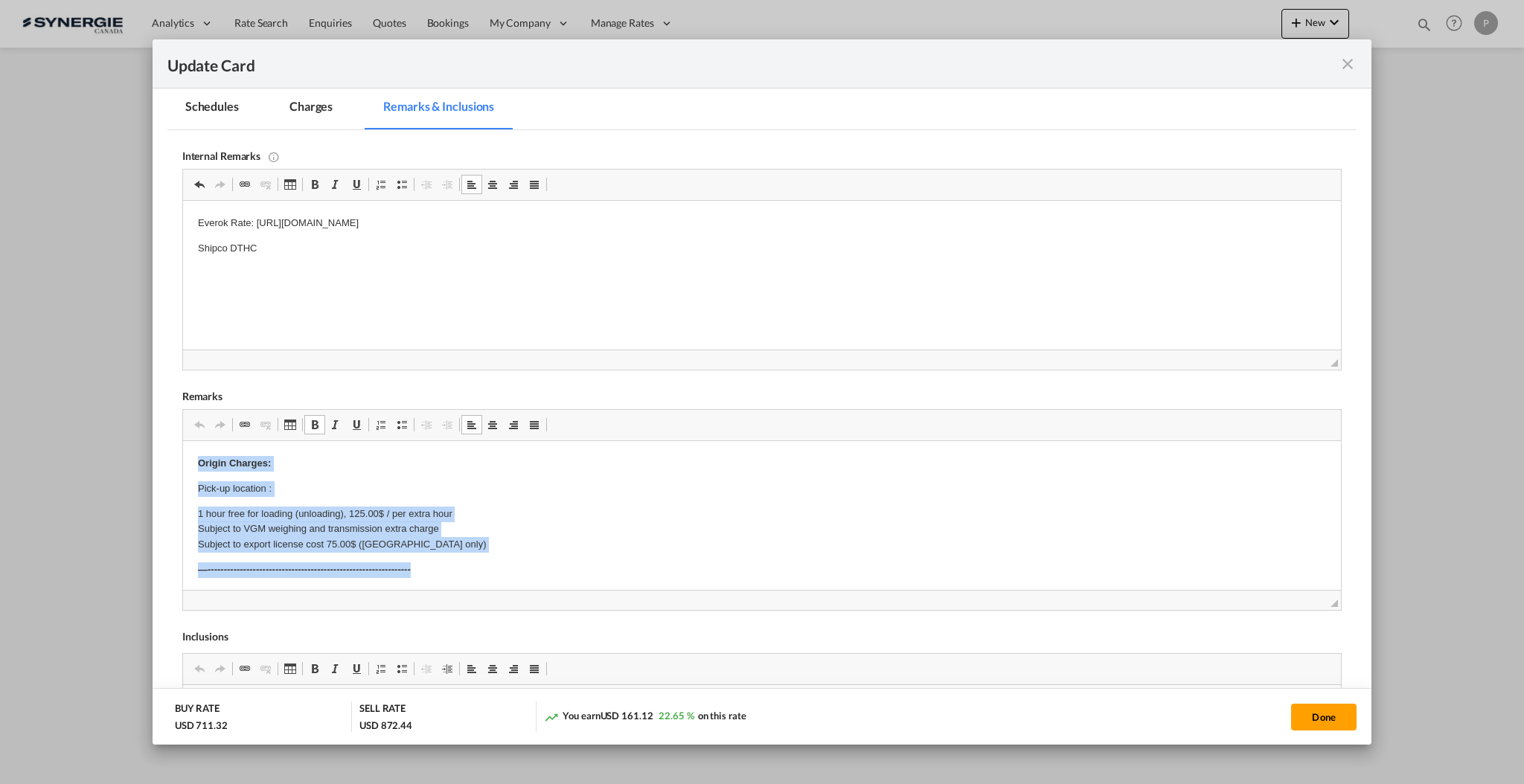
drag, startPoint x: 424, startPoint y: 563, endPoint x: 335, endPoint y: 904, distance: 352.4
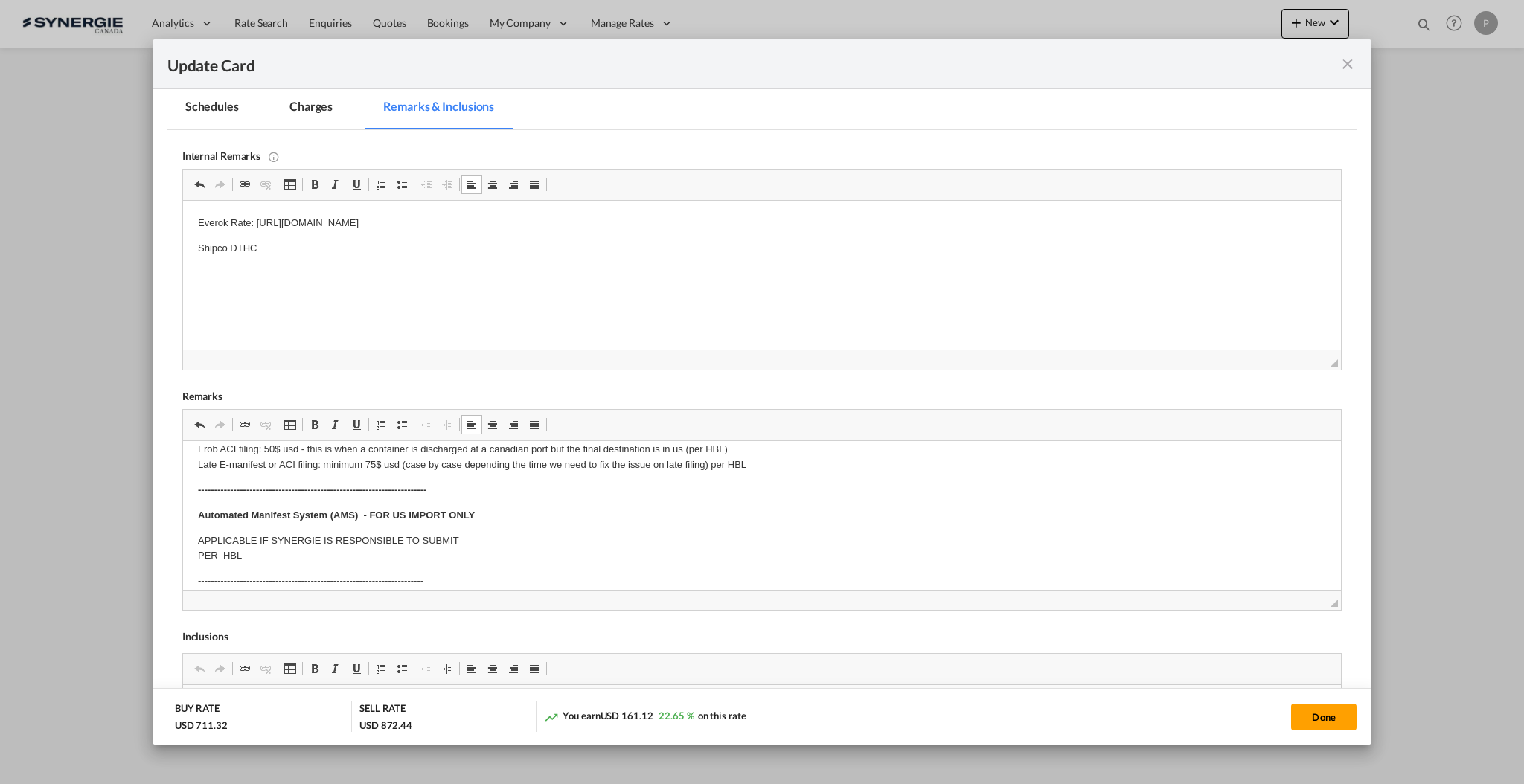
scroll to position [99, 0]
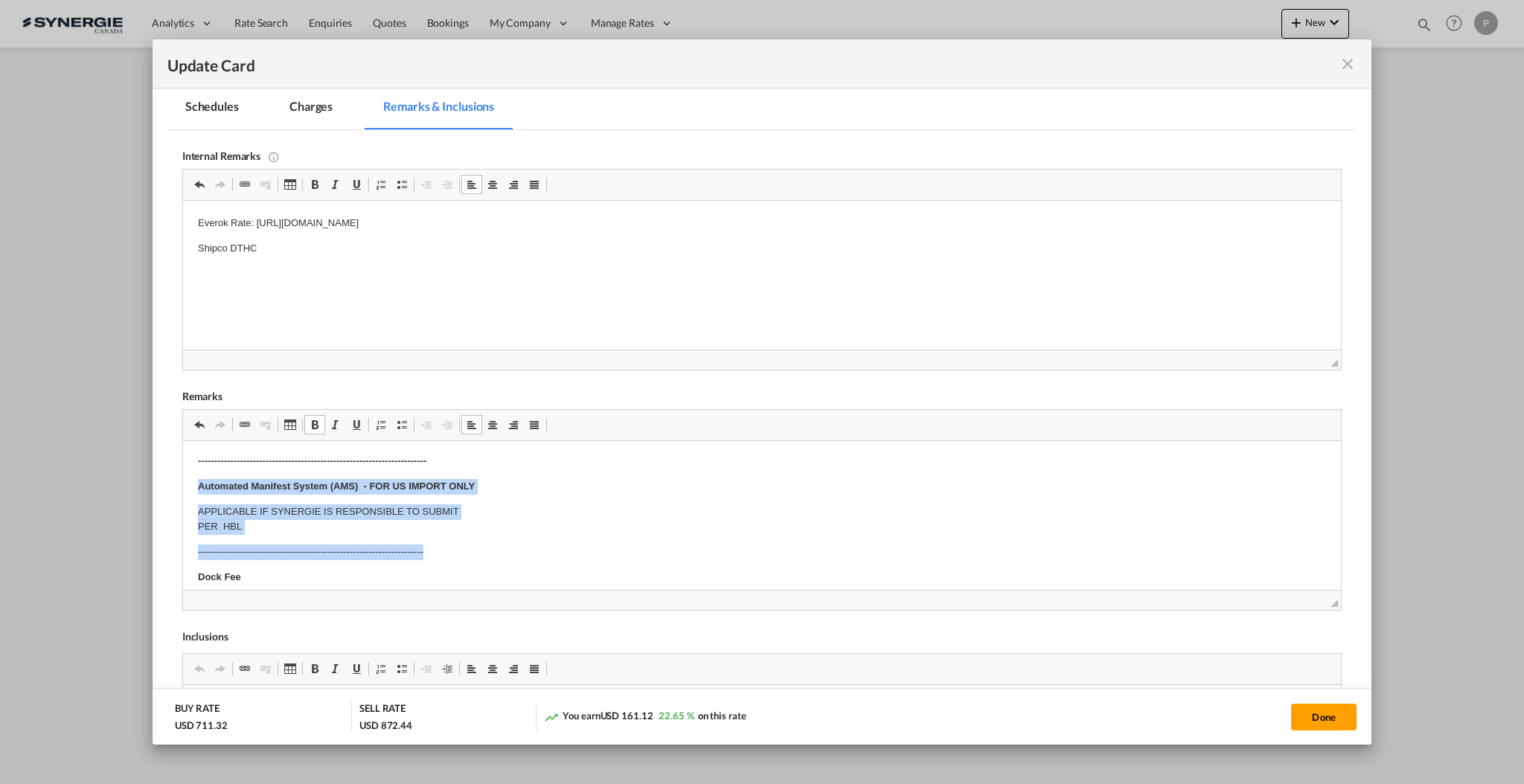
drag, startPoint x: 191, startPoint y: 482, endPoint x: 471, endPoint y: 540, distance: 285.9
click at [472, 541] on html "​​​​​​​ E Manifest (ACI): Applicable if Synergie is responsible to submit Per E…" at bounding box center [761, 760] width 1158 height 836
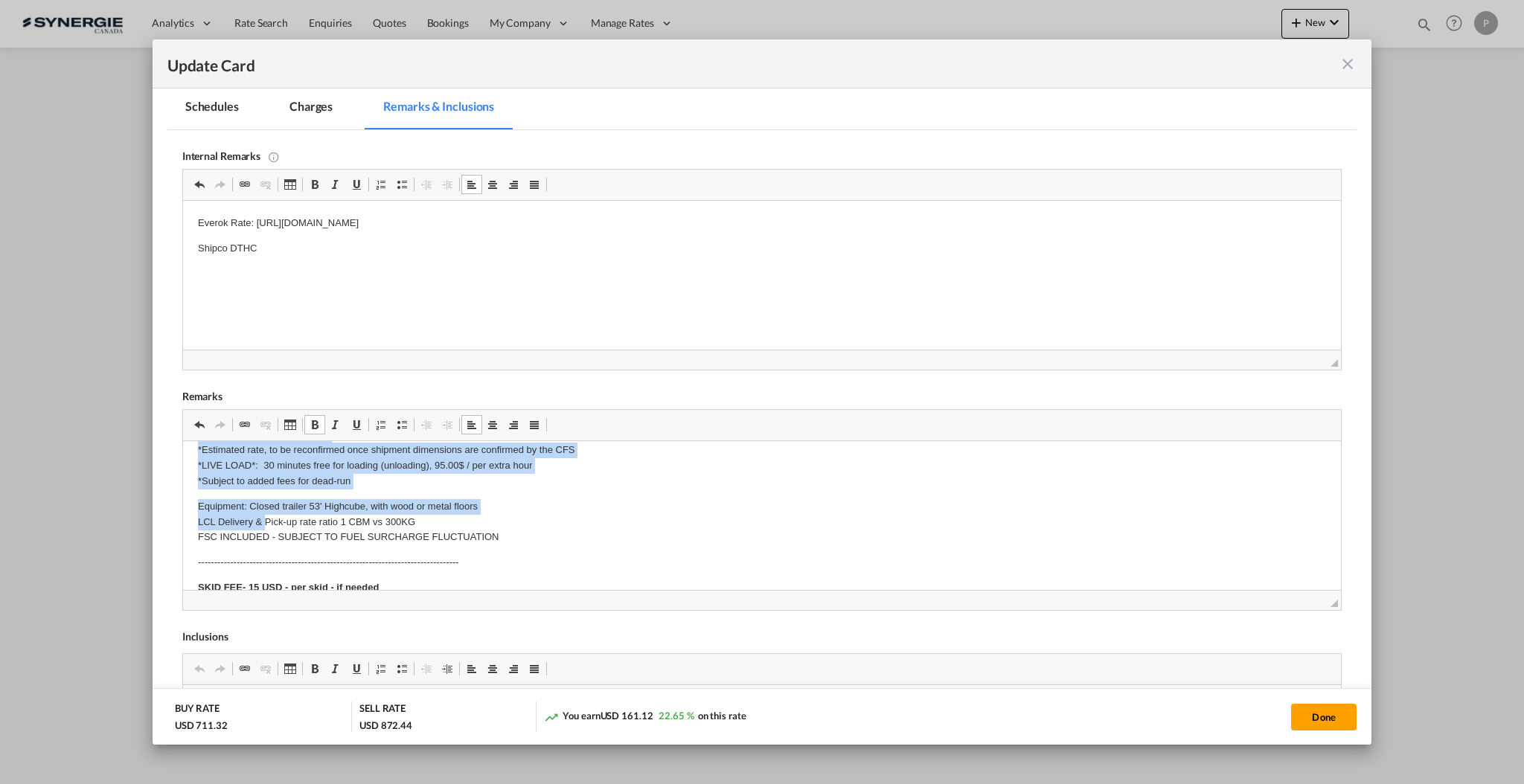
scroll to position [397, 0]
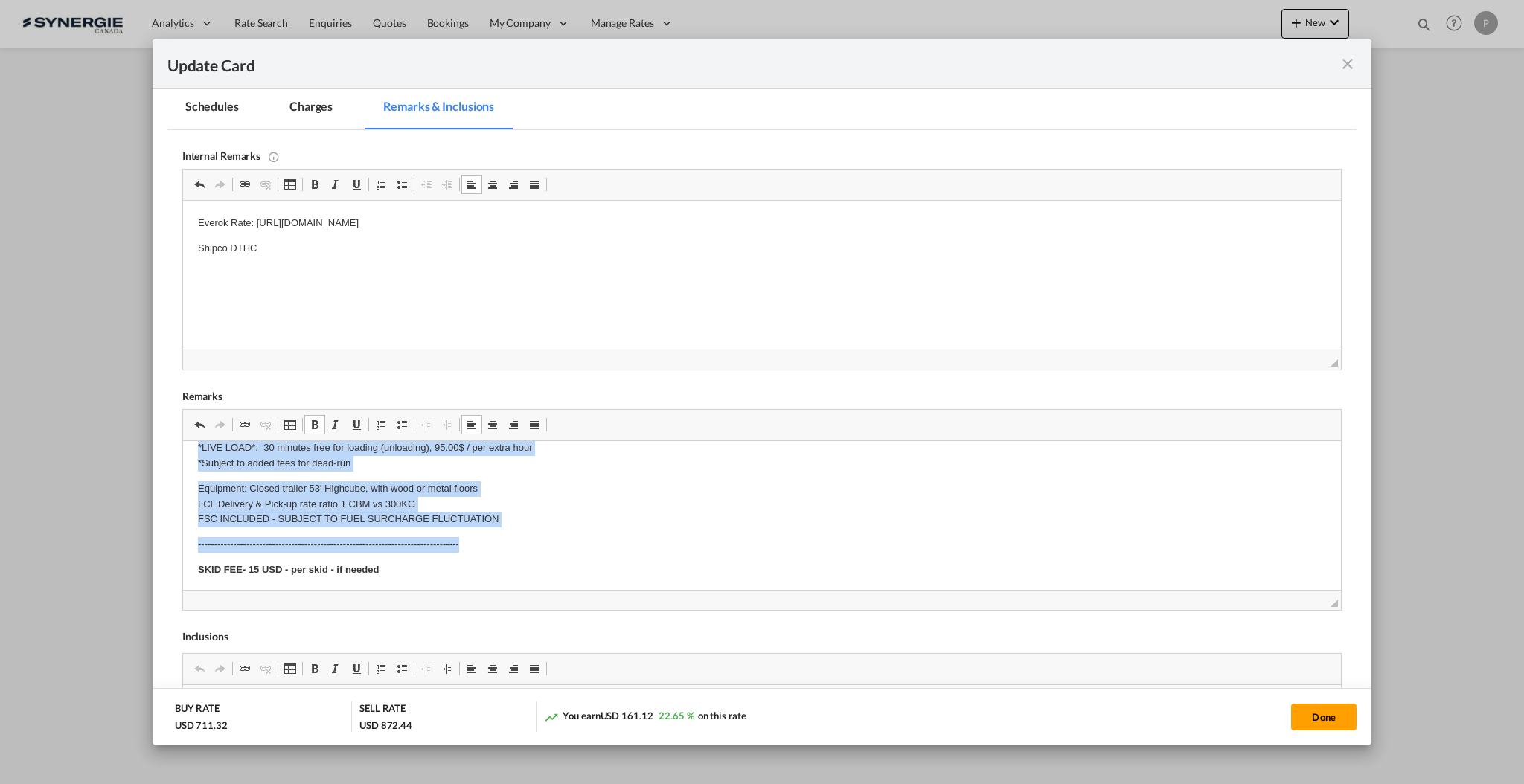
drag, startPoint x: 193, startPoint y: 492, endPoint x: 525, endPoint y: 543, distance: 335.9
click at [525, 543] on html "E Manifest (ACI): Applicable if Synergie is responsible to submit Per E-manifes…" at bounding box center [761, 417] width 1158 height 745
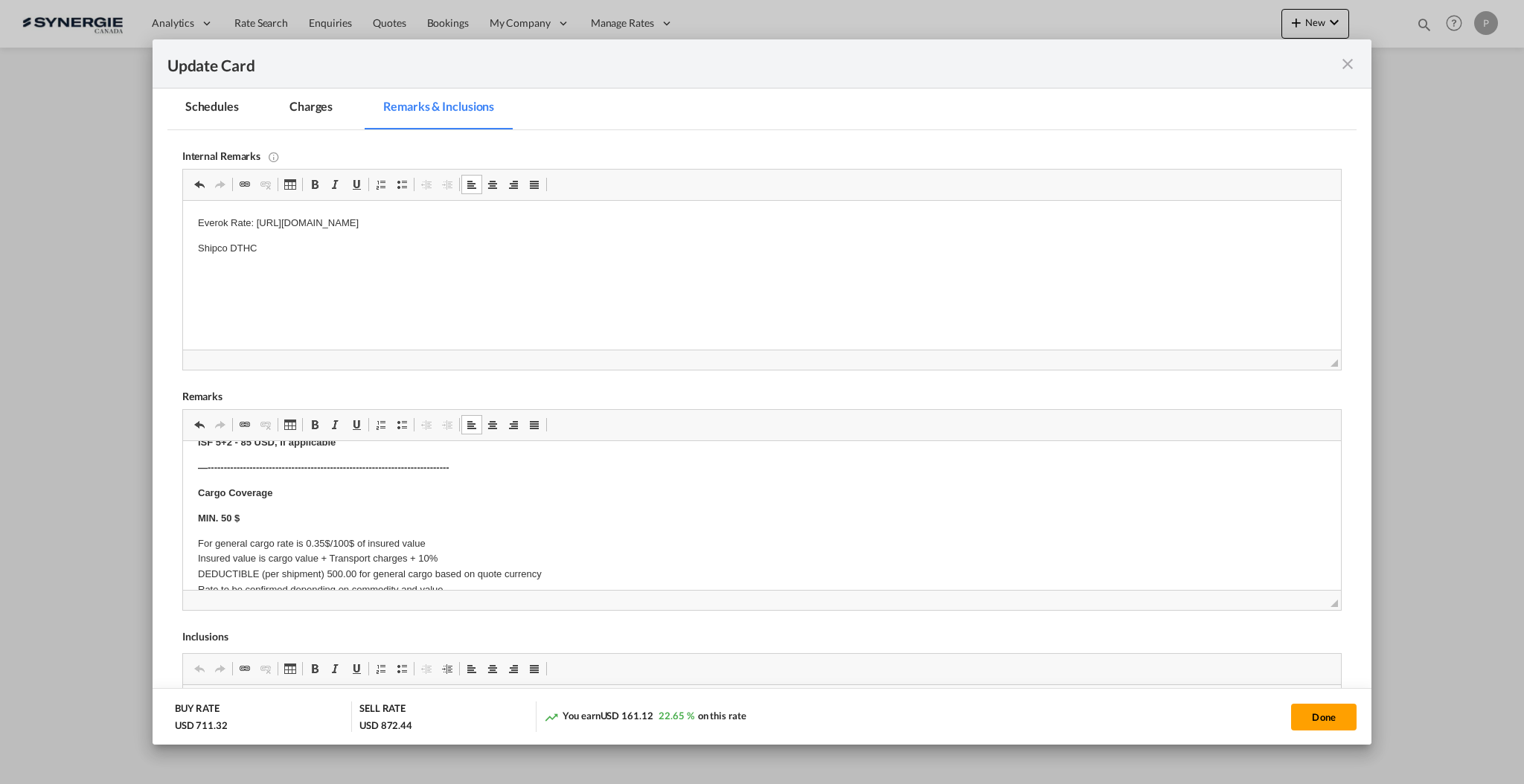
scroll to position [0, 0]
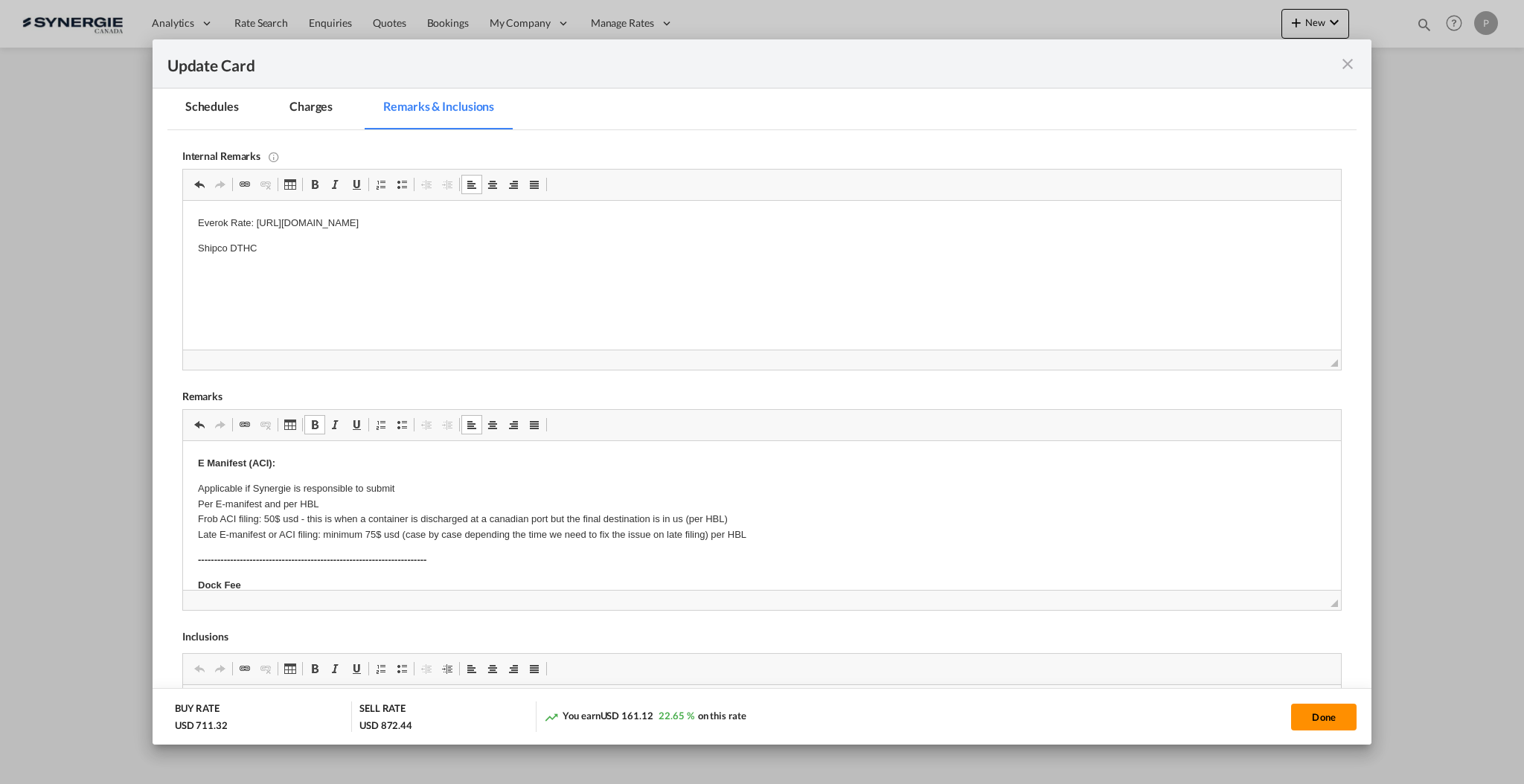
click at [1314, 721] on button "Done" at bounding box center [1324, 717] width 65 height 27
type input "07 Nov 2025"
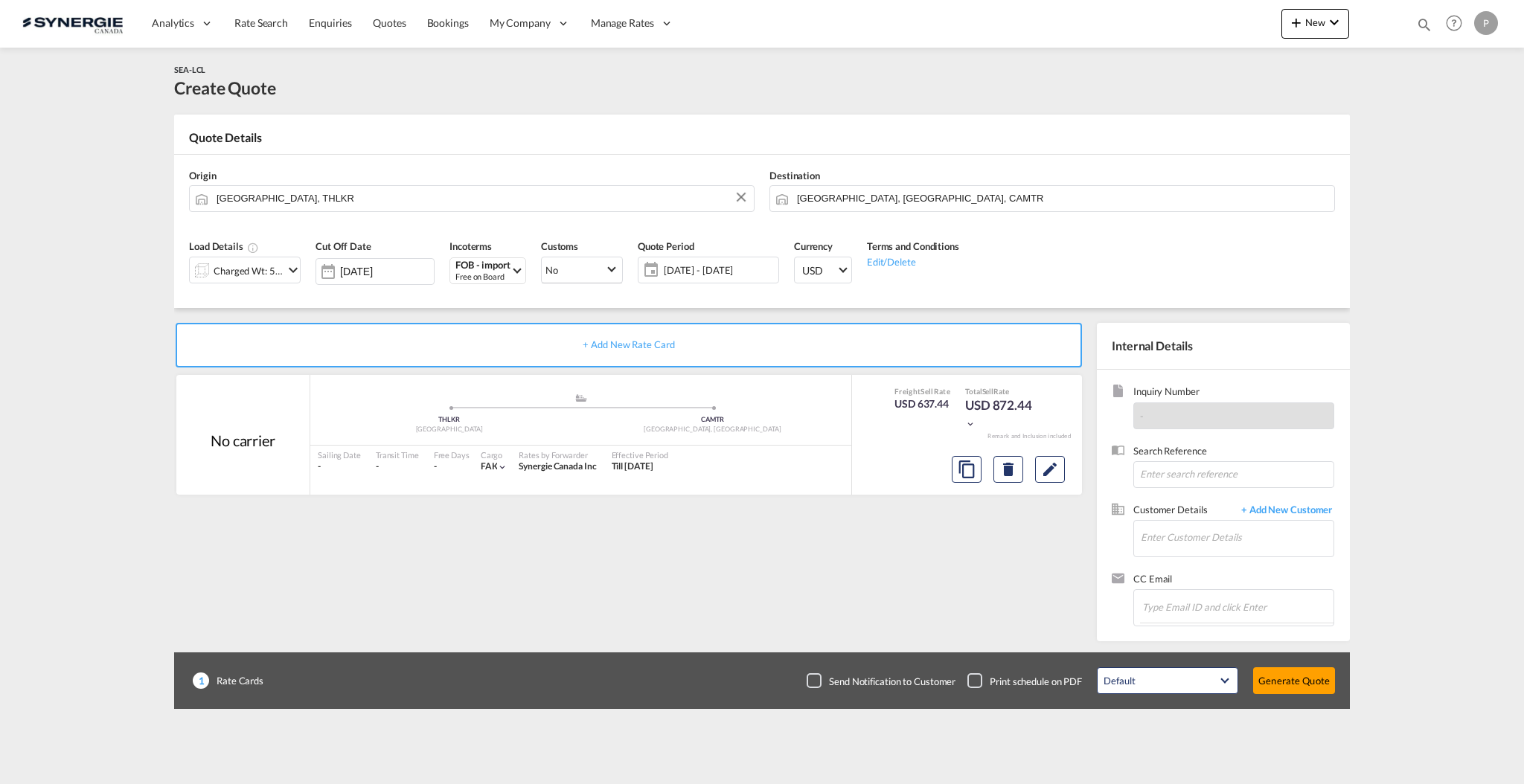
scroll to position [14, 0]
click at [1175, 535] on input "Enter Customer Details" at bounding box center [1237, 538] width 193 height 34
paste input "lpboisvert@rocheleau.ca"
click at [1241, 556] on div "Louis-Philippe Boisvert lpboisvert@rocheleau.ca | Rocheleau" at bounding box center [1281, 563] width 283 height 41
type input "Rocheleau, Louis-Philippe Boisvert, lpboisvert@rocheleau.ca"
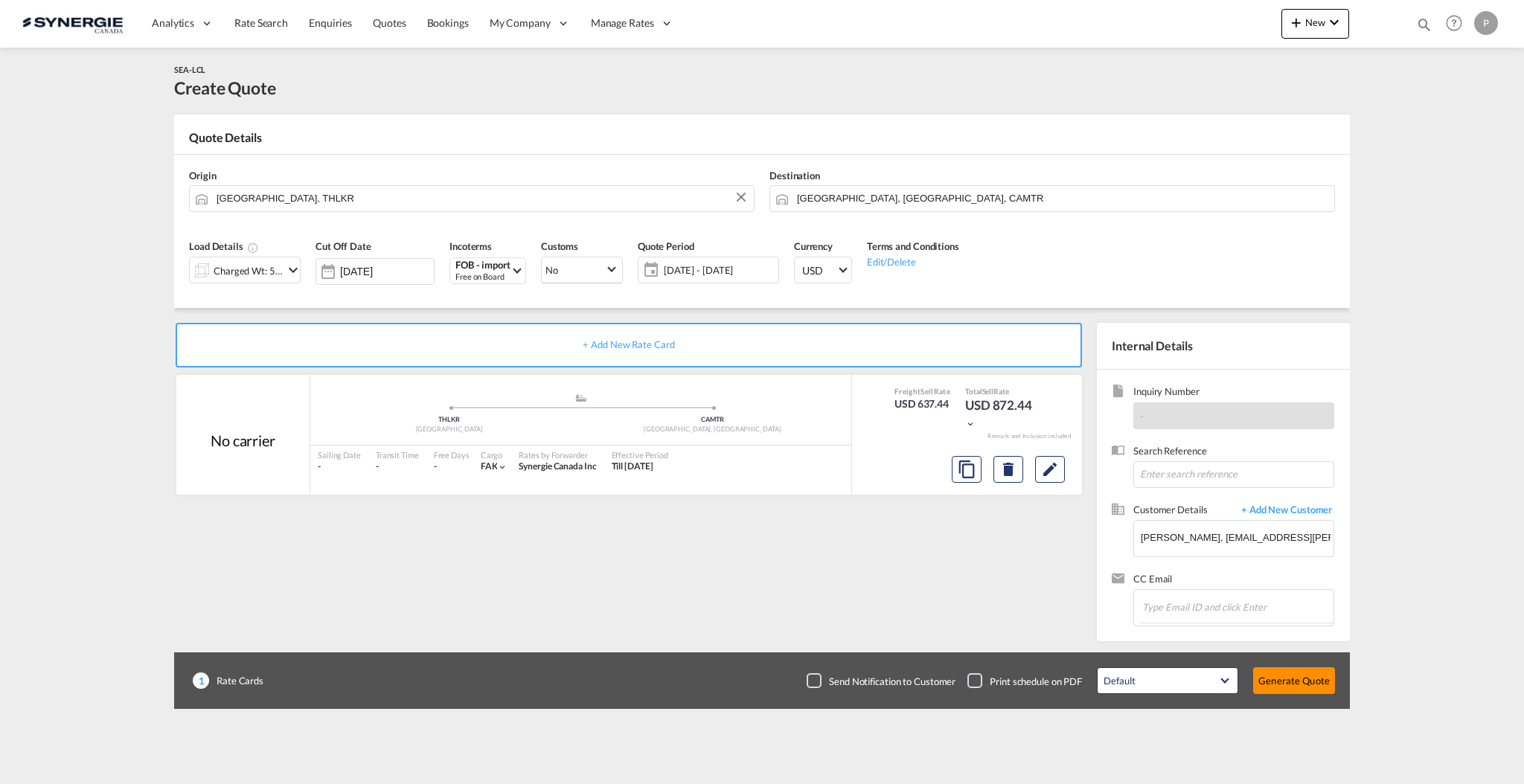
click at [1326, 687] on button "Generate Quote" at bounding box center [1293, 680] width 82 height 27
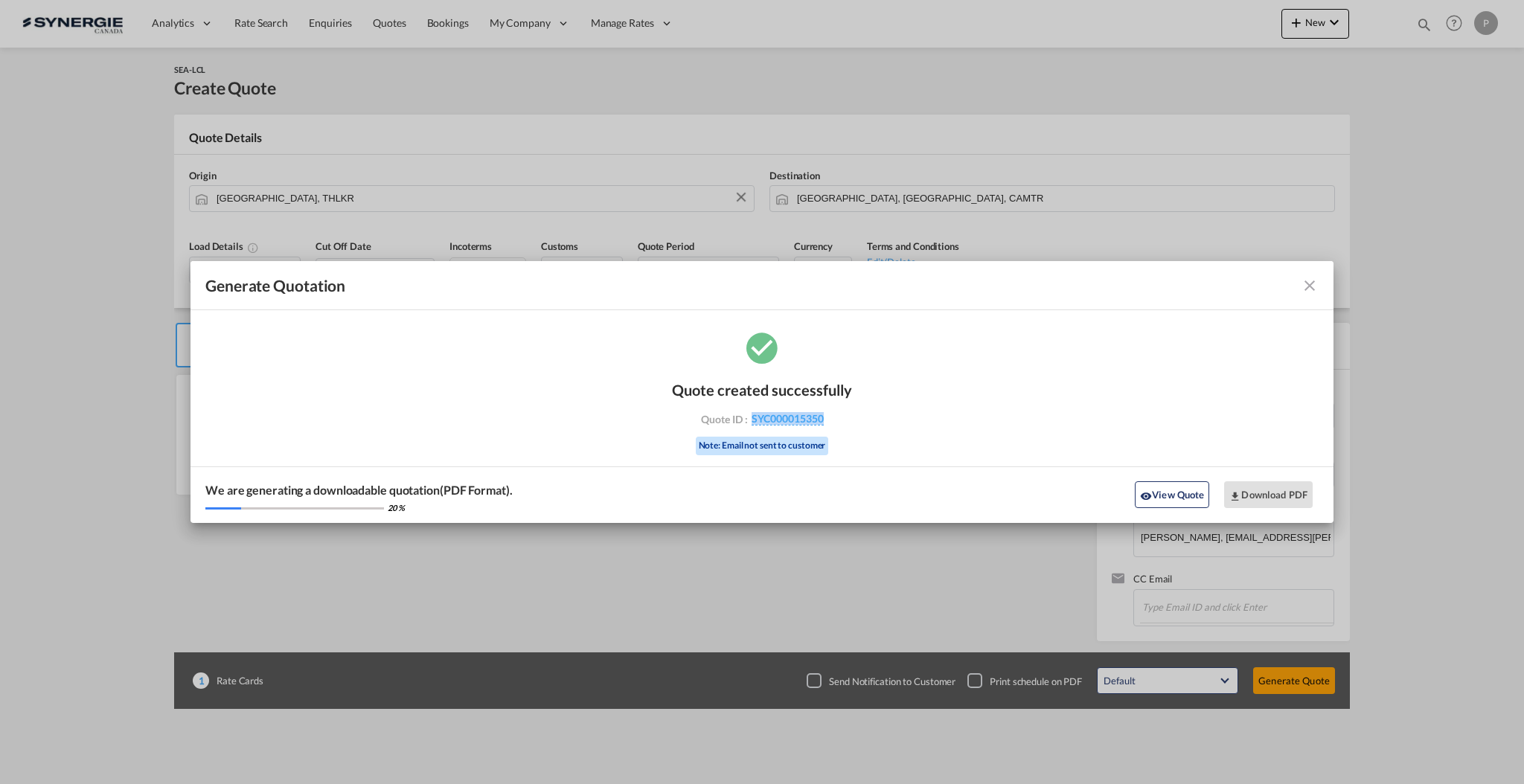
drag, startPoint x: 855, startPoint y: 429, endPoint x: 746, endPoint y: 426, distance: 109.0
click at [746, 426] on div "Quote created successfully Quote ID : SYC000015350 Note: Email not sent to cust…" at bounding box center [762, 426] width 1143 height 194
copy span "SYC000015350"
click at [1247, 485] on button "Download PDF" at bounding box center [1268, 494] width 88 height 27
click at [1312, 280] on md-icon "icon-close fg-AAA8AD cursor m-0" at bounding box center [1310, 286] width 18 height 18
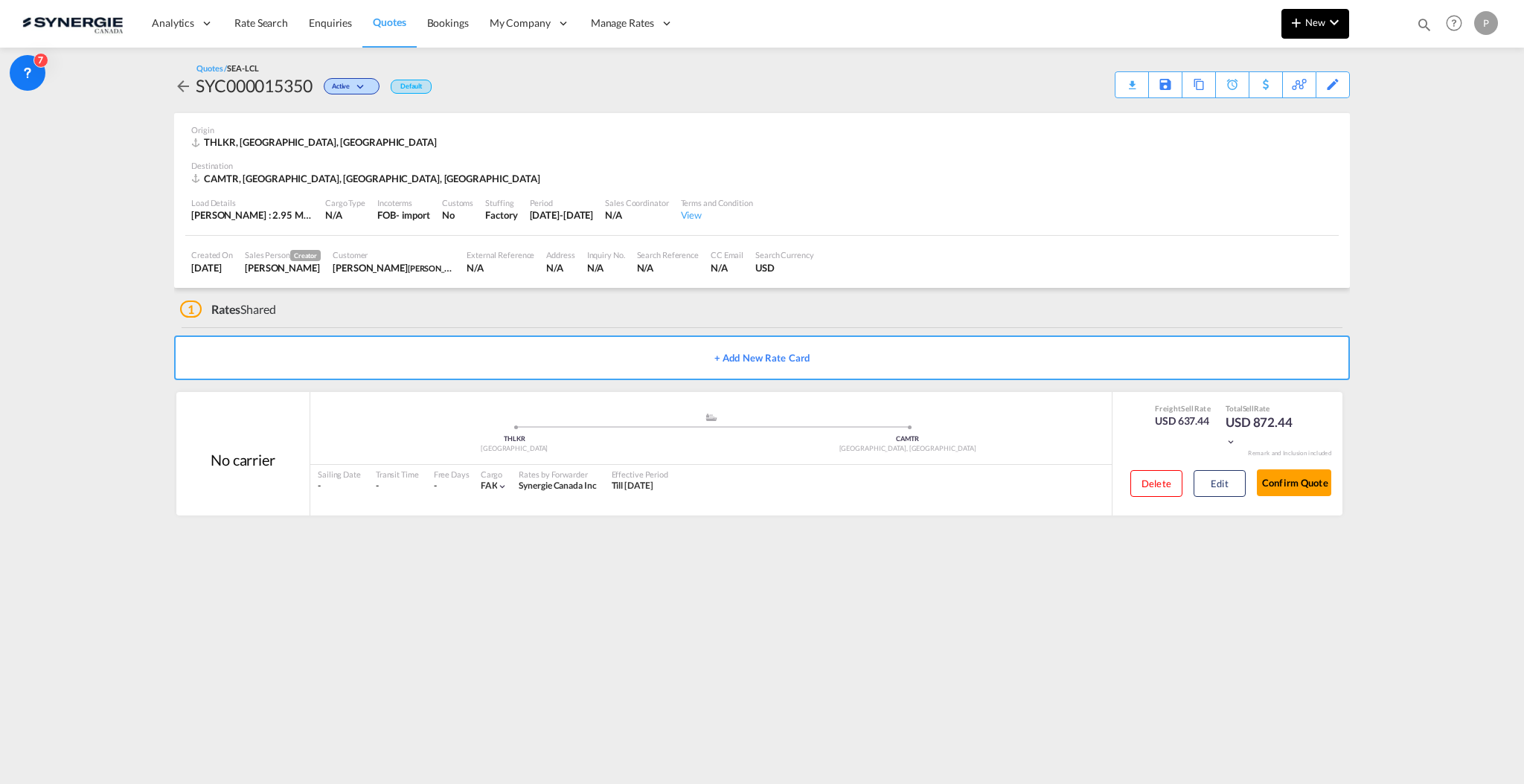
click at [1320, 18] on span "New" at bounding box center [1315, 23] width 55 height 12
click at [1255, 107] on md-icon "button" at bounding box center [1255, 112] width 18 height 18
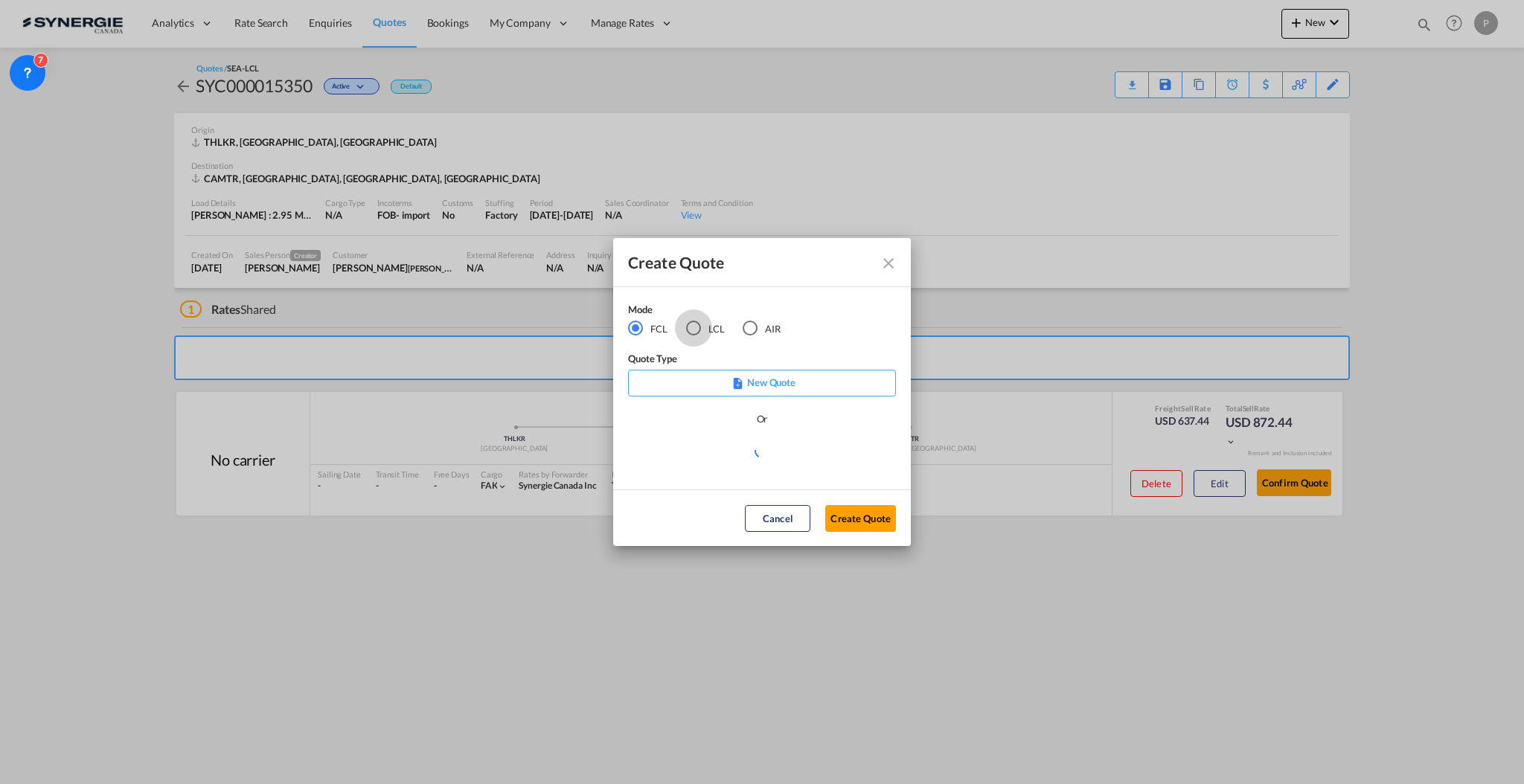
click at [687, 322] on div "LCL" at bounding box center [693, 328] width 15 height 15
click at [744, 462] on md-select "Select template *NEW* UBV Italy consol LCL Pablo Gomez Saldarriaga | 23 Sep 202…" at bounding box center [762, 456] width 268 height 30
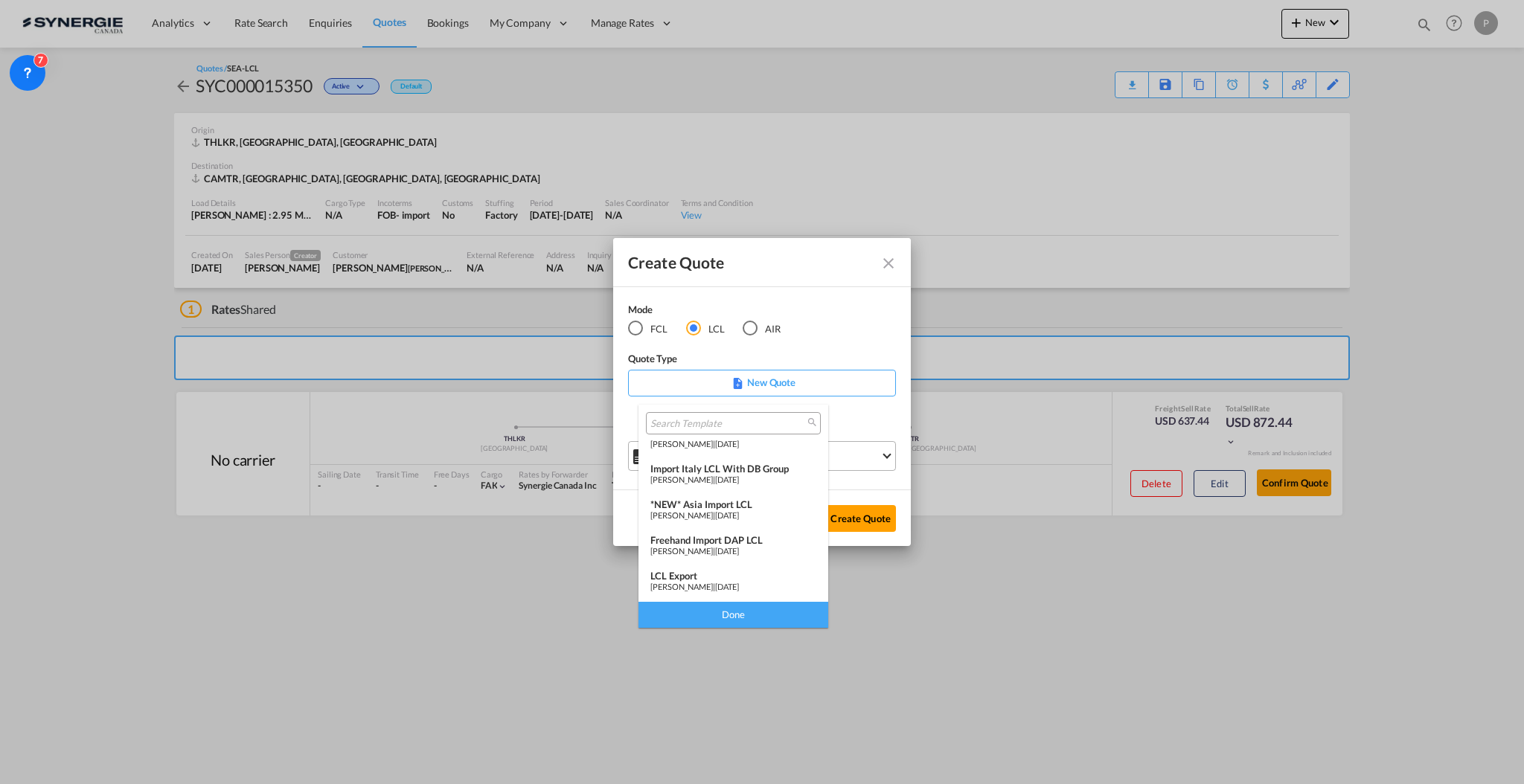
scroll to position [193, 0]
click at [713, 480] on span "[PERSON_NAME]" at bounding box center [681, 482] width 62 height 10
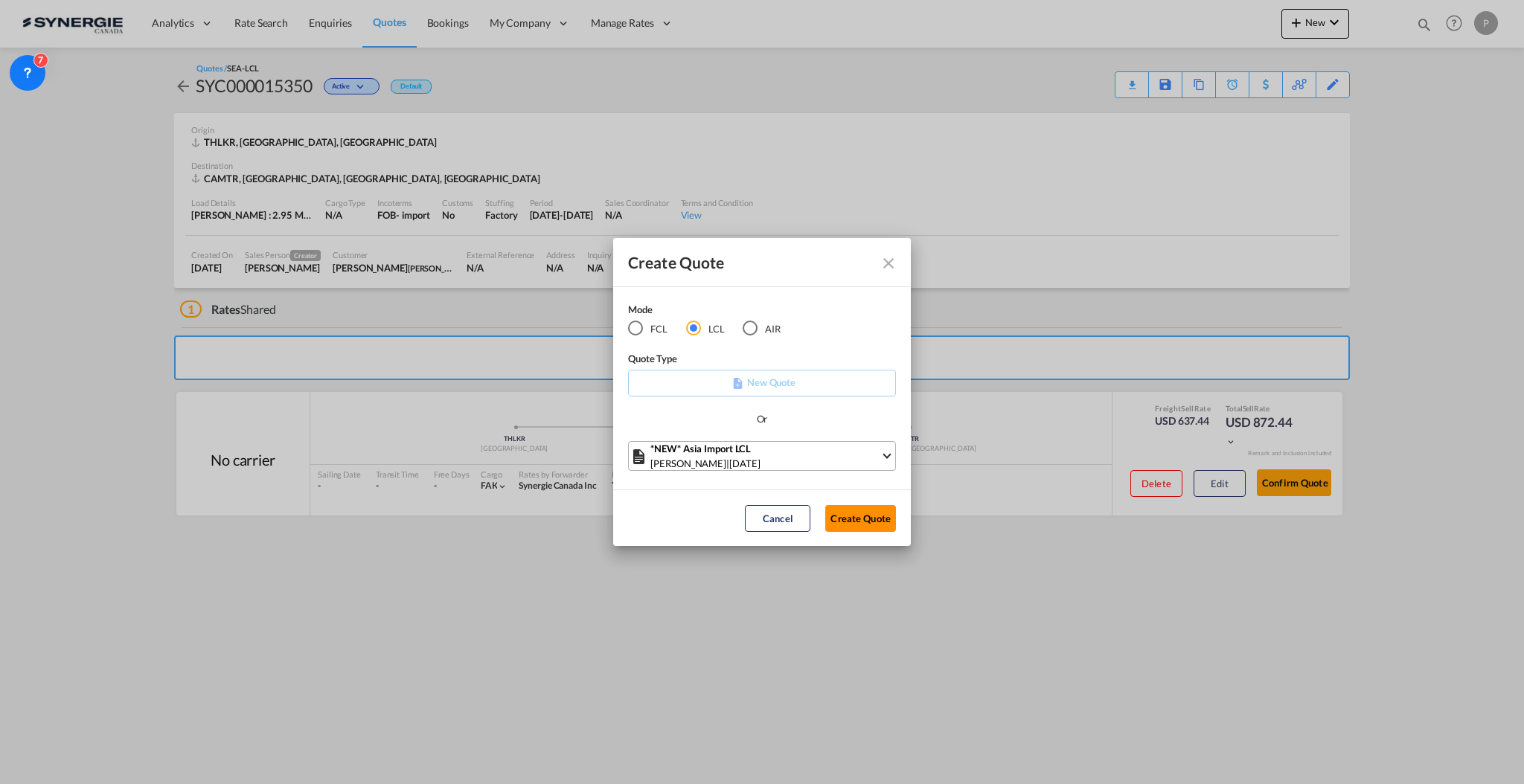
click at [858, 512] on button "Create Quote" at bounding box center [860, 518] width 70 height 27
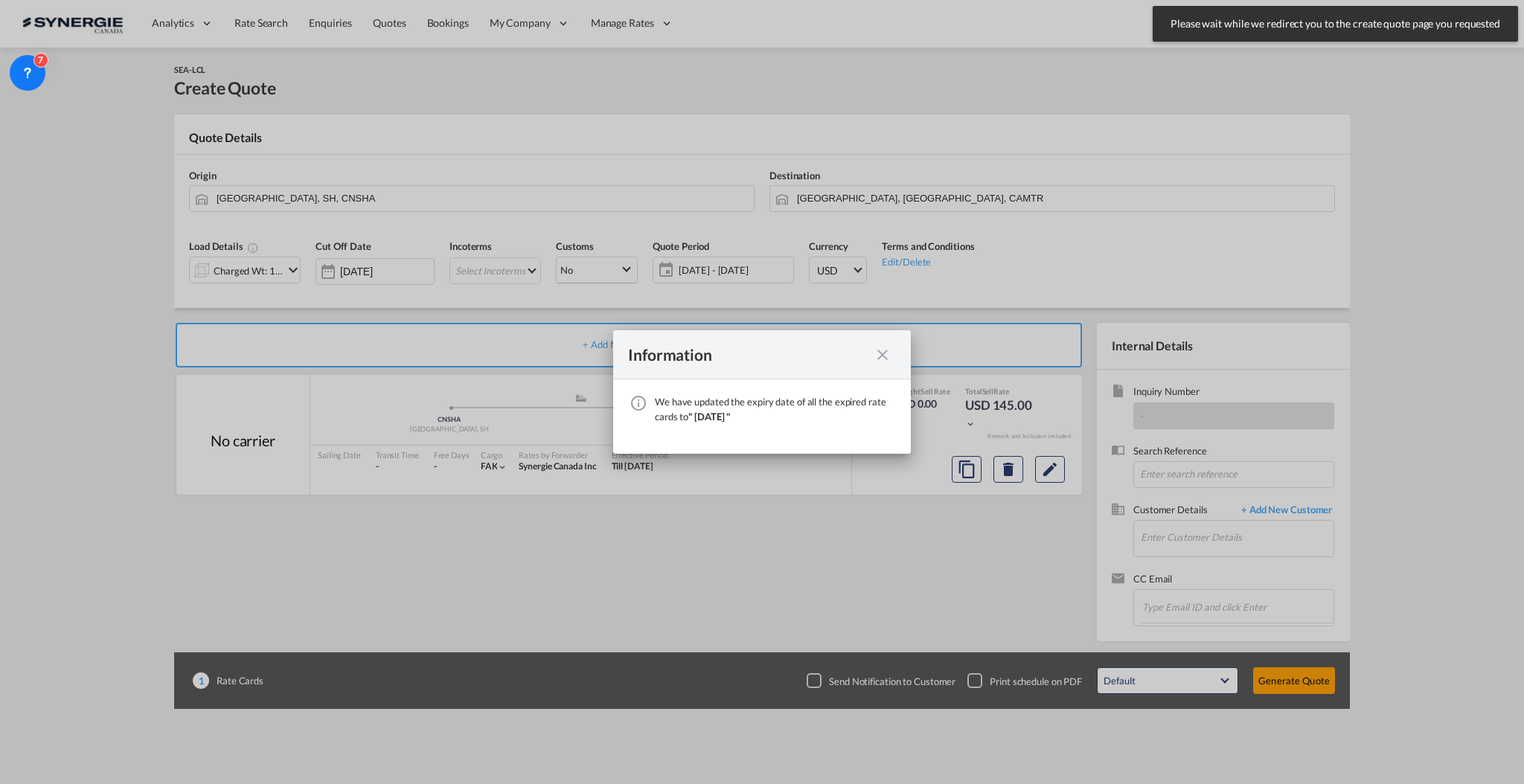
click at [876, 357] on md-icon "icon-close fg-AAA8AD cursor" at bounding box center [882, 354] width 18 height 18
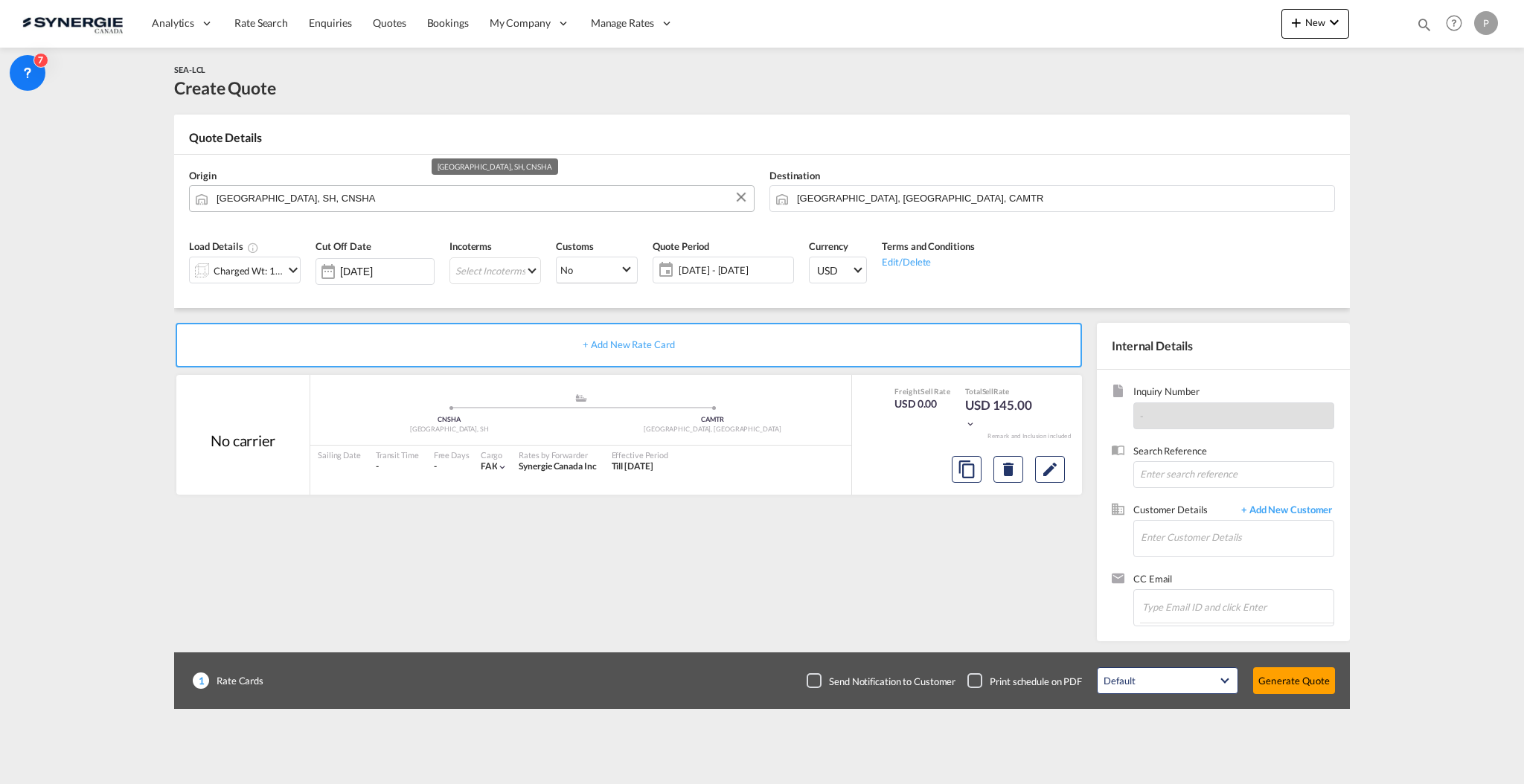
click at [373, 197] on input "Shanghai, SH, CNSHA" at bounding box center [481, 198] width 530 height 26
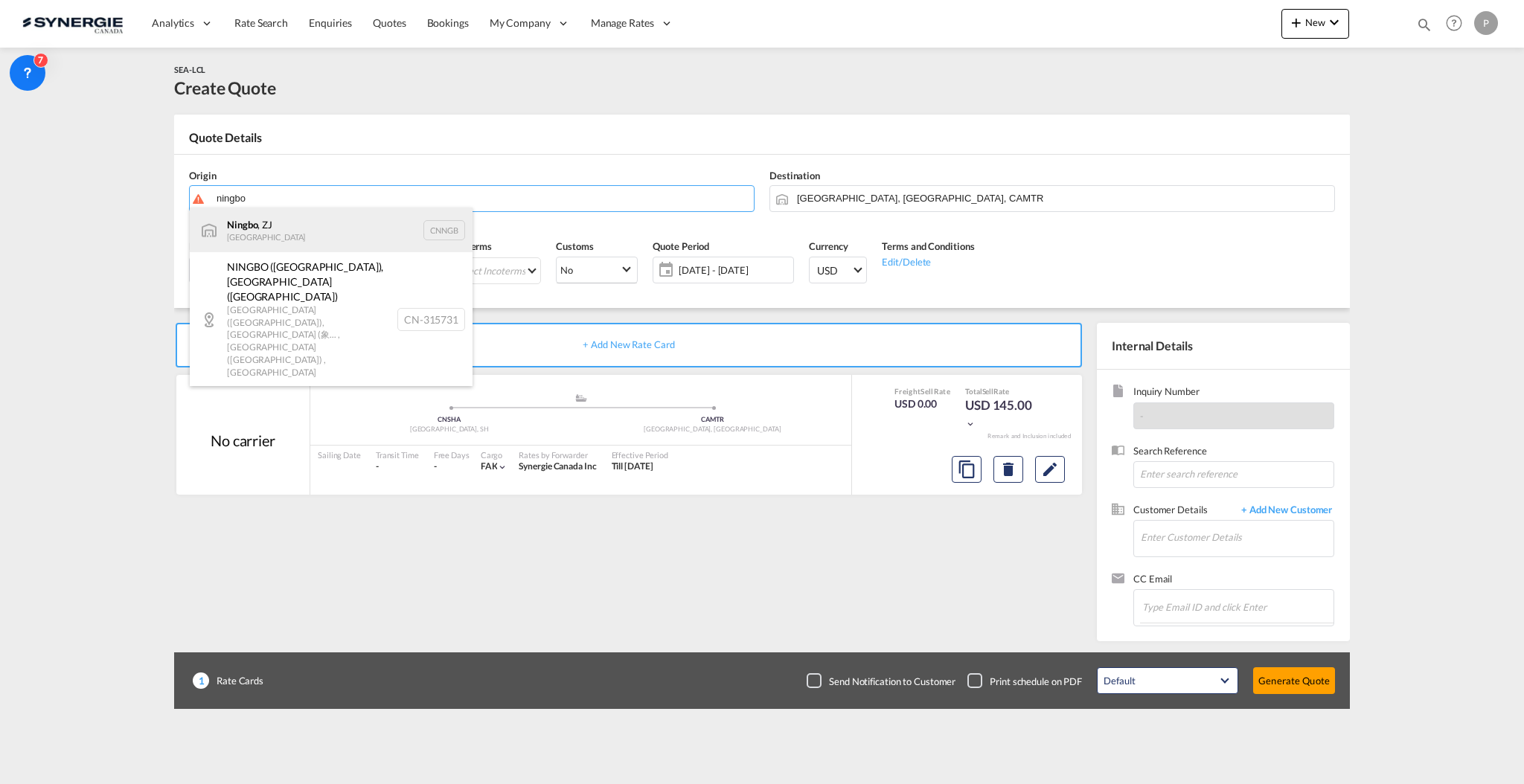
click at [349, 230] on div "Ningbo , ZJ China CNNGB" at bounding box center [332, 230] width 283 height 45
type input "Ningbo, ZJ, CNNGB"
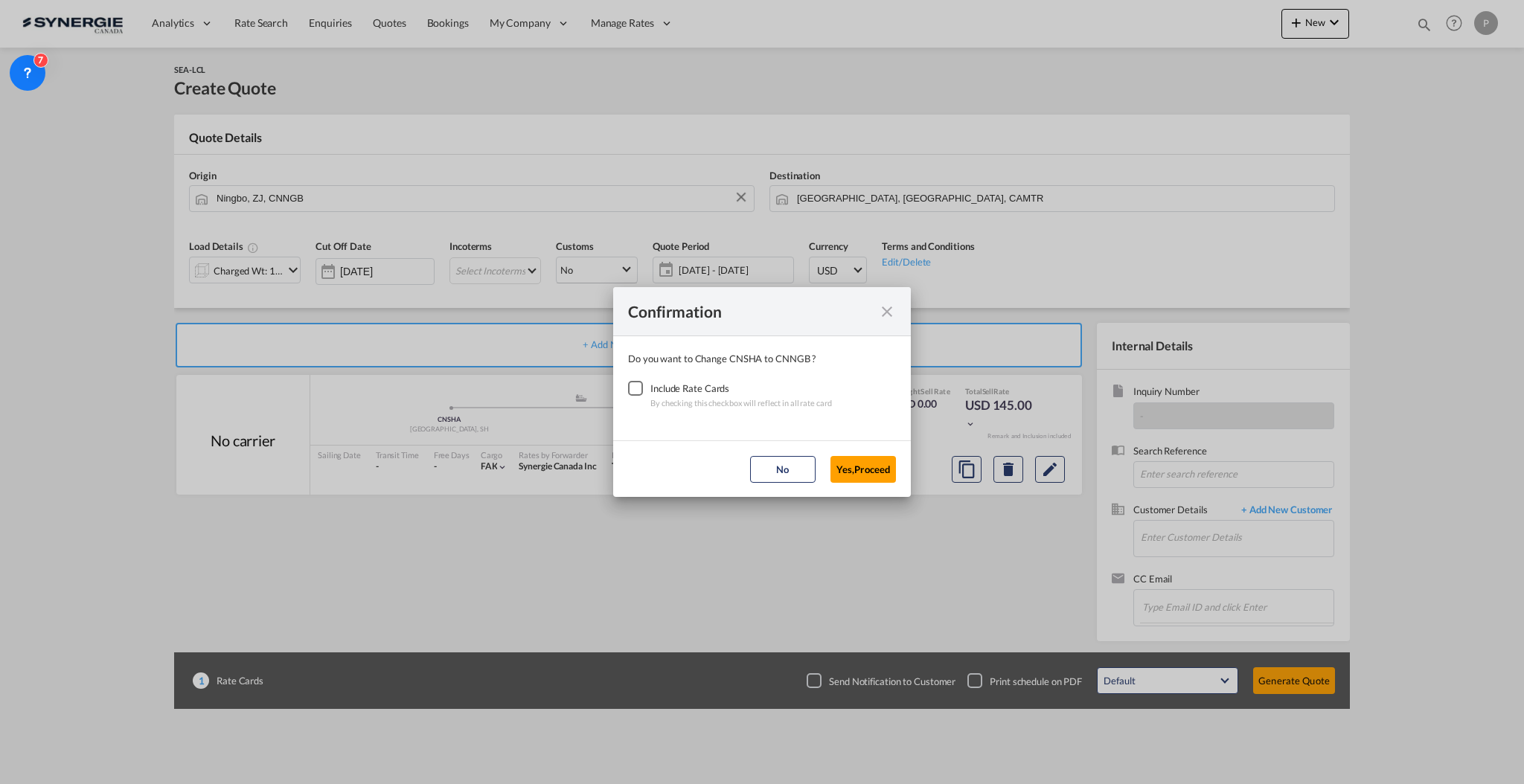
click at [643, 388] on div "Checkbox No Ink" at bounding box center [635, 388] width 15 height 15
click at [873, 464] on button "Yes,Proceed" at bounding box center [864, 469] width 65 height 27
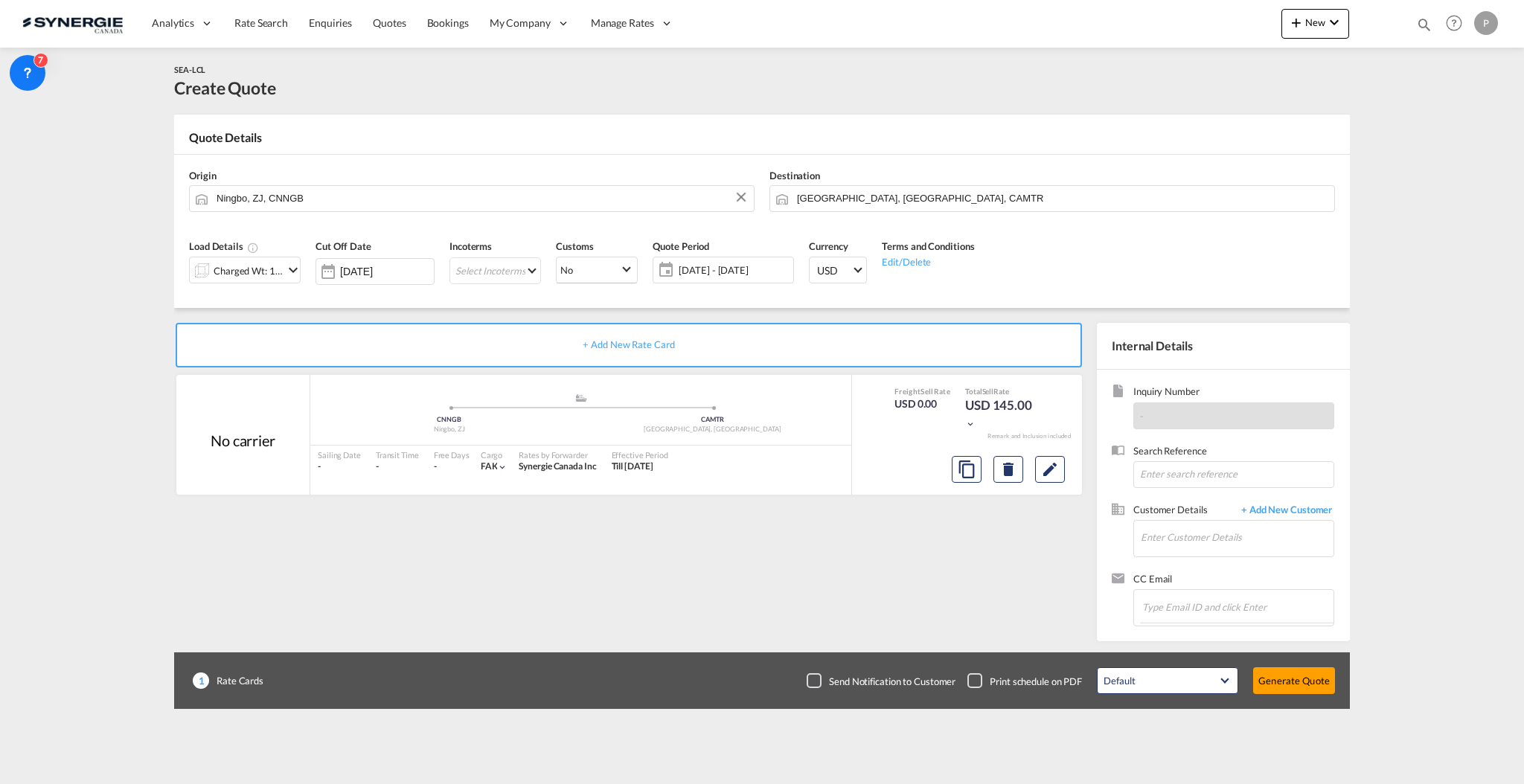
click at [256, 268] on div "Charged Wt: 1.44 W/M" at bounding box center [249, 270] width 70 height 21
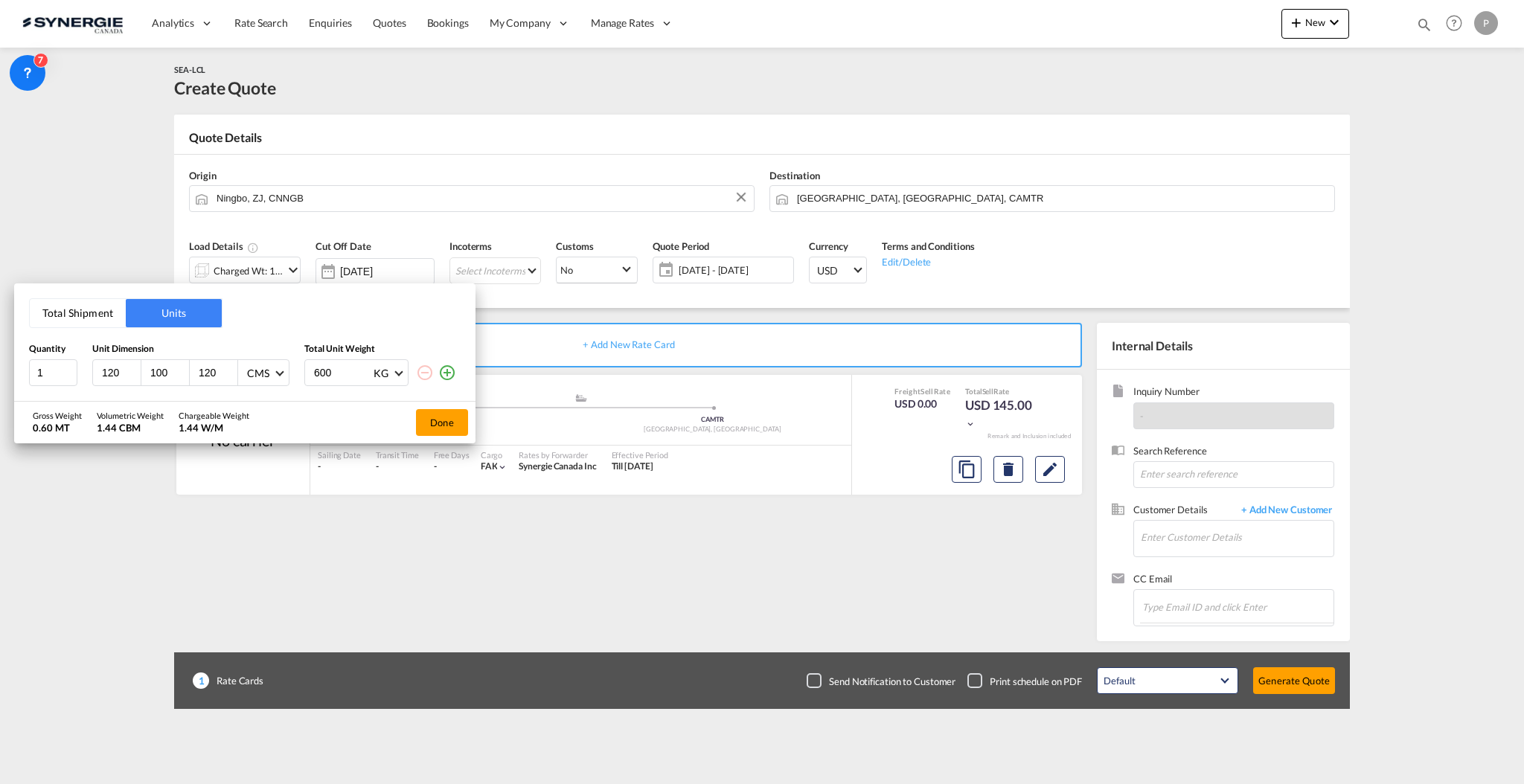
drag, startPoint x: 70, startPoint y: 313, endPoint x: 71, endPoint y: 330, distance: 17.0
click at [71, 311] on button "Total Shipment" at bounding box center [77, 313] width 96 height 29
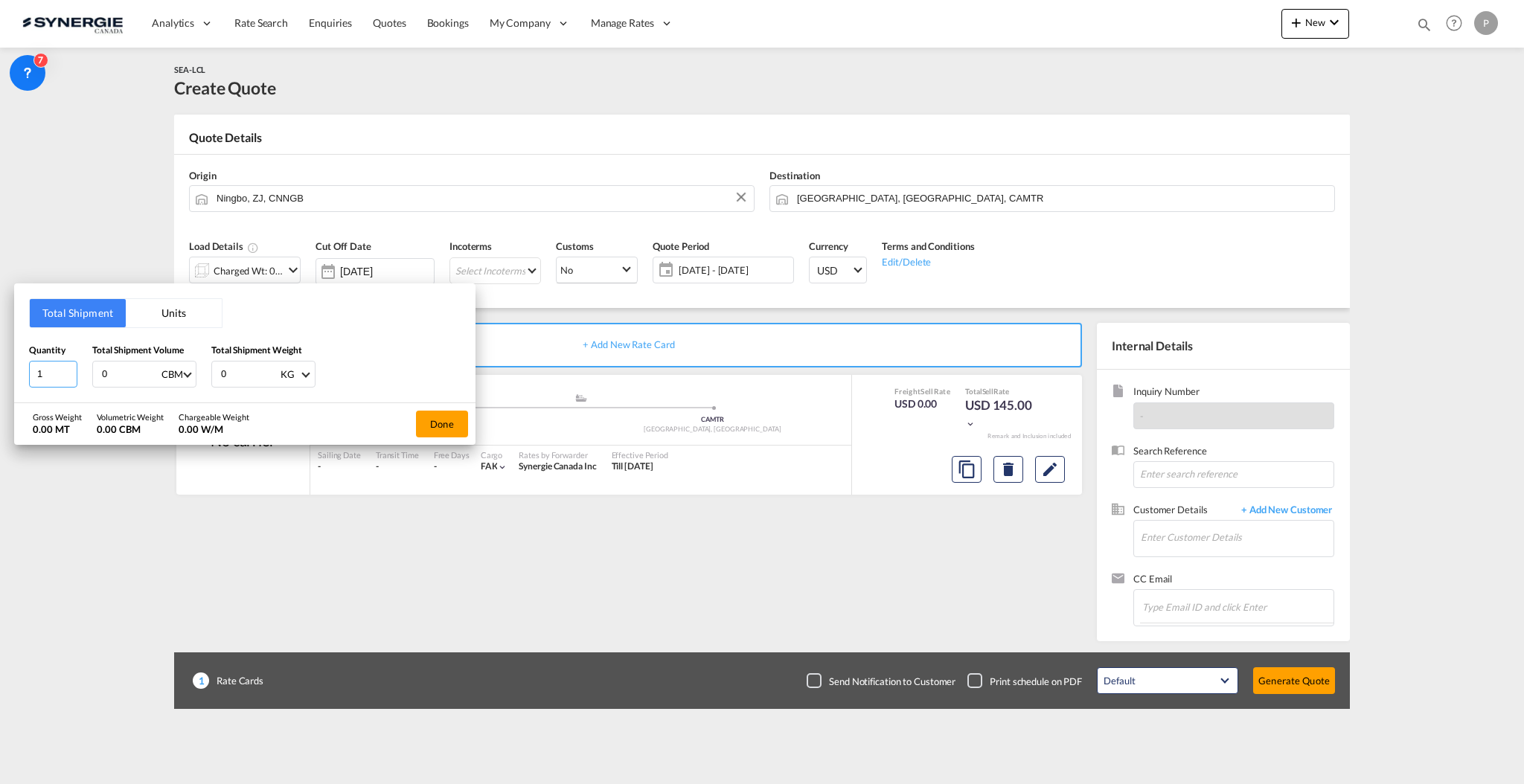
click at [53, 372] on input "1" at bounding box center [52, 373] width 49 height 27
click at [53, 370] on input "1" at bounding box center [52, 373] width 49 height 27
click at [53, 369] on input "1" at bounding box center [52, 373] width 49 height 27
click at [53, 370] on input "1" at bounding box center [52, 373] width 49 height 27
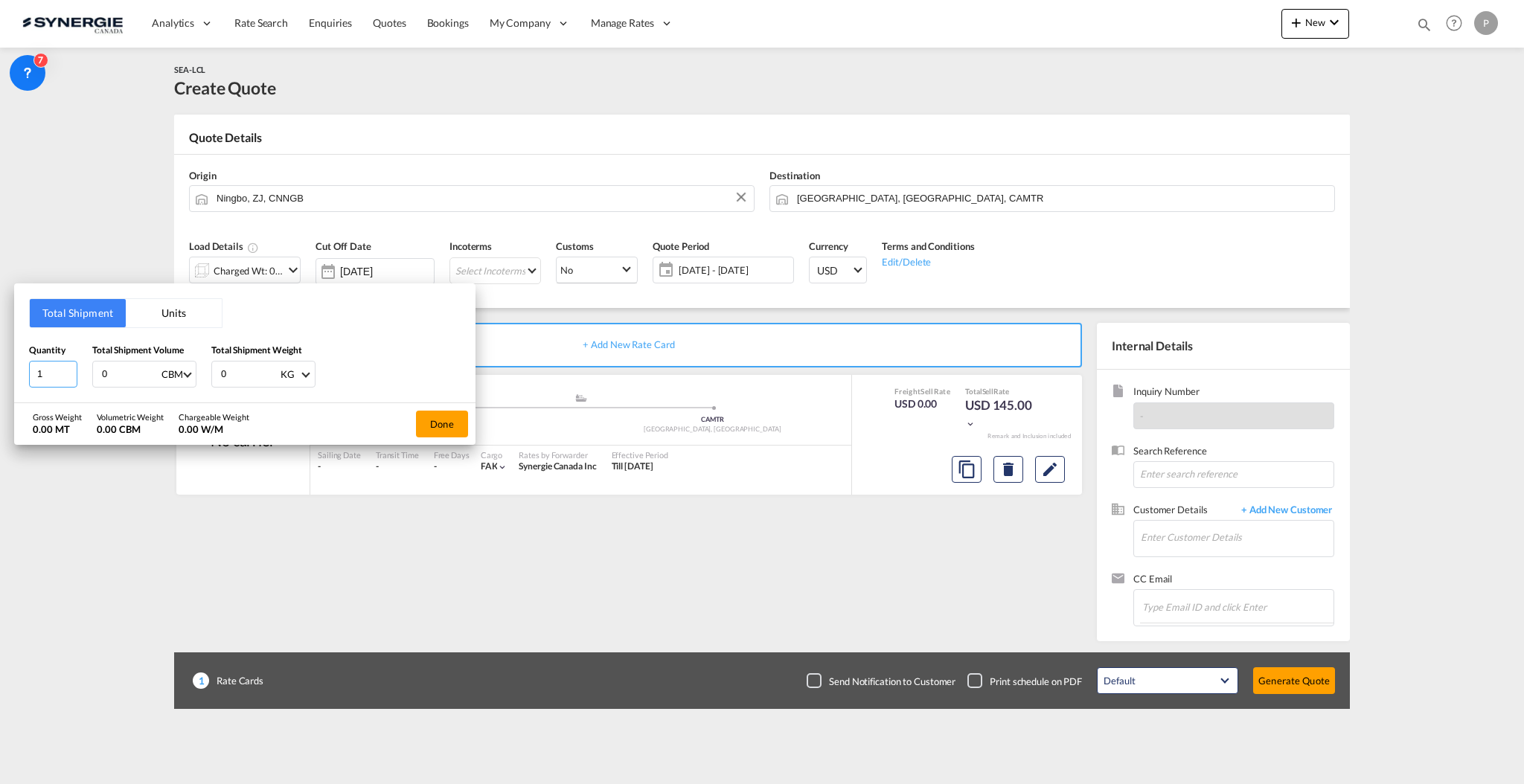
click at [53, 369] on input "1" at bounding box center [52, 373] width 49 height 27
type input "92"
type input "5"
type input "5.877"
type input "1690"
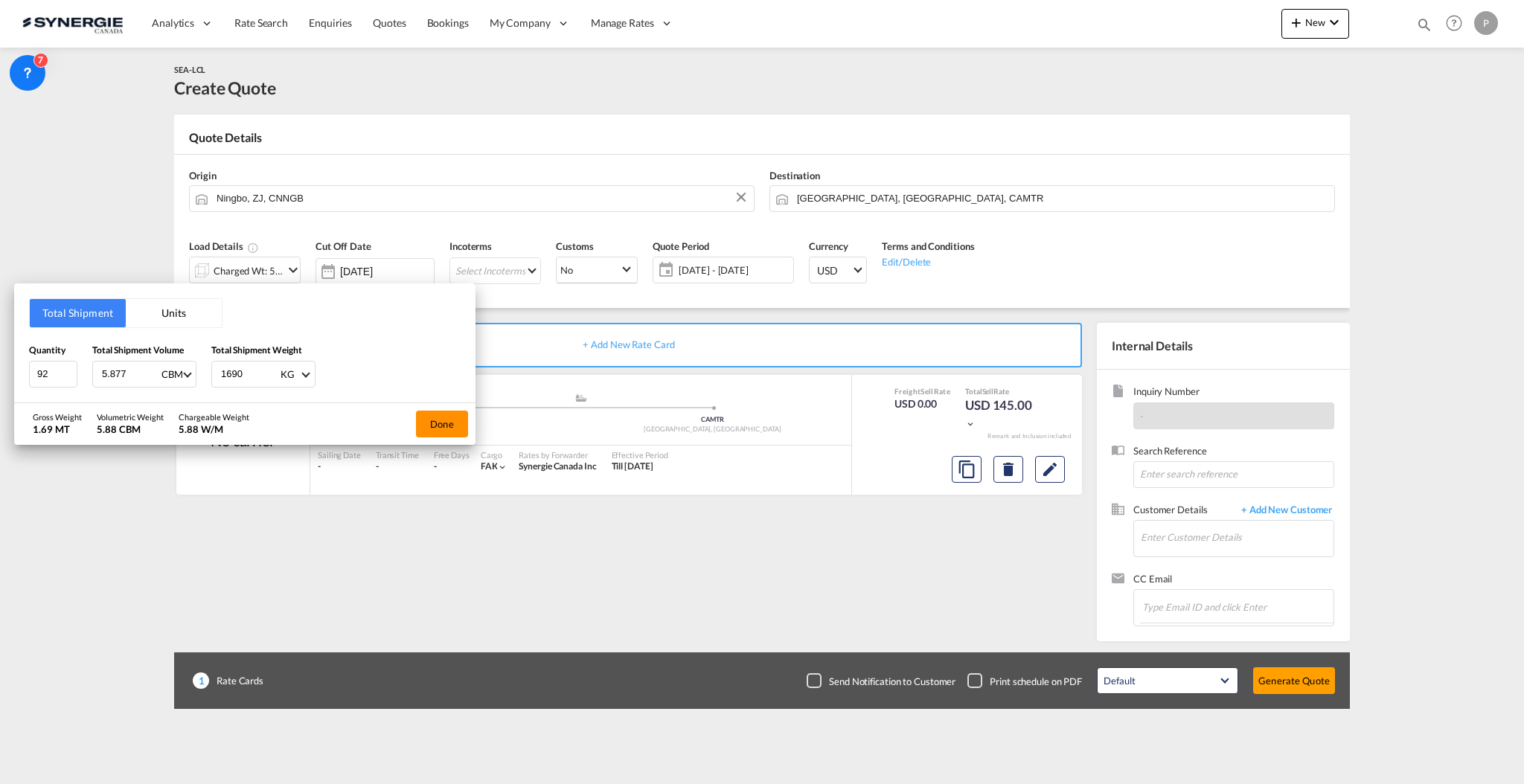
click at [451, 426] on button "Done" at bounding box center [442, 424] width 52 height 27
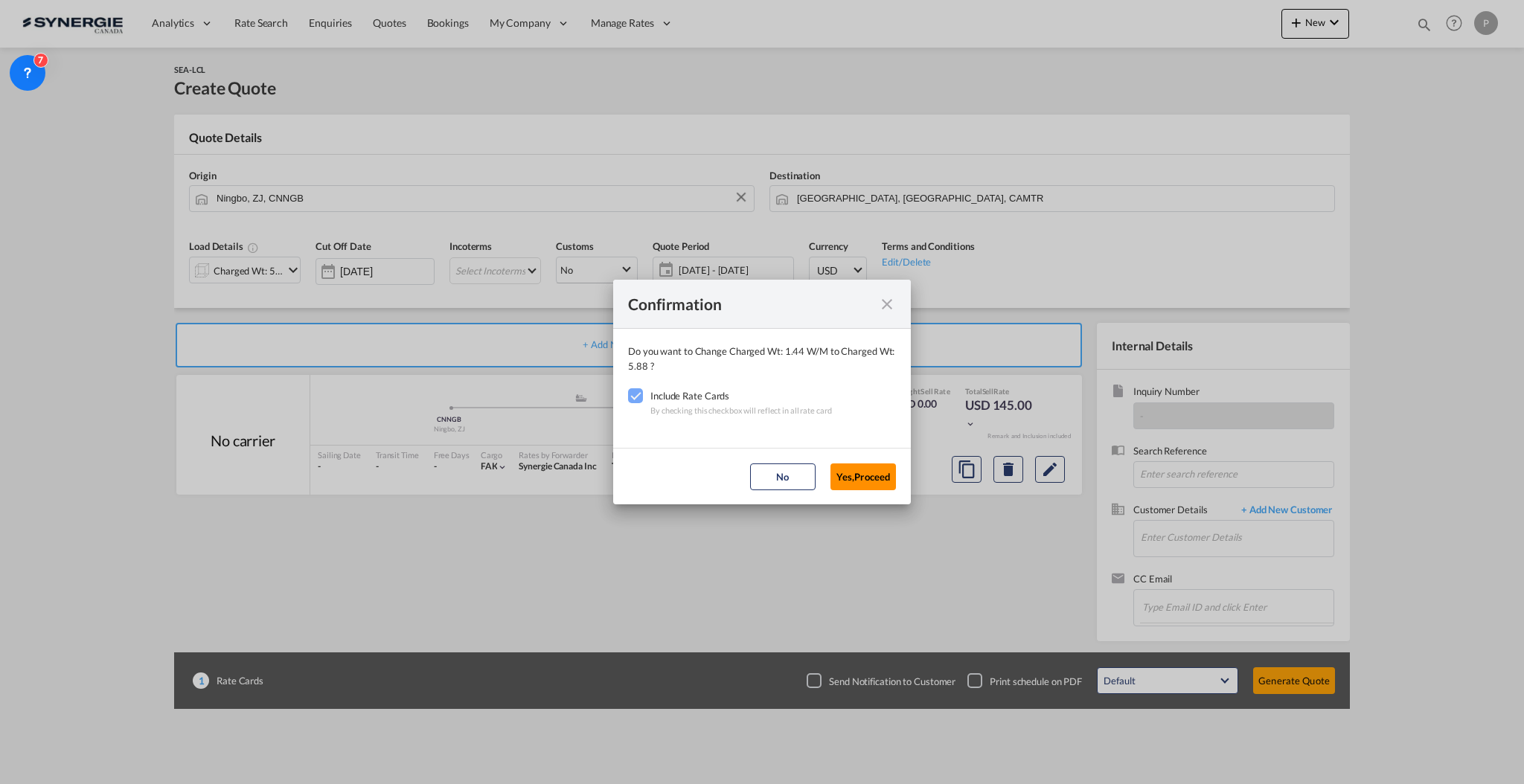
click at [869, 484] on button "Yes,Proceed" at bounding box center [864, 476] width 65 height 27
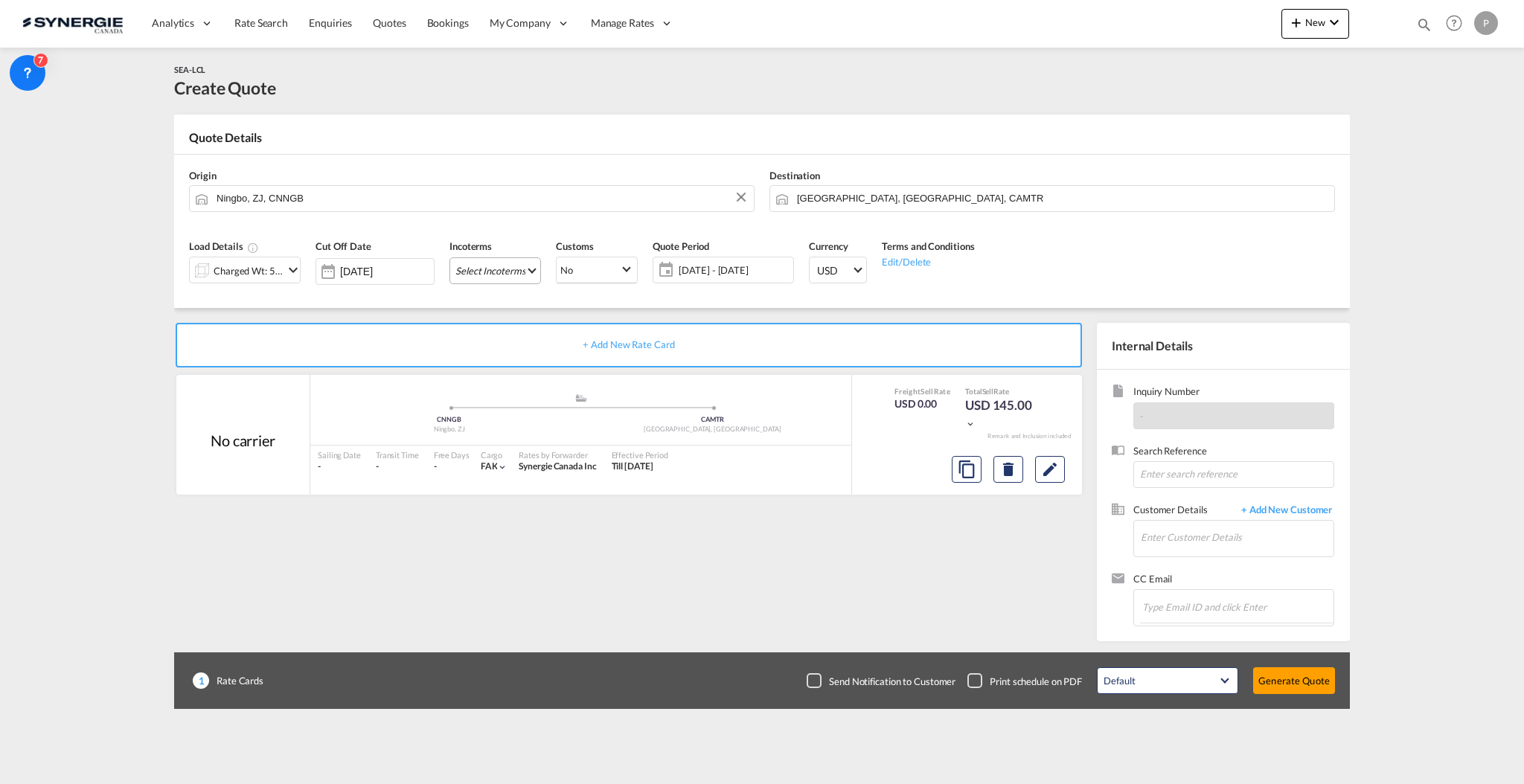
click at [496, 267] on md-select "Select Incoterms EXW - import Ex Works CIF - import Cost,Insurance and Freight …" at bounding box center [495, 270] width 91 height 27
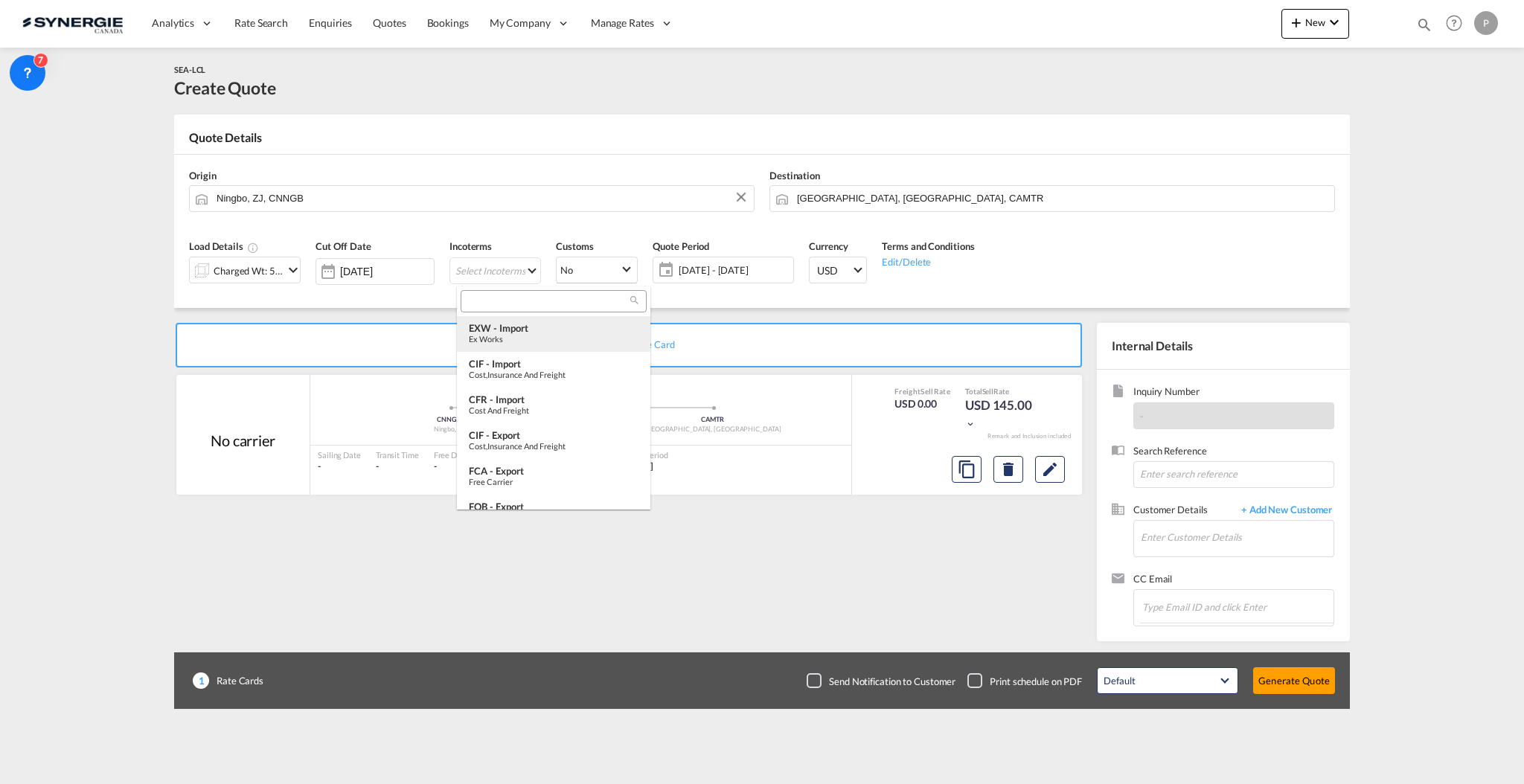
click at [504, 337] on div "Ex Works" at bounding box center [553, 339] width 169 height 10
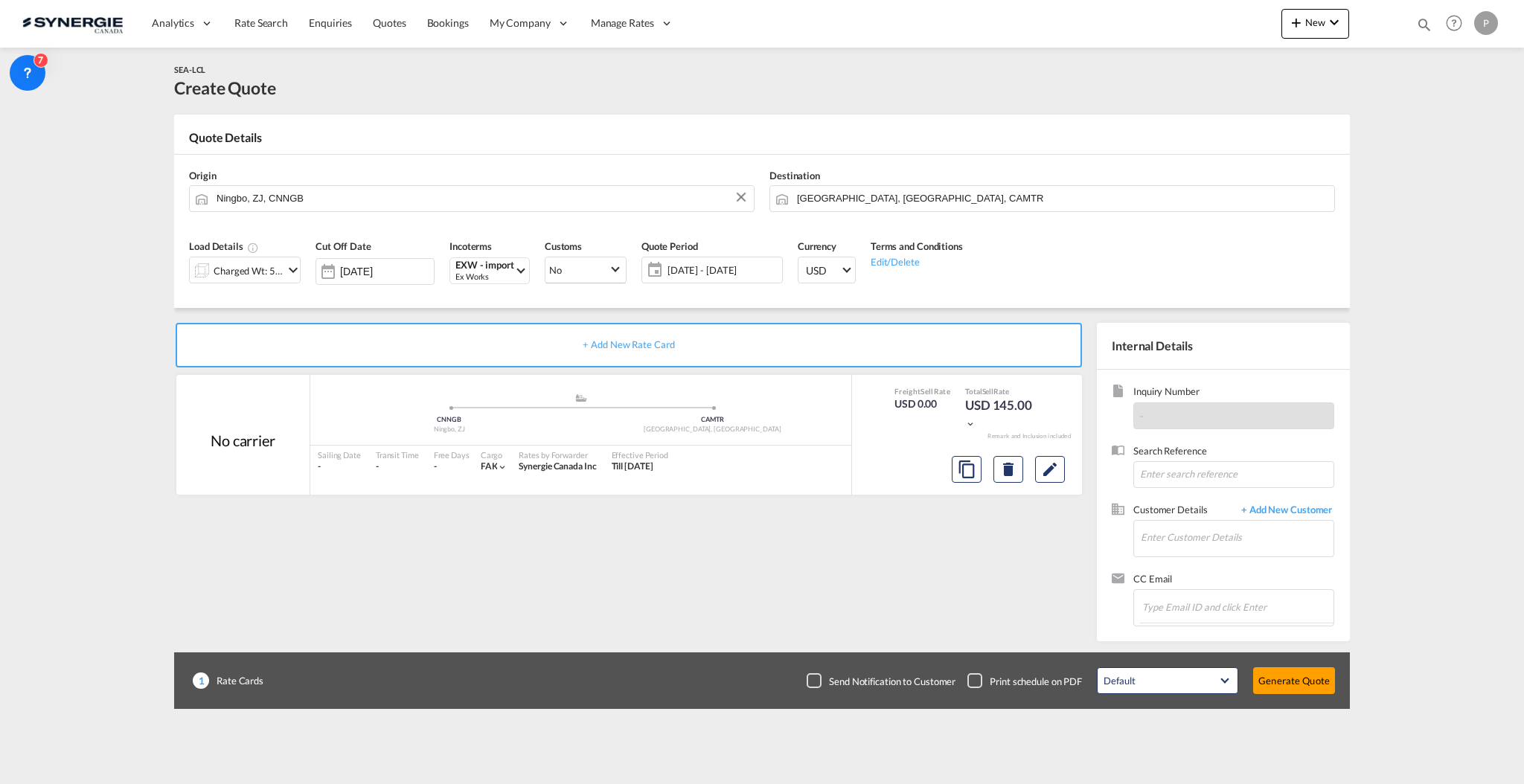
click at [698, 270] on span "09 Oct - 08 Nov 2025" at bounding box center [723, 270] width 111 height 14
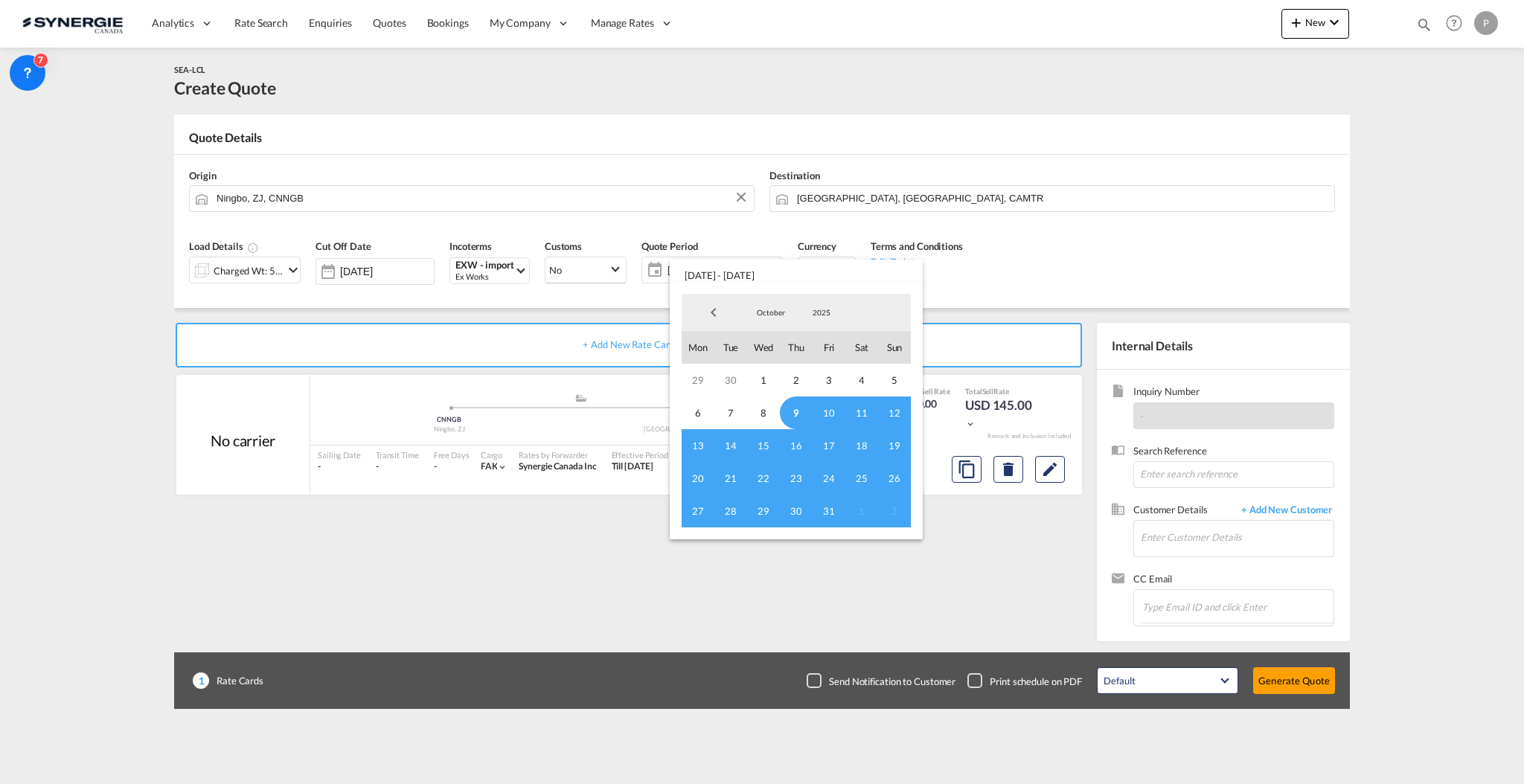
click at [789, 415] on span "9" at bounding box center [796, 413] width 33 height 33
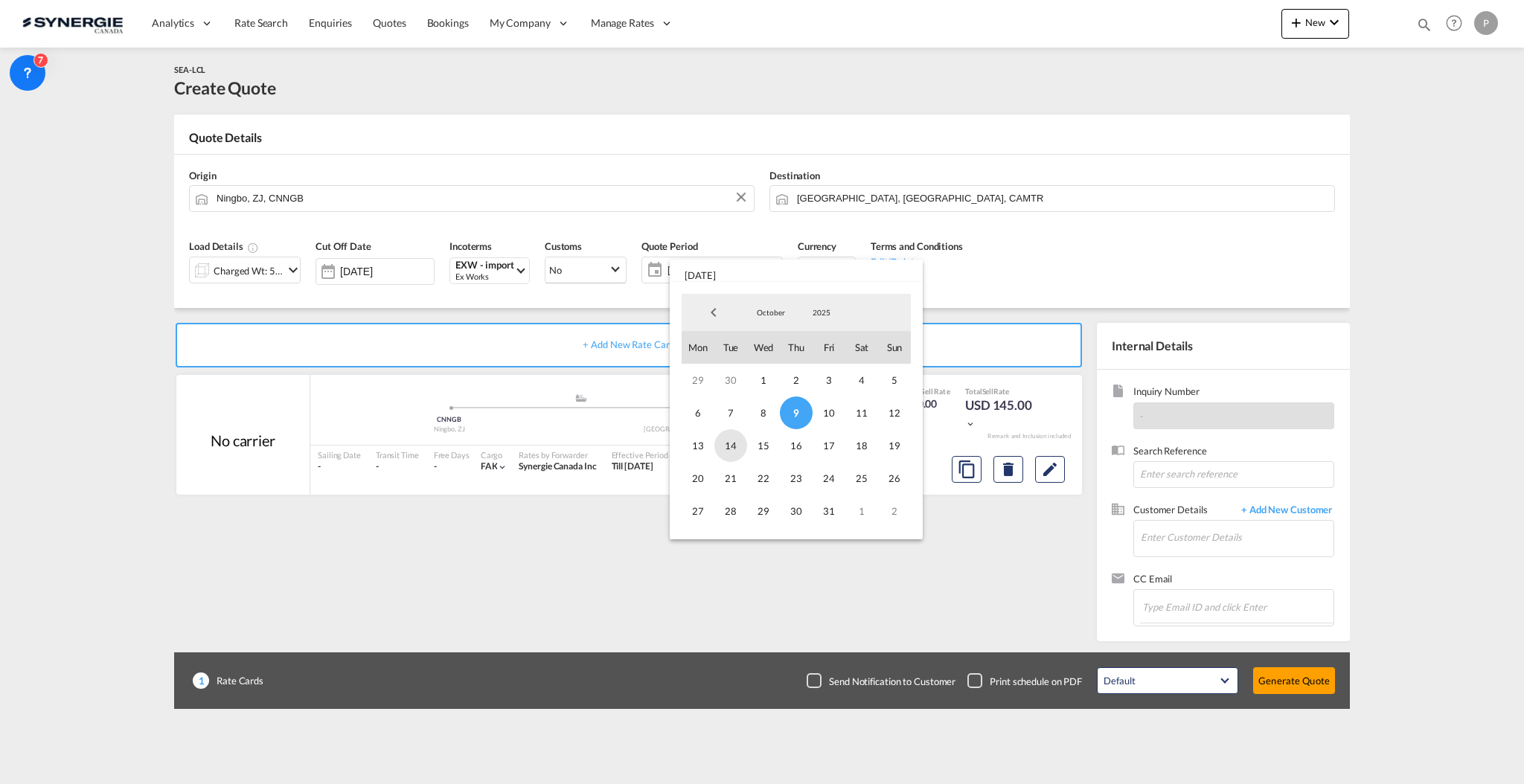
click at [741, 440] on span "14" at bounding box center [730, 445] width 33 height 33
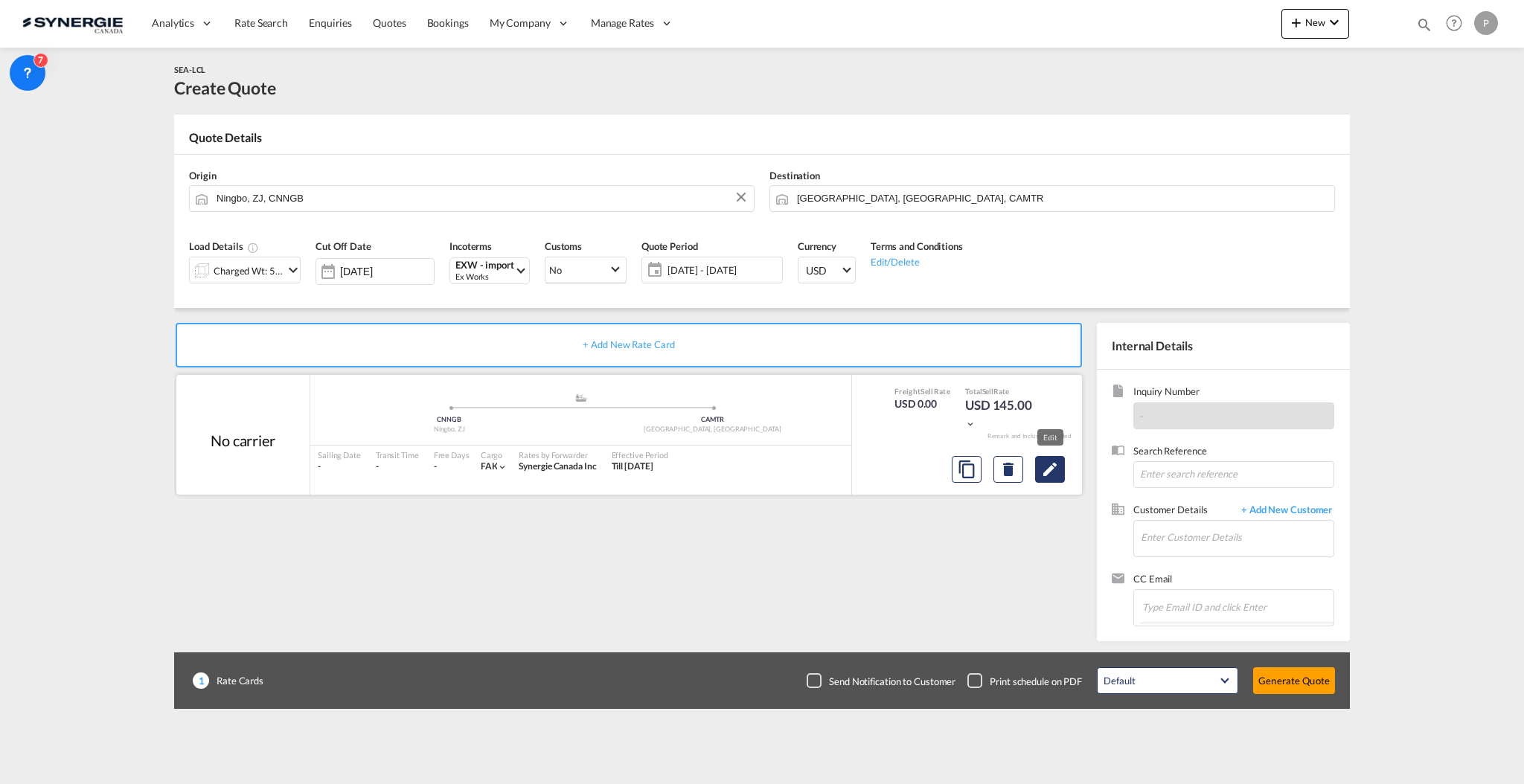
click at [1044, 465] on md-icon "Edit" at bounding box center [1050, 469] width 18 height 18
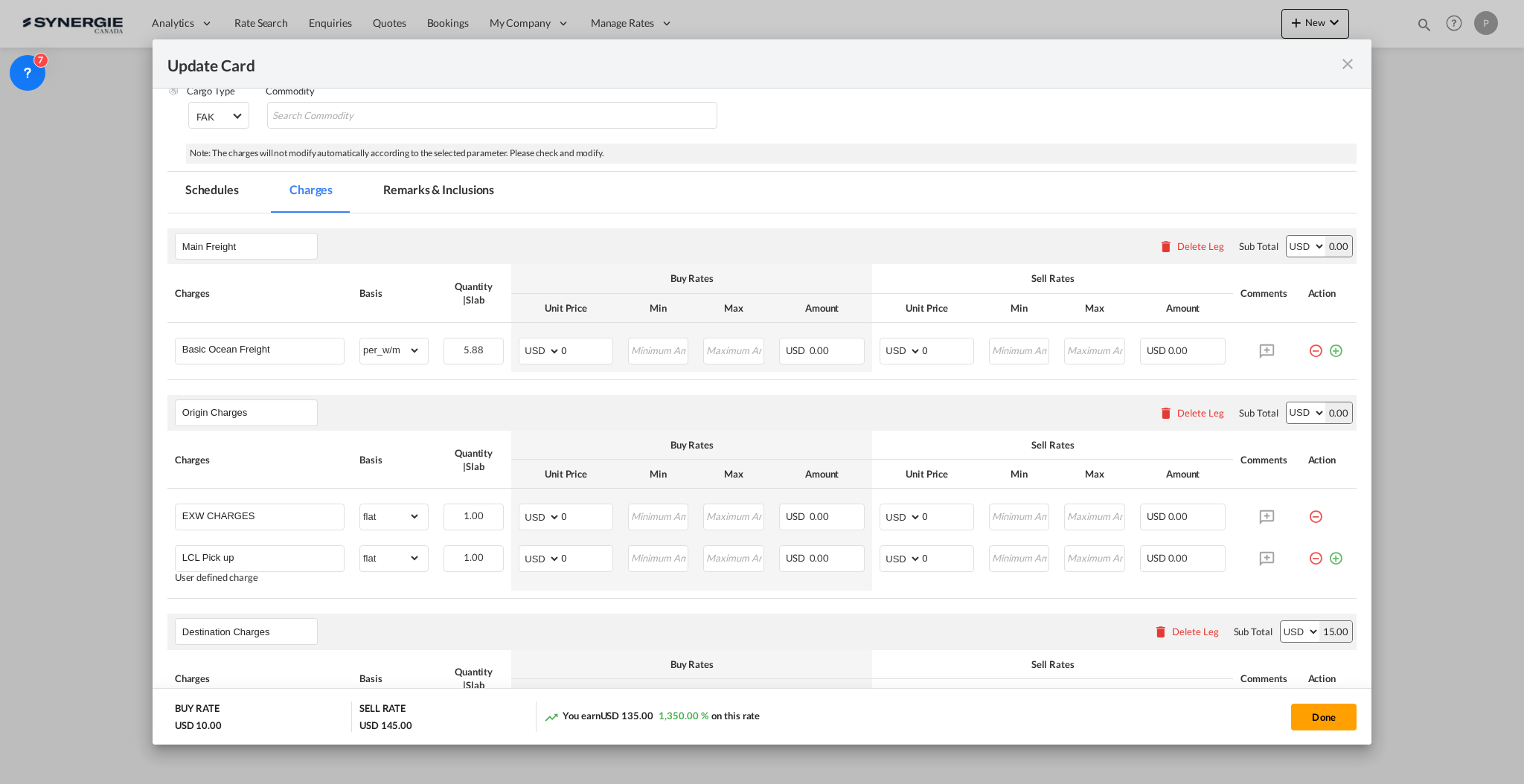
scroll to position [198, 0]
click at [576, 343] on input "0" at bounding box center [587, 349] width 51 height 23
click at [576, 343] on input "0" at bounding box center [587, 349] width 51 height 23
type input "45"
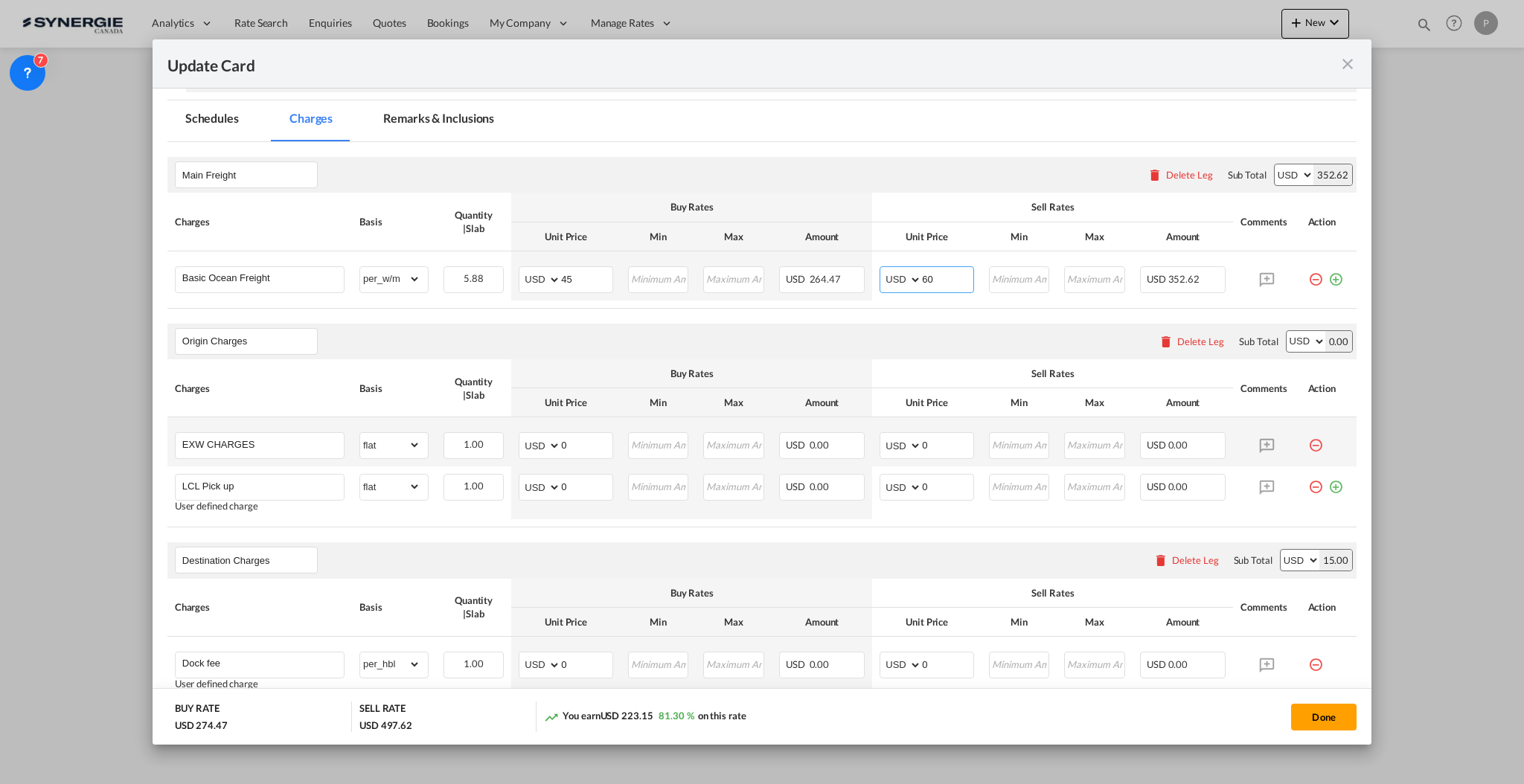
scroll to position [298, 0]
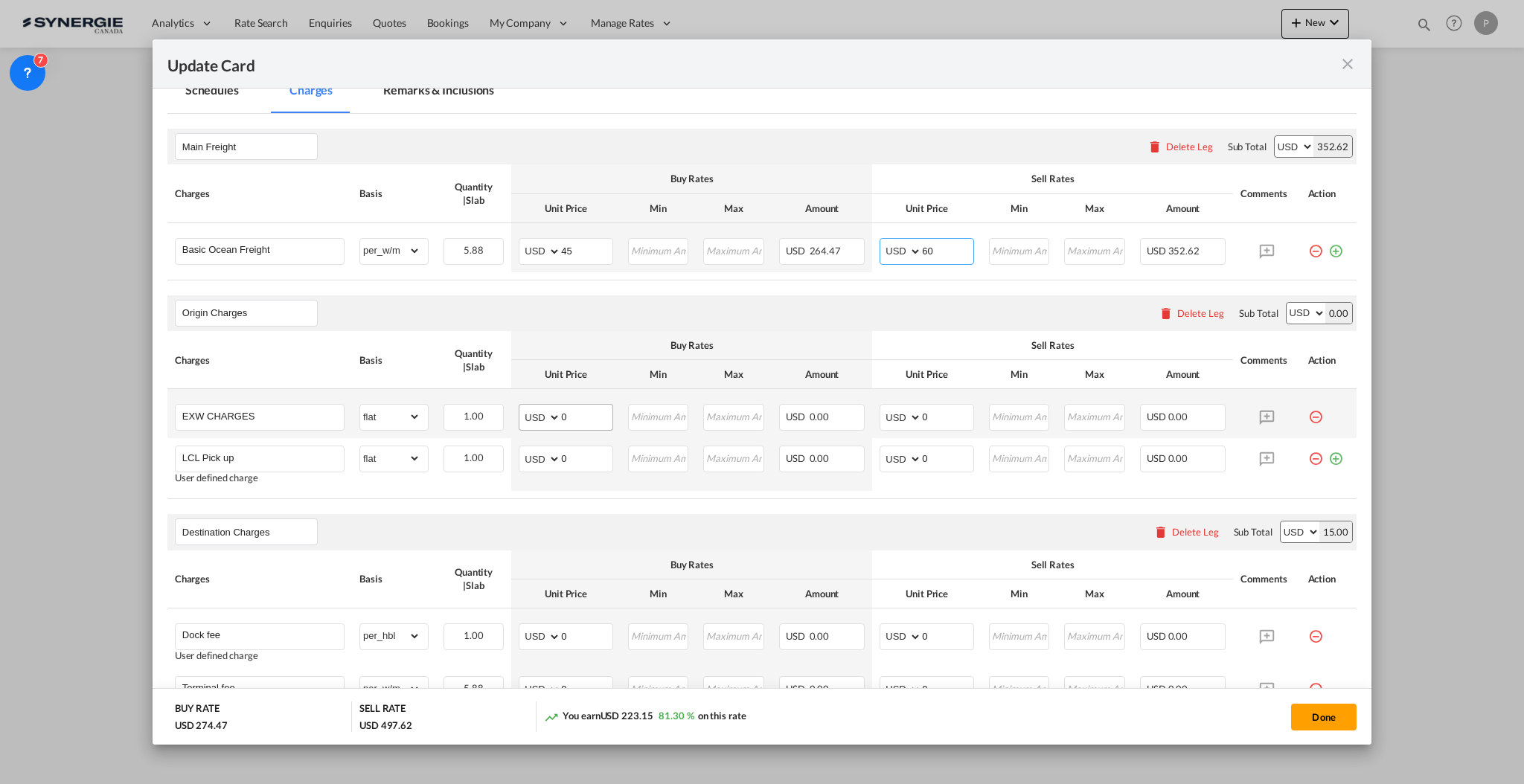
type input "60"
click at [565, 426] on input "0" at bounding box center [587, 416] width 51 height 23
click at [561, 464] on input "0" at bounding box center [587, 457] width 51 height 23
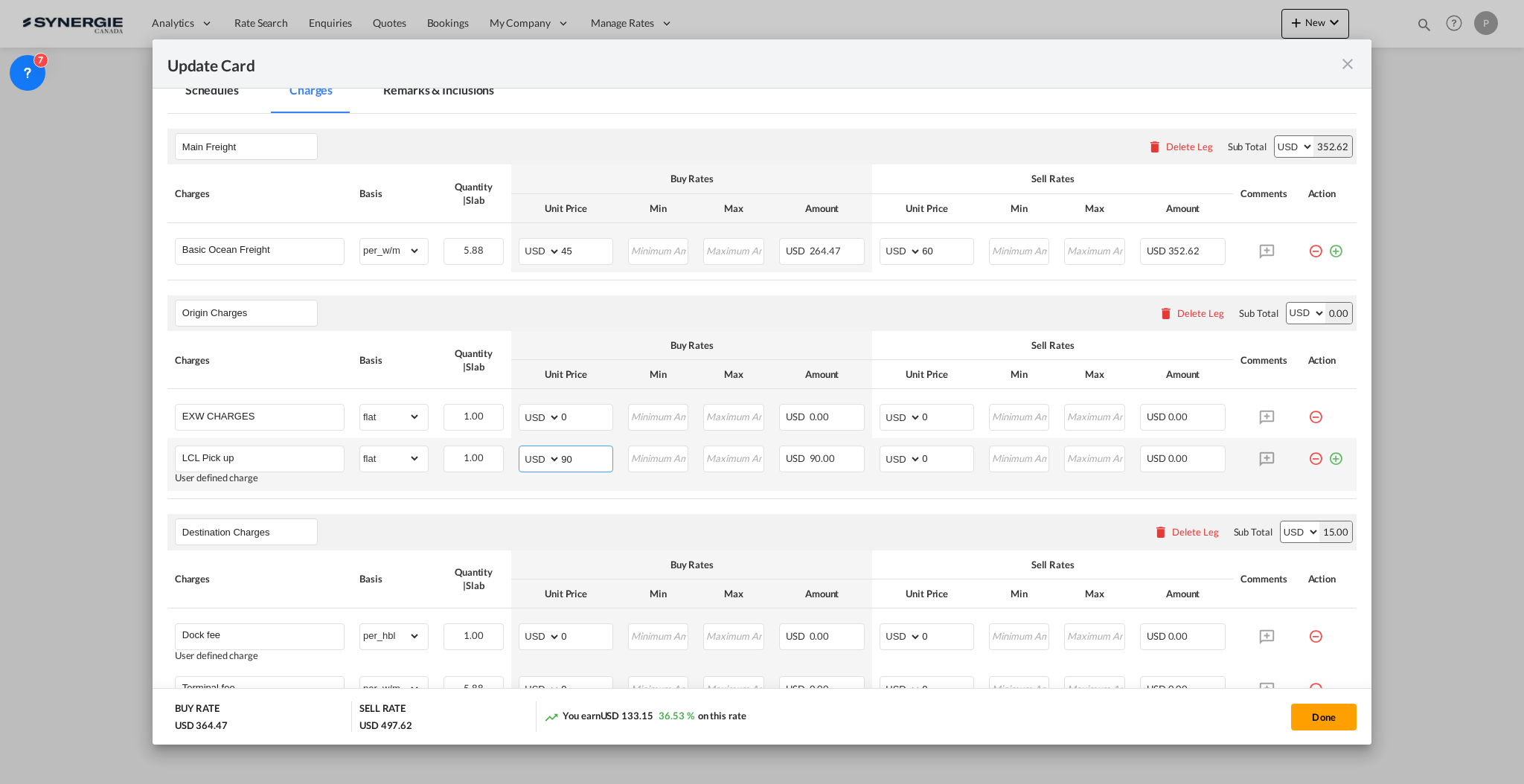
type input "90"
type input "140"
click at [569, 420] on input "0" at bounding box center [587, 416] width 51 height 23
type input "118"
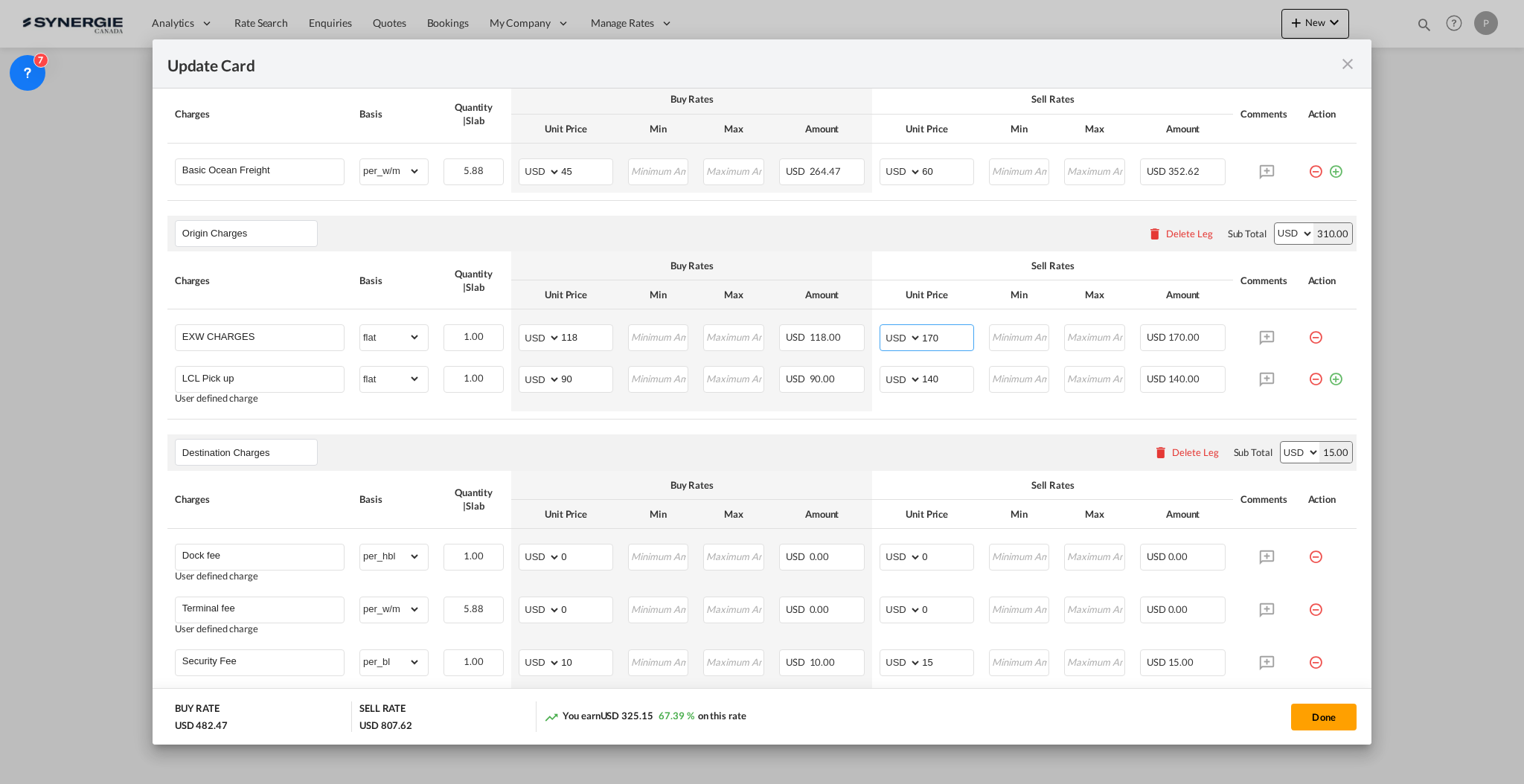
scroll to position [495, 0]
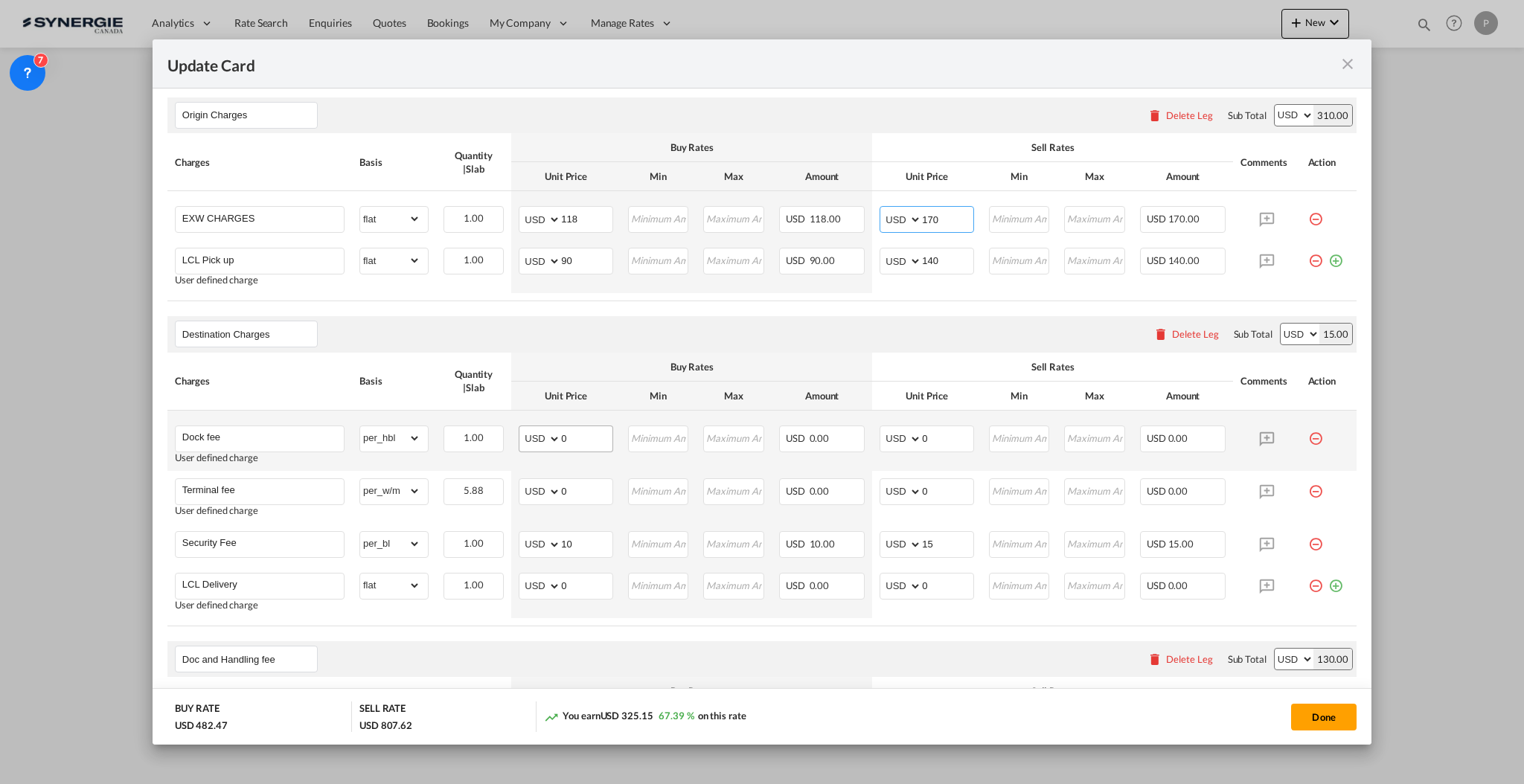
type input "170"
click at [570, 433] on input "0" at bounding box center [587, 438] width 51 height 23
type input "50"
type input "60"
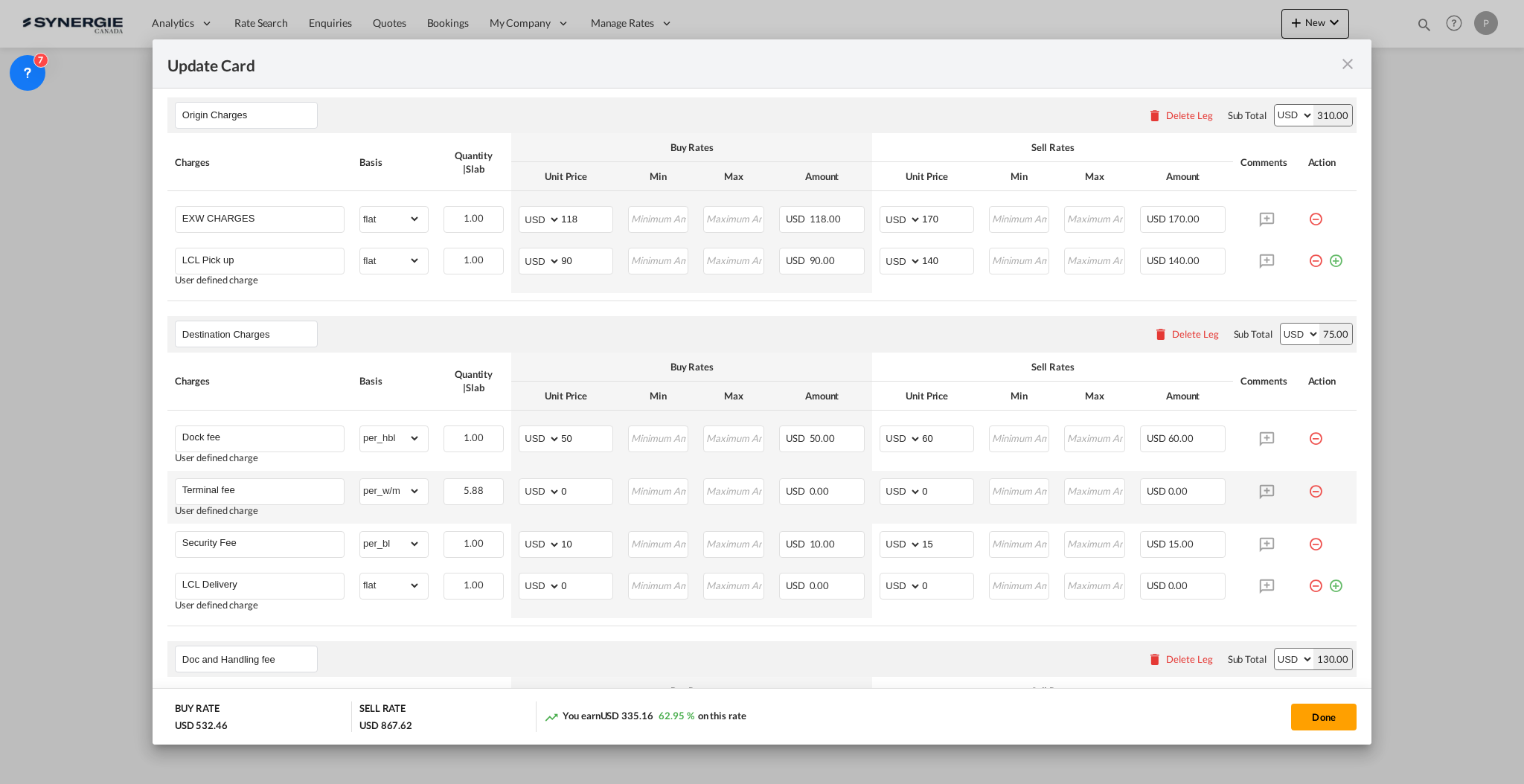
click at [1308, 492] on md-icon "icon-minus-circle-outline red-400-fg pt-7" at bounding box center [1315, 485] width 15 height 15
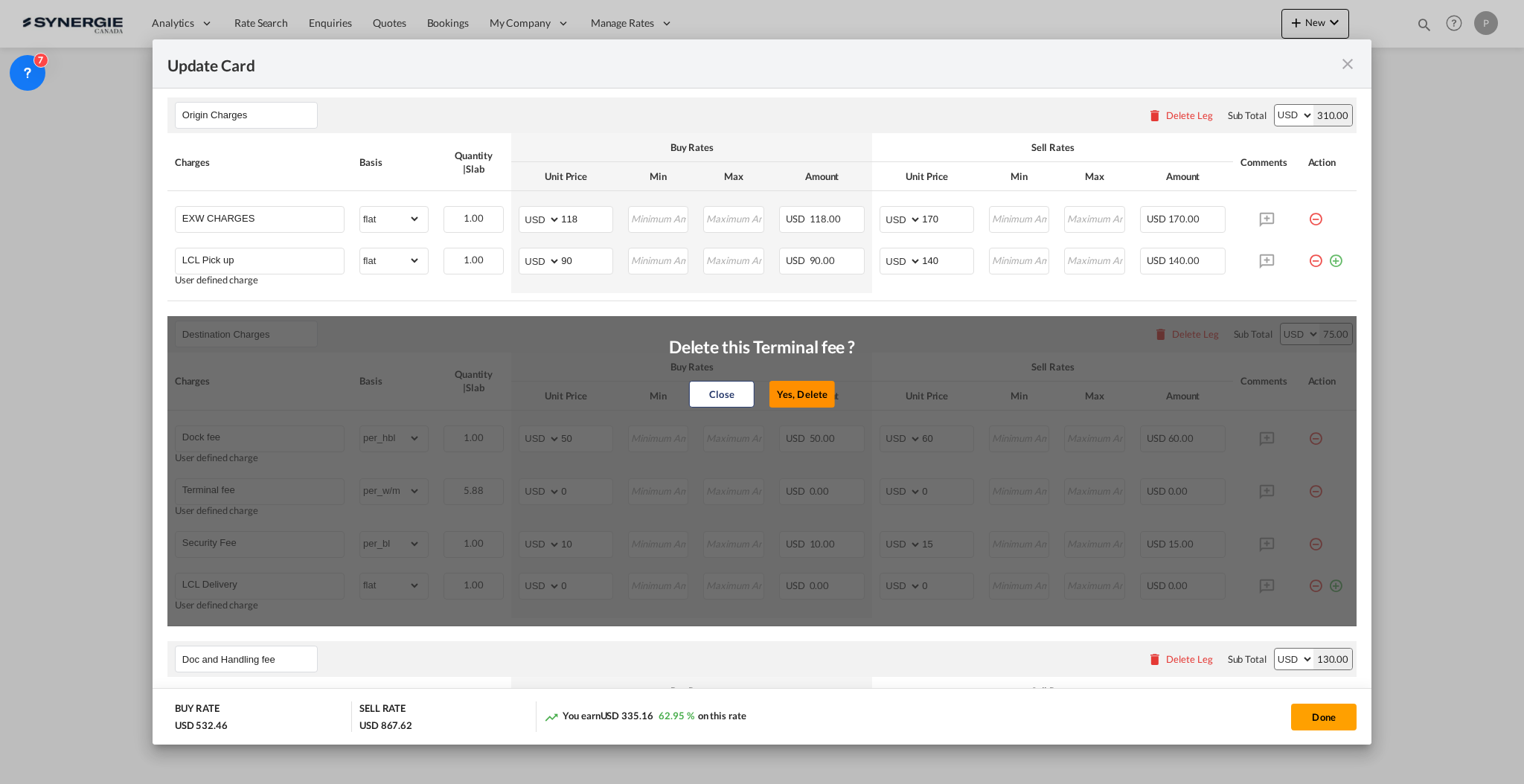
click at [794, 397] on button "Yes, Delete" at bounding box center [802, 393] width 65 height 27
type input "Security Fee"
select select "per_bl"
type input "10"
type input "15"
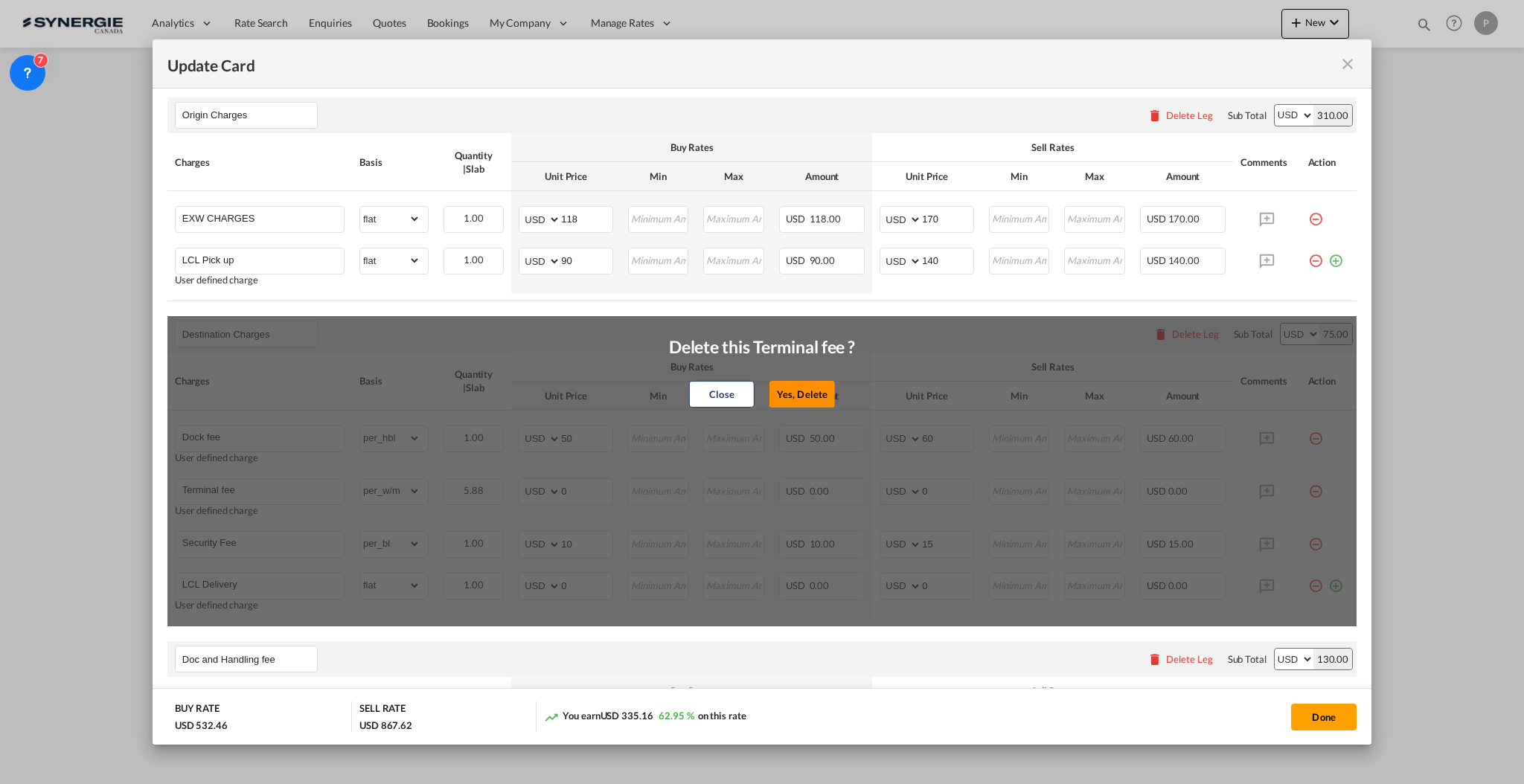
type input "LCL Delivery"
select select "flat"
type input "0"
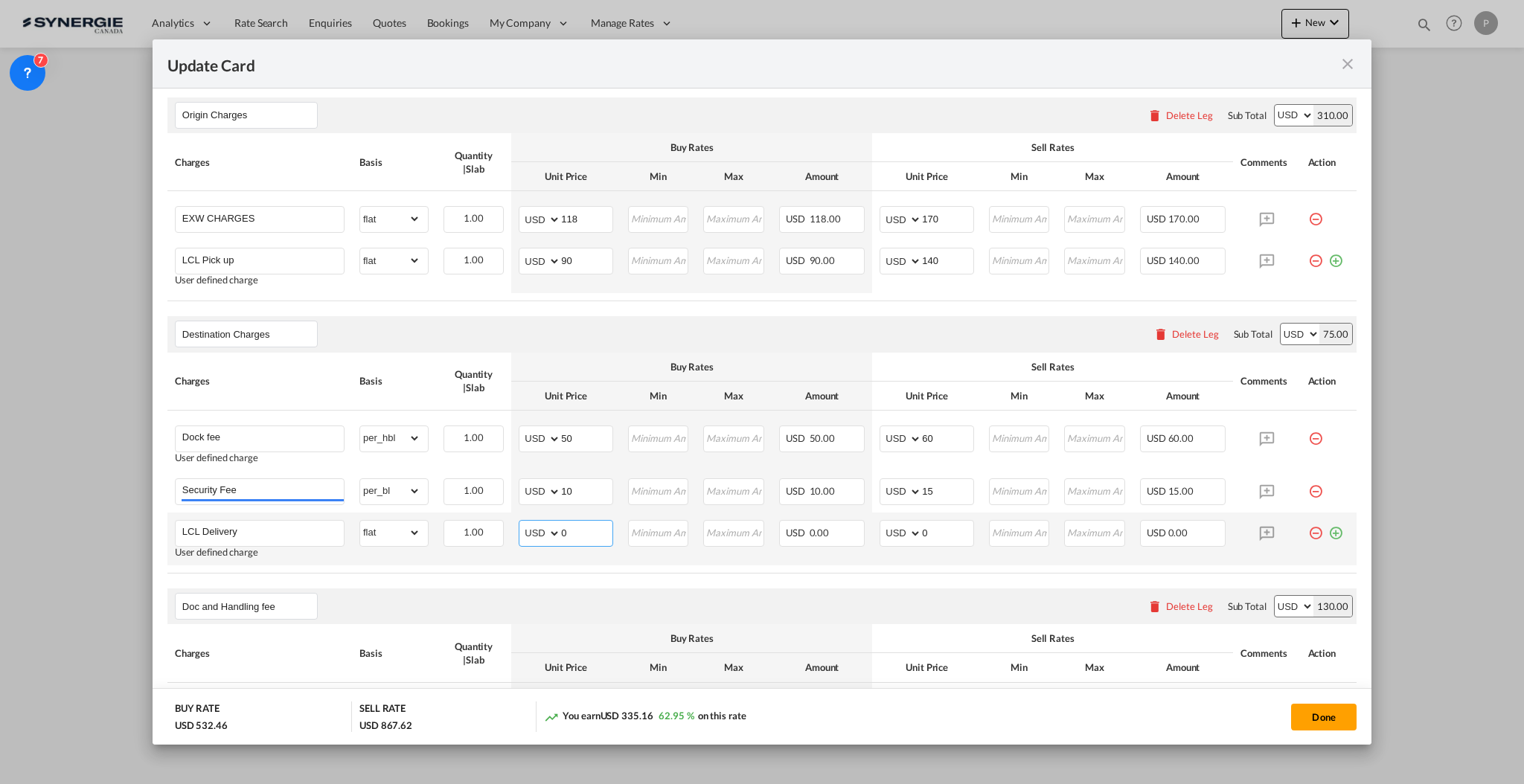
click at [583, 530] on input "0" at bounding box center [587, 532] width 51 height 23
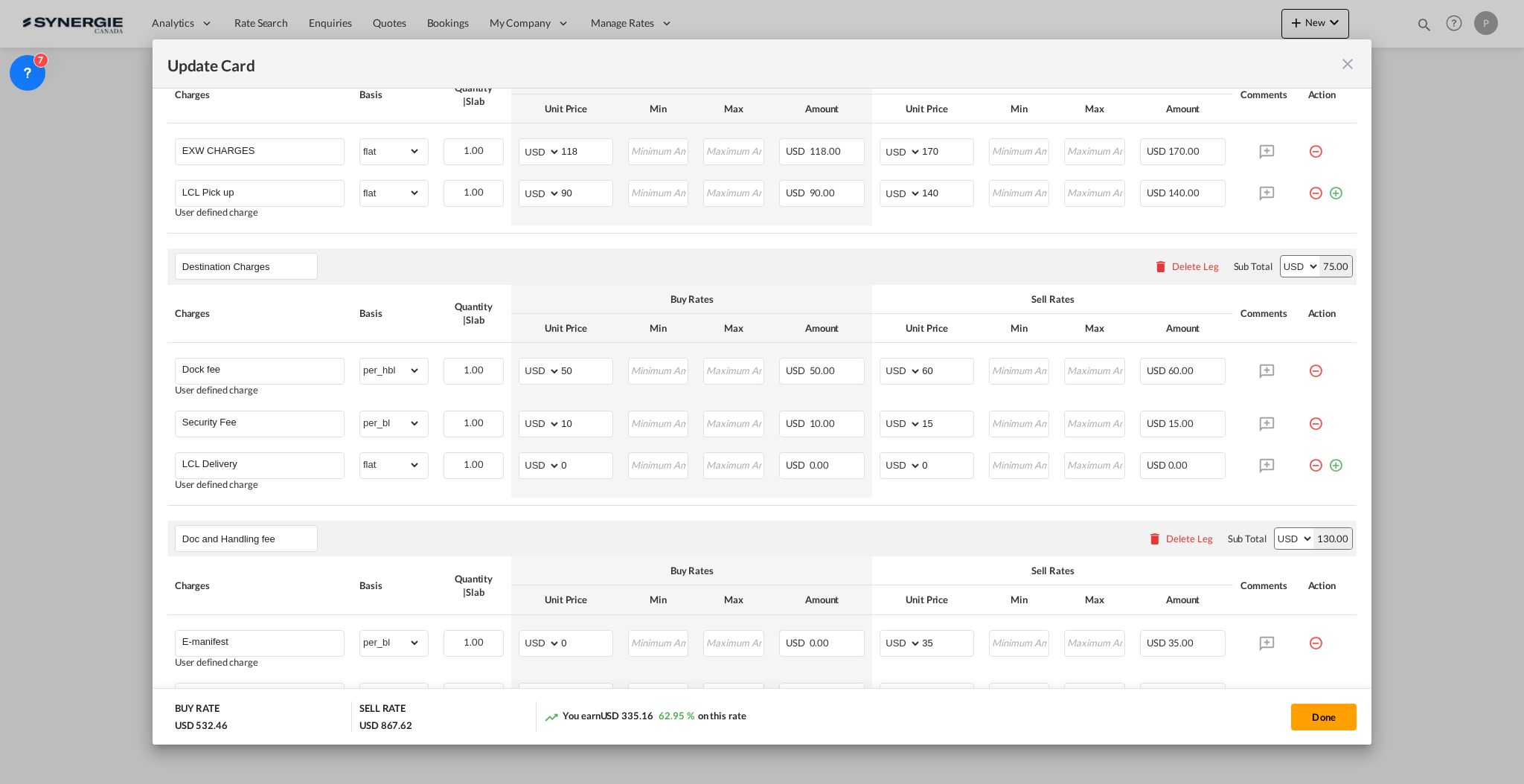
scroll to position [694, 0]
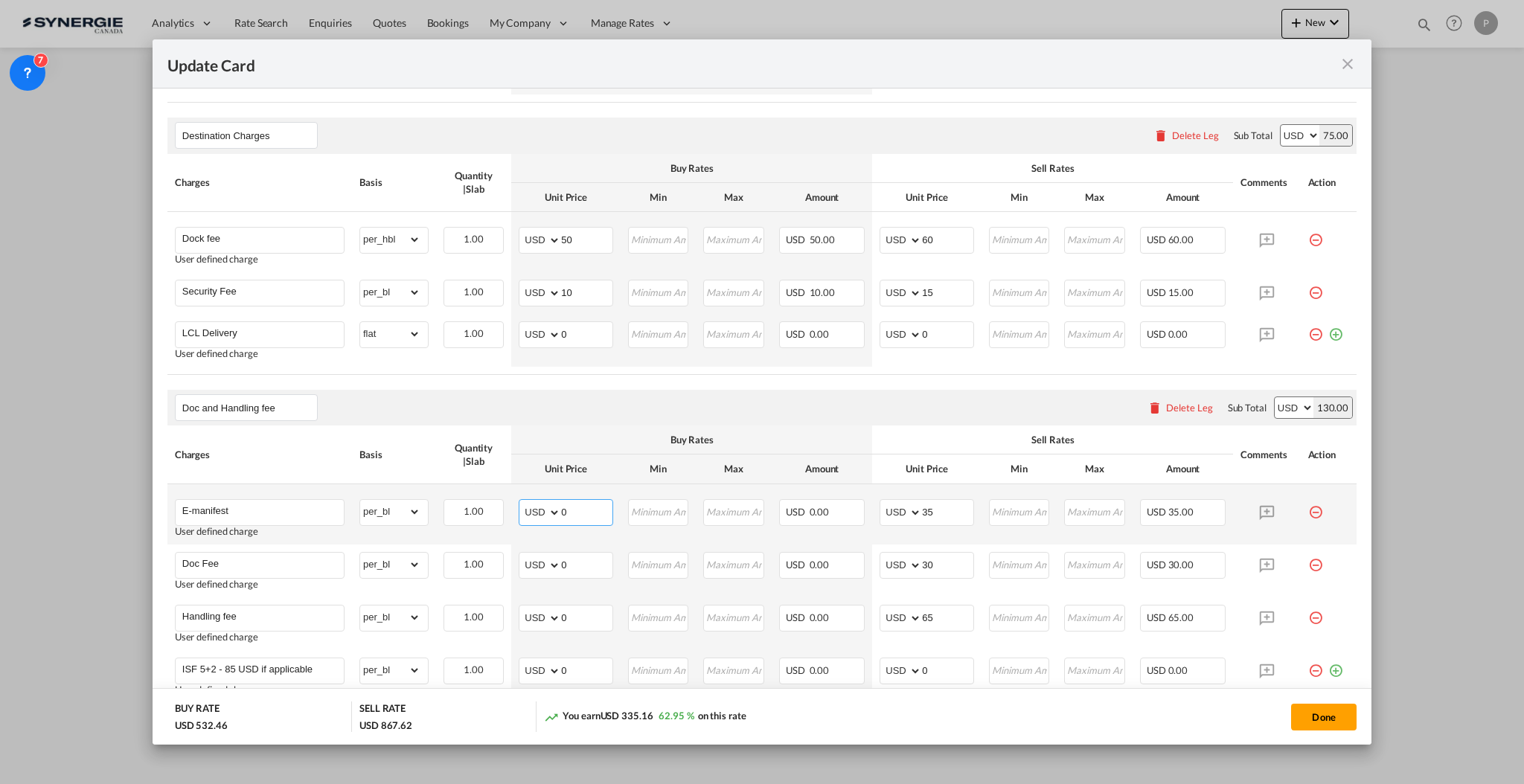
click at [572, 510] on input "0" at bounding box center [587, 511] width 51 height 23
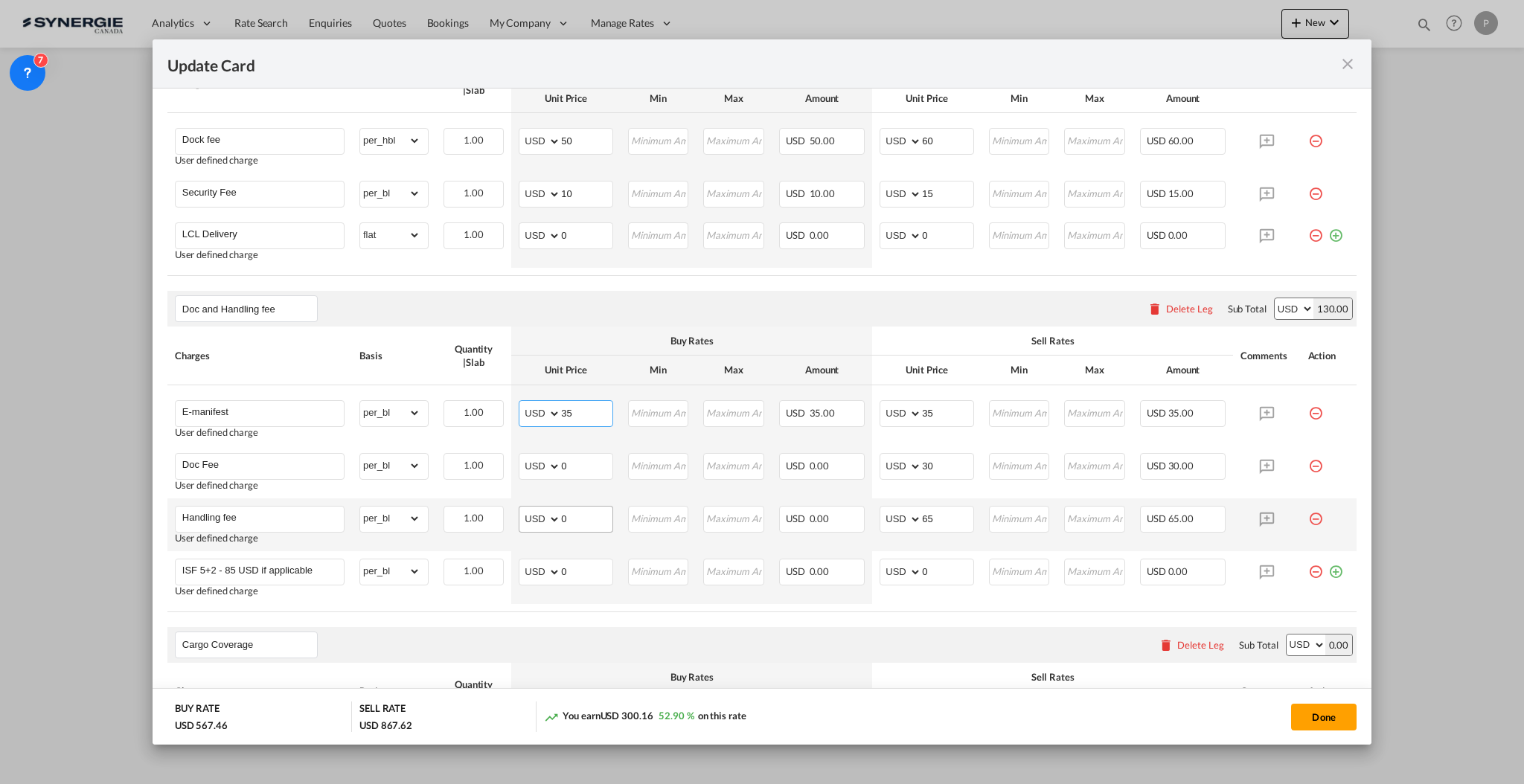
type input "35"
click at [597, 529] on md-input-container "AED AFN ALL AMD ANG AOA ARS AUD AWG AZN BAM BBD BDT BGN BHD BIF BMD BND BOB BRL…" at bounding box center [565, 519] width 94 height 27
click at [589, 517] on input "0" at bounding box center [587, 518] width 51 height 23
type input "25"
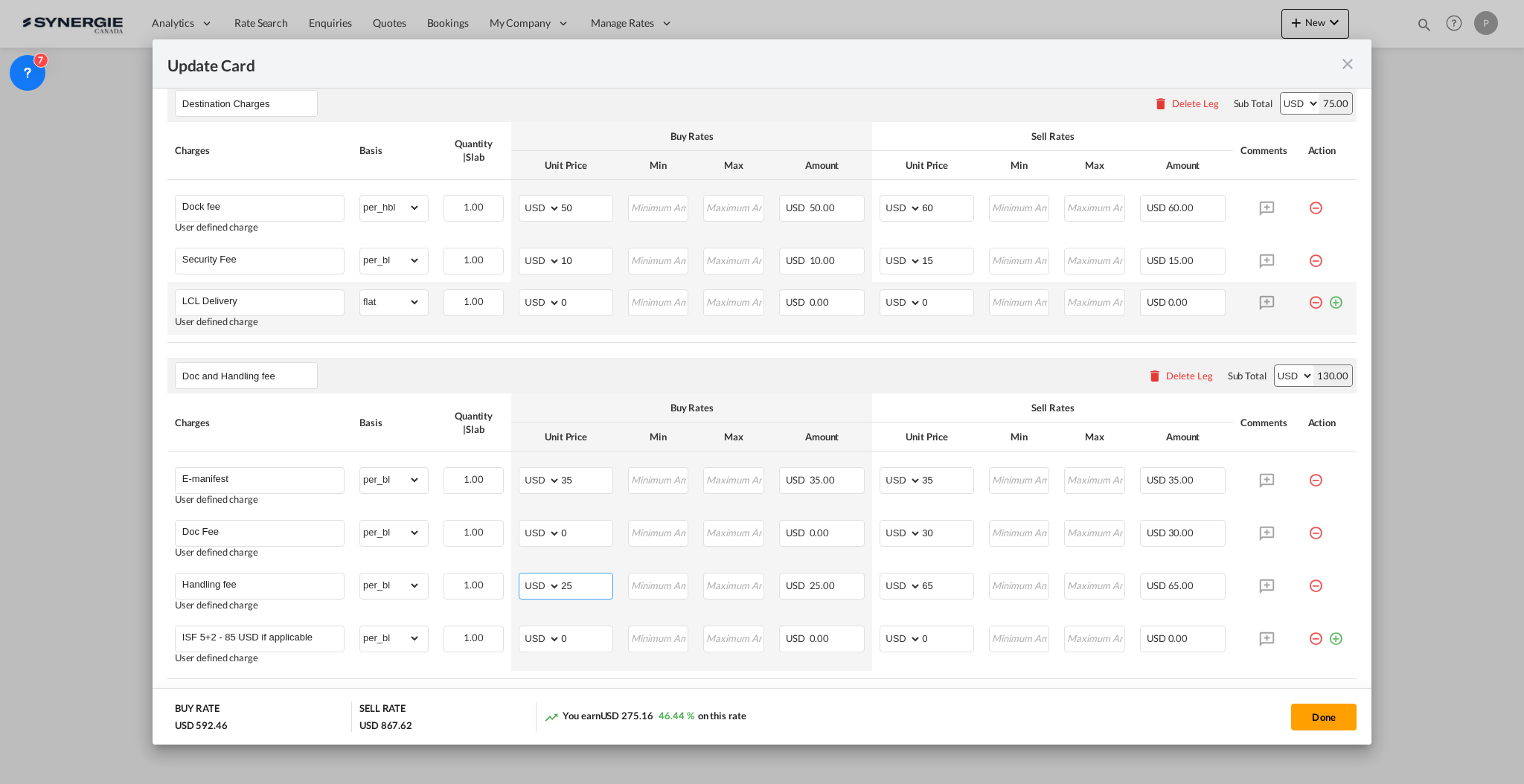
scroll to position [694, 0]
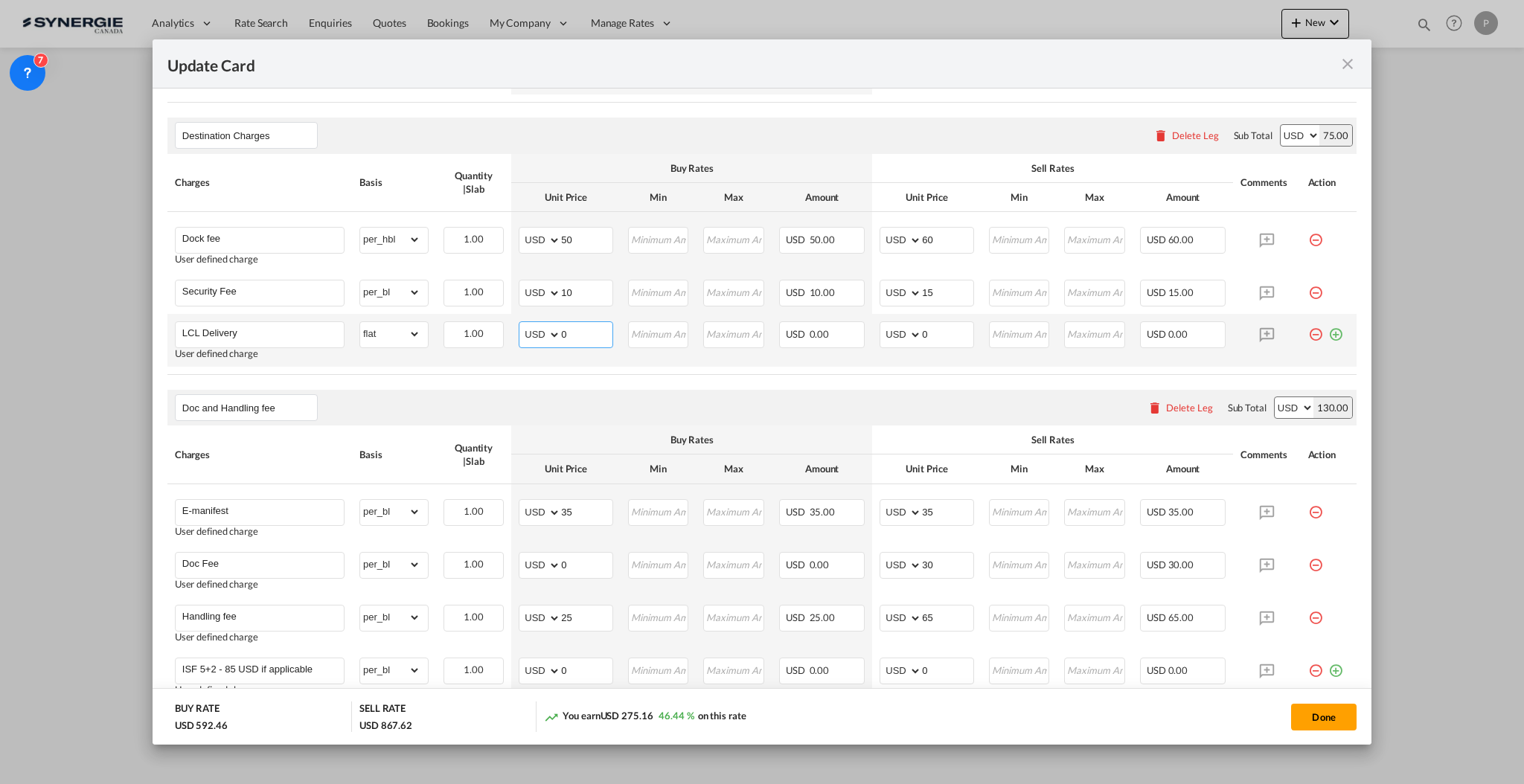
click at [578, 337] on input "0" at bounding box center [587, 333] width 51 height 23
type input "176"
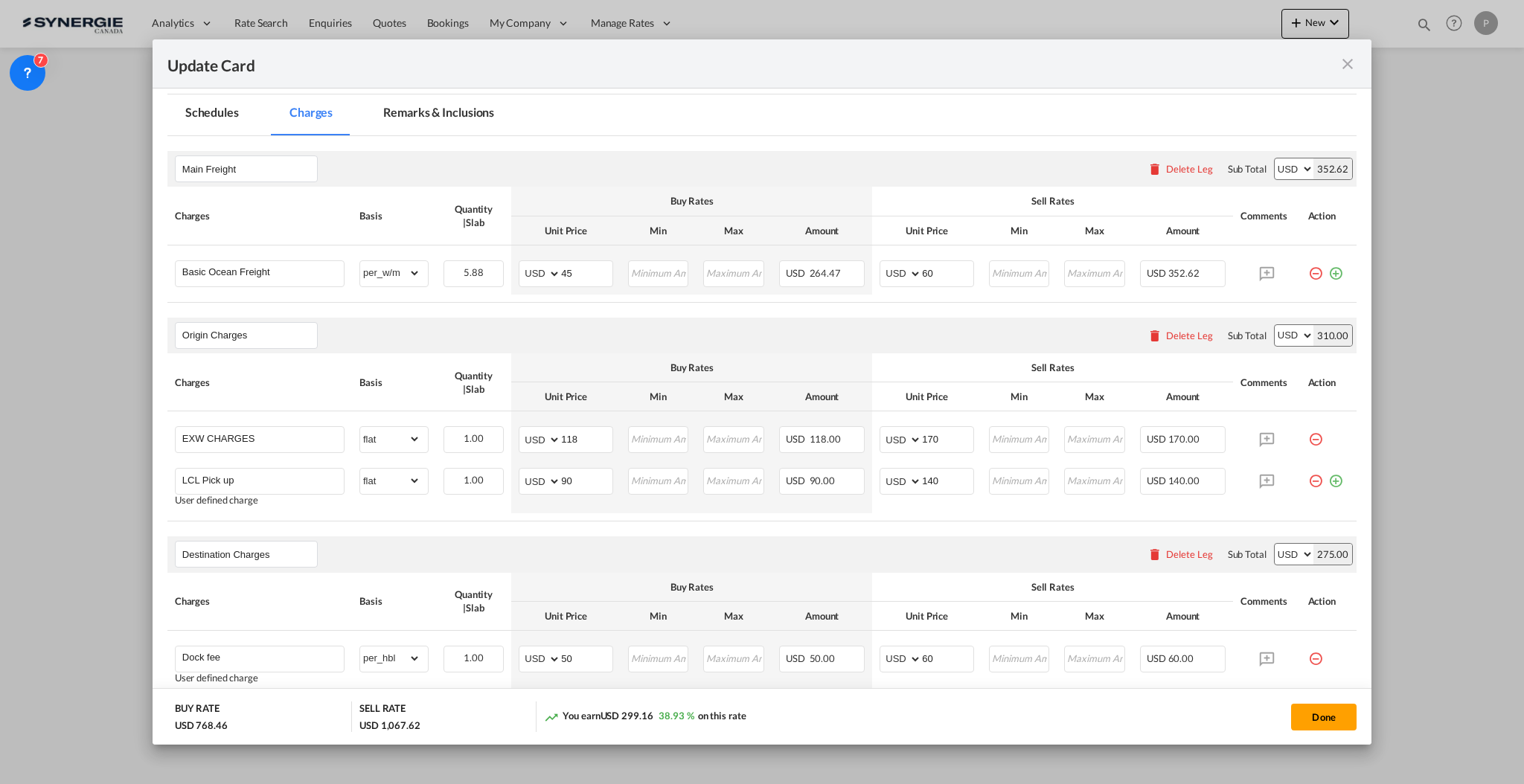
scroll to position [99, 0]
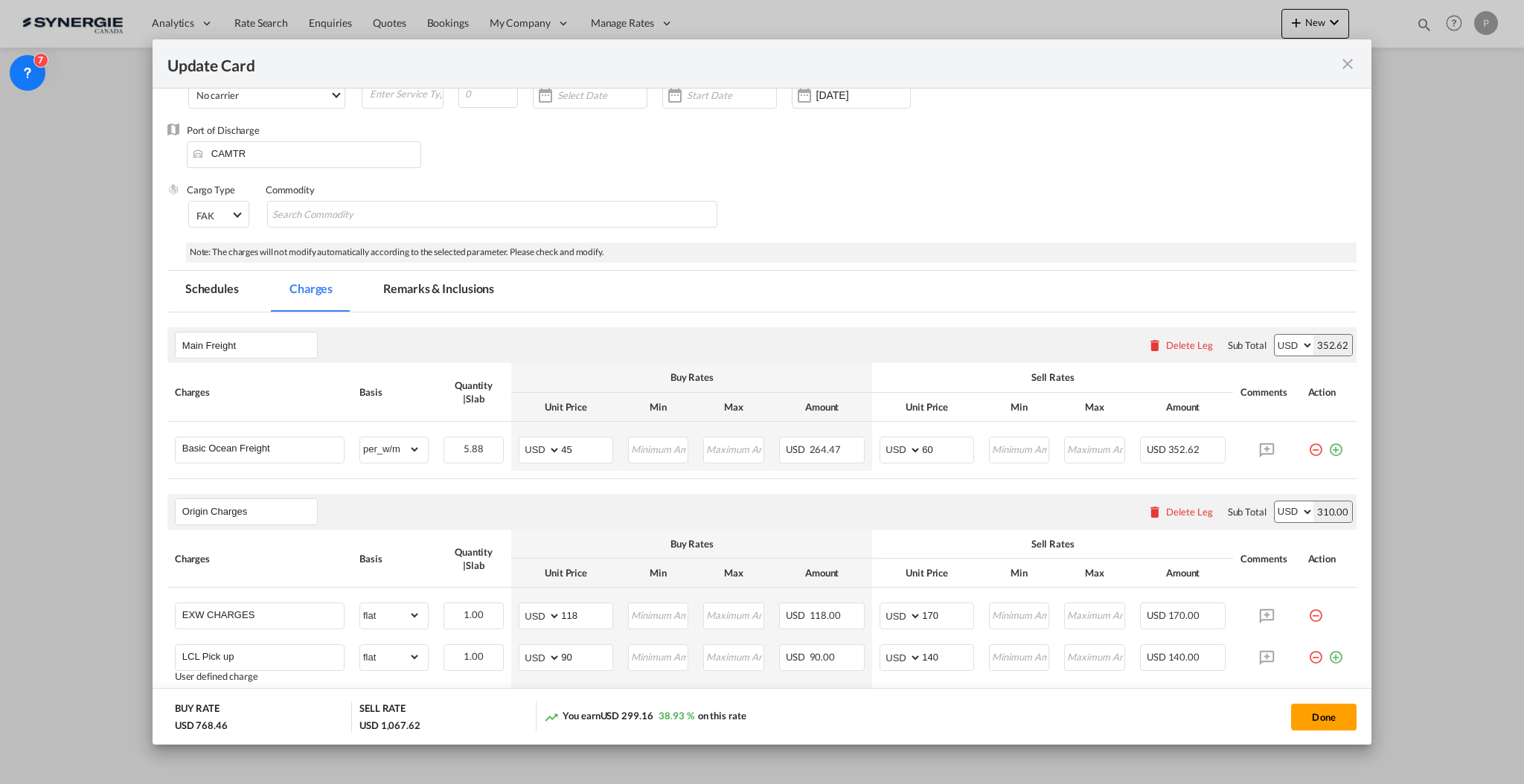
type input "200"
click at [459, 286] on md-tab-item "Remarks & Inclusions" at bounding box center [439, 291] width 147 height 41
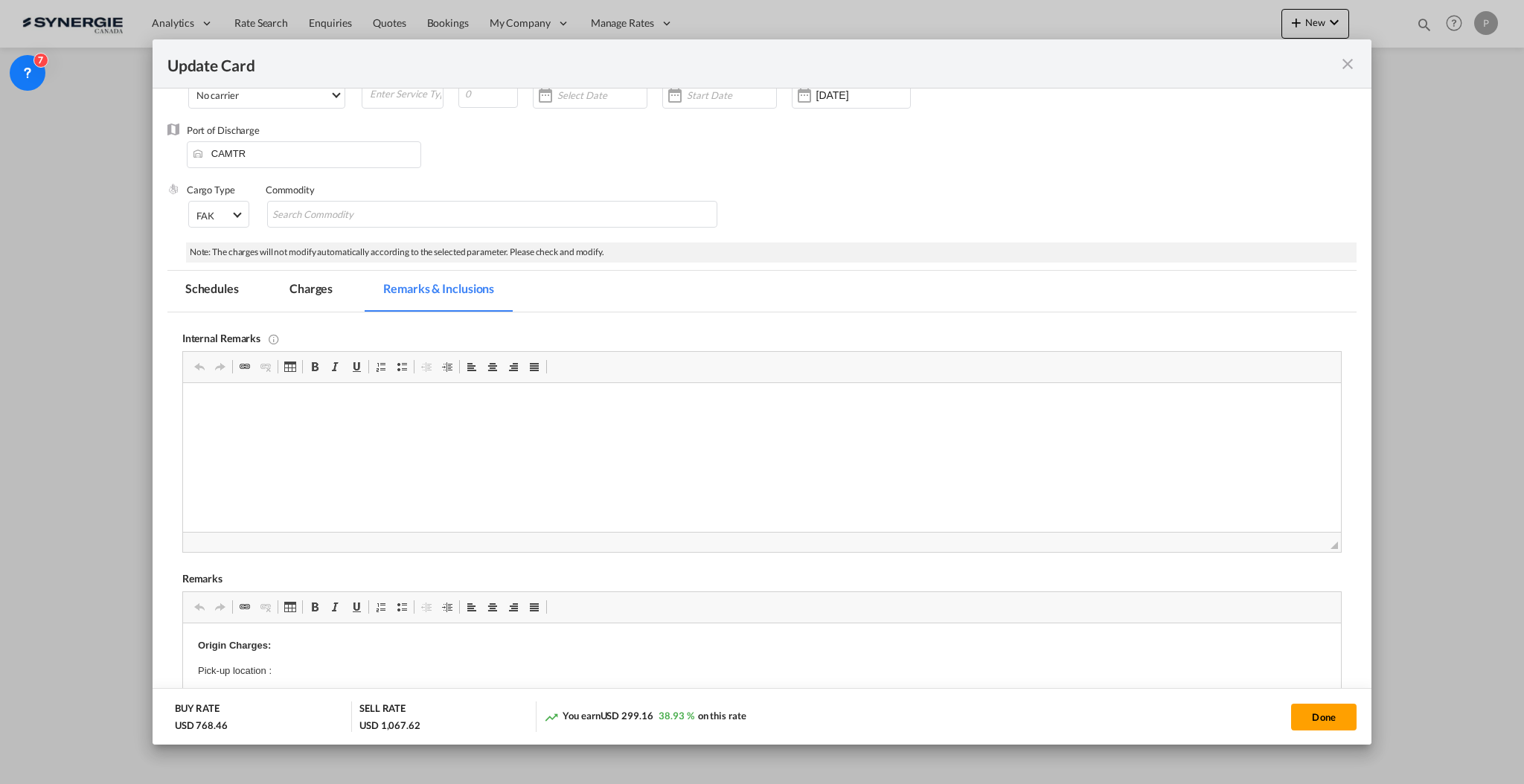
scroll to position [198, 0]
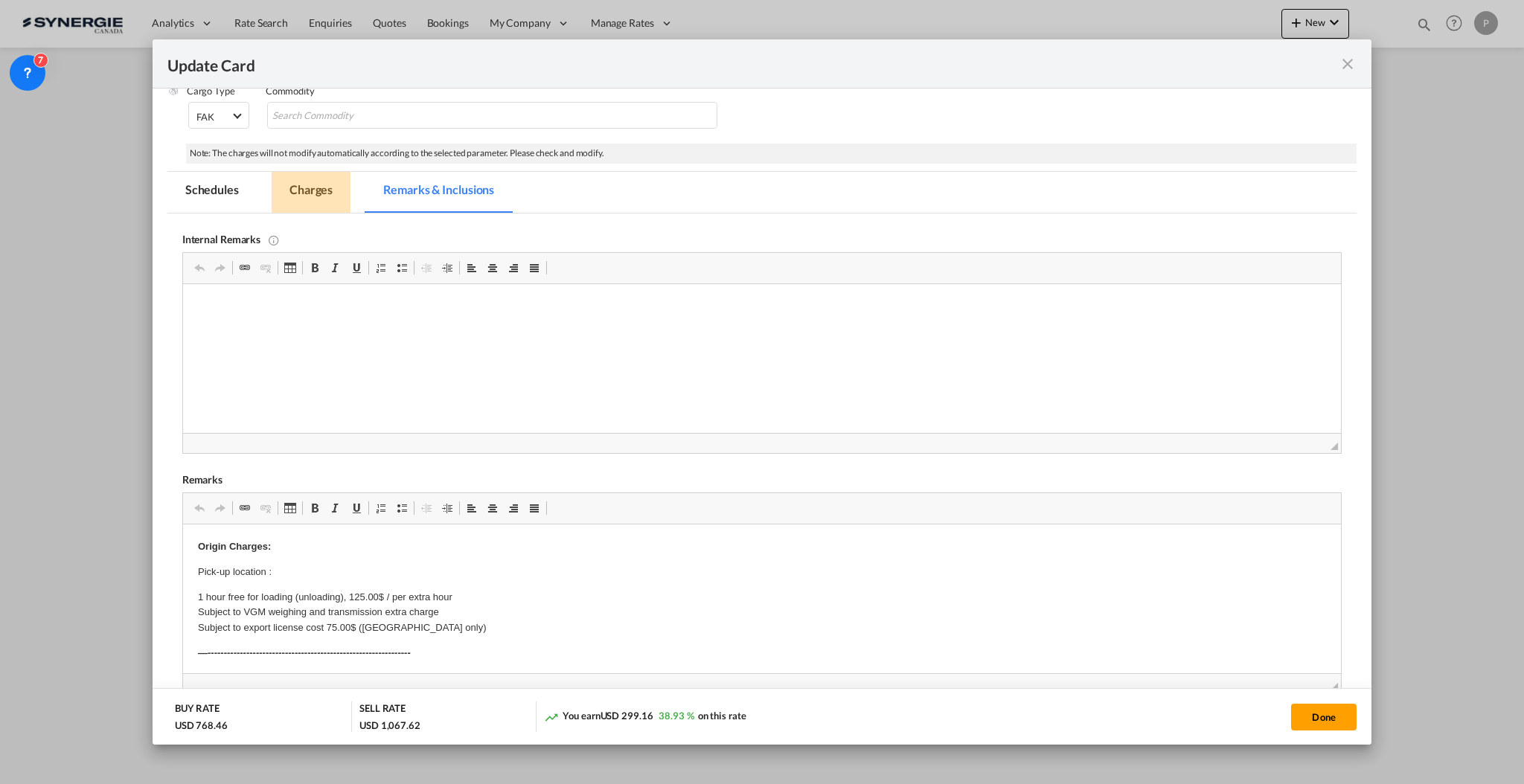
click at [302, 176] on md-tab-item "Charges" at bounding box center [311, 192] width 79 height 41
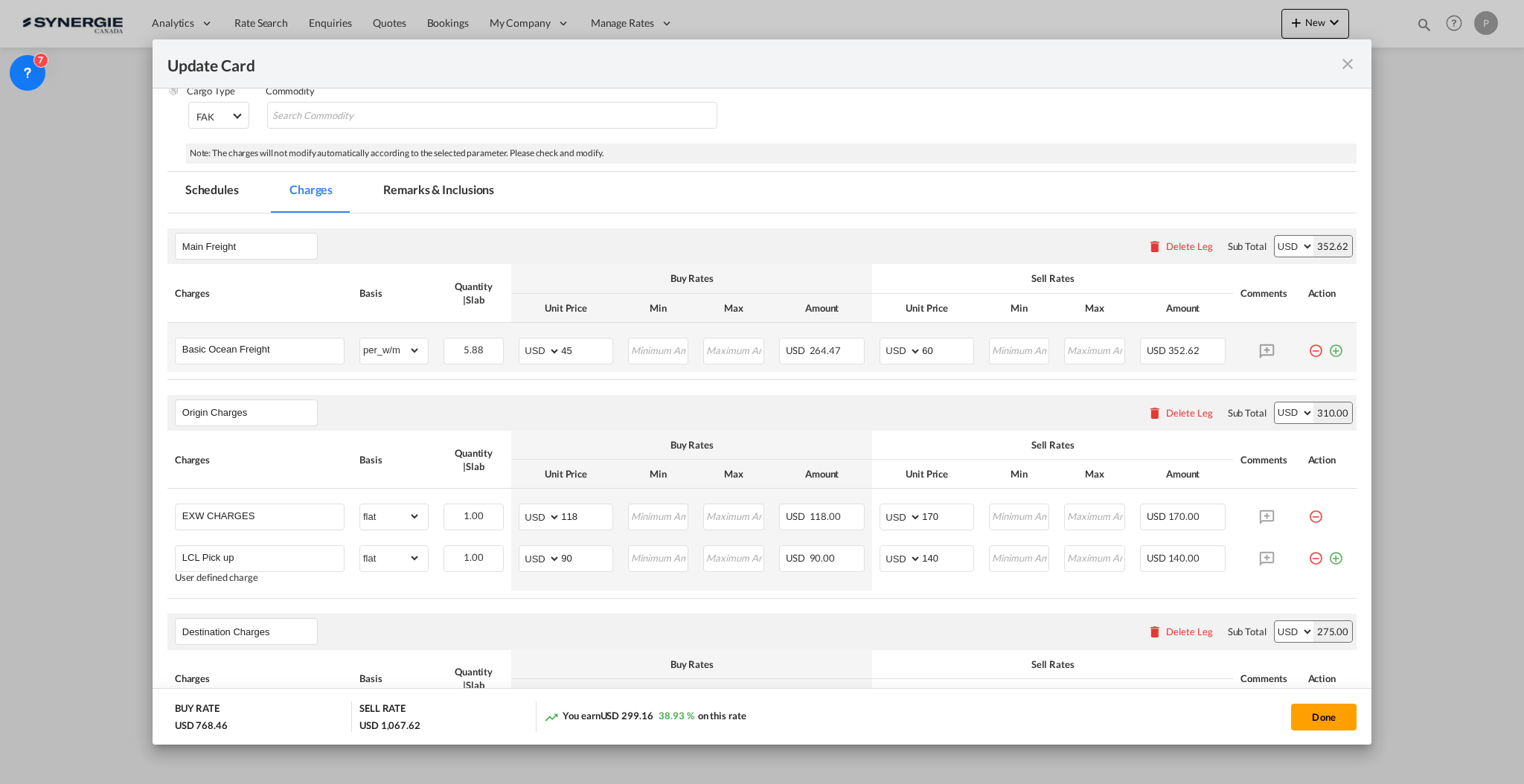
click at [455, 180] on md-tab-item "Remarks & Inclusions" at bounding box center [439, 192] width 147 height 41
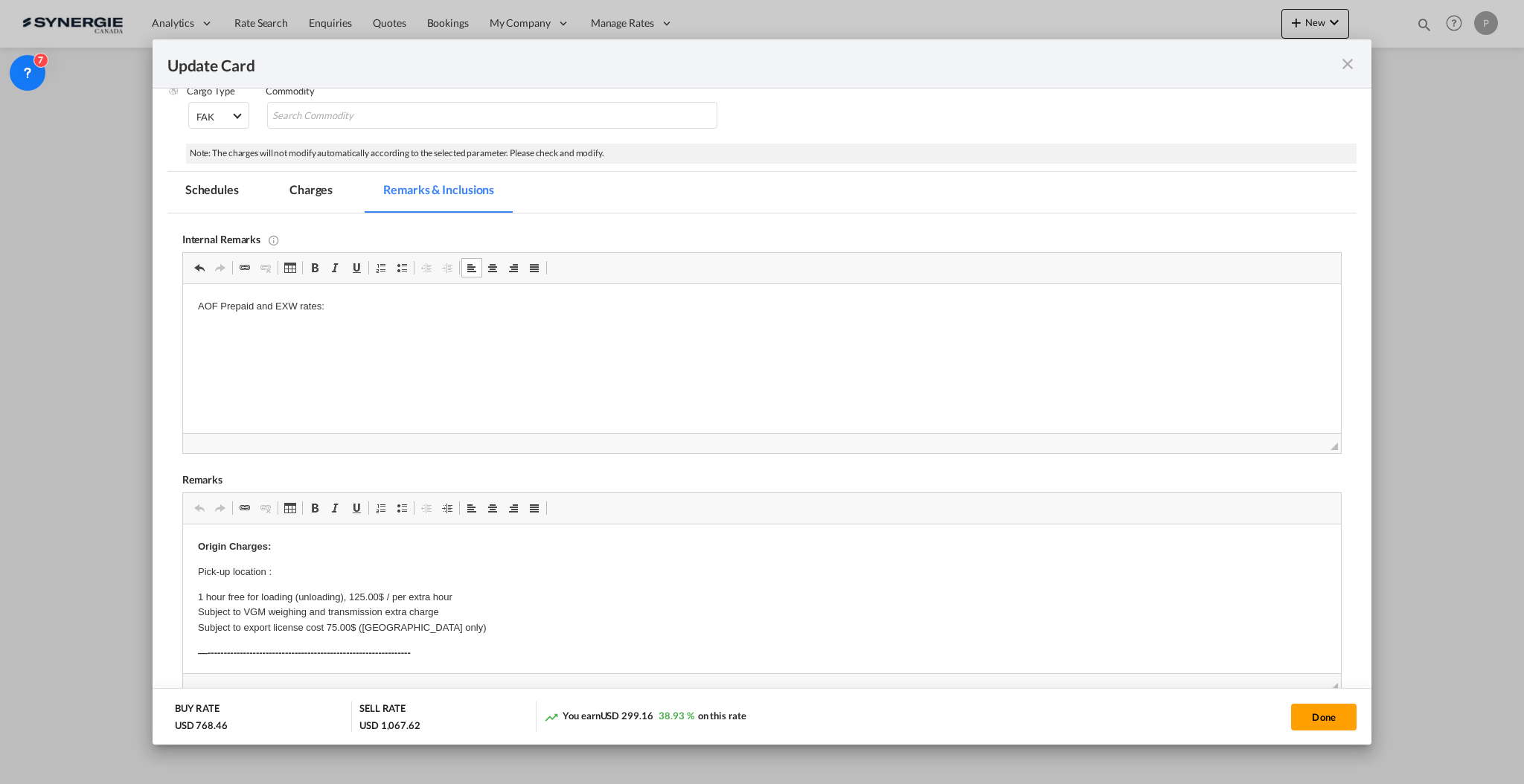
drag, startPoint x: 487, startPoint y: 369, endPoint x: 364, endPoint y: 304, distance: 139.1
click at [364, 304] on p "AOF Prepaid and EXW rates:" at bounding box center [761, 307] width 1128 height 16
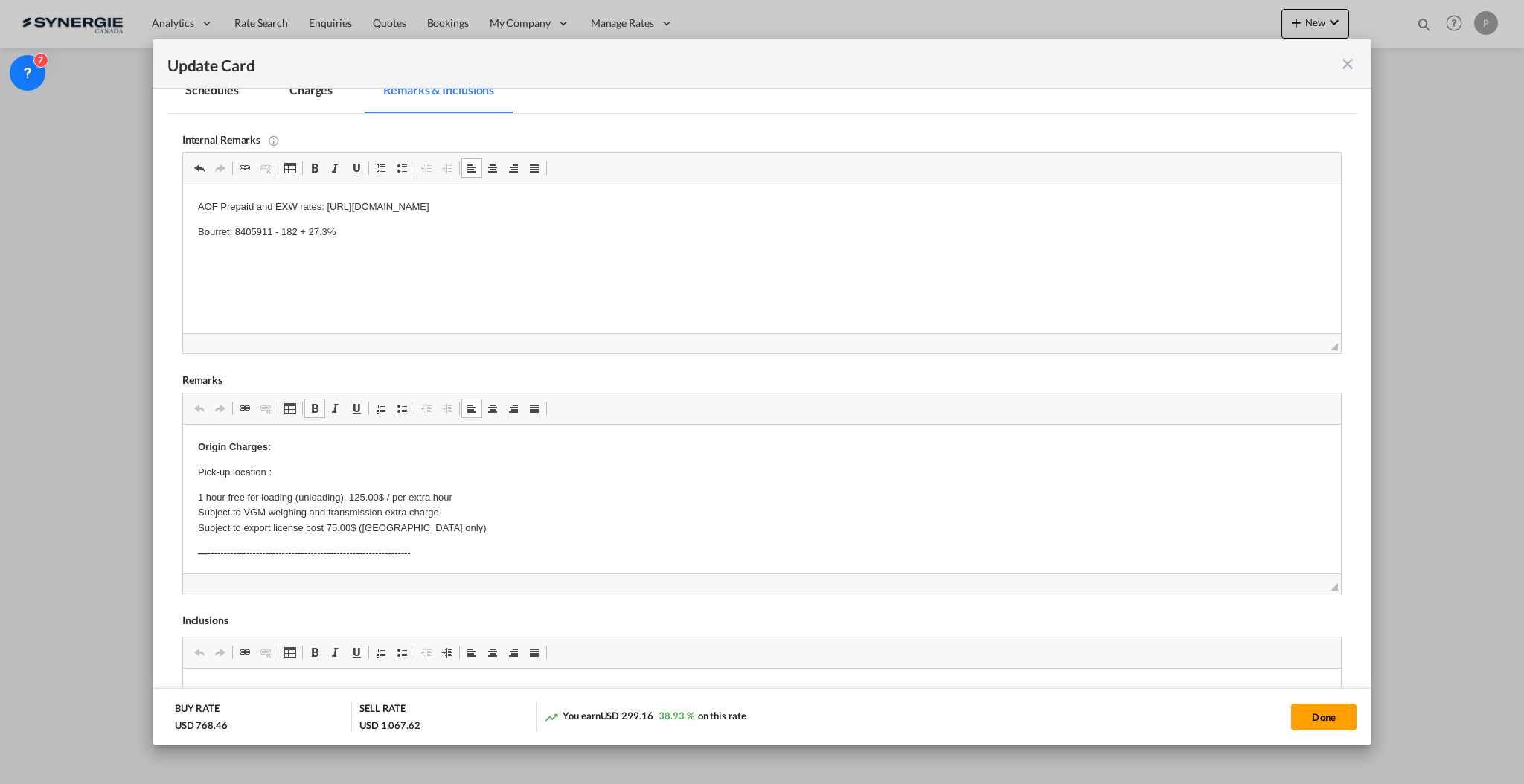
click at [334, 468] on p "Pick-up location :" at bounding box center [761, 473] width 1128 height 16
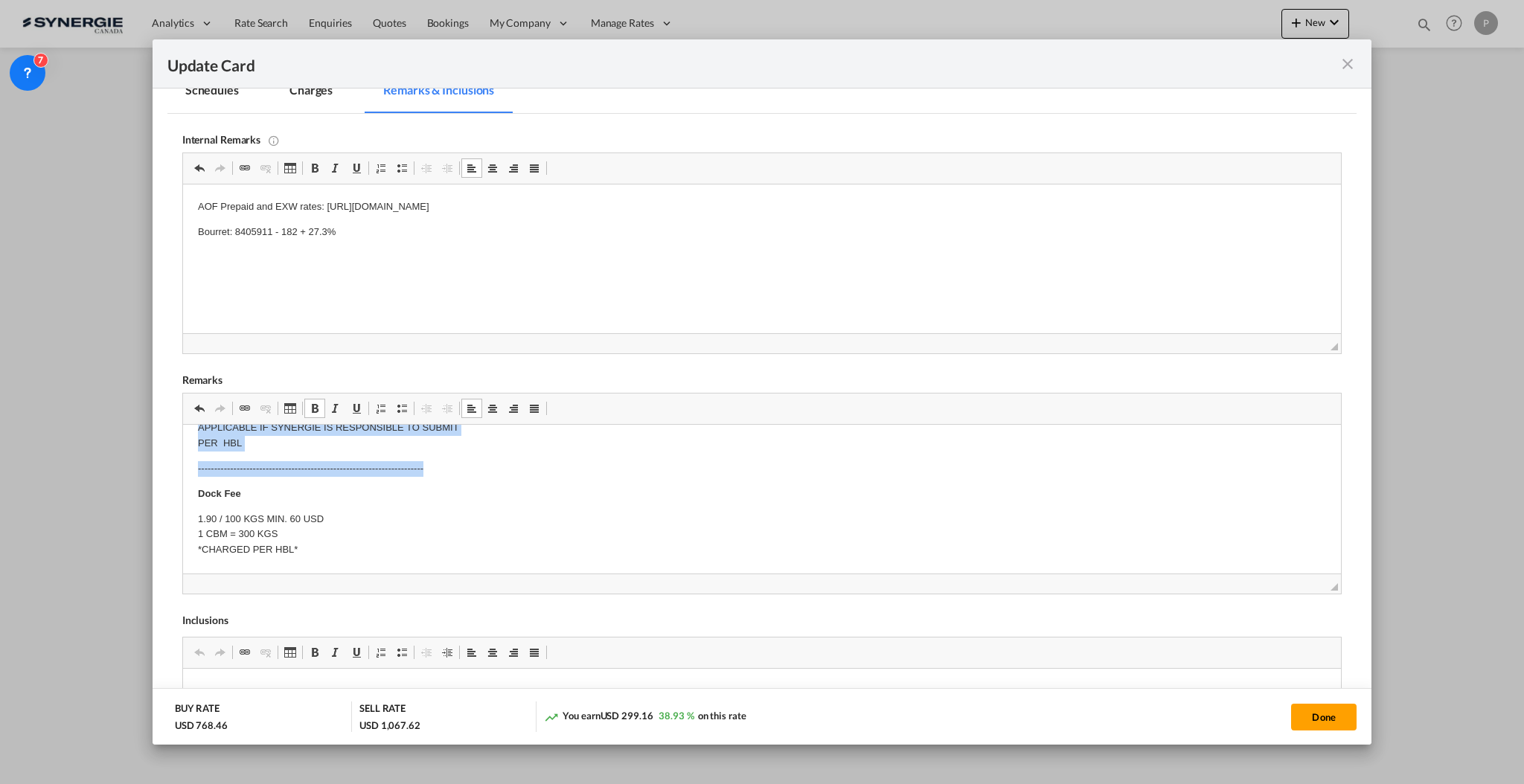
drag, startPoint x: 195, startPoint y: 499, endPoint x: 454, endPoint y: 467, distance: 261.0
click at [454, 467] on html "Origin Charges: Pick-up location : NINGBO A.NI supplier 1 hour free for loading…" at bounding box center [761, 612] width 1158 height 968
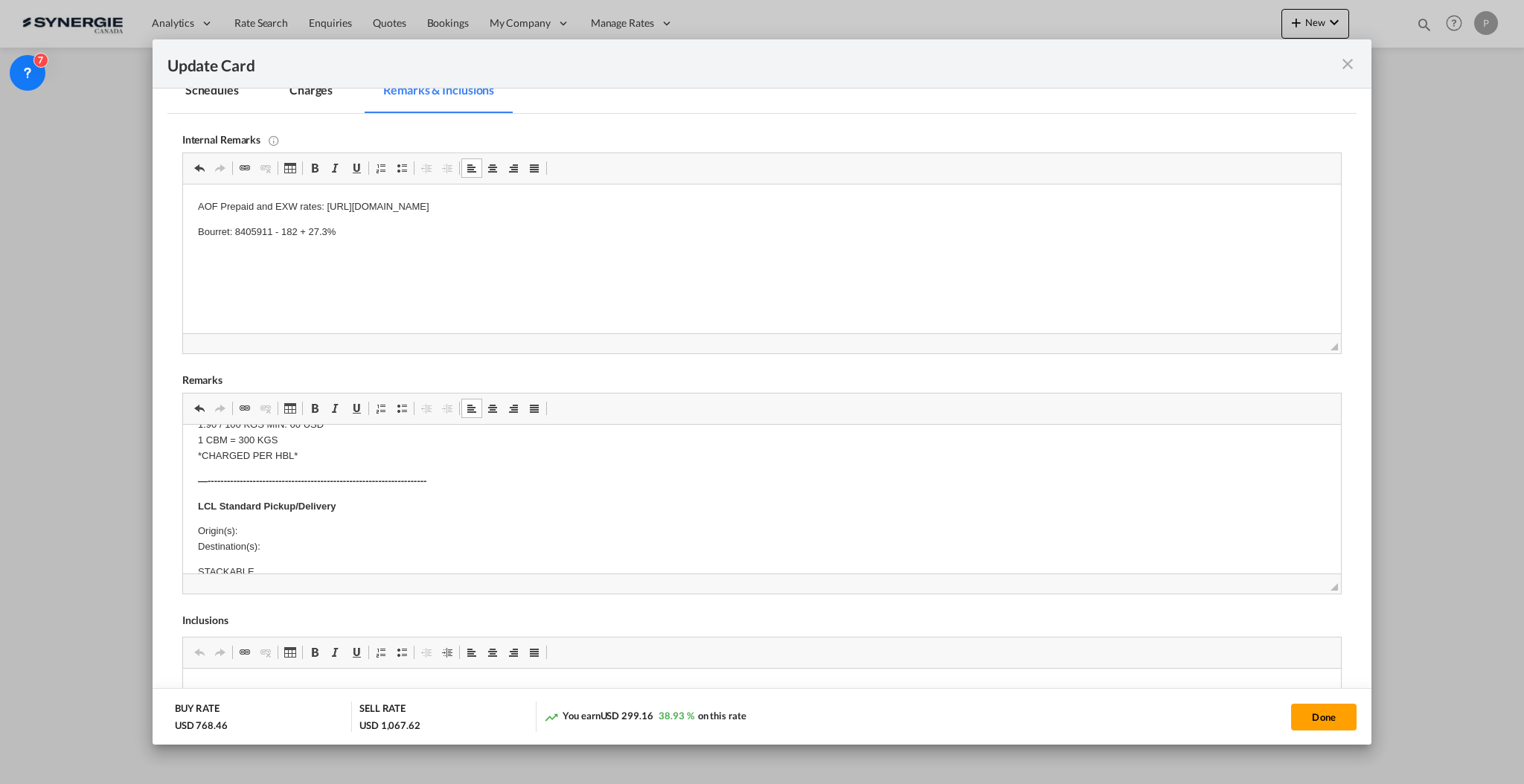
scroll to position [331, 0]
click at [369, 491] on body "Origin Charges: Pick-up location : NINGBO A.NI supplier 1 hour free for loading…" at bounding box center [761, 533] width 1128 height 847
click at [338, 458] on body "Origin Charges: Pick-up location : NINGBO A.NI supplier 1 hour free for loading…" at bounding box center [761, 467] width 1128 height 847
click at [338, 439] on p "Origin(s): Montreal CFS Destination(s):" at bounding box center [761, 443] width 1128 height 32
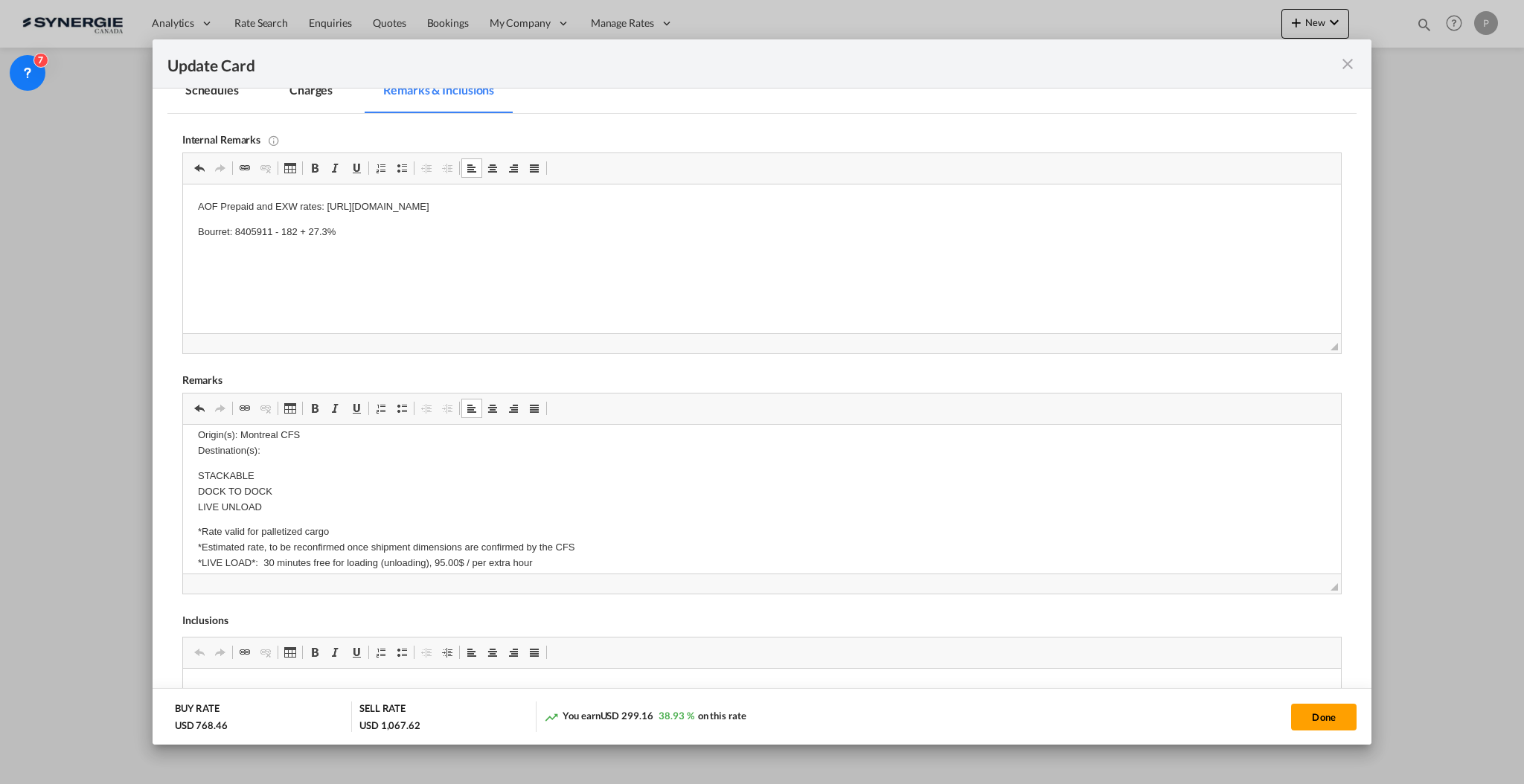
click at [338, 445] on p "Origin(s): Montreal CFS Destination(s):" at bounding box center [761, 443] width 1128 height 32
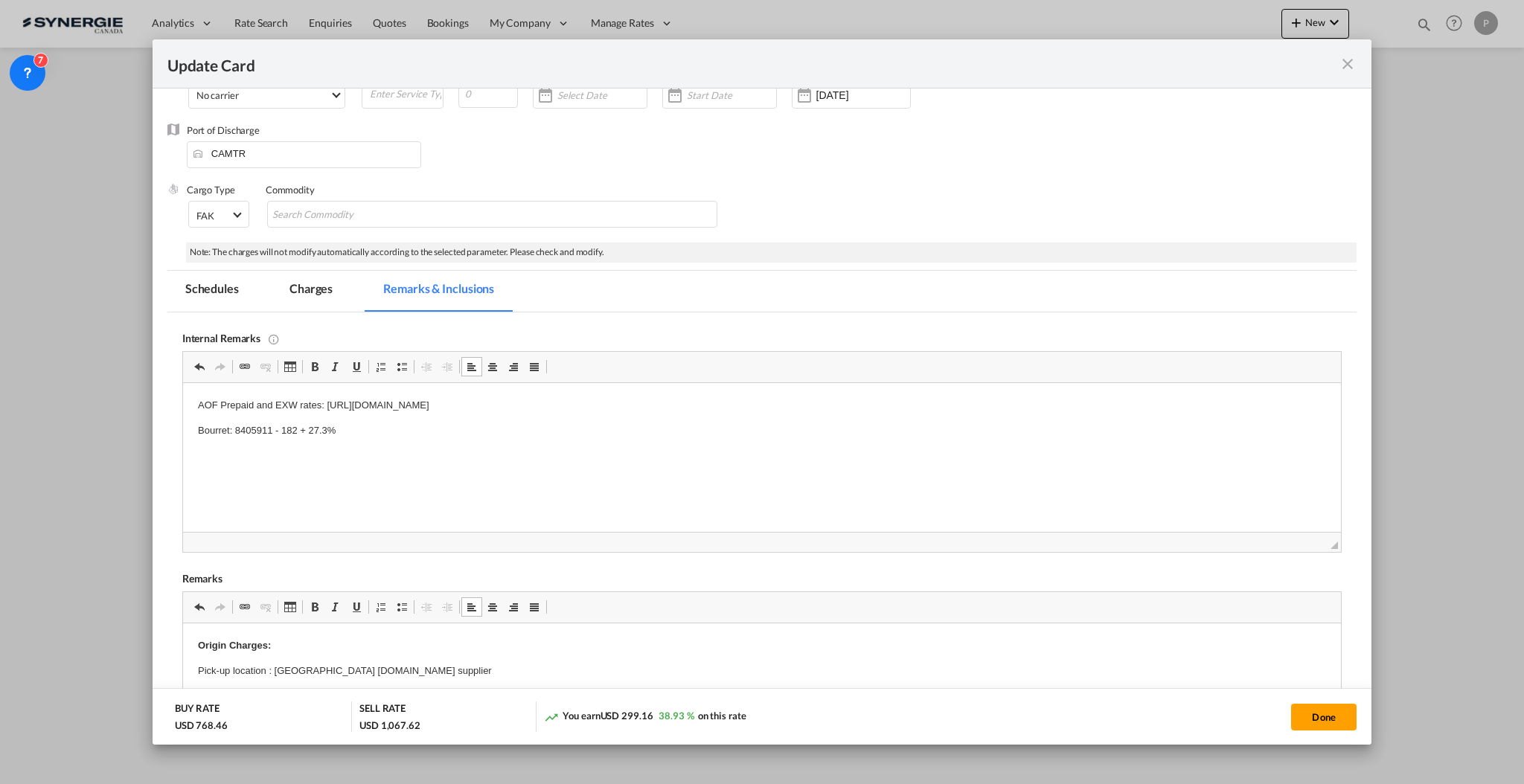
scroll to position [0, 0]
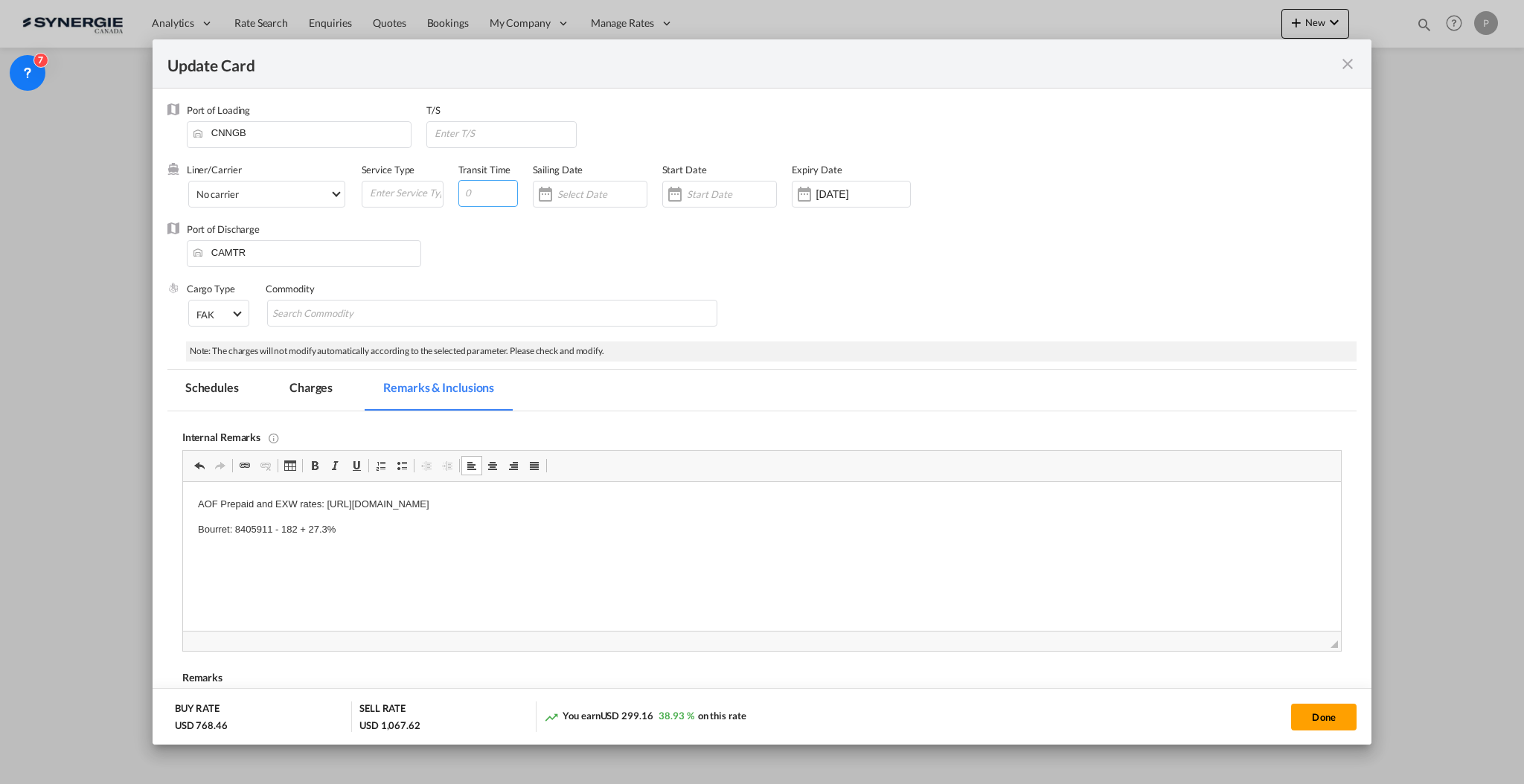
click at [489, 195] on input "Update Card Port ..." at bounding box center [488, 193] width 59 height 27
type input "40"
click at [498, 131] on input "Update Card Port ..." at bounding box center [504, 133] width 143 height 23
type input "CAVAN"
click at [331, 385] on md-tab-item "Charges" at bounding box center [311, 389] width 79 height 41
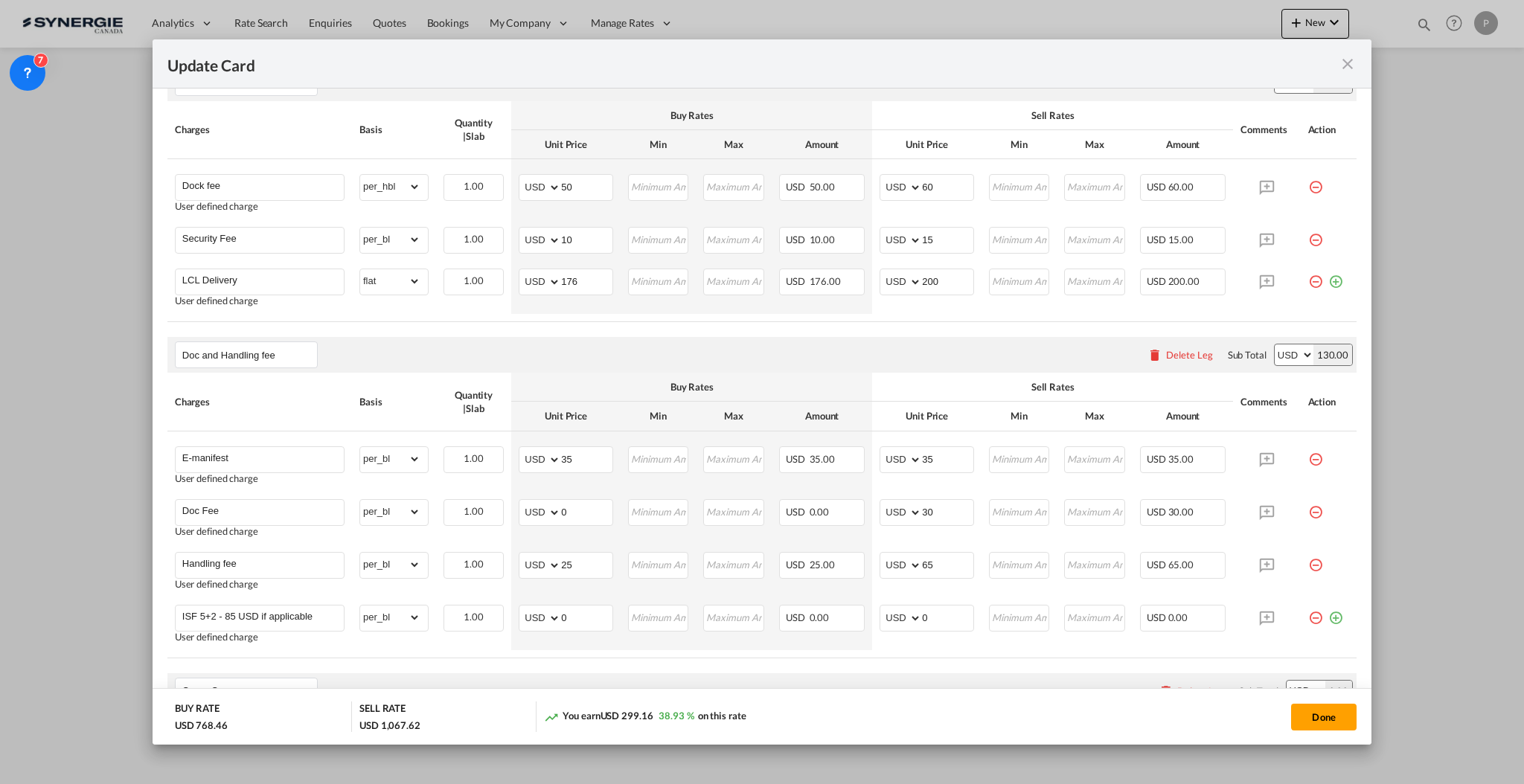
scroll to position [793, 0]
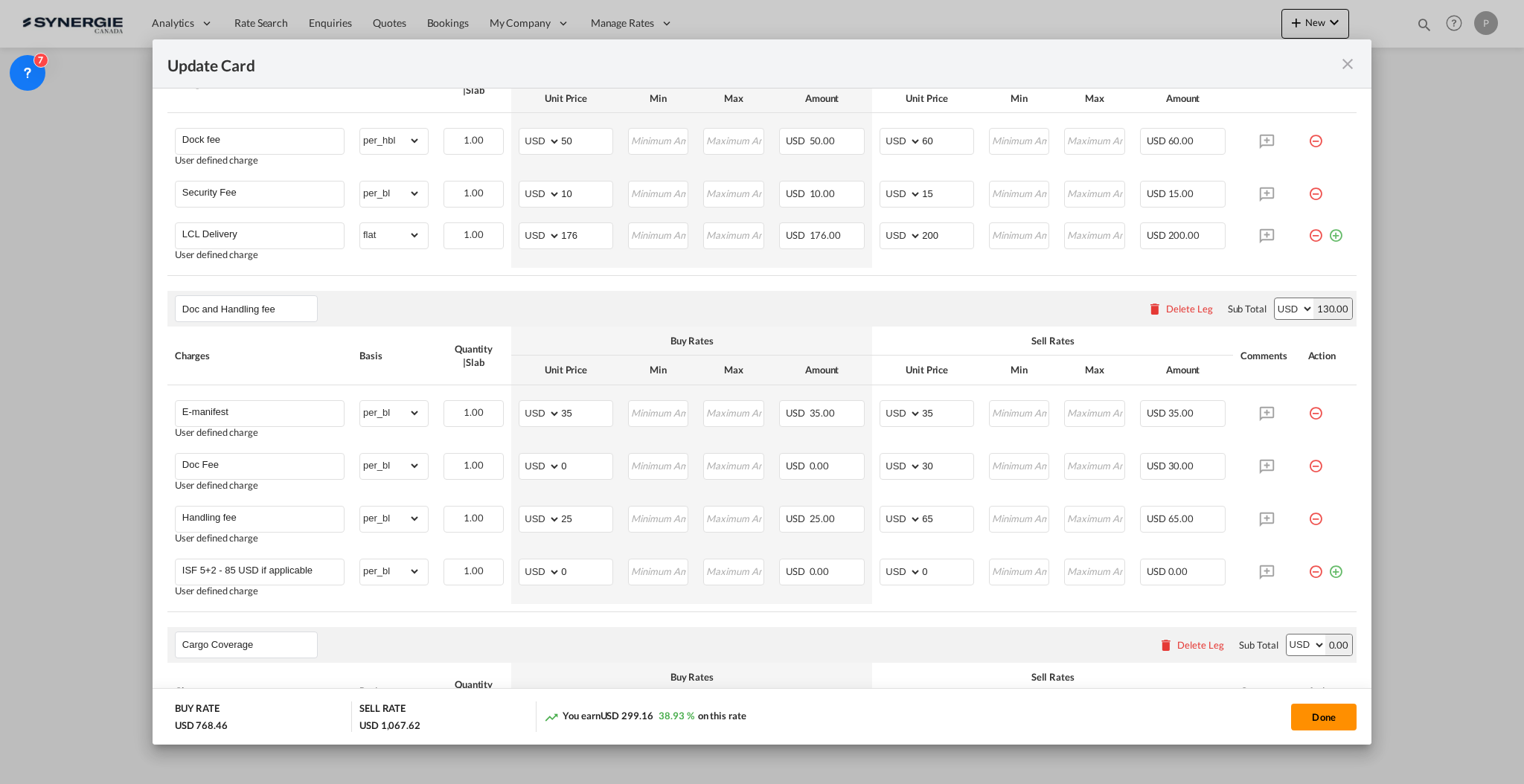
click at [1325, 711] on button "Done" at bounding box center [1324, 717] width 65 height 27
type input "07 Nov 2025"
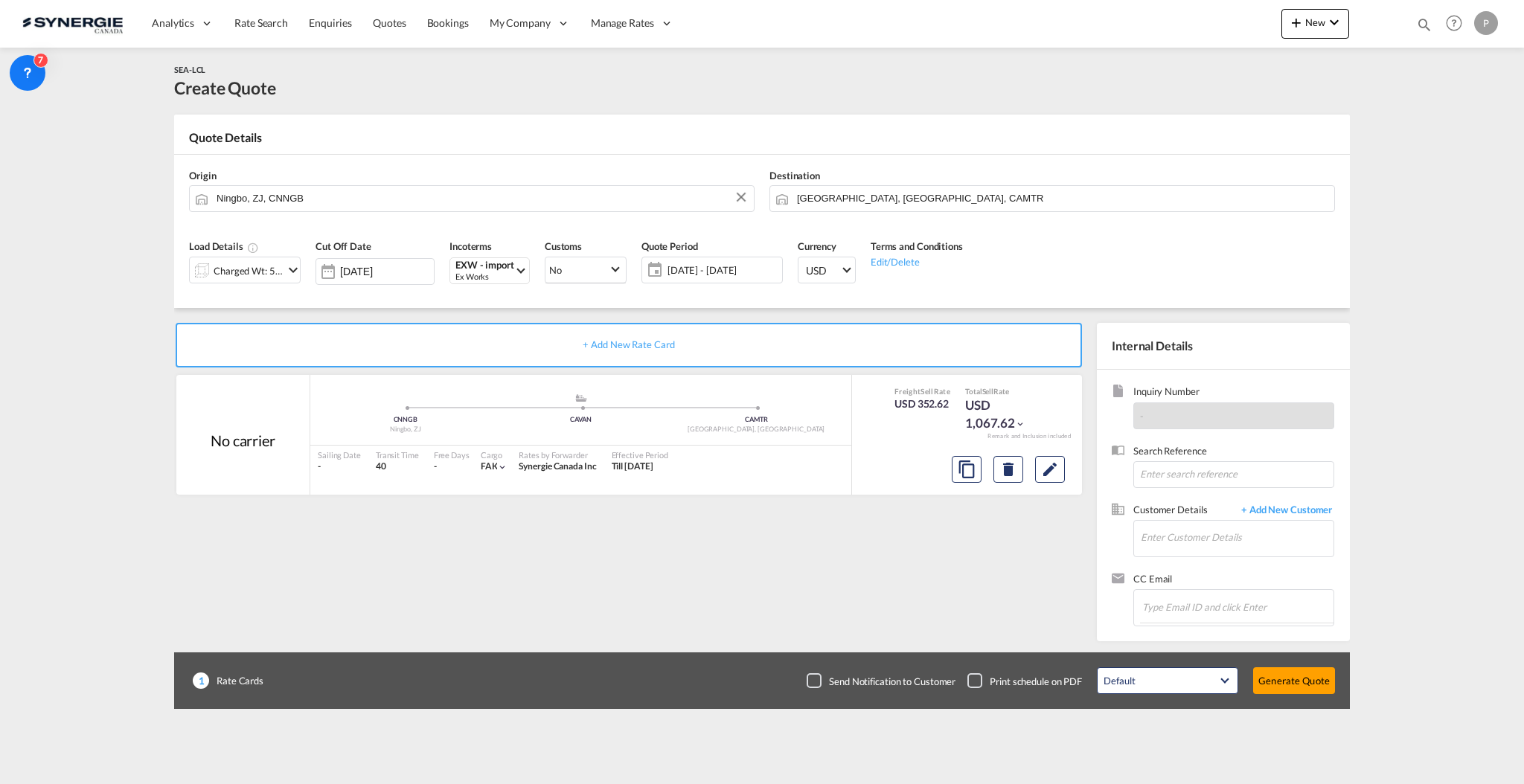
click at [1200, 515] on span "Customer Details" at bounding box center [1183, 511] width 100 height 17
click at [1206, 543] on input "Enter Customer Details" at bounding box center [1237, 538] width 193 height 34
paste input "marieclaudelarouche14@gmail.com"
click at [1208, 569] on div "Marie Claude marieclaudelarouche14@gmail.com | Firedy Studio" at bounding box center [1281, 563] width 283 height 41
type input "Firedy Studio, Marie Claude, marieclaudelarouche14@gmail.com"
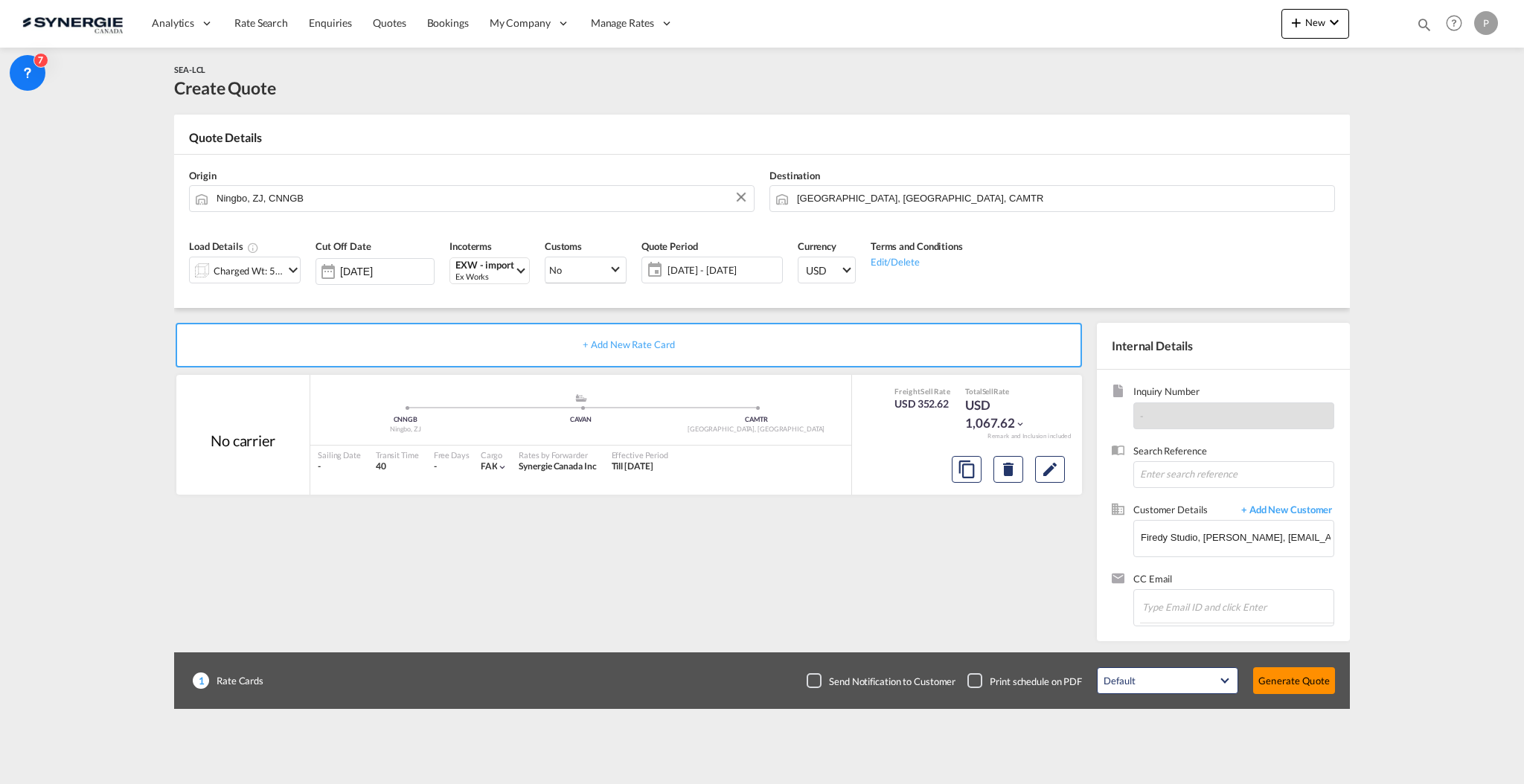
click at [1287, 684] on button "Generate Quote" at bounding box center [1293, 680] width 82 height 27
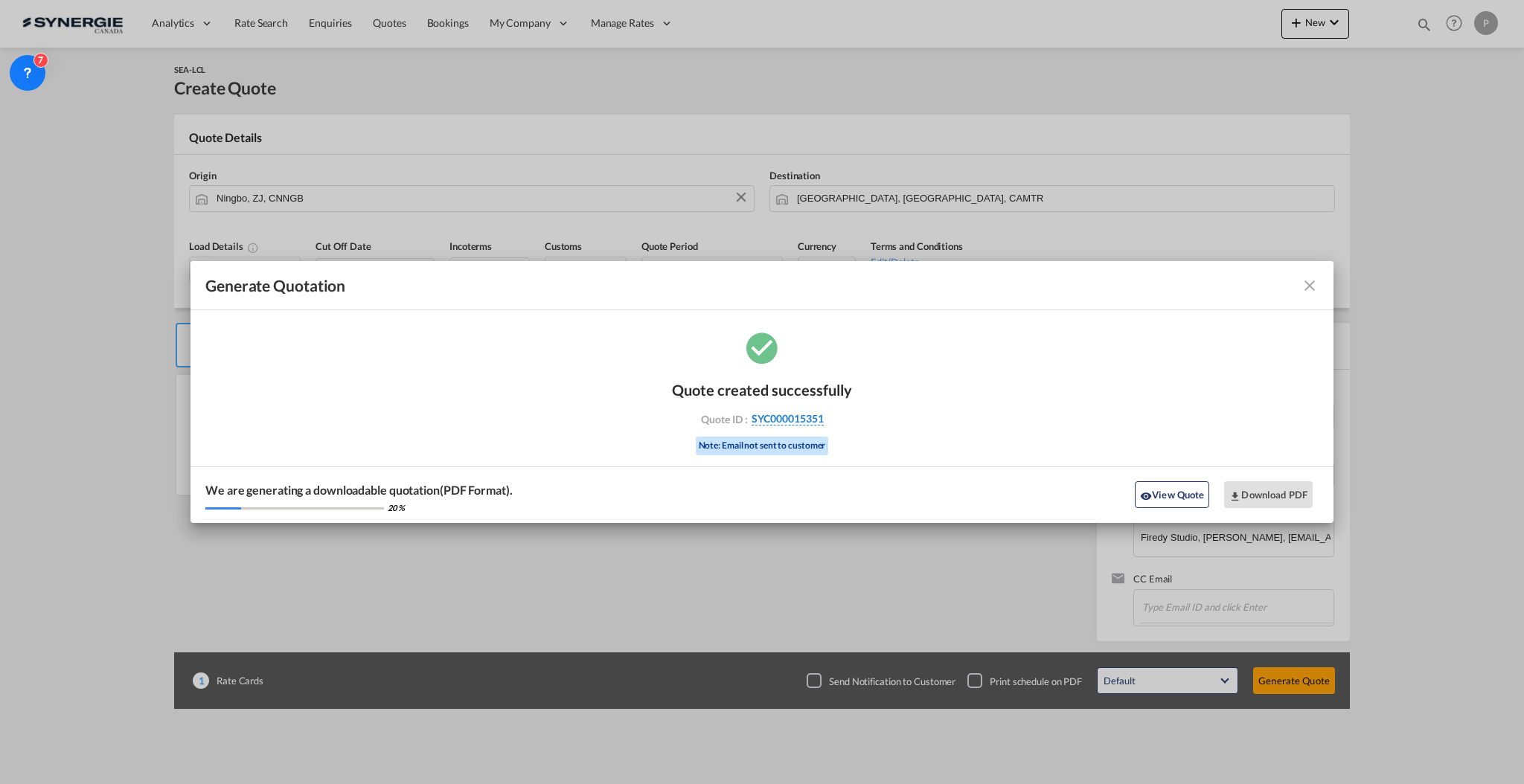
drag, startPoint x: 841, startPoint y: 422, endPoint x: 823, endPoint y: 422, distance: 18.0
click at [823, 422] on div "Quote ID : SYC000015351" at bounding box center [762, 419] width 172 height 14
copy div "SYC000015351"
click at [1251, 492] on button "Download PDF" at bounding box center [1268, 494] width 88 height 27
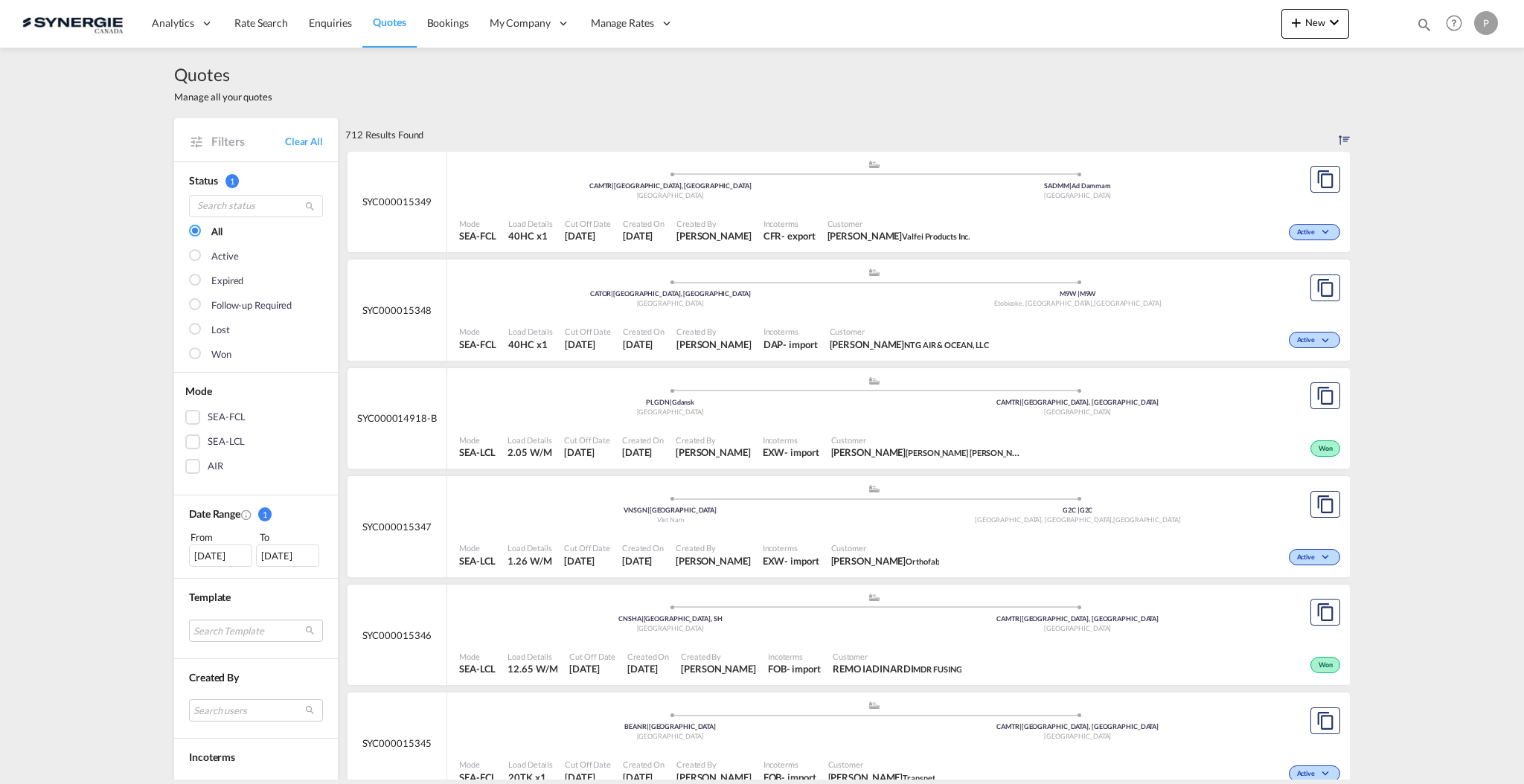
click at [304, 152] on div "Filters Clear All" at bounding box center [255, 139] width 163 height 43
drag, startPoint x: 302, startPoint y: 145, endPoint x: 301, endPoint y: 163, distance: 18.0
click at [301, 144] on link "Clear All" at bounding box center [304, 142] width 38 height 14
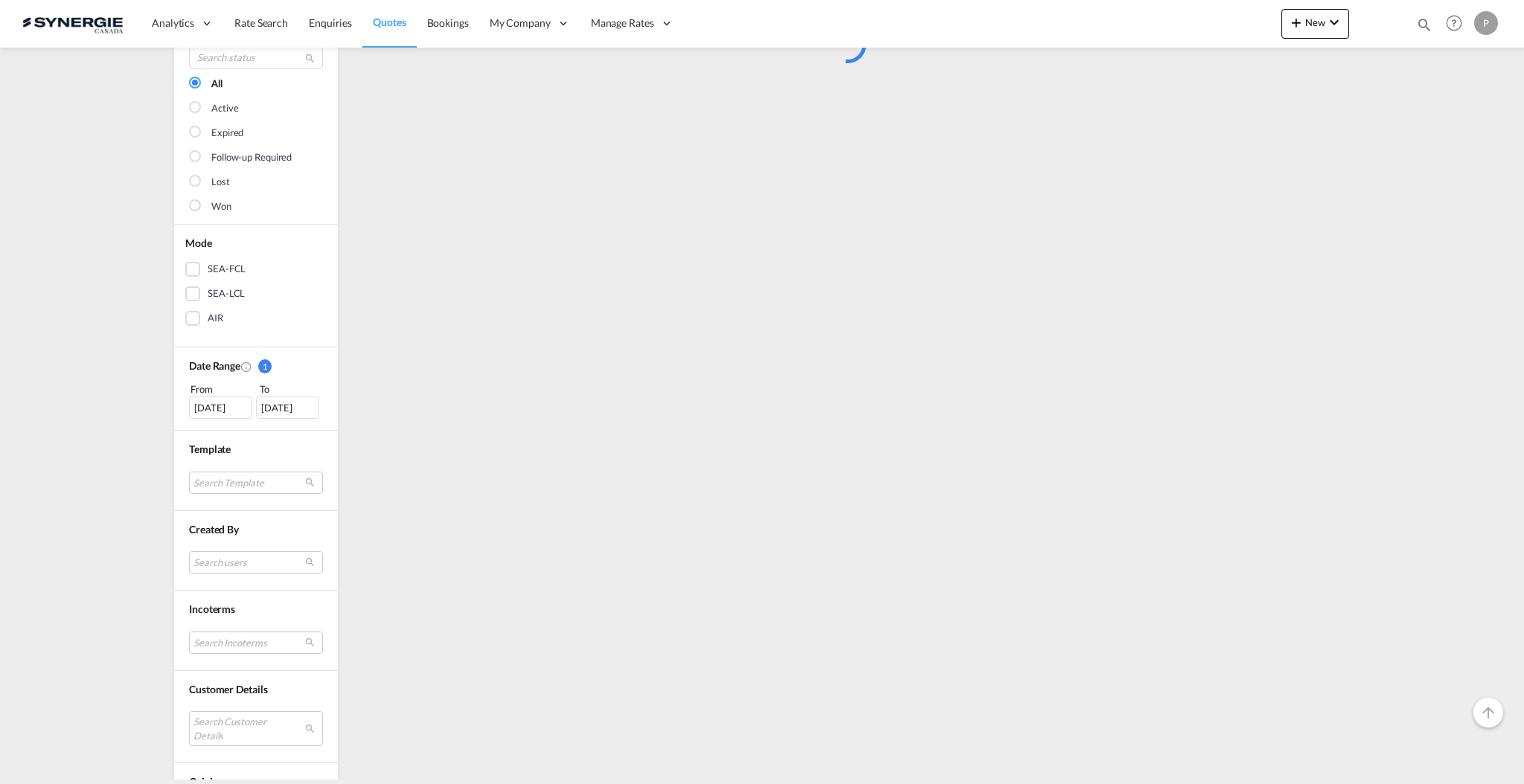
scroll to position [198, 0]
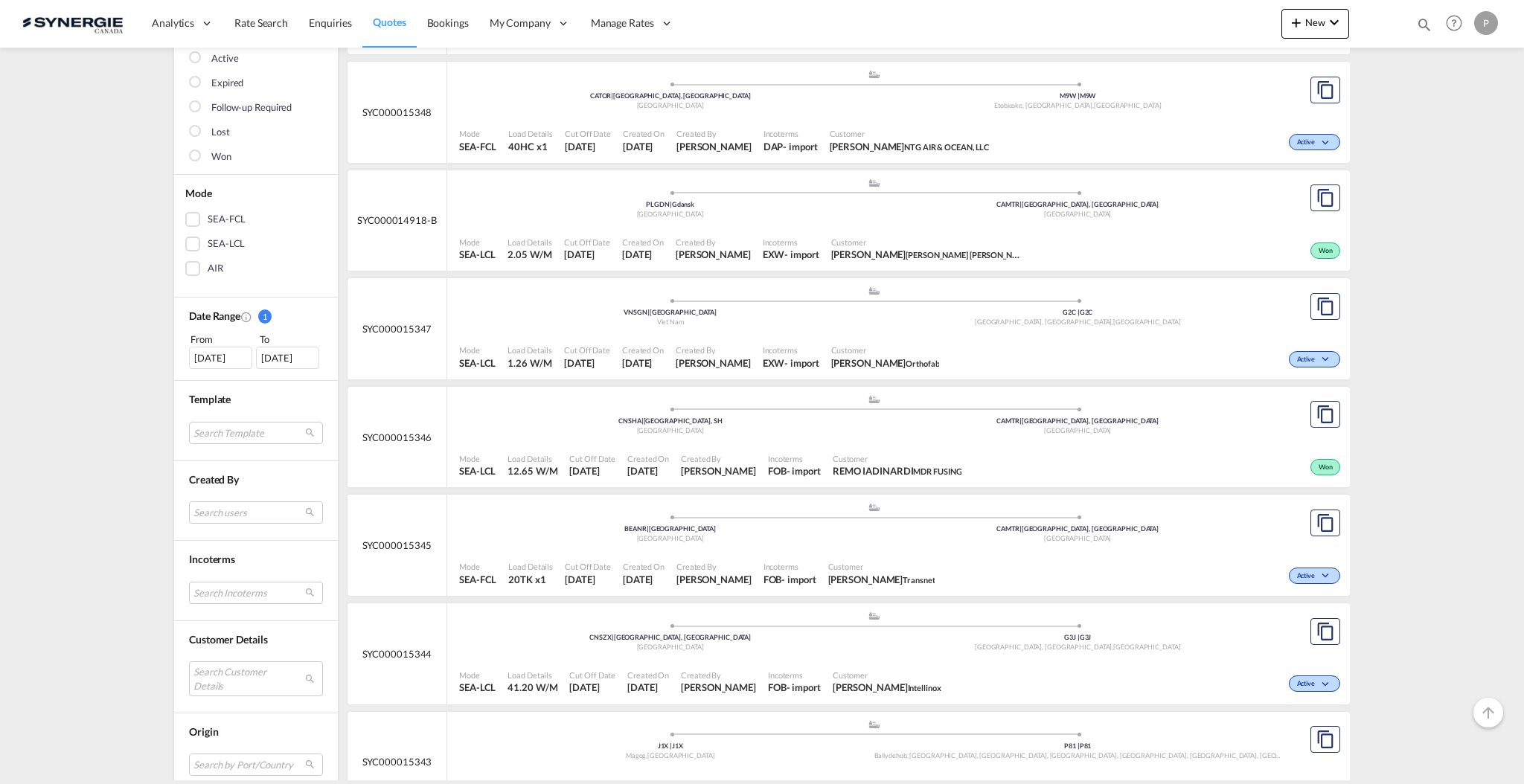
click at [254, 672] on md-select "Search Customer Details user name user [PERSON_NAME] [EMAIL_ADDRESS][DOMAIN_NAM…" at bounding box center [255, 678] width 134 height 35
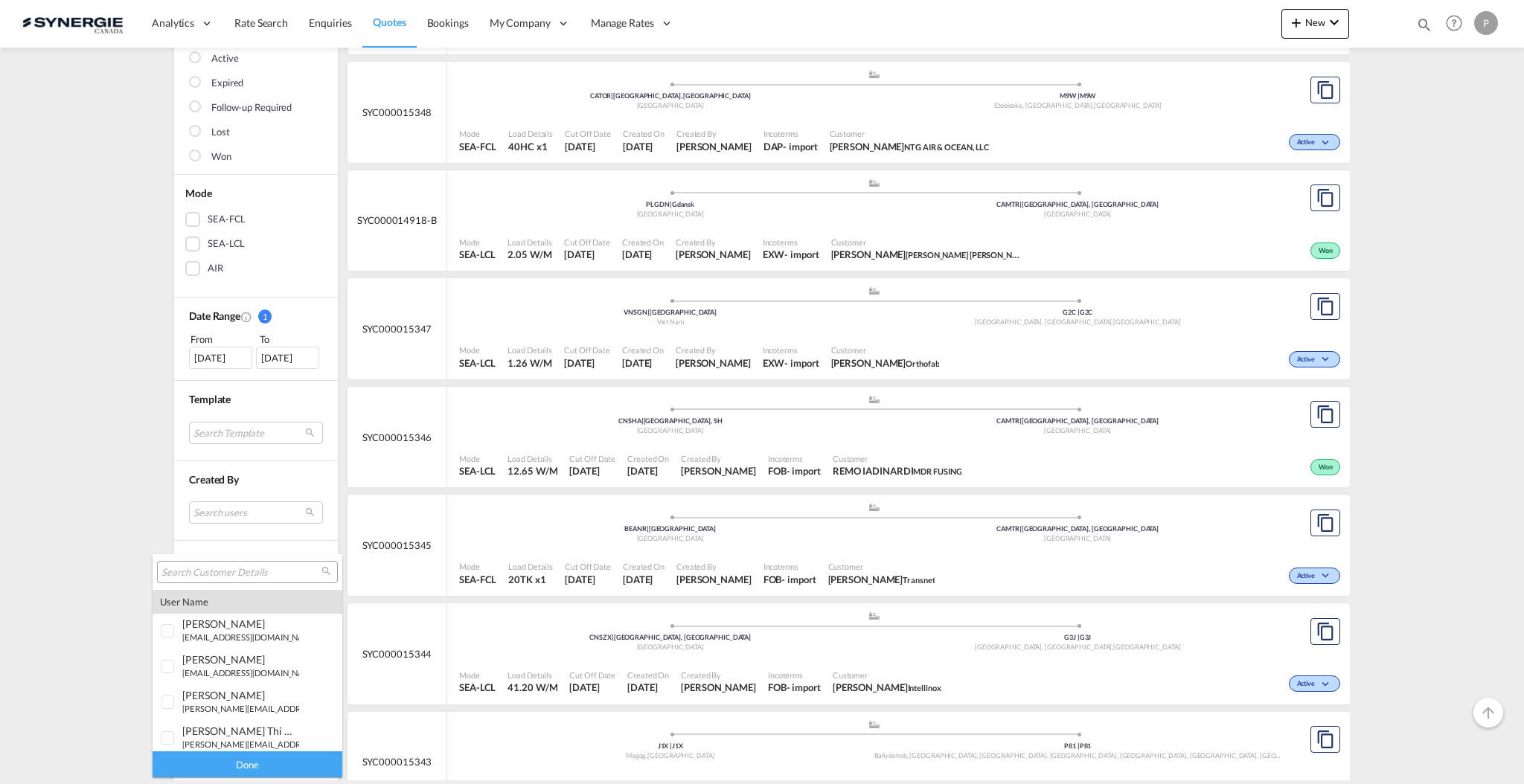
click at [229, 576] on input "search" at bounding box center [242, 573] width 160 height 14
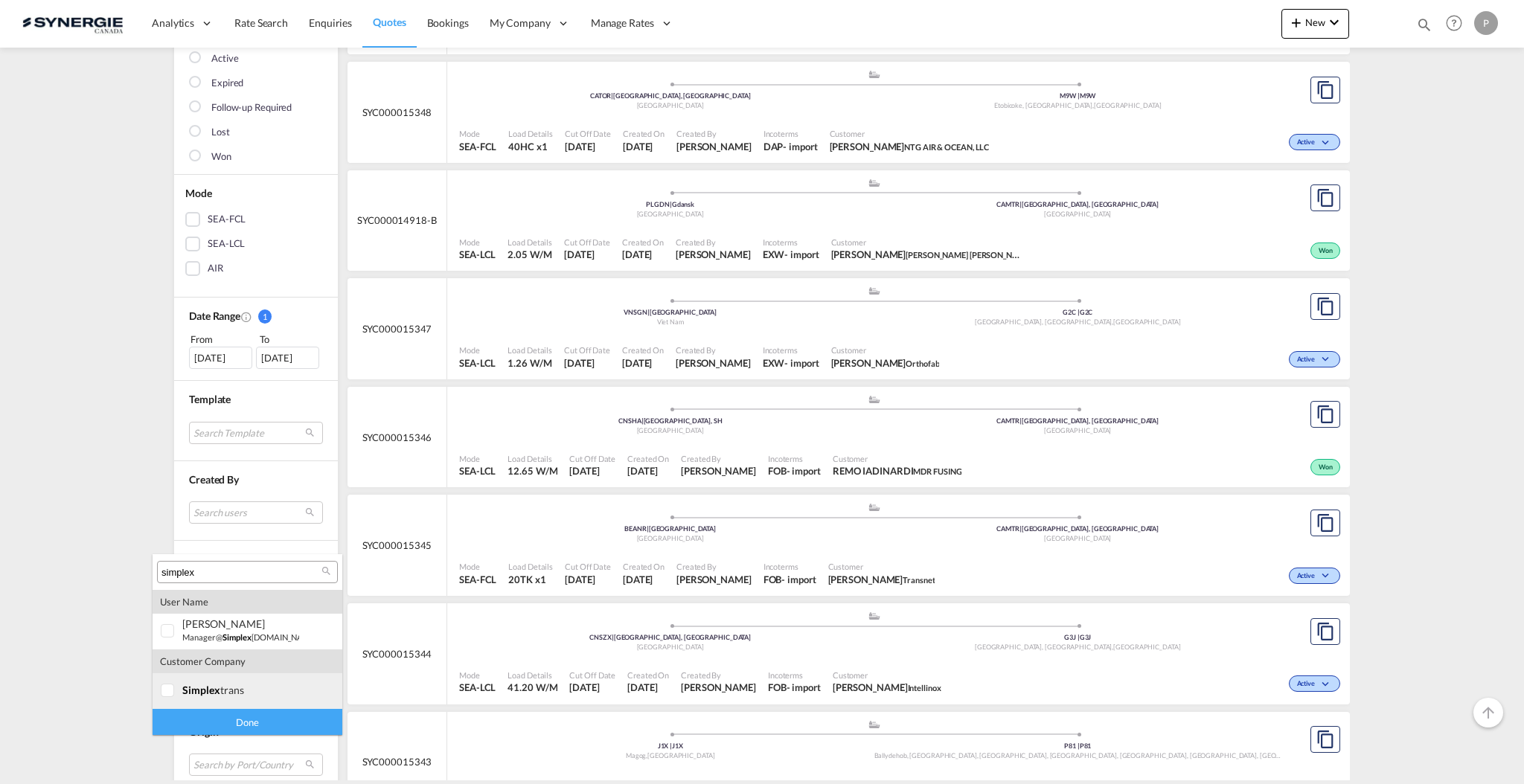
type input "simplex"
click at [223, 681] on md-option "company simplex trans" at bounding box center [248, 691] width 190 height 36
click at [225, 721] on div "Done" at bounding box center [248, 722] width 190 height 26
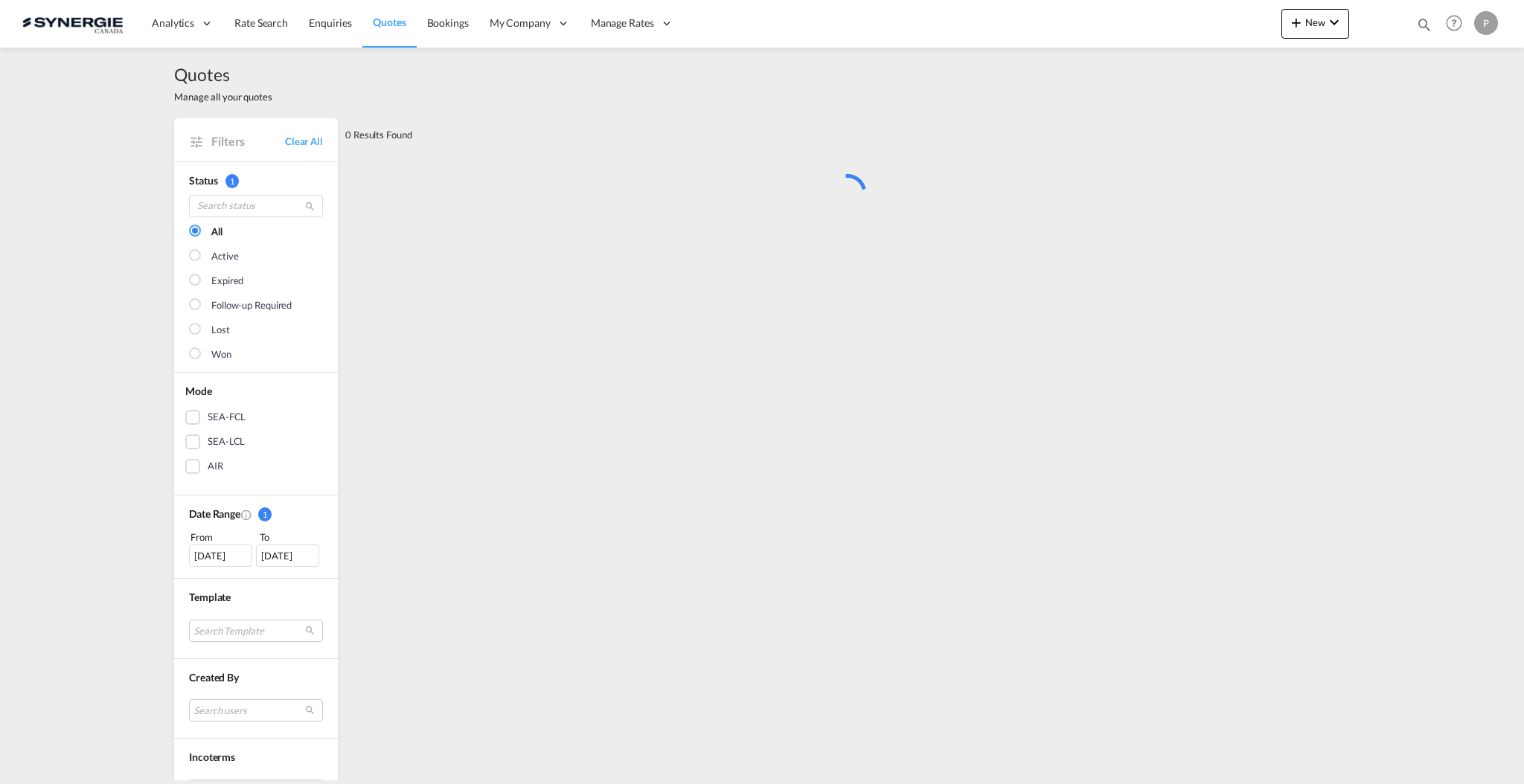
scroll to position [0, 0]
click at [204, 549] on div "[DATE]" at bounding box center [221, 555] width 63 height 23
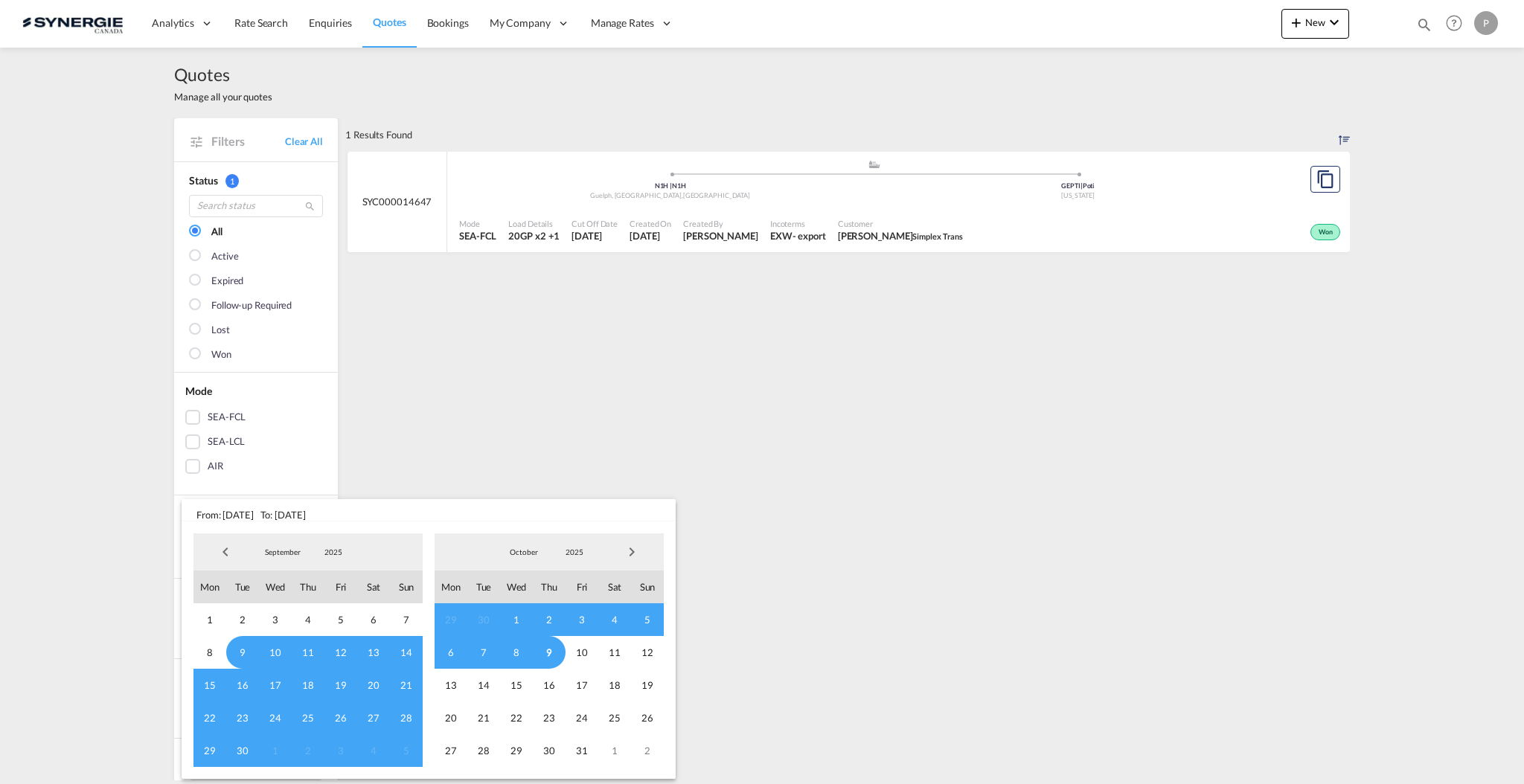
click at [223, 554] on span "Previous Month" at bounding box center [226, 552] width 30 height 30
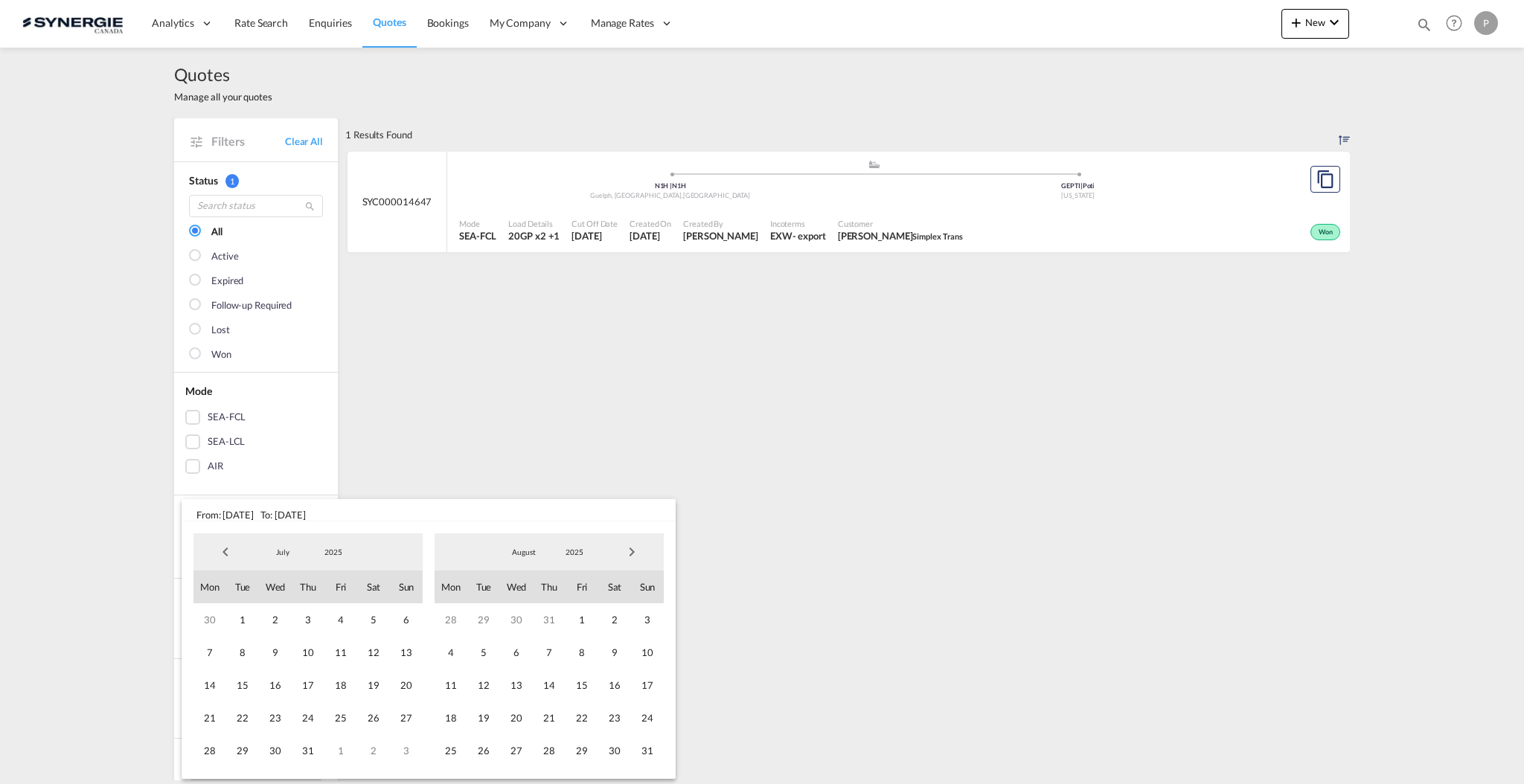
click at [223, 554] on span "Previous Month" at bounding box center [226, 552] width 30 height 30
click at [223, 553] on span "Previous Month" at bounding box center [226, 552] width 30 height 30
click at [222, 552] on span "Previous Month" at bounding box center [226, 552] width 30 height 30
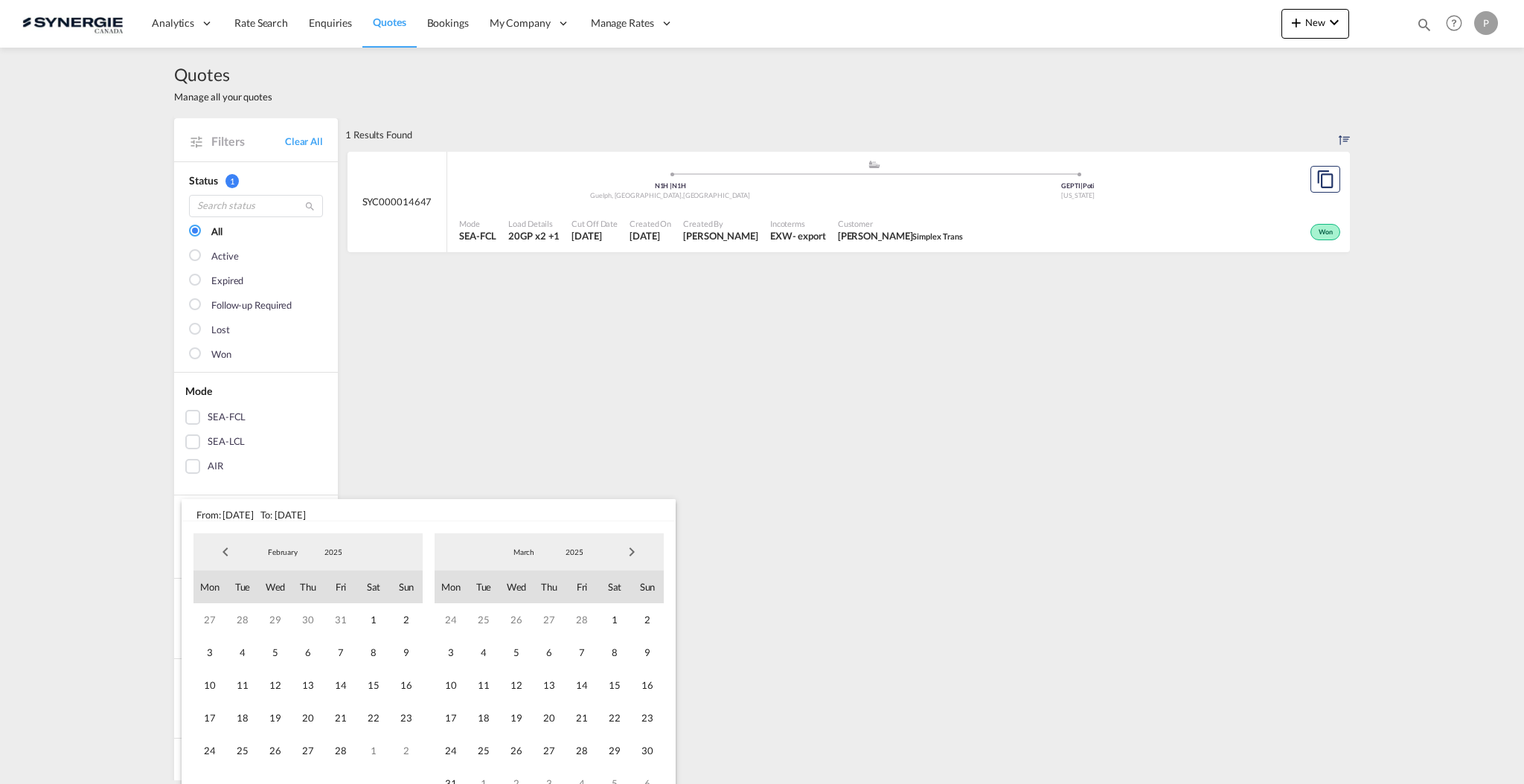
click at [223, 552] on span "Previous Month" at bounding box center [226, 552] width 30 height 30
click at [268, 622] on span "1" at bounding box center [275, 619] width 33 height 33
click at [627, 546] on span "Next Month" at bounding box center [632, 552] width 30 height 30
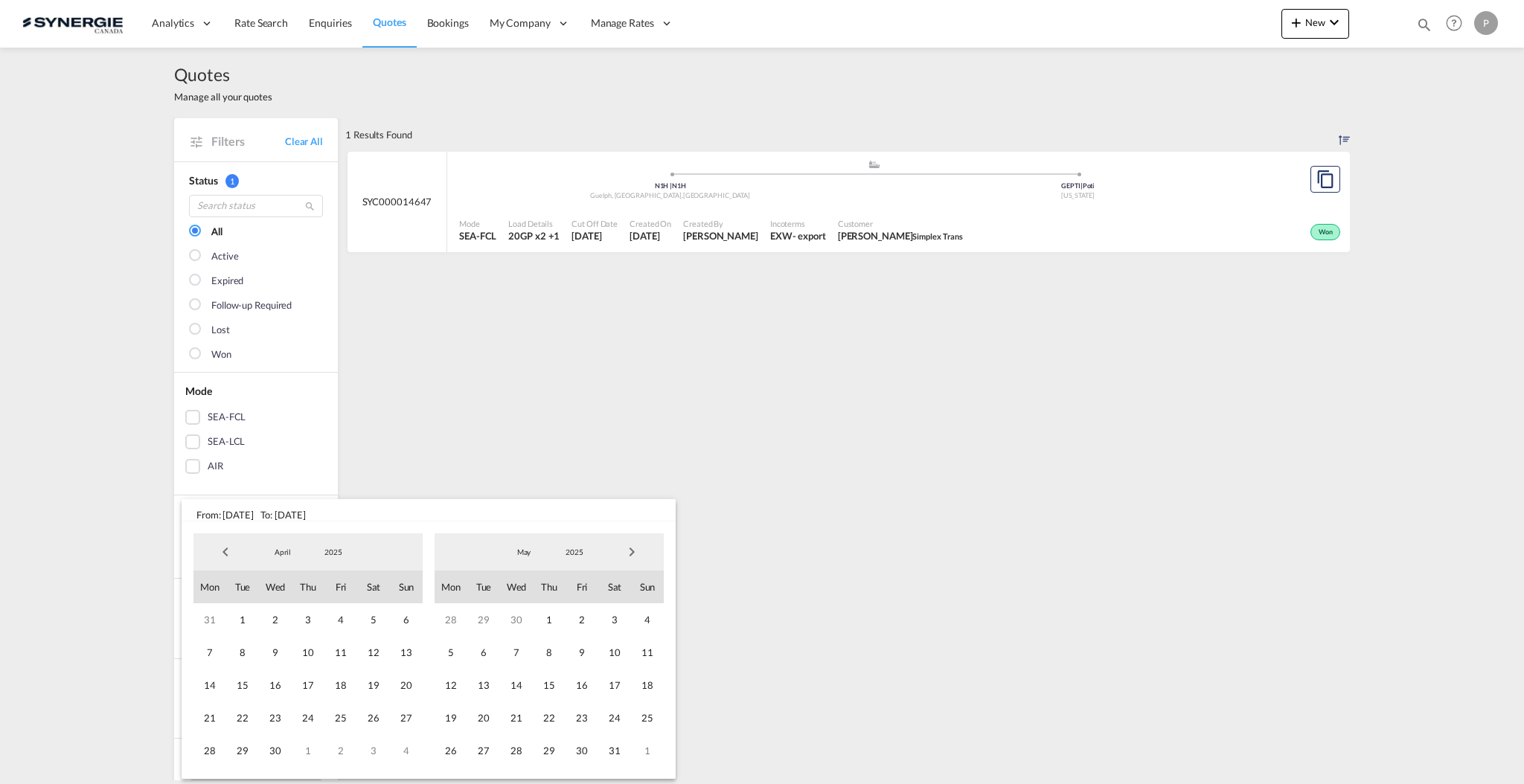
click at [627, 546] on span "Next Month" at bounding box center [632, 552] width 30 height 30
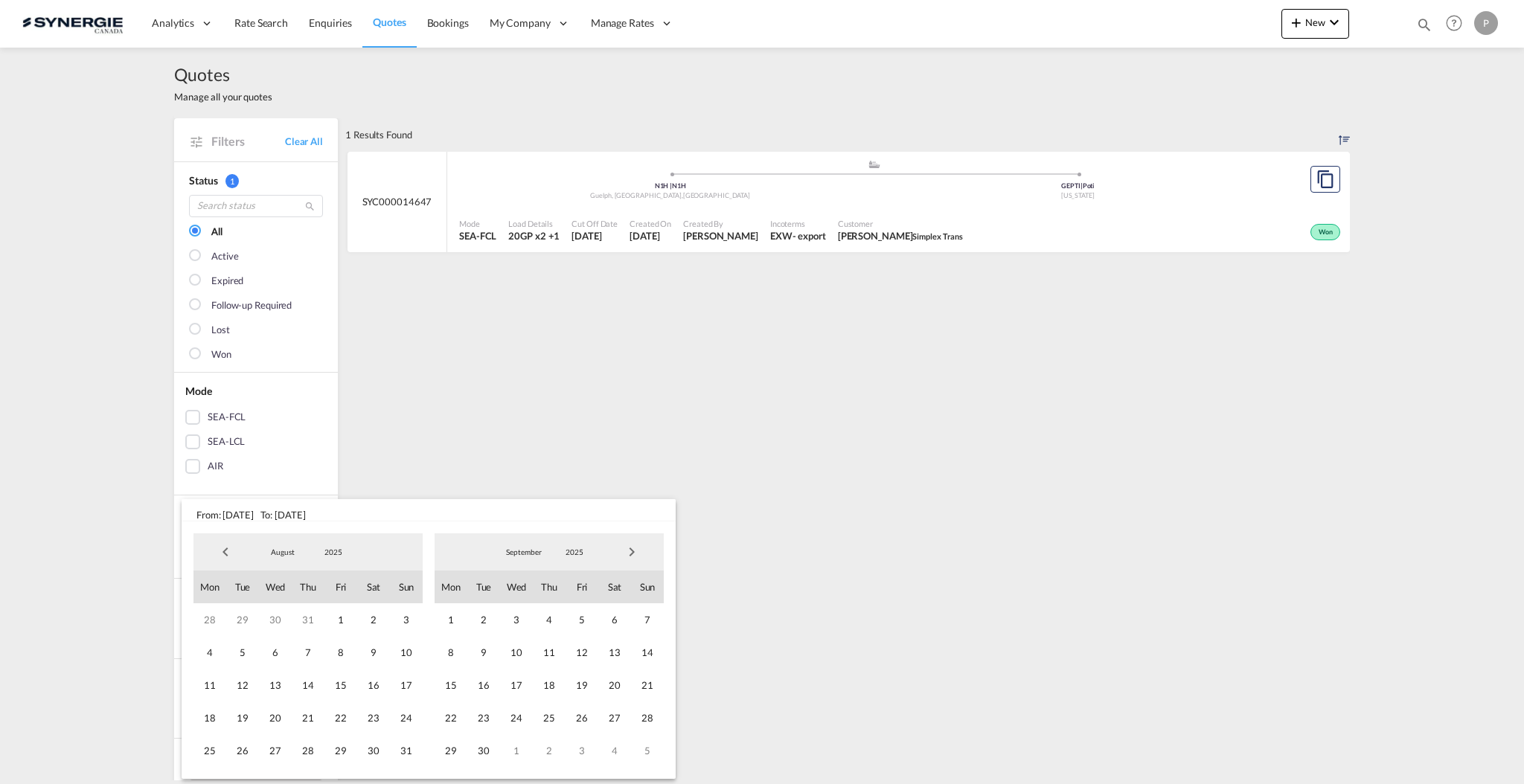
click at [627, 546] on span "Next Month" at bounding box center [632, 552] width 30 height 30
click at [405, 756] on span "30" at bounding box center [406, 750] width 33 height 33
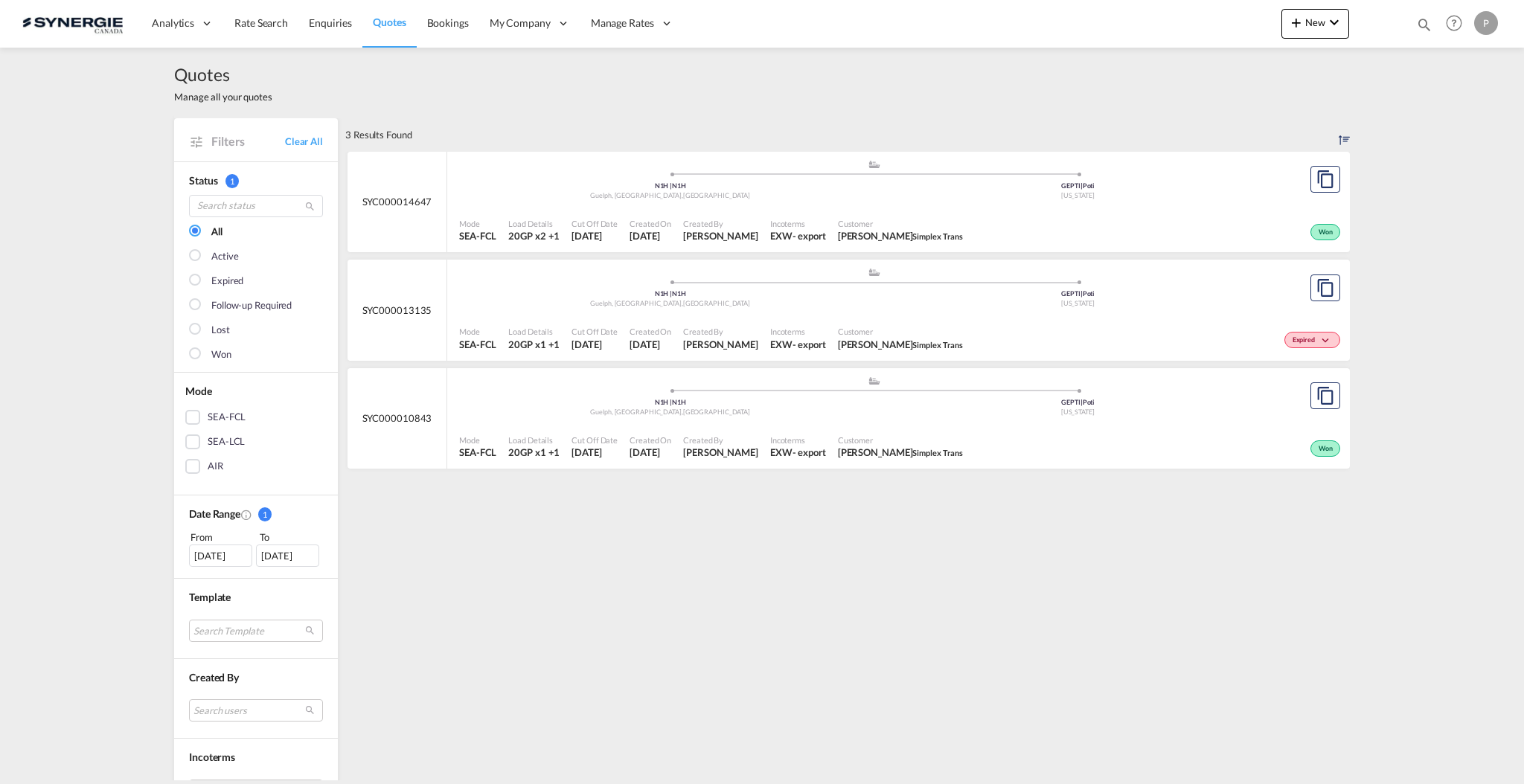
click at [695, 223] on span "Created By" at bounding box center [721, 223] width 75 height 11
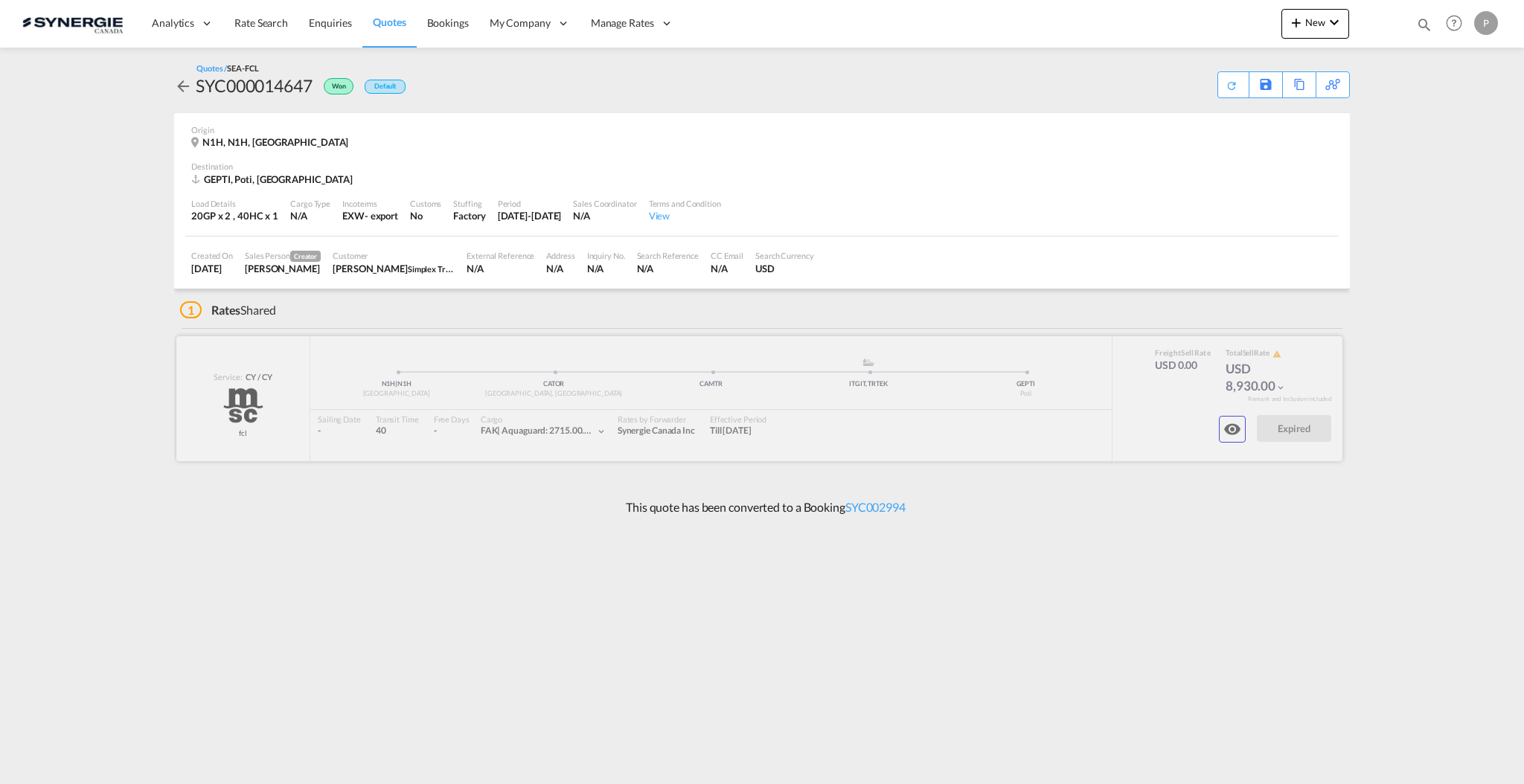
click at [1238, 428] on md-icon "icon-eye" at bounding box center [1232, 430] width 18 height 18
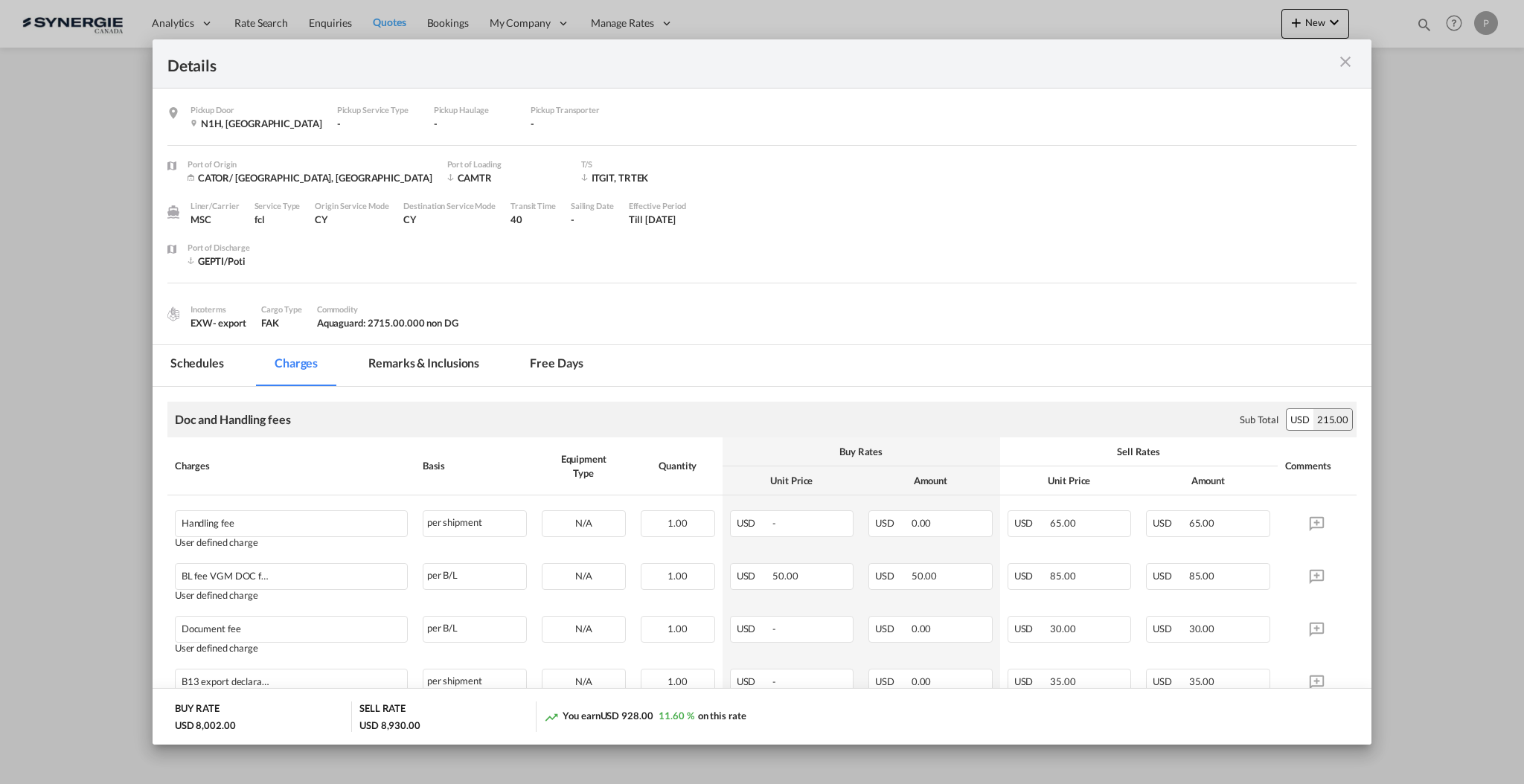
click at [421, 361] on md-tab-item "Remarks & Inclusions" at bounding box center [424, 365] width 147 height 41
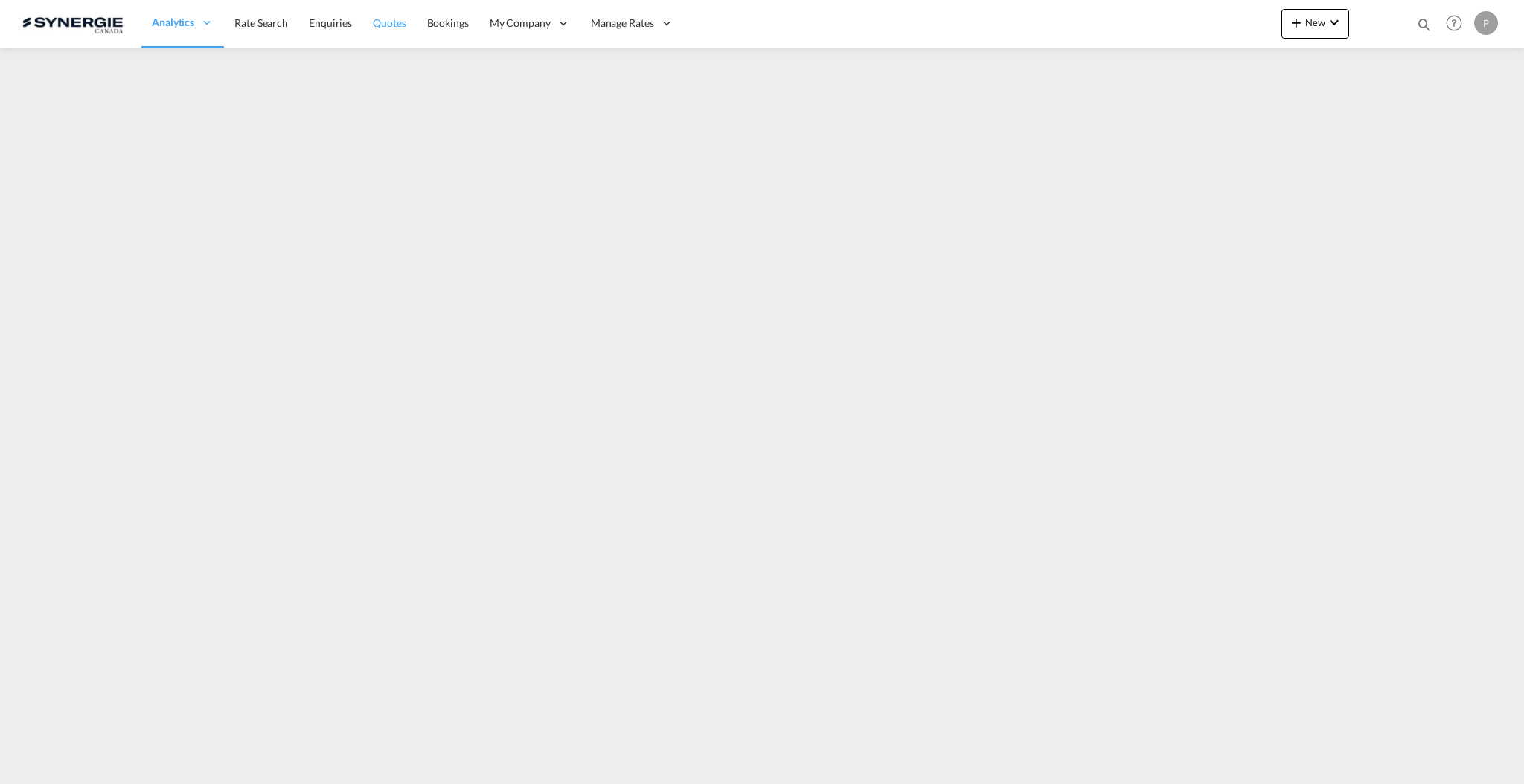
click at [381, 23] on span "Quotes" at bounding box center [388, 23] width 33 height 13
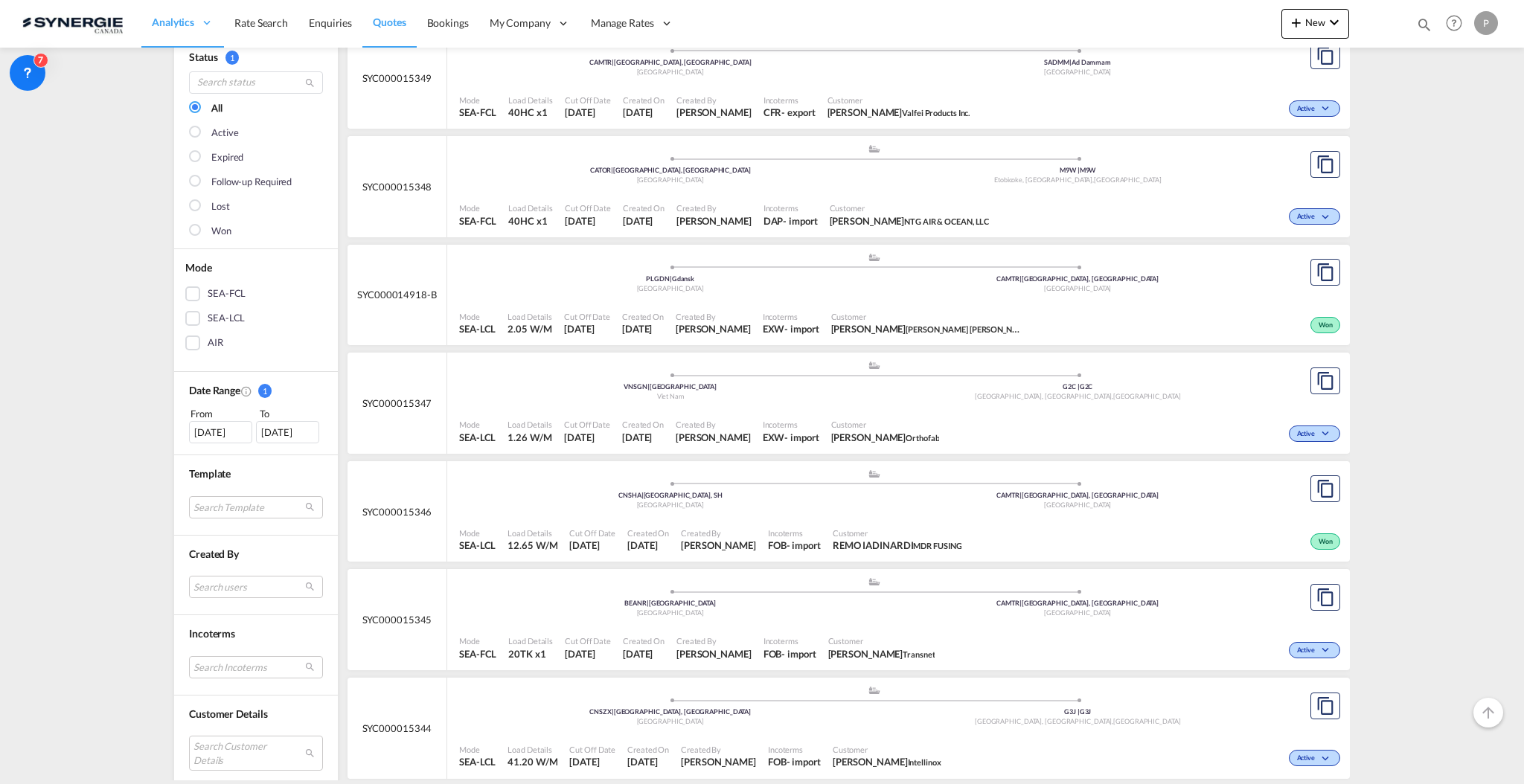
scroll to position [198, 0]
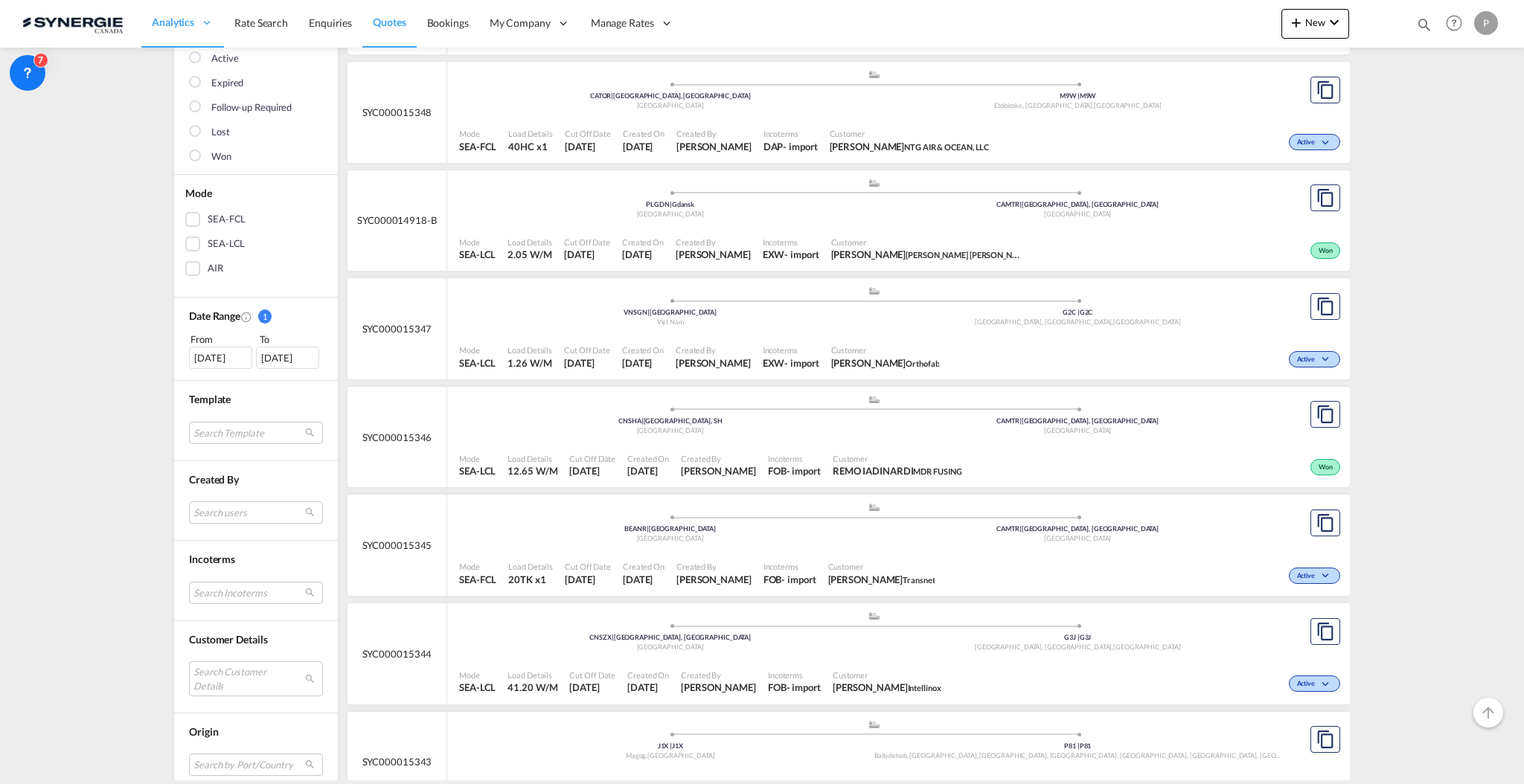
click at [228, 664] on md-select "Search Customer Details user name user luc Schluroff lsc@ntgairocean.com | ntg …" at bounding box center [255, 678] width 134 height 35
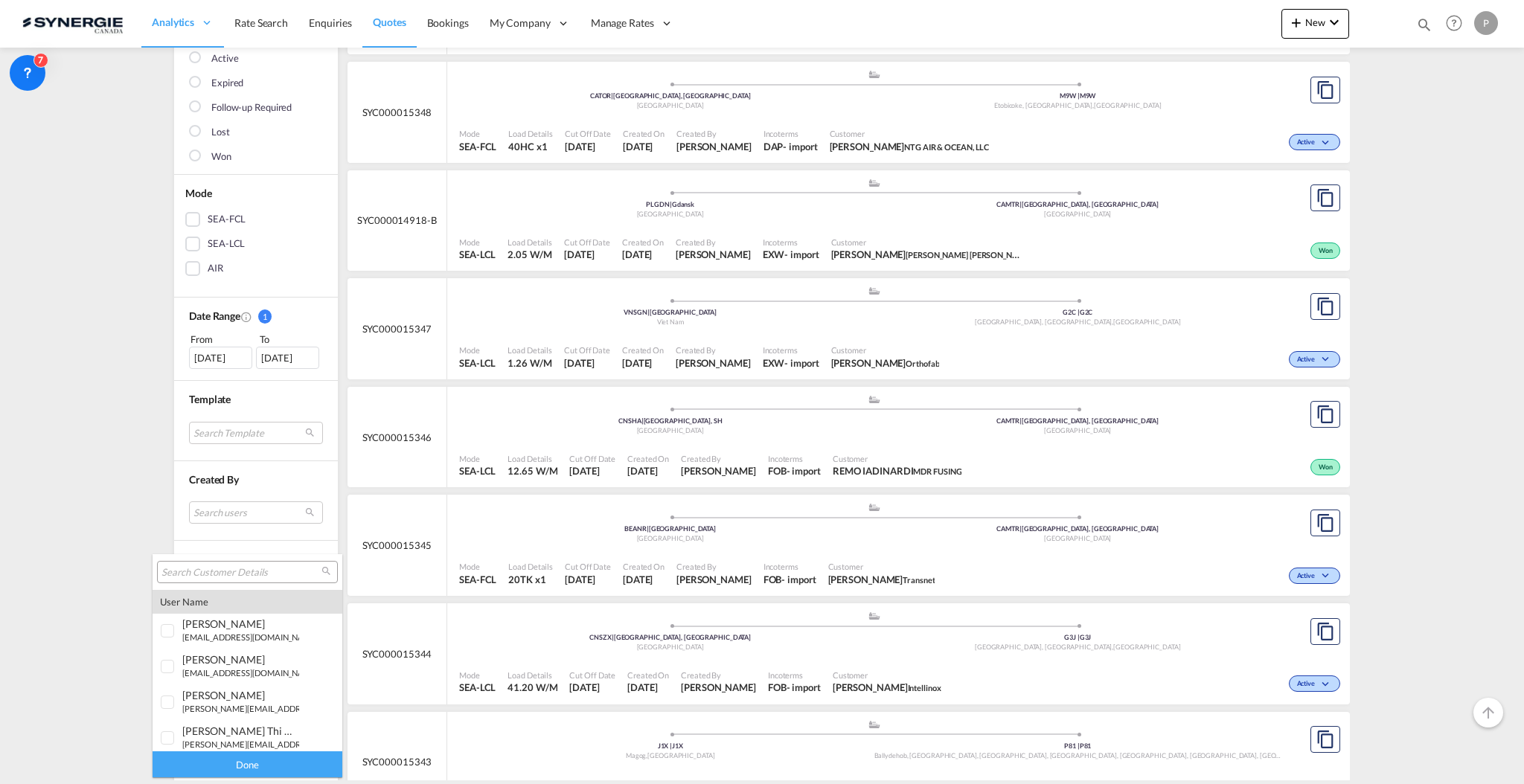
click at [225, 572] on input "search" at bounding box center [242, 573] width 160 height 14
type input "roche"
click at [290, 660] on md-option "company roche leau inc" at bounding box center [248, 662] width 190 height 36
click at [284, 731] on div "roche leau" at bounding box center [241, 732] width 117 height 13
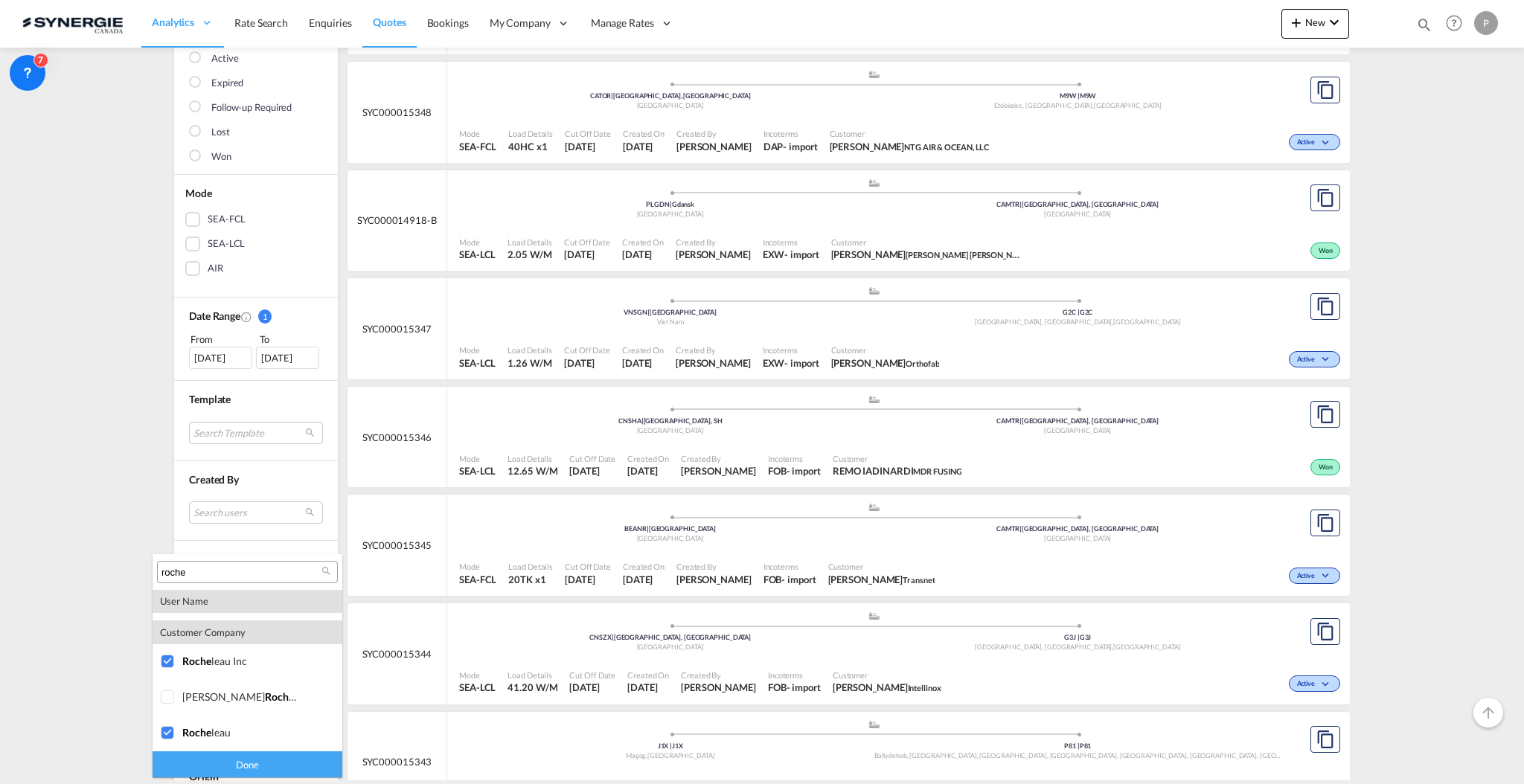
click at [272, 761] on div "Done" at bounding box center [248, 764] width 190 height 26
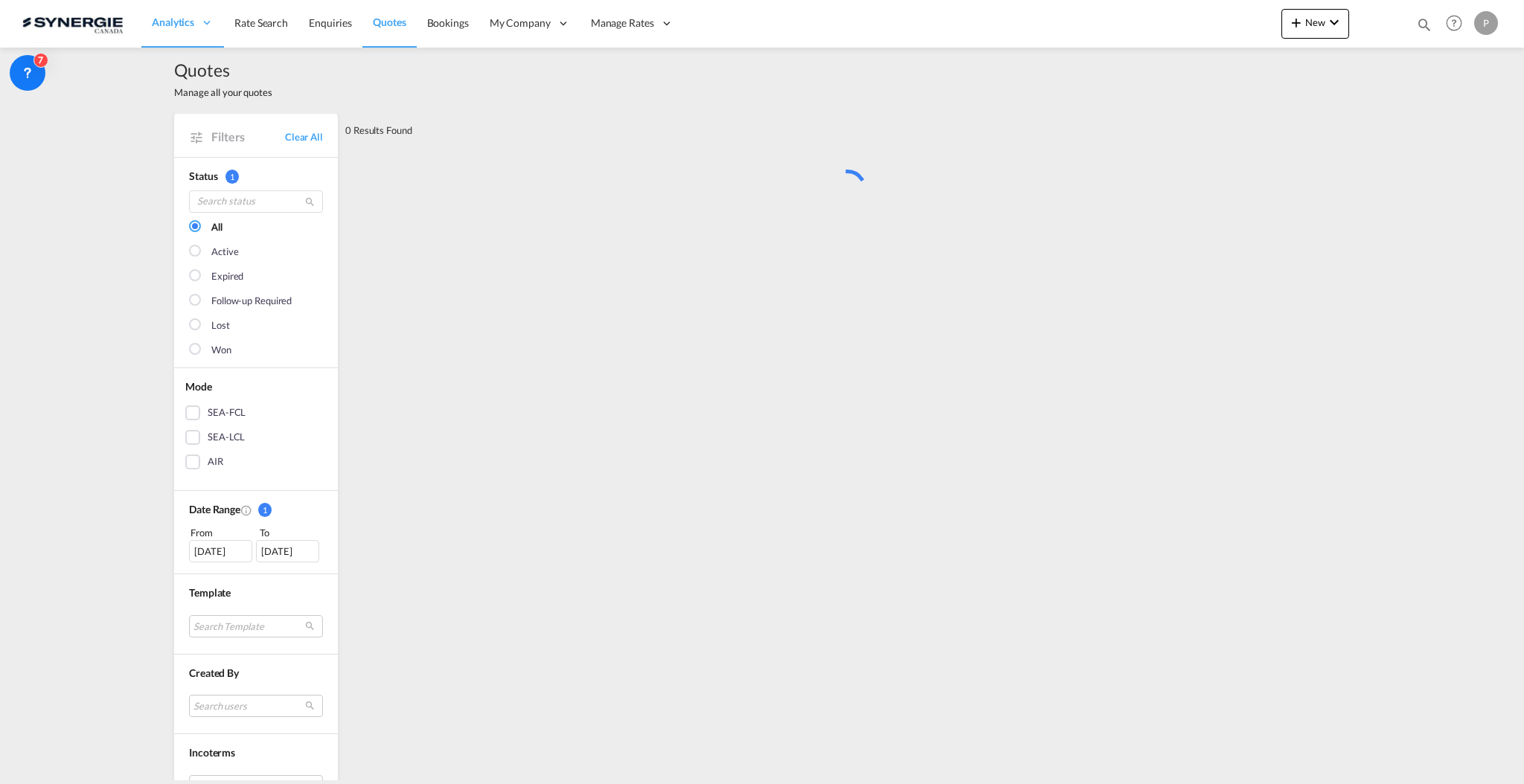
scroll to position [0, 0]
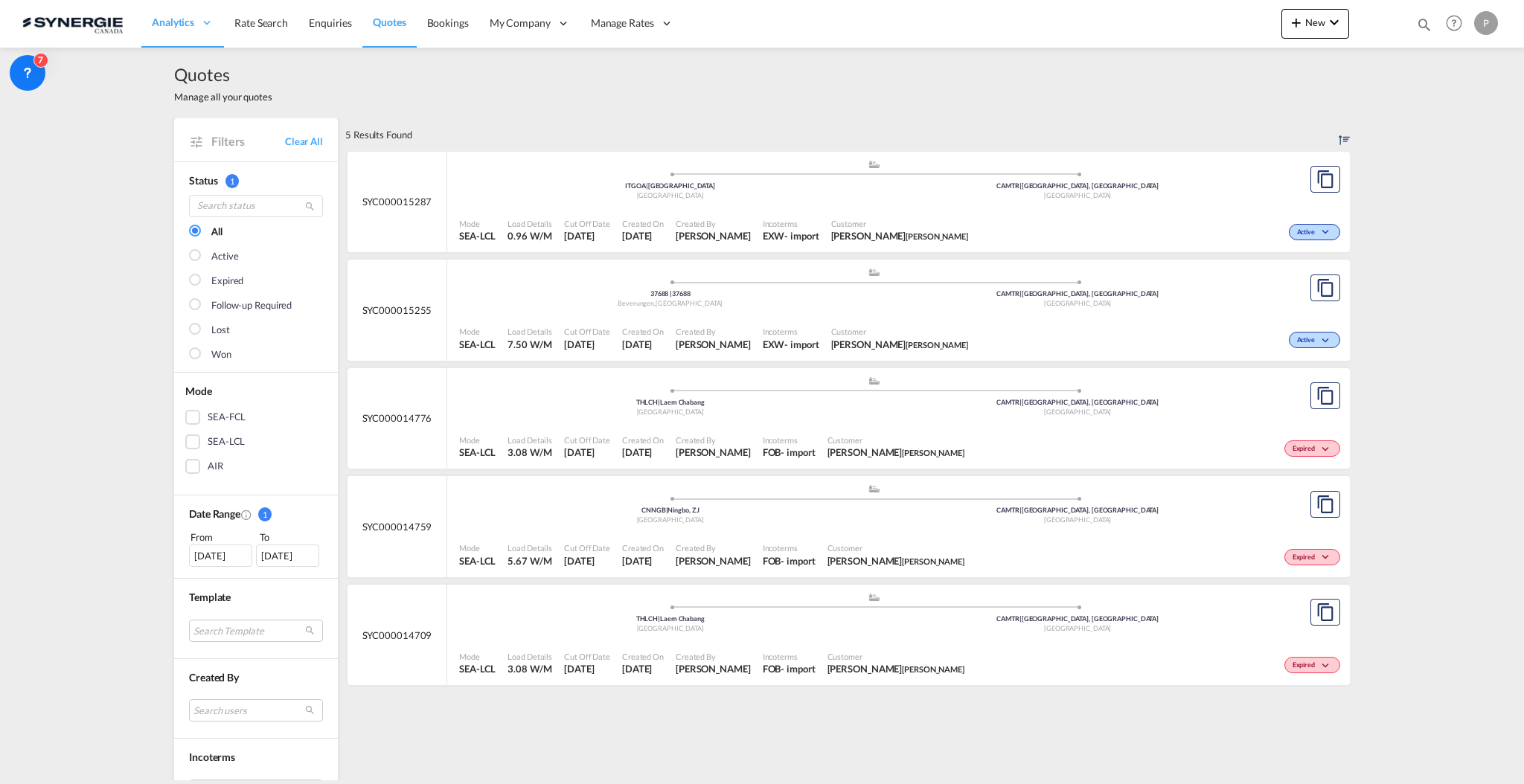
click at [900, 314] on div ".a{fill:#aaa8ad;} .a{fill:#aaa8ad;} 37688 | 37688 Beverungen , Germany CAMTR | …" at bounding box center [874, 291] width 830 height 49
drag, startPoint x: 305, startPoint y: 140, endPoint x: 222, endPoint y: 220, distance: 115.3
click at [305, 139] on link "Clear All" at bounding box center [304, 142] width 38 height 14
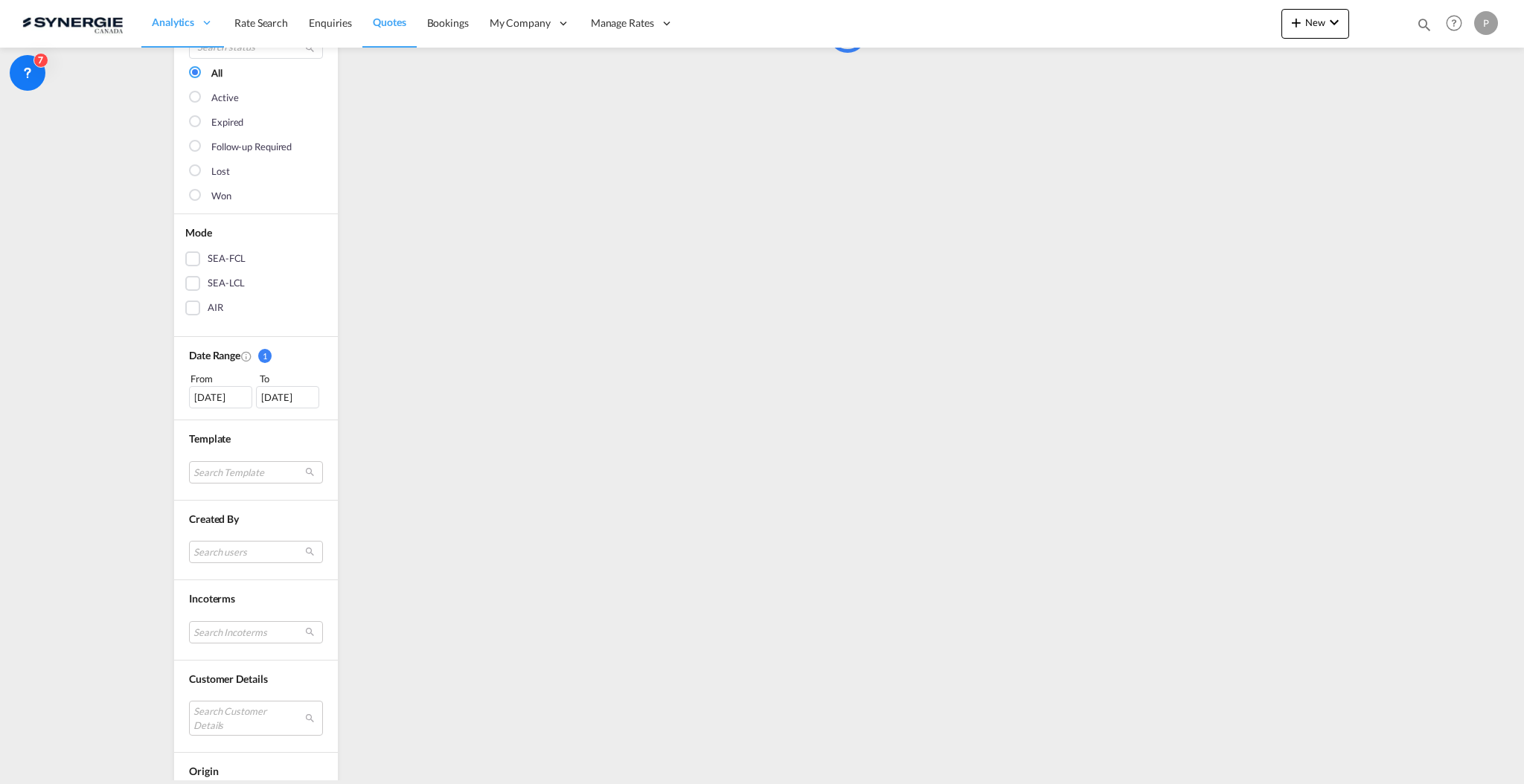
scroll to position [298, 0]
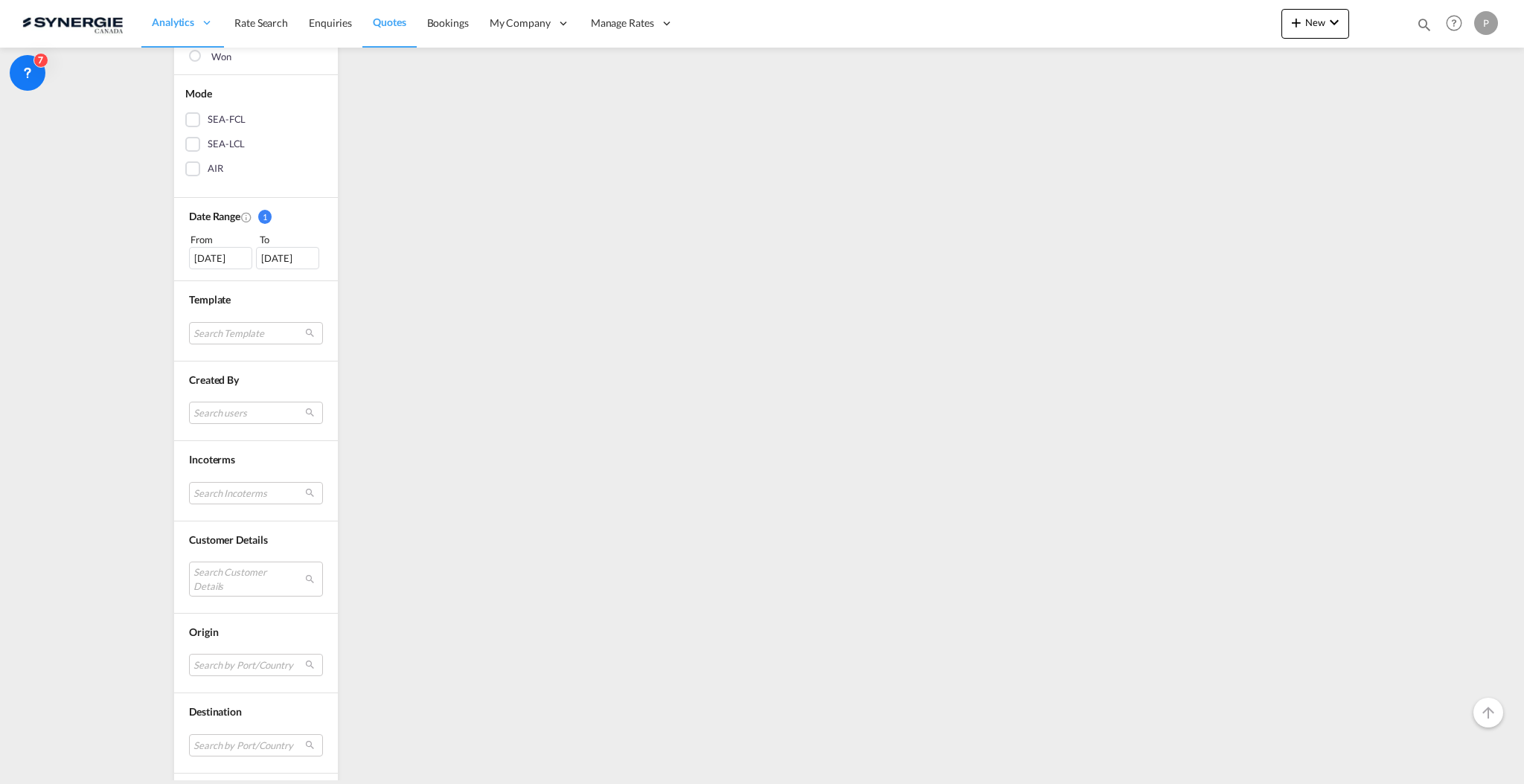
click at [234, 565] on md-select "Search Customer Details" at bounding box center [255, 578] width 134 height 35
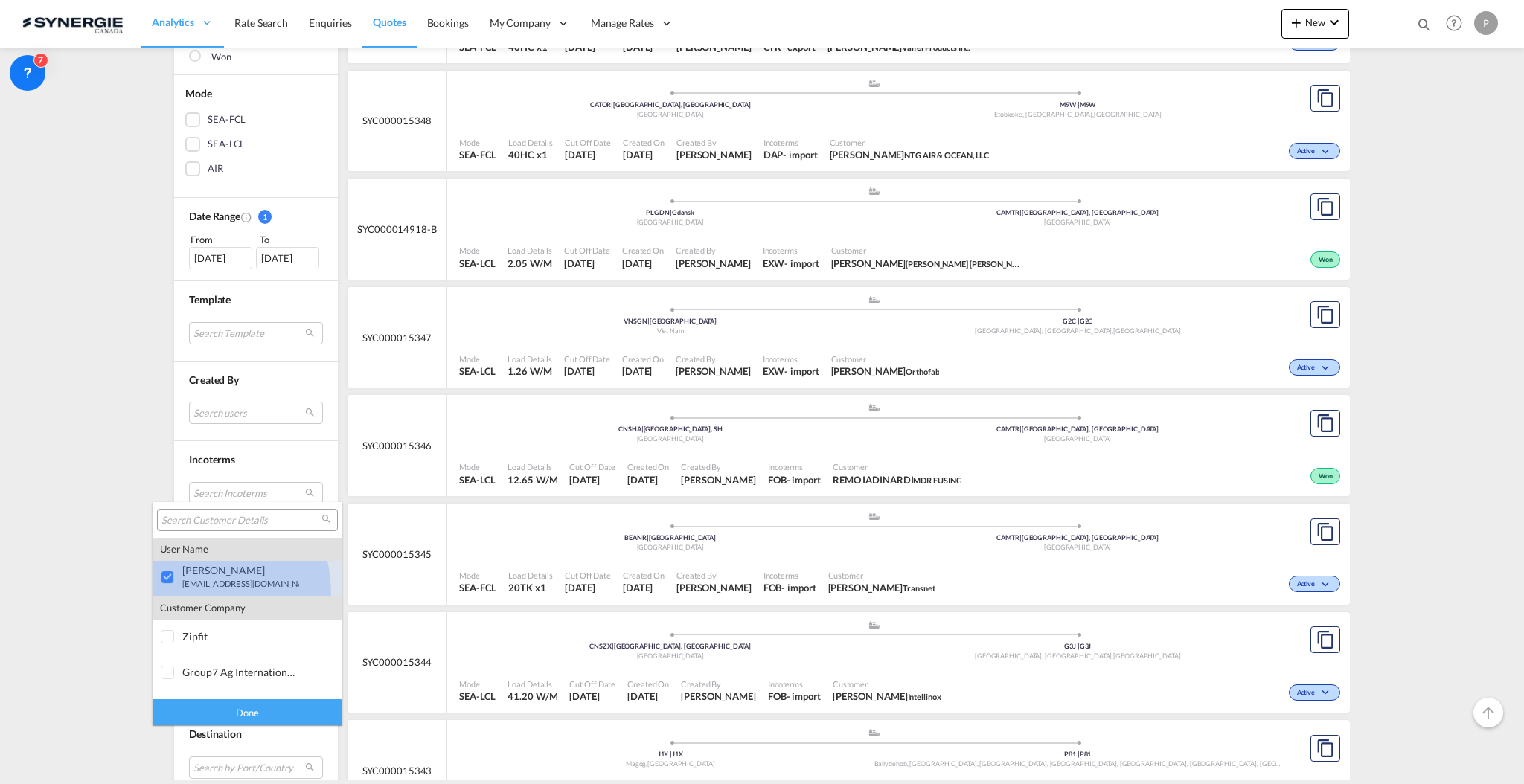
click at [209, 590] on md-option "user stephan Rolfs stro@abldissaco.com | abl dissaco" at bounding box center [248, 578] width 190 height 36
click at [232, 524] on input "search" at bounding box center [242, 521] width 160 height 14
paste input "FIREDY"
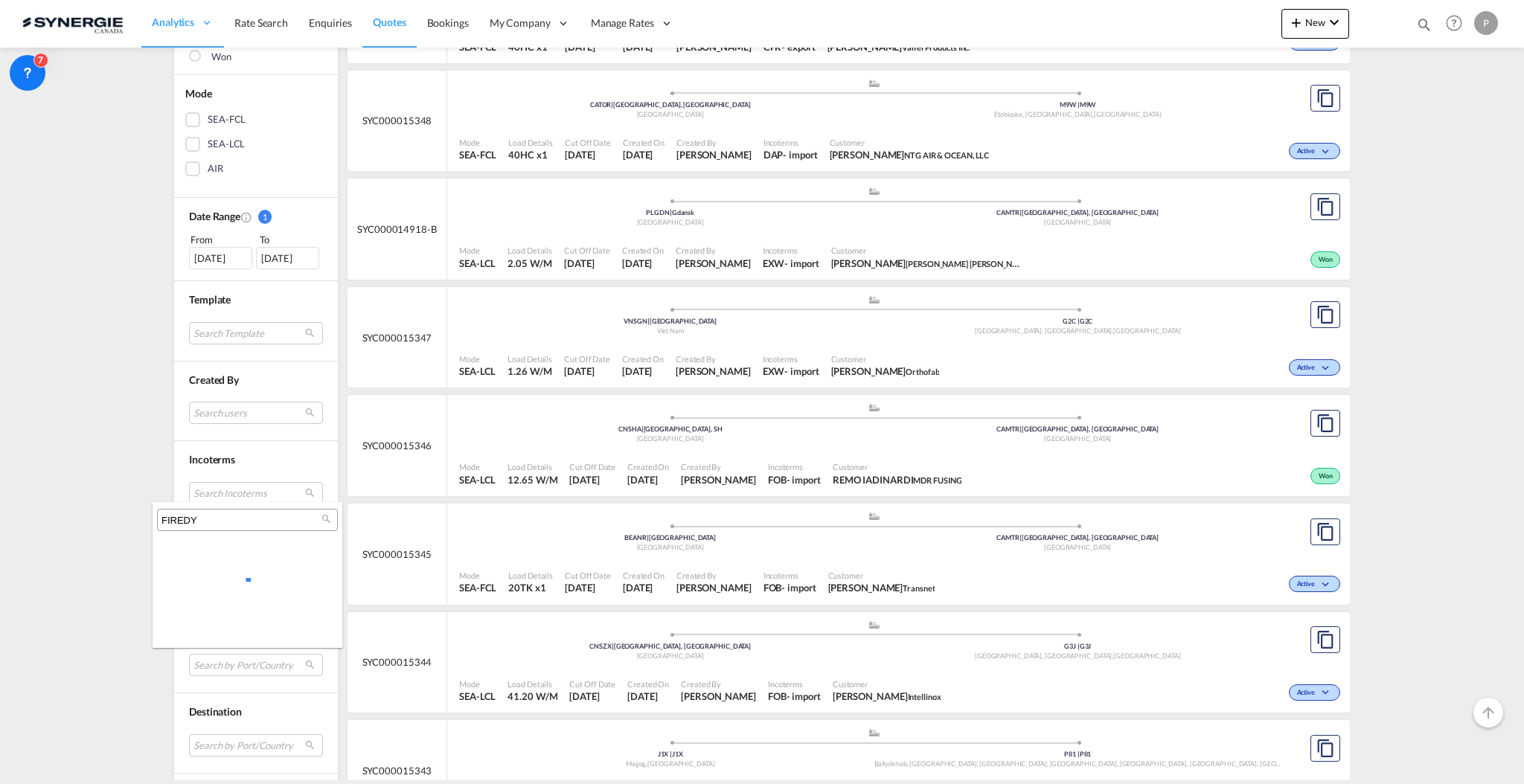
scroll to position [0, 0]
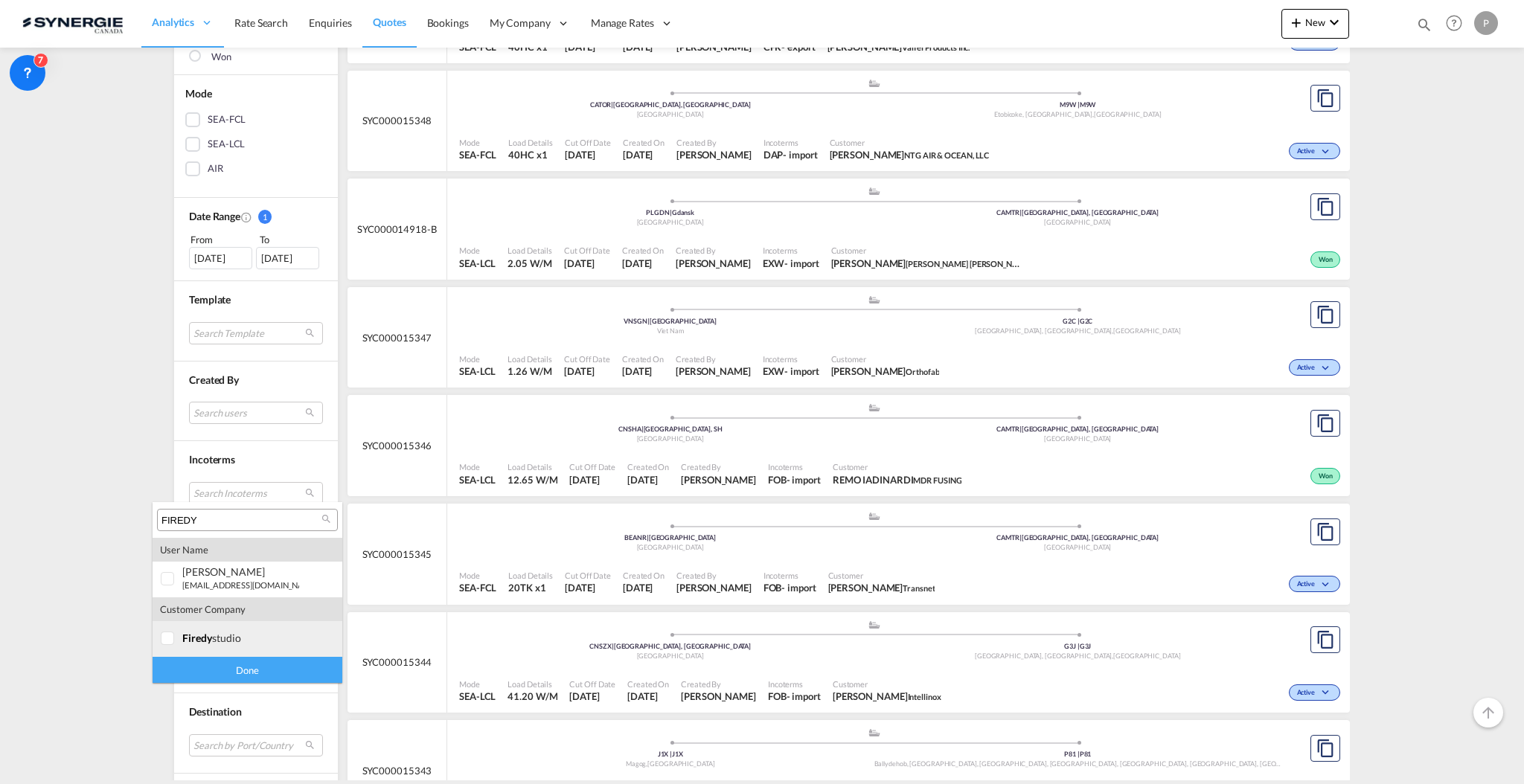
type input "FIREDY"
click at [277, 630] on md-option "company firedy studio" at bounding box center [248, 638] width 190 height 36
click at [280, 672] on div "Done" at bounding box center [248, 670] width 190 height 26
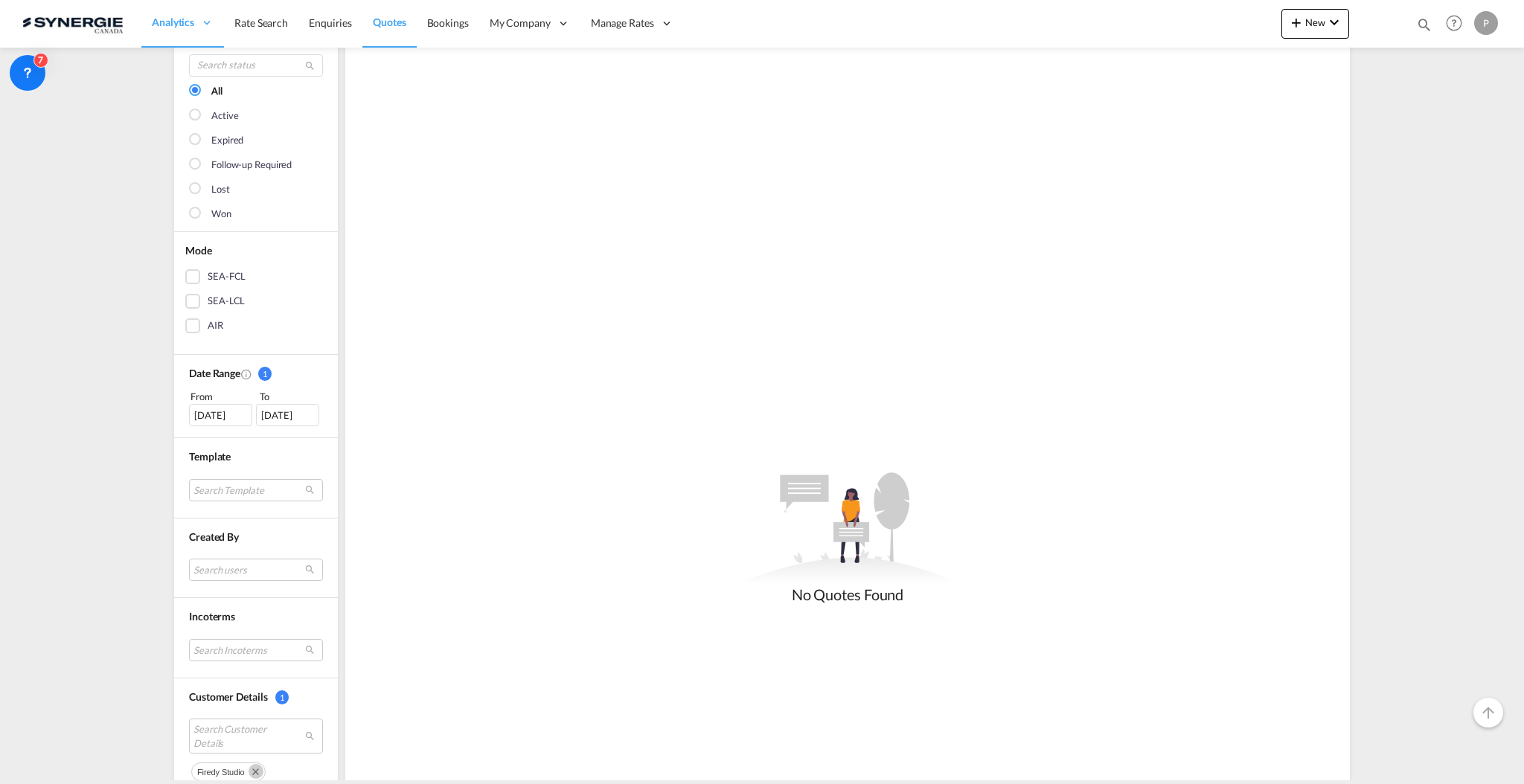
scroll to position [198, 0]
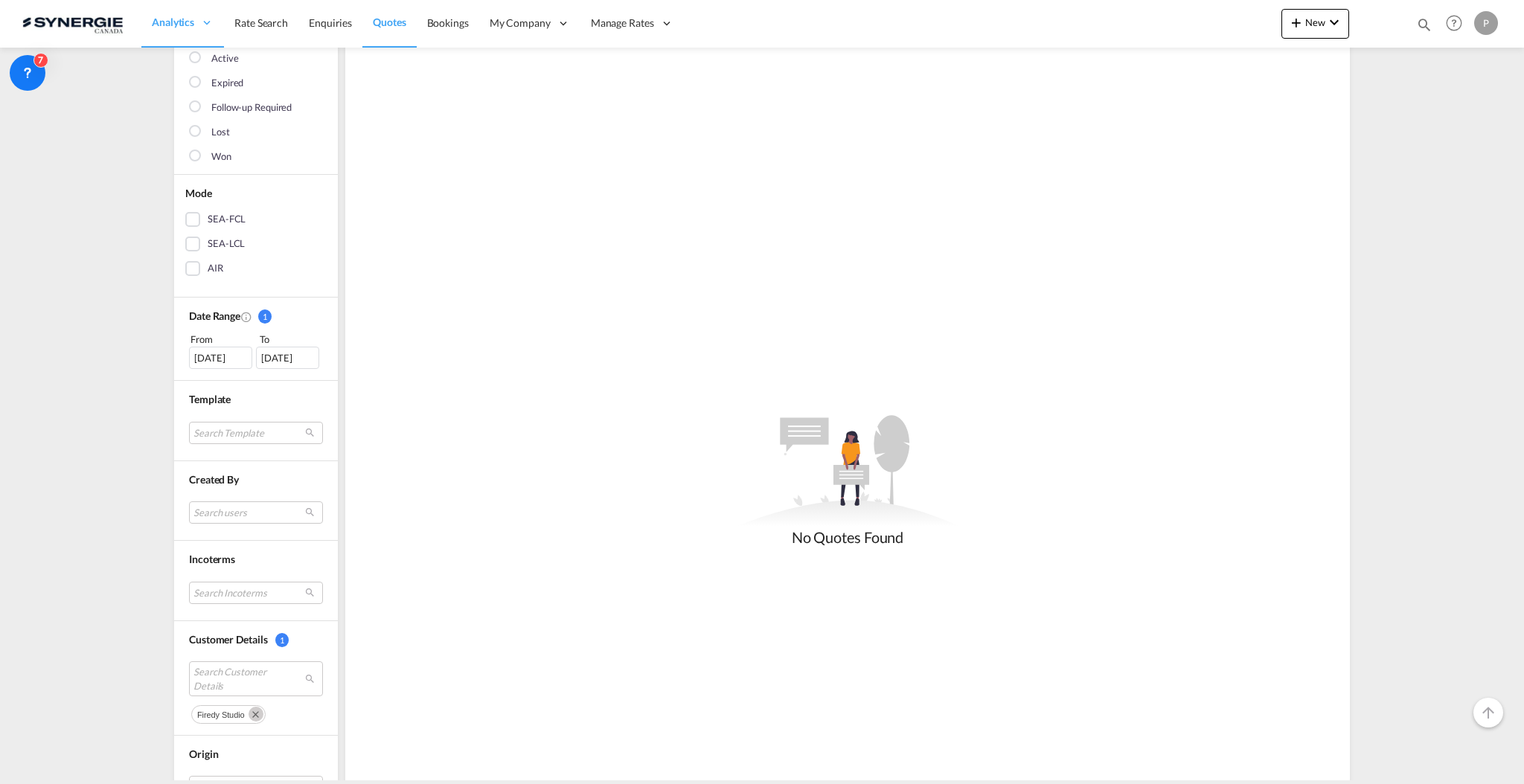
click at [228, 361] on div "09 Sep 2025" at bounding box center [221, 357] width 63 height 23
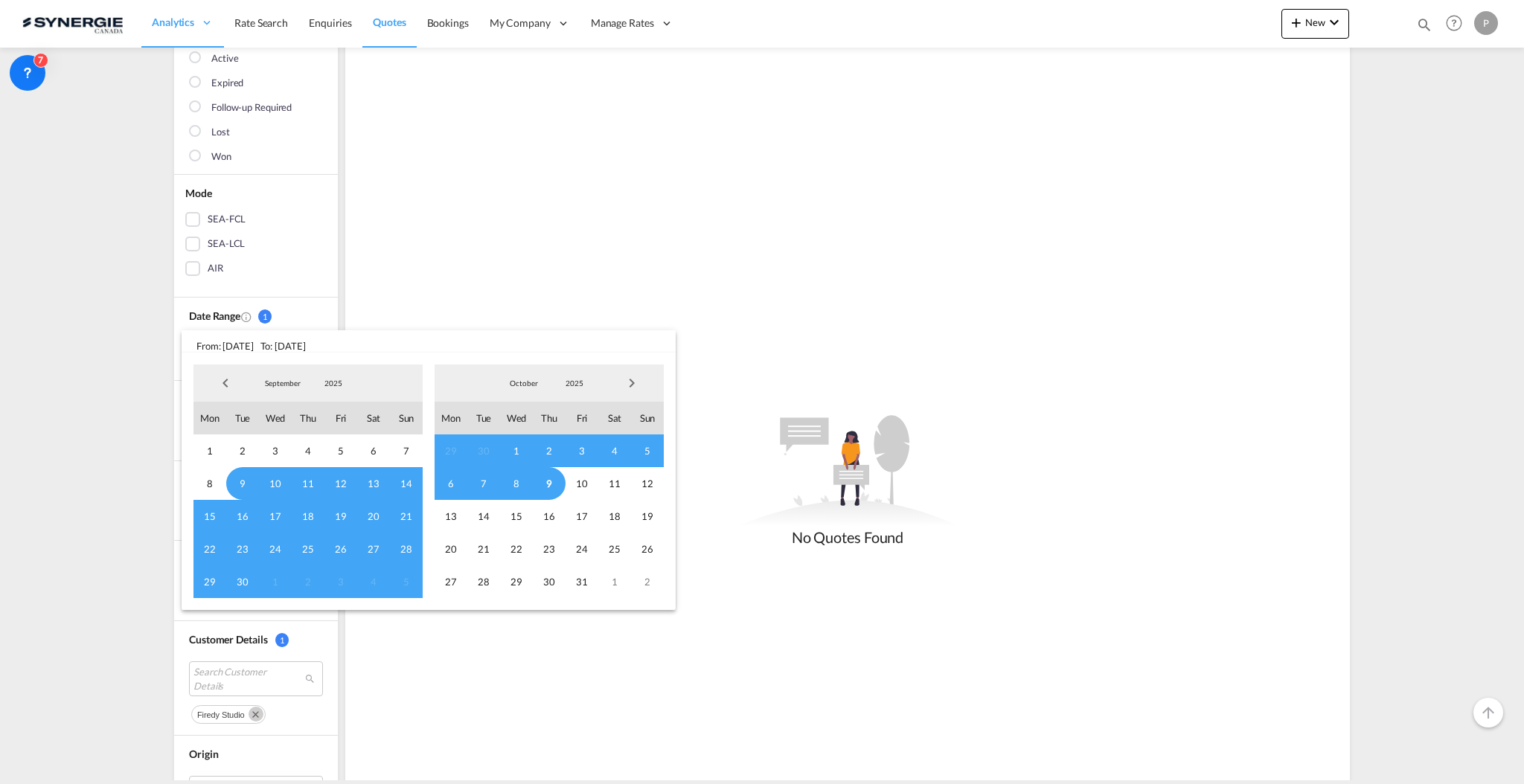
click at [279, 385] on span "September" at bounding box center [283, 383] width 48 height 11
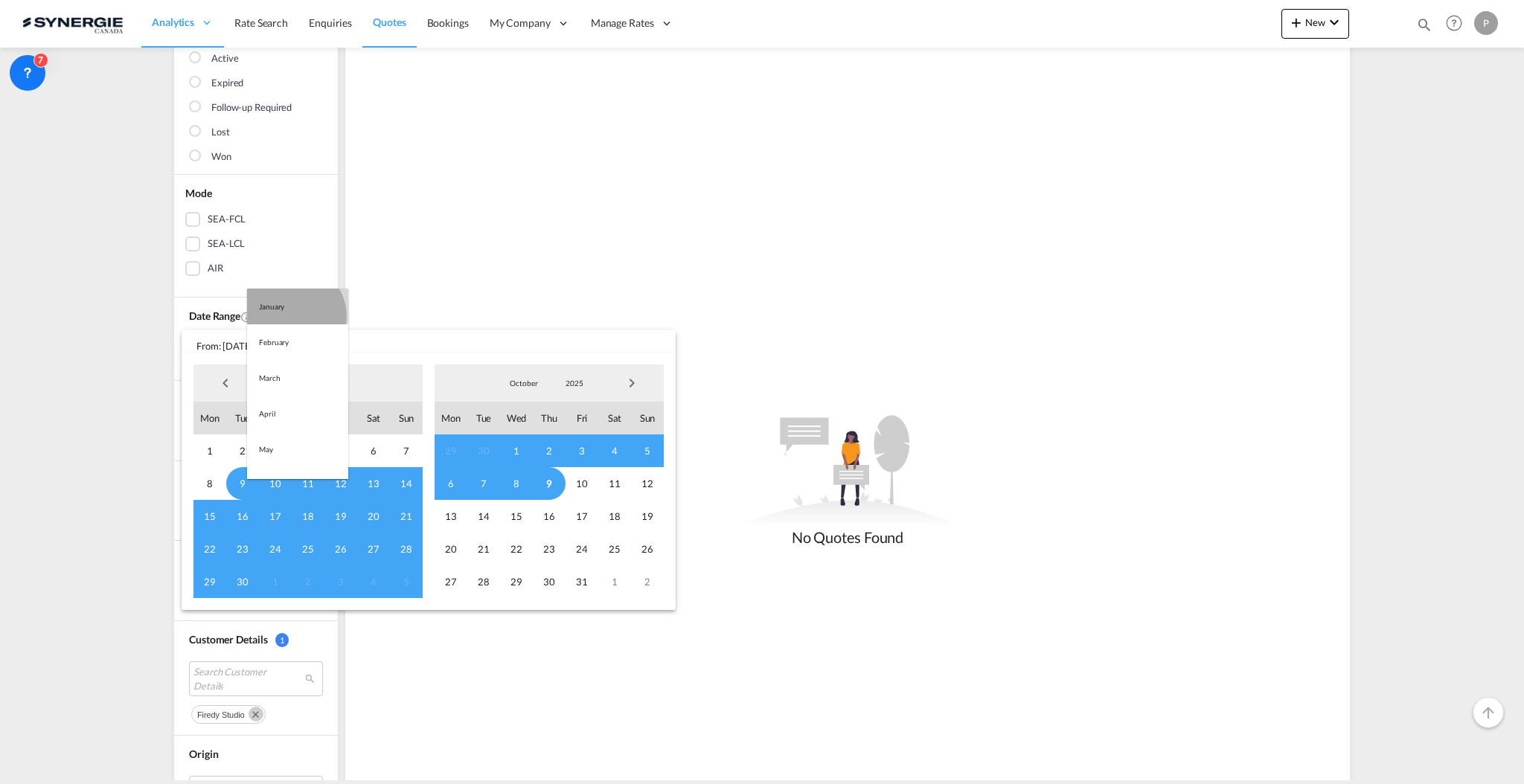
click at [292, 316] on md-option "January" at bounding box center [297, 307] width 101 height 36
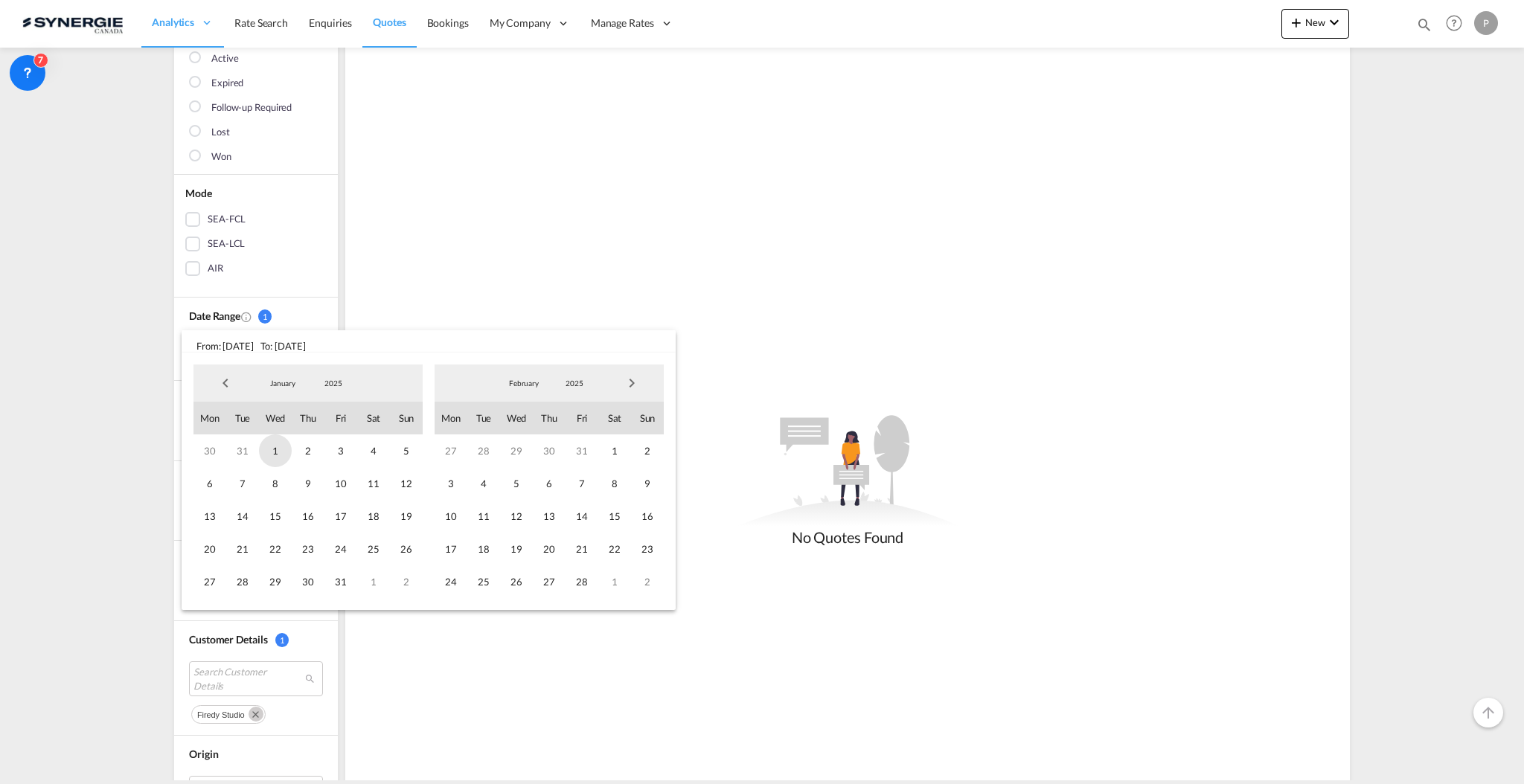
click at [278, 448] on span "1" at bounding box center [275, 450] width 33 height 33
click at [545, 385] on span "February" at bounding box center [524, 383] width 48 height 11
click at [523, 429] on md-option "October" at bounding box center [539, 432] width 101 height 36
click at [546, 512] on span "16" at bounding box center [549, 516] width 33 height 33
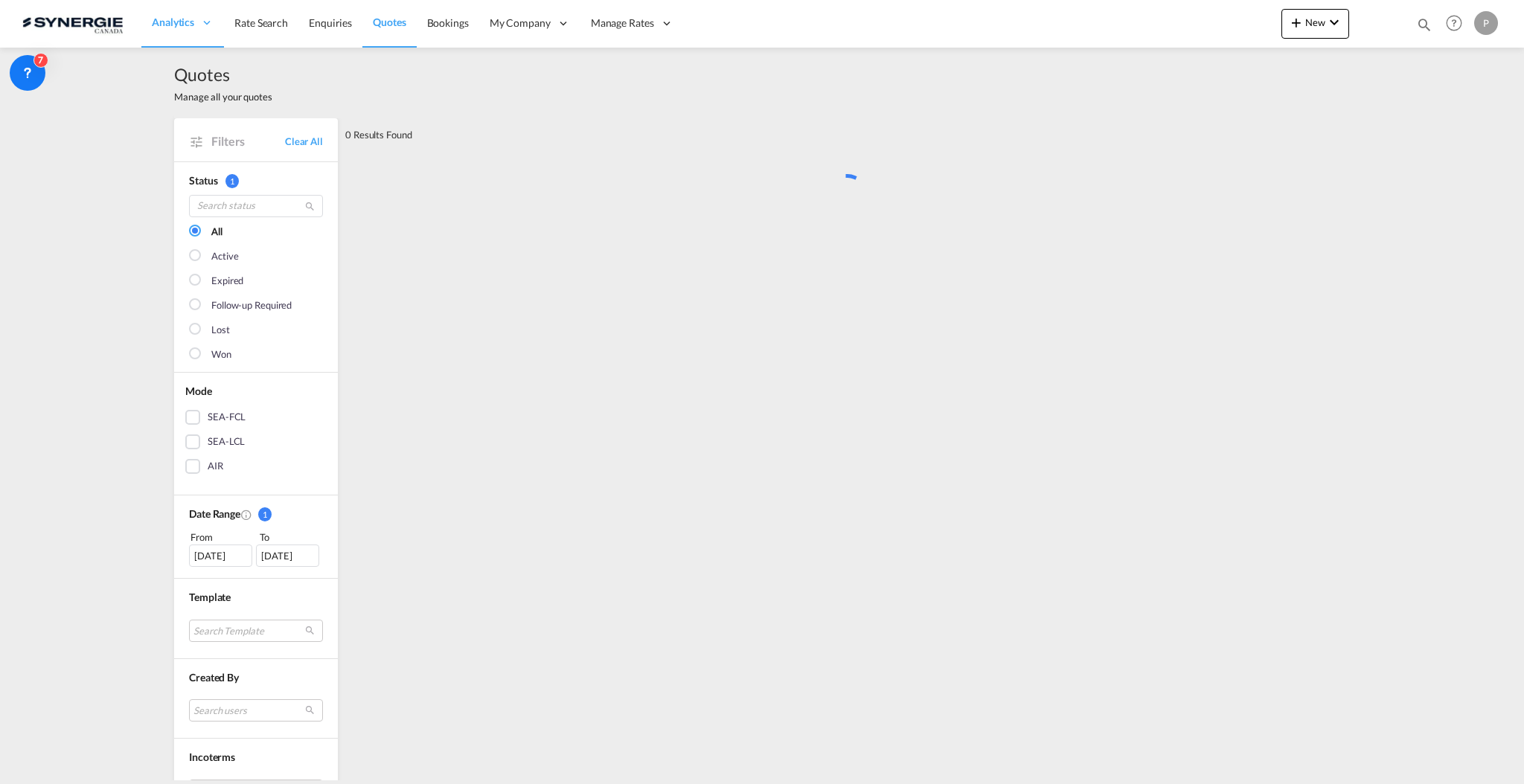
scroll to position [0, 0]
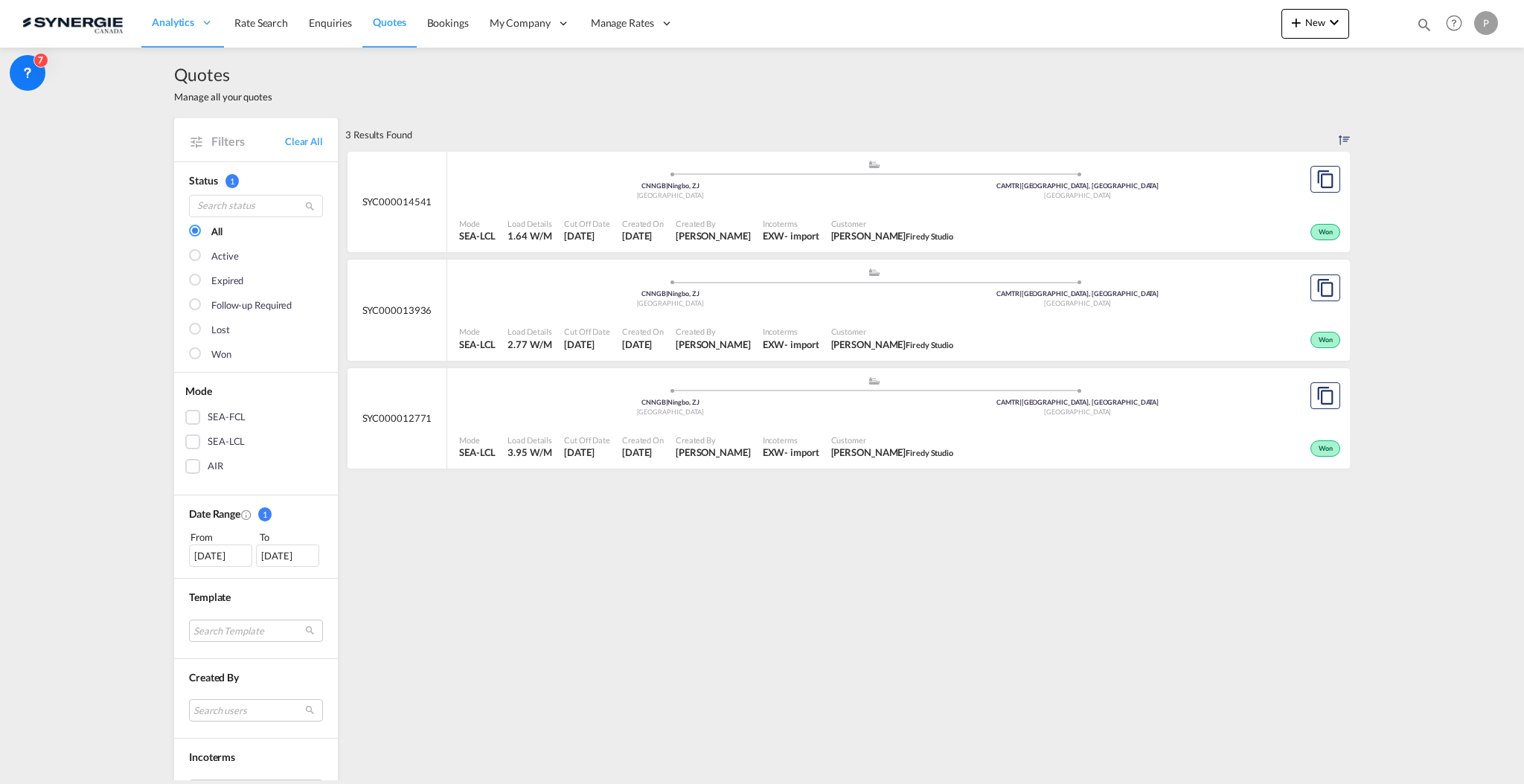
click at [747, 229] on span "[PERSON_NAME]" at bounding box center [713, 236] width 75 height 14
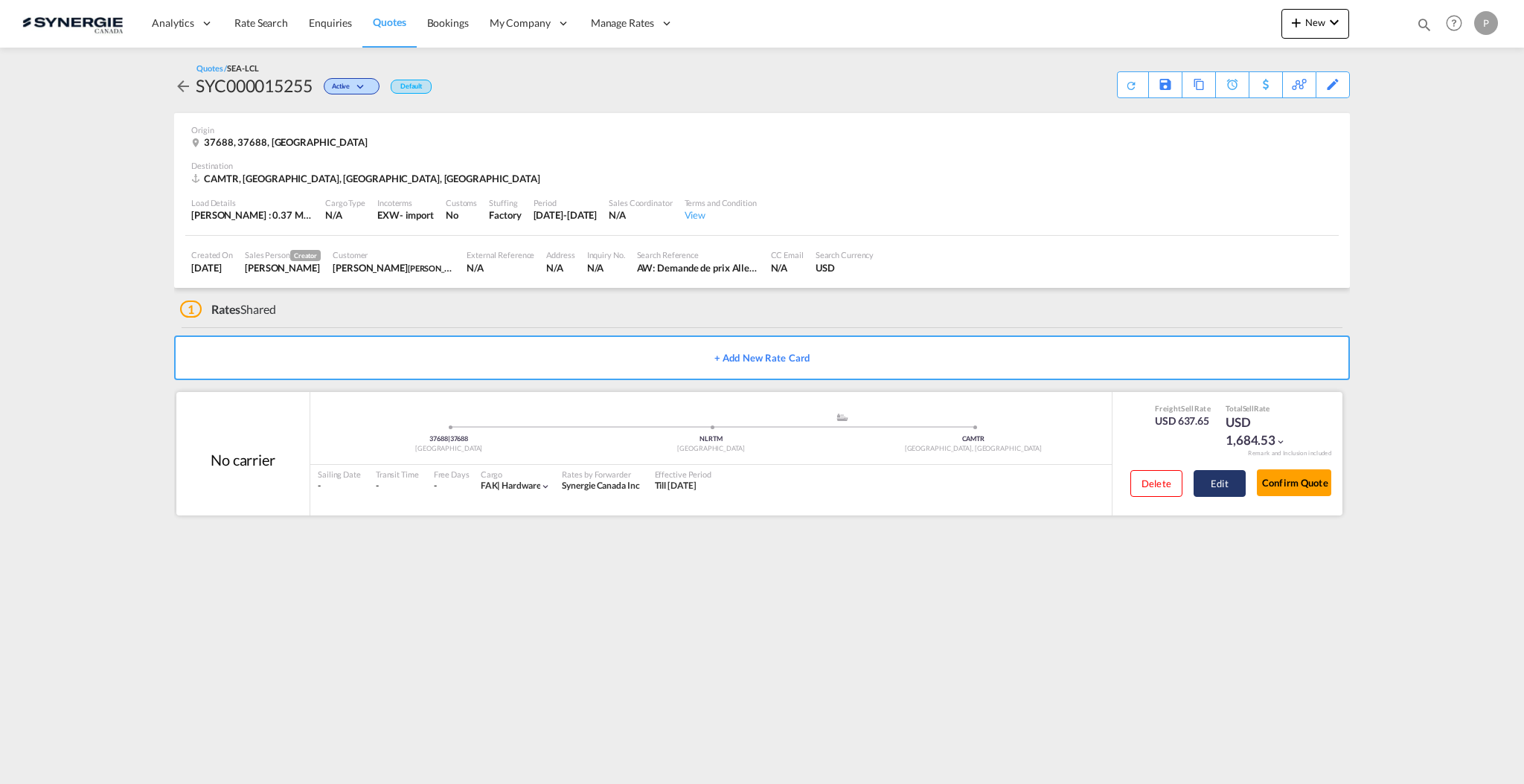
click at [1202, 494] on button "Edit" at bounding box center [1219, 483] width 52 height 27
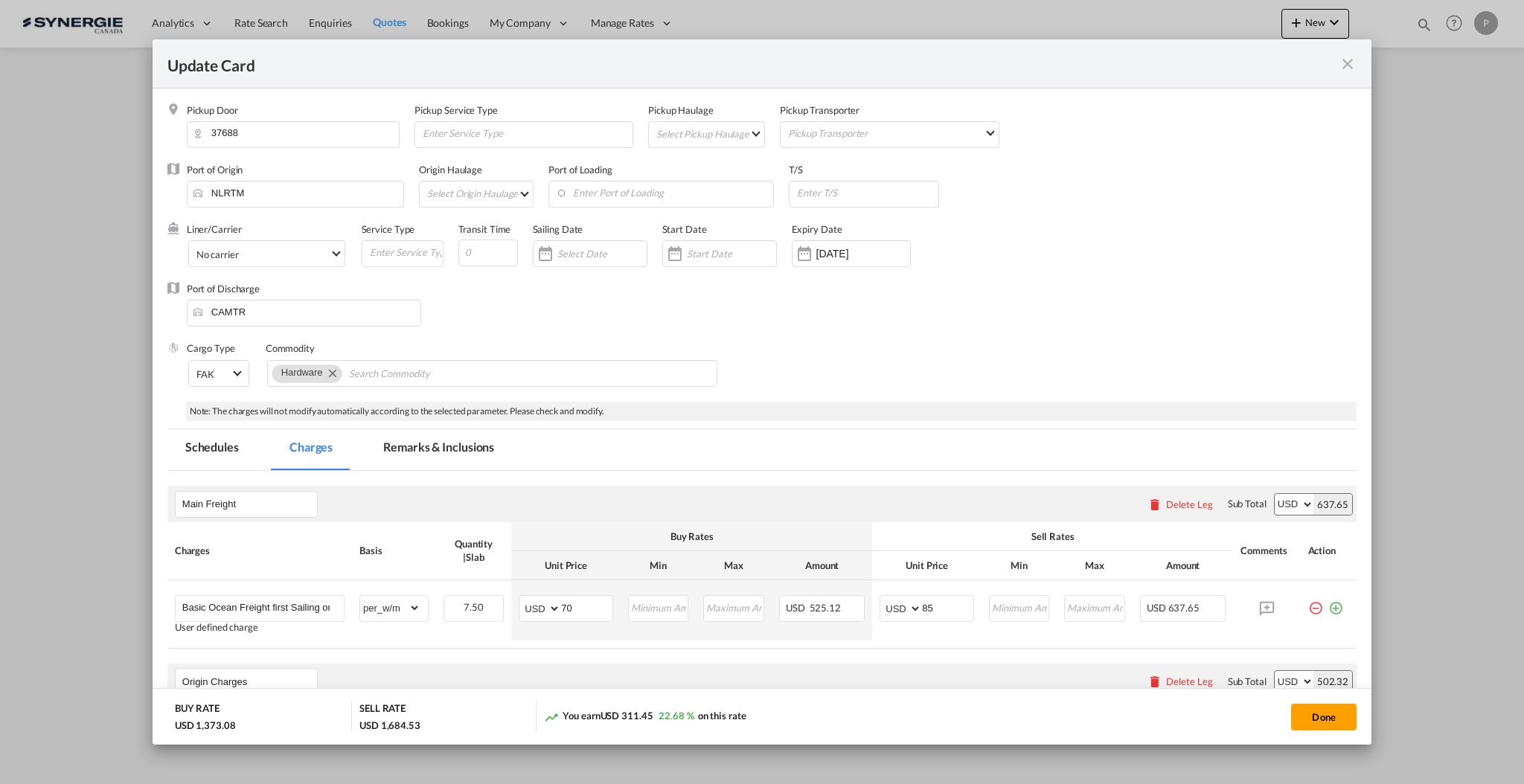
select select "per_w/m"
select select "flat"
select select "per_cbm"
select select "per_bl"
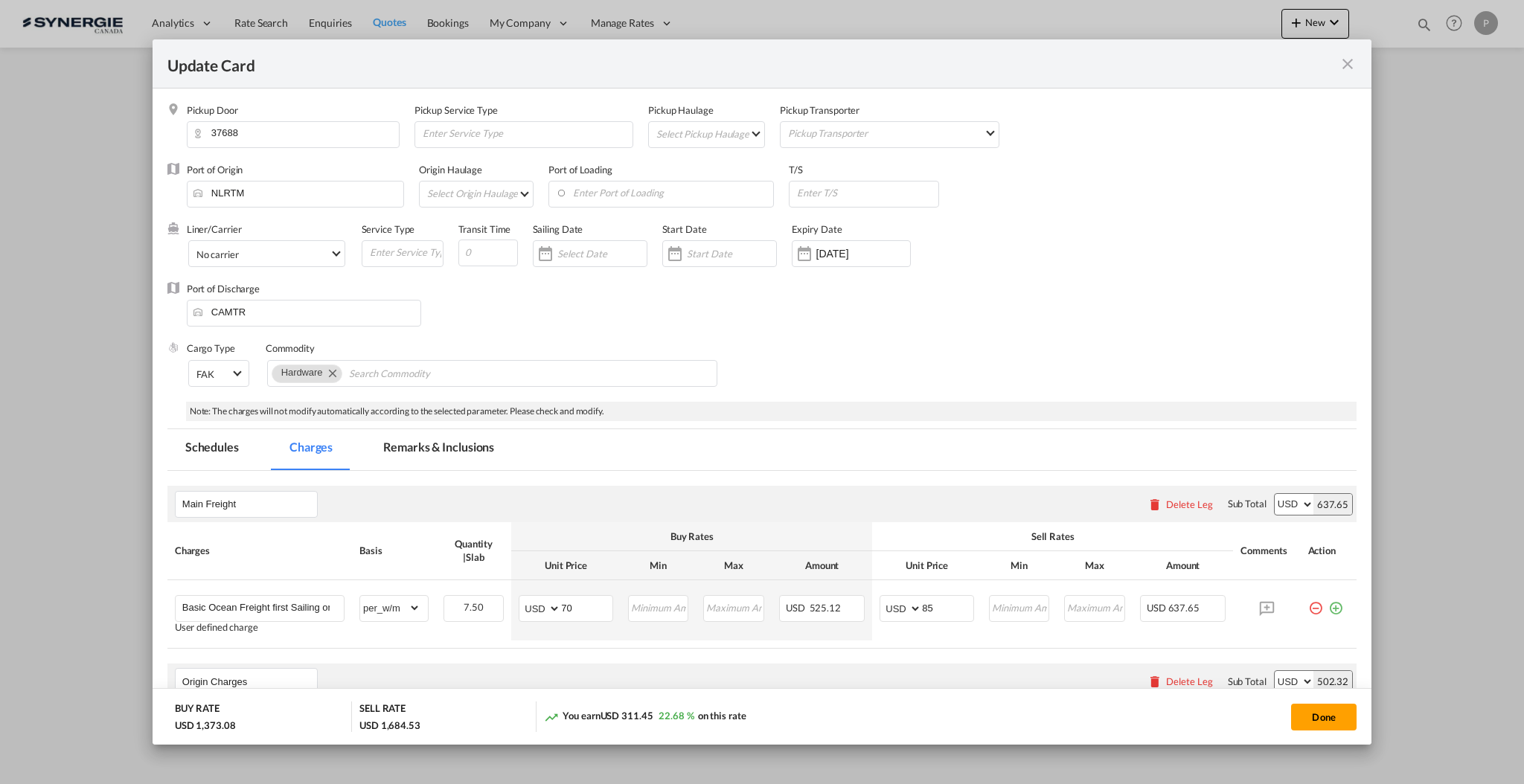
select select "per_bl"
select select "per_cbm"
select select "per_bl"
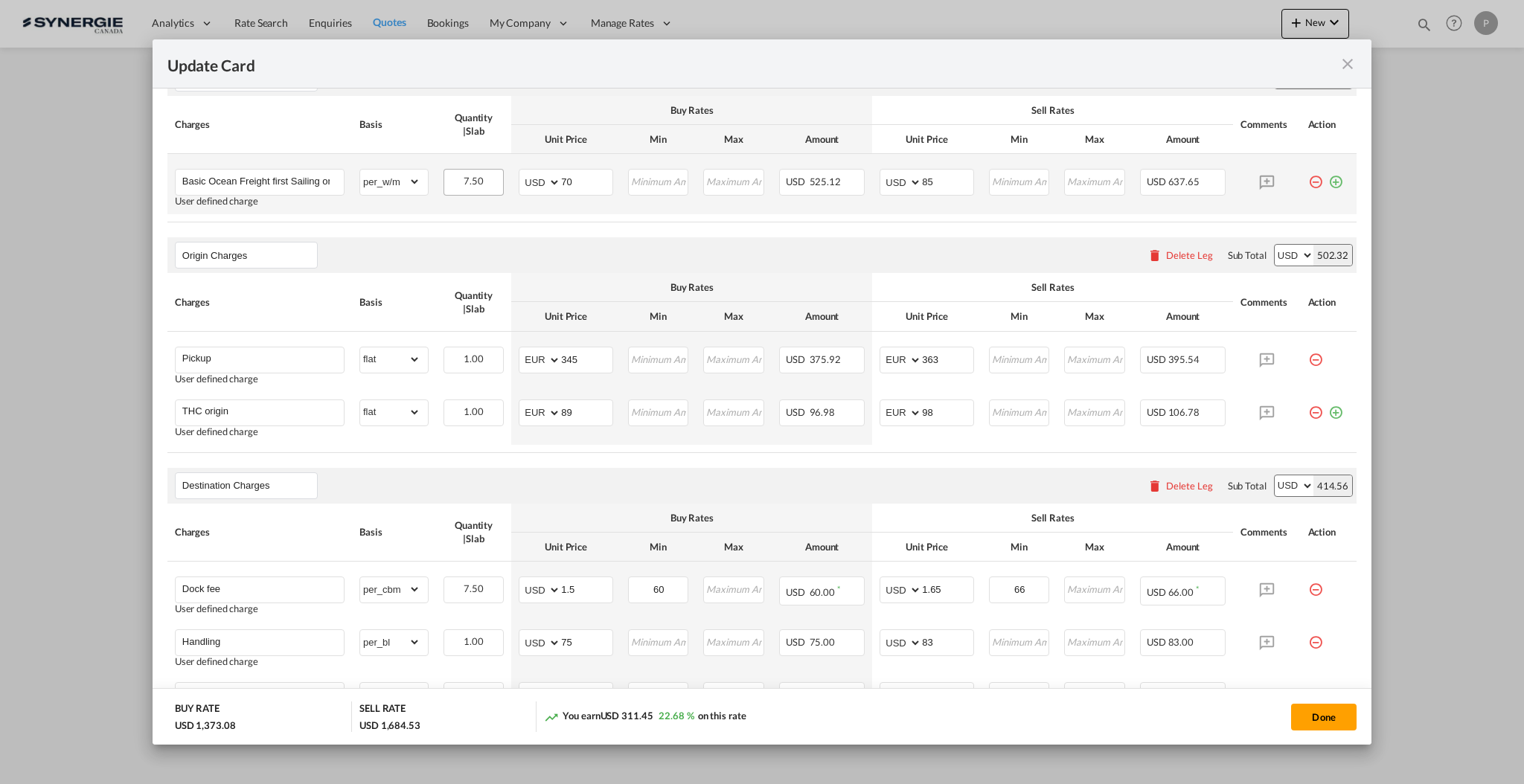
scroll to position [319, 0]
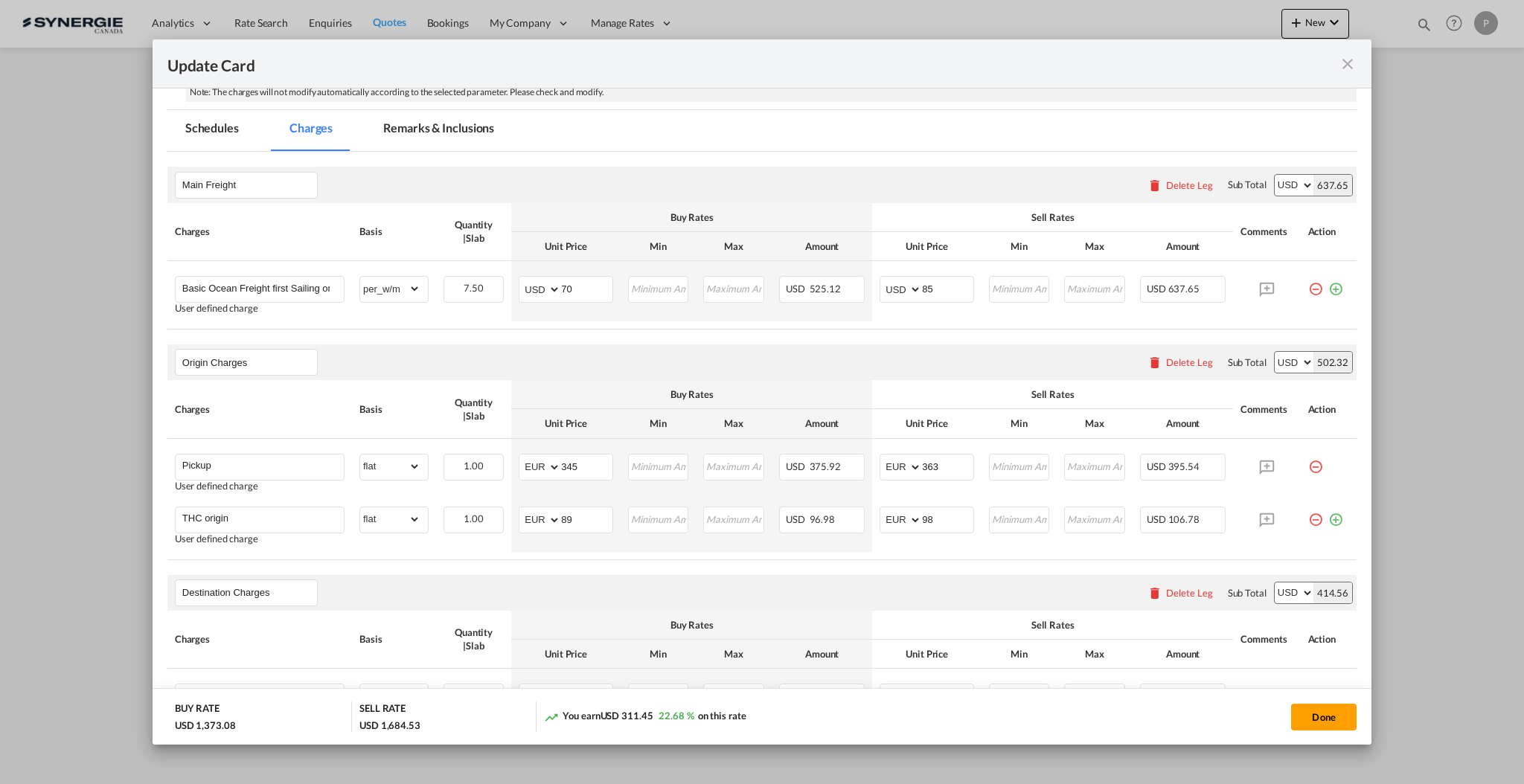
click at [438, 121] on md-tab-item "Remarks & Inclusions" at bounding box center [439, 130] width 147 height 41
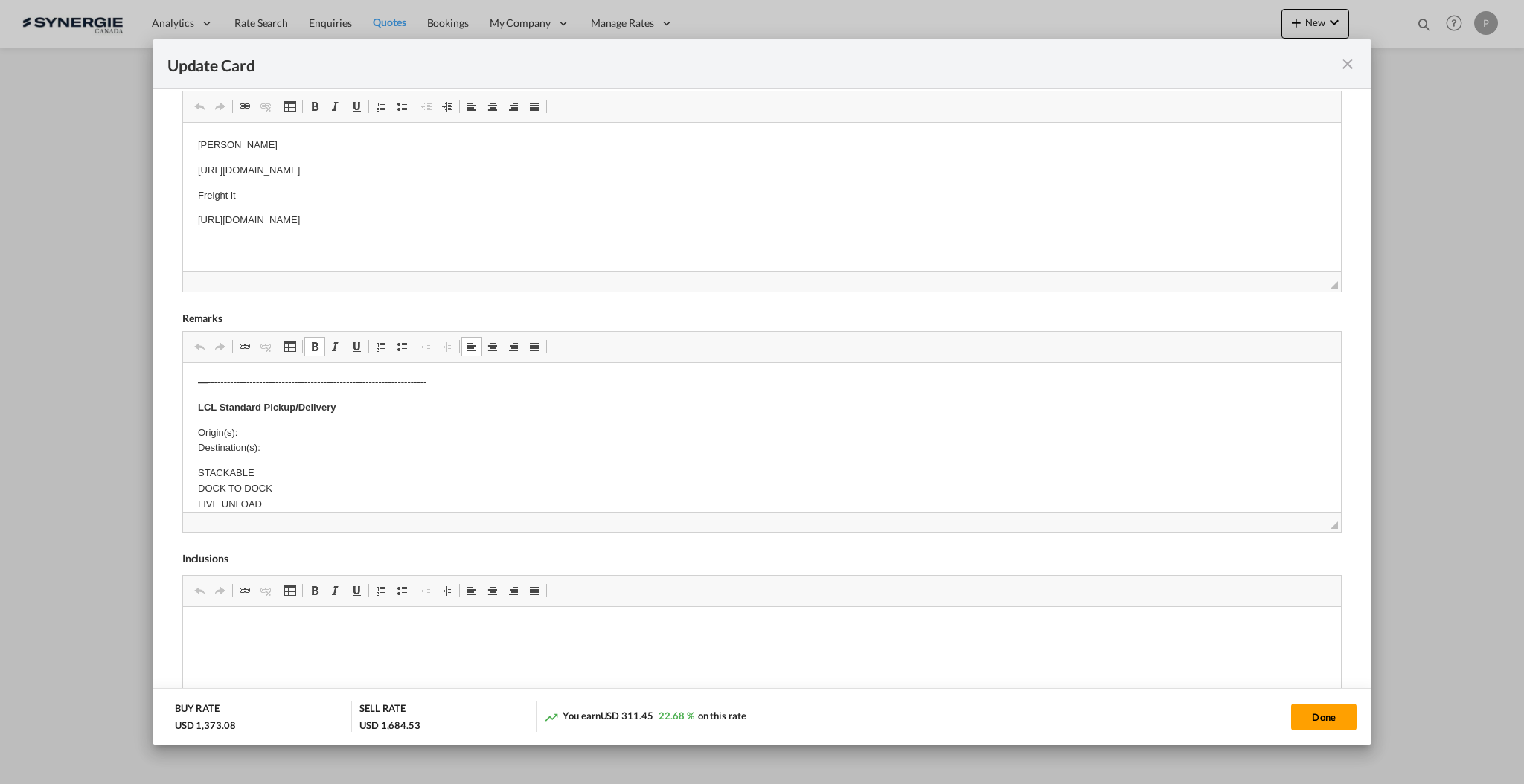
scroll to position [397, 0]
click at [287, 483] on p "Origin(s): Destination(s):" at bounding box center [761, 473] width 1128 height 32
click at [348, 457] on p "Origin(s): Destination(s): 999 chemin industriel St-Nicolas G7A 1B4" at bounding box center [761, 473] width 1128 height 32
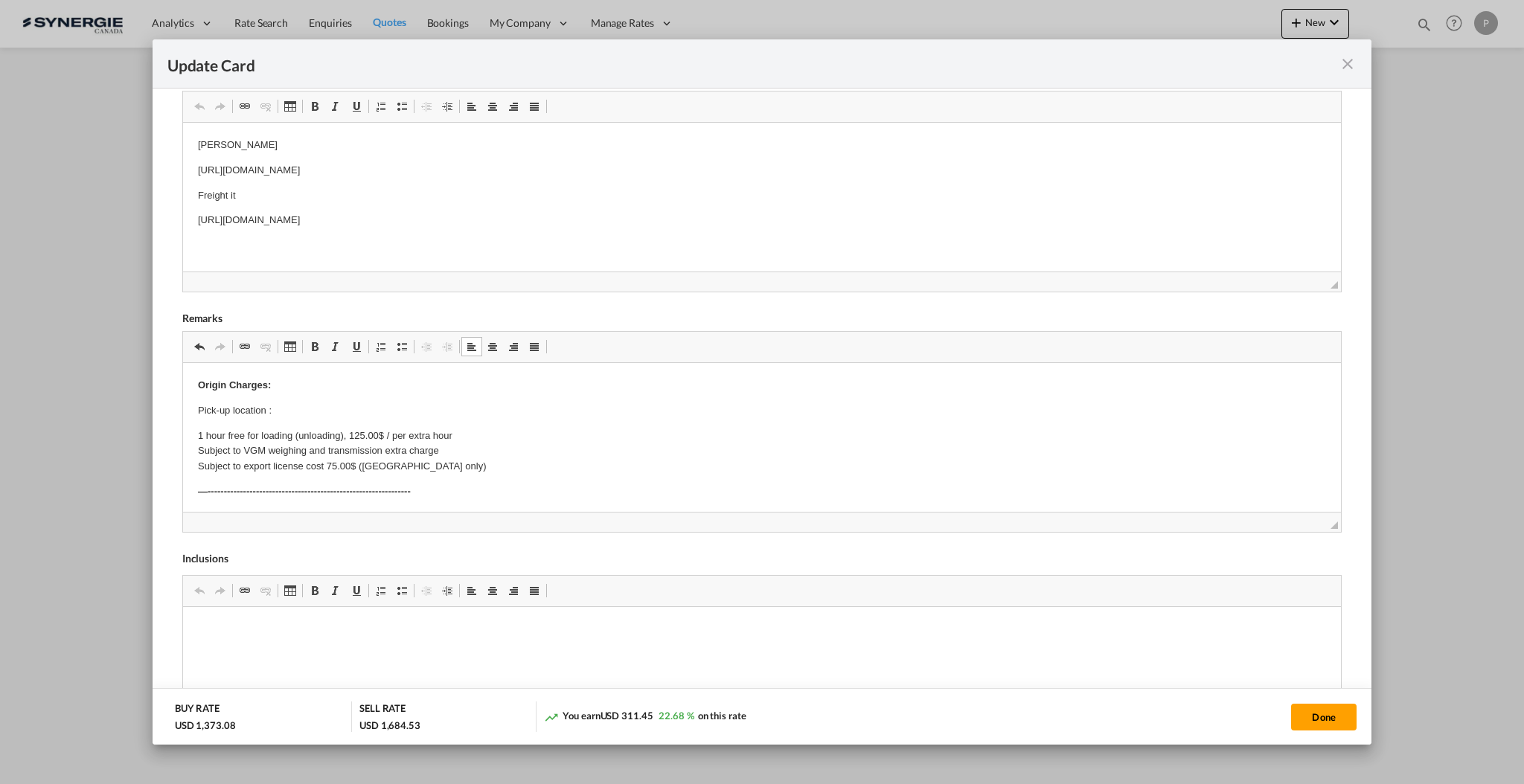
scroll to position [319, 0]
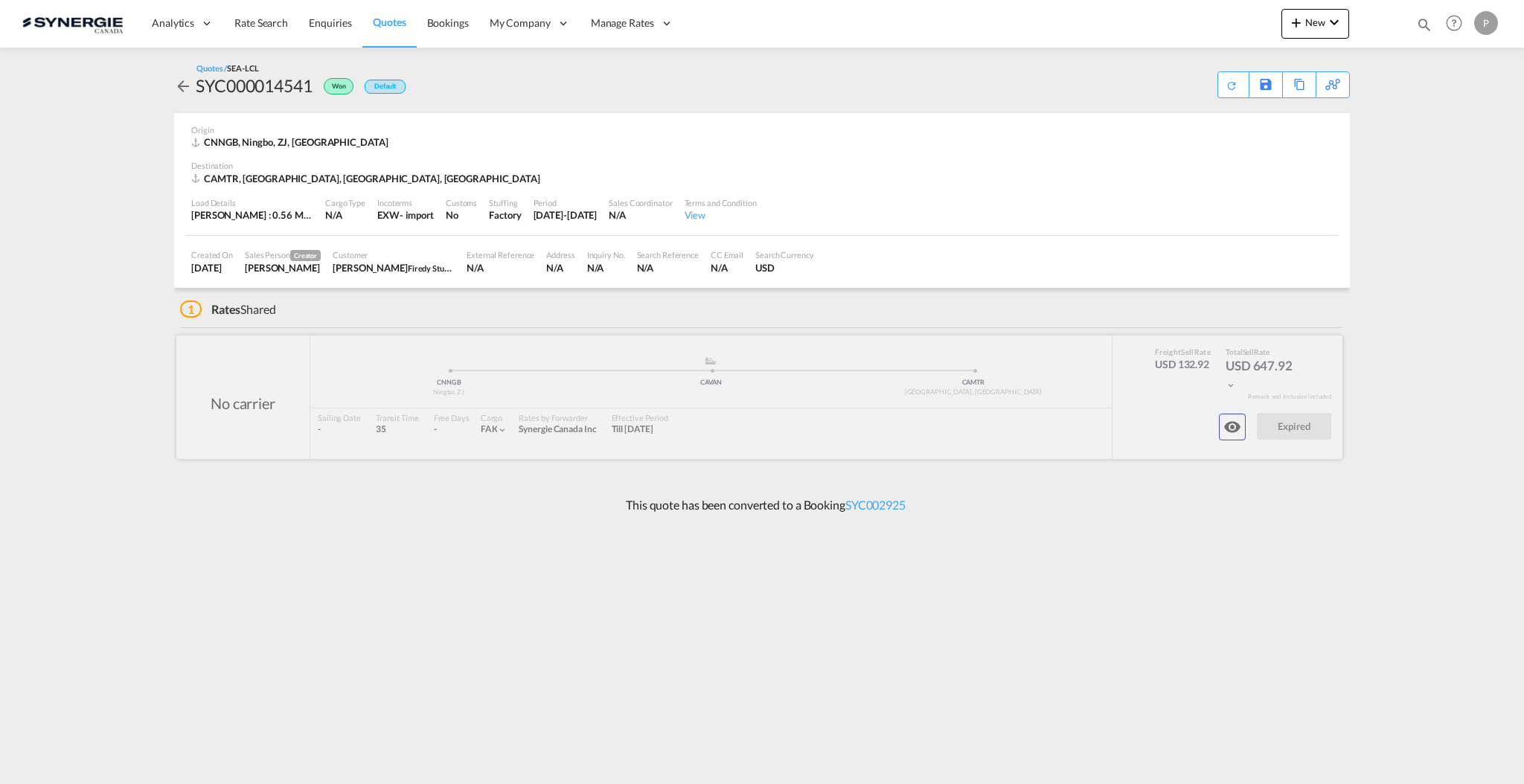
click at [1244, 428] on button "button" at bounding box center [1232, 427] width 27 height 27
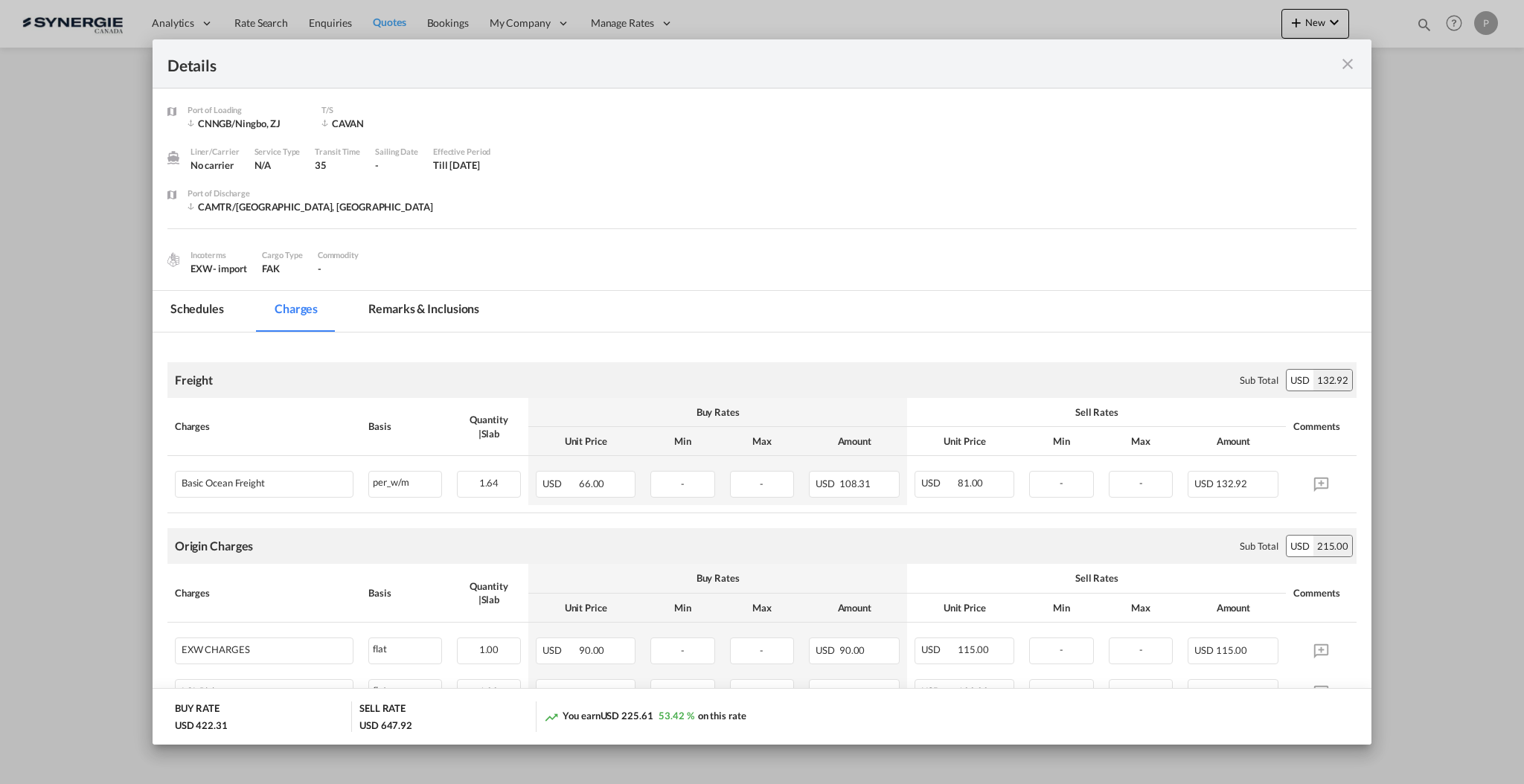
click at [444, 304] on md-tab-item "Remarks & Inclusions" at bounding box center [424, 311] width 147 height 41
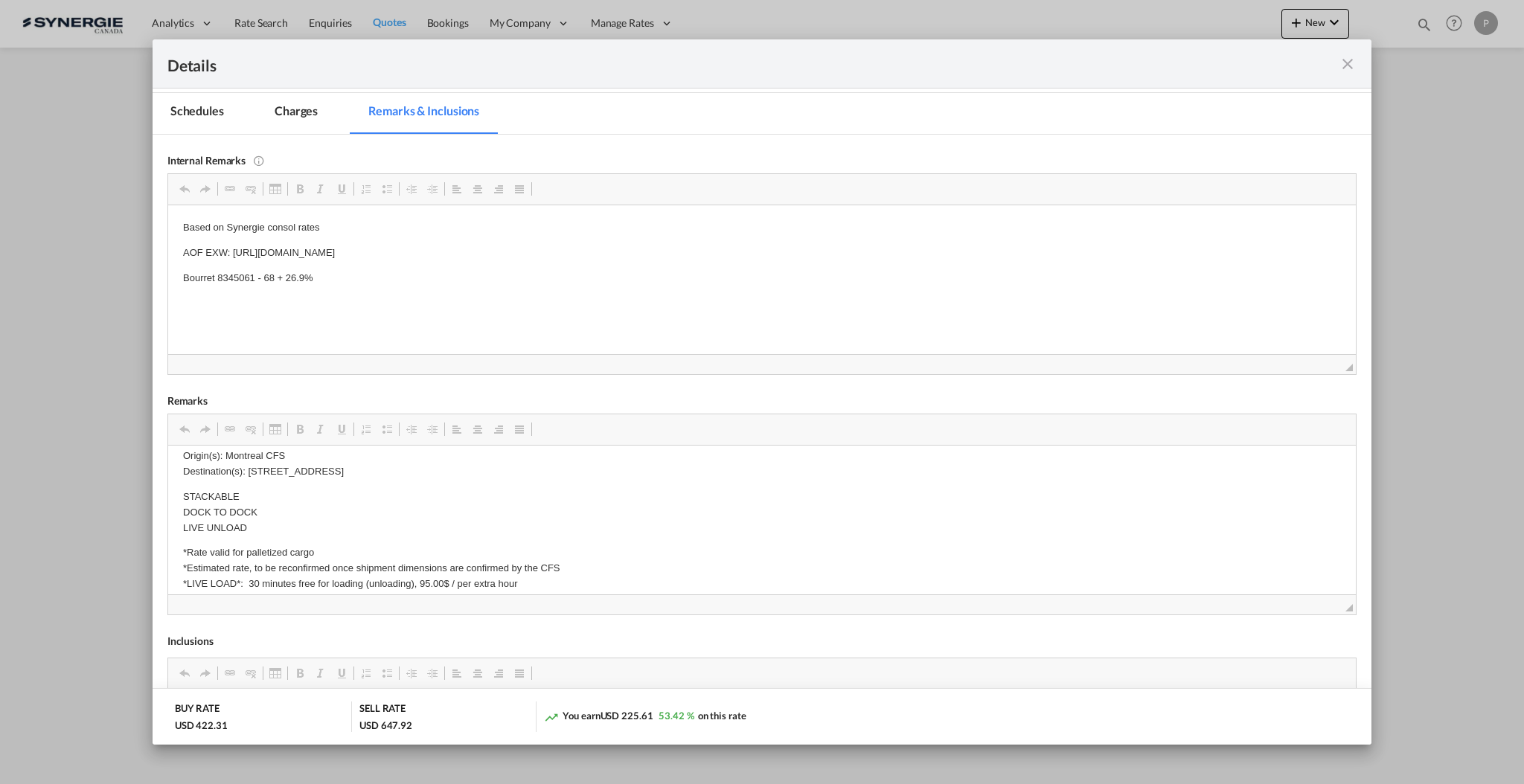
scroll to position [397, 0]
drag, startPoint x: 433, startPoint y: 471, endPoint x: 233, endPoint y: 471, distance: 200.0
drag, startPoint x: 246, startPoint y: 468, endPoint x: 439, endPoint y: 468, distance: 193.0
click at [439, 468] on p "Origin(s): Montreal CFS Destination(s): [STREET_ADDRESS]" at bounding box center [761, 463] width 1158 height 32
copy p "[STREET_ADDRESS]"
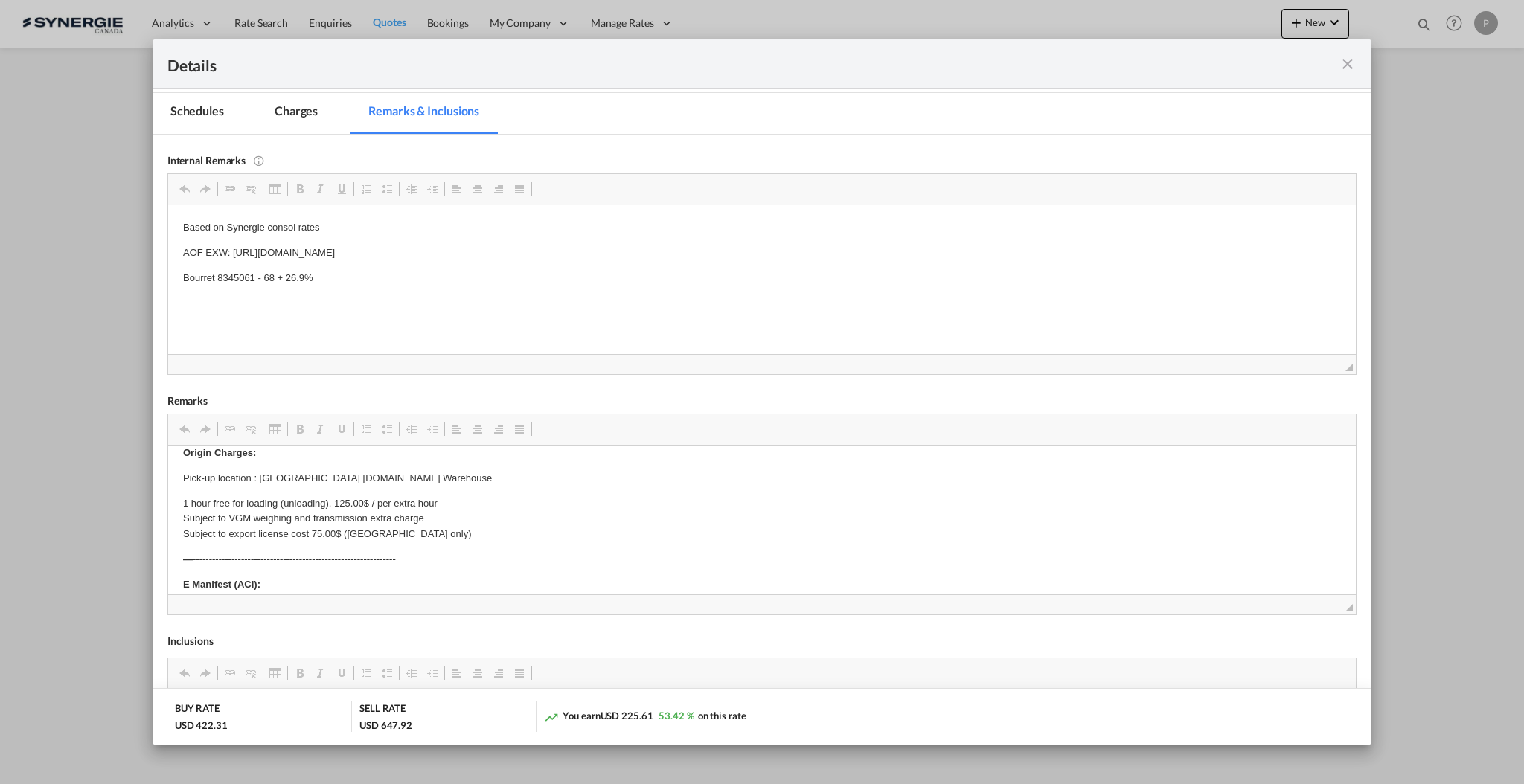
scroll to position [0, 0]
click at [294, 91] on md-dialog-content "Port of Loading CNNGB/Ningbo, ZJ T/S [GEOGRAPHIC_DATA] Liner/Carrier No carrier…" at bounding box center [762, 417] width 1219 height 657
click at [294, 111] on md-tab-item "Charges" at bounding box center [296, 113] width 79 height 41
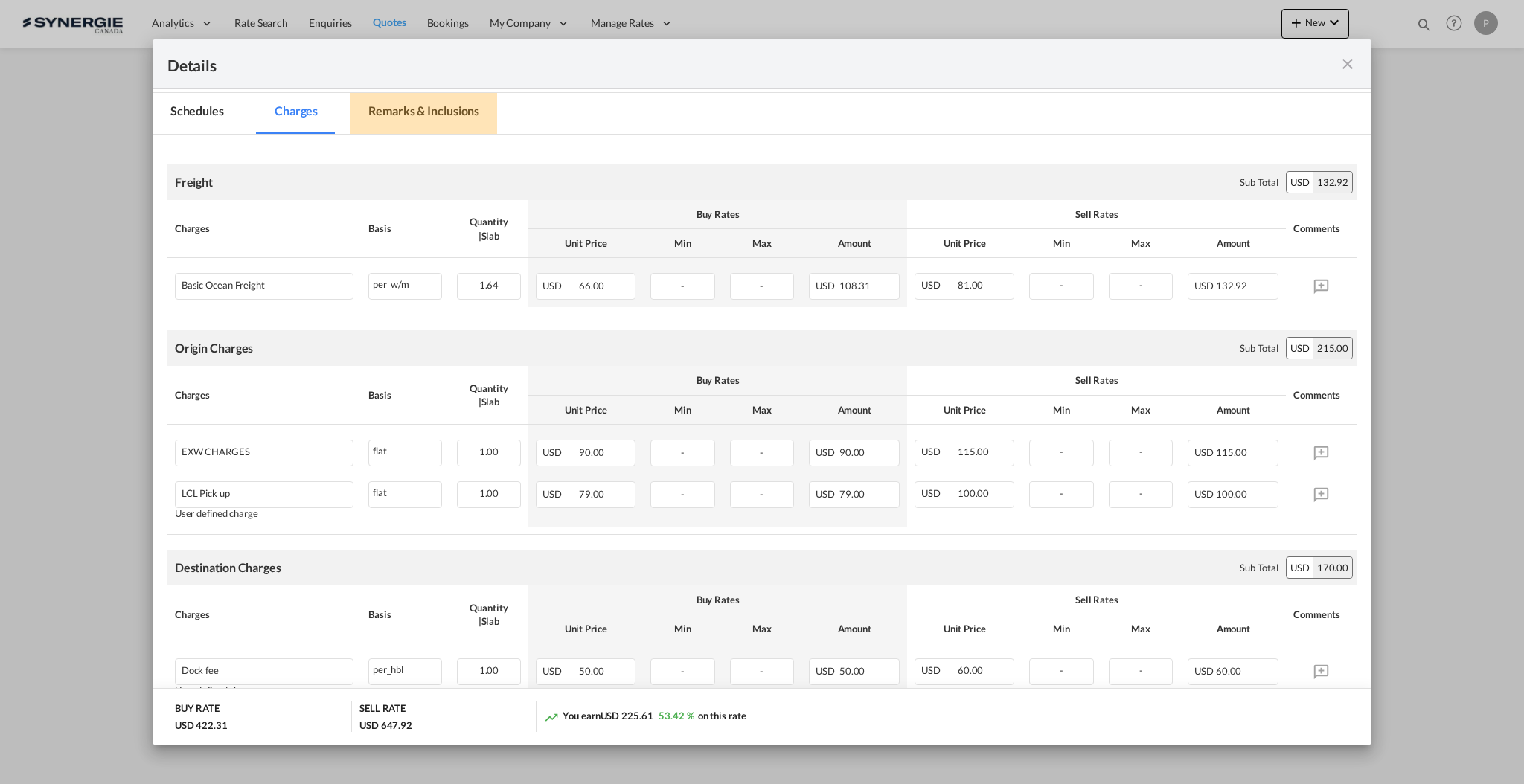
click at [434, 110] on md-tab-item "Remarks & Inclusions" at bounding box center [424, 113] width 147 height 41
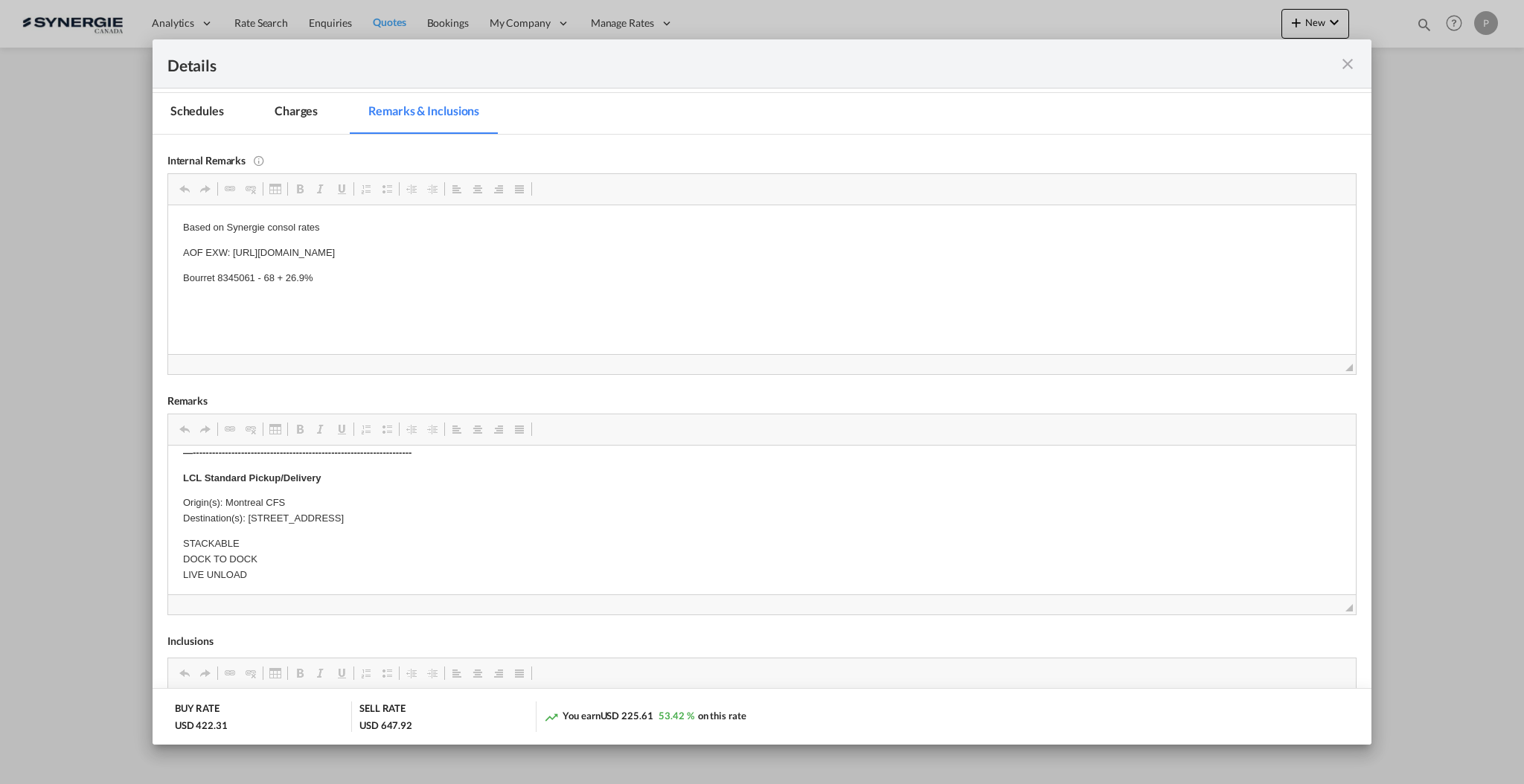
scroll to position [397, 0]
click at [328, 475] on p "Origin(s): Montreal CFS Destination(s): [STREET_ADDRESS]" at bounding box center [761, 463] width 1158 height 32
drag, startPoint x: 448, startPoint y: 471, endPoint x: 246, endPoint y: 468, distance: 202.0
click at [246, 468] on p "Origin(s): Montreal CFS Destination(s): [STREET_ADDRESS]" at bounding box center [761, 463] width 1158 height 32
copy p "[STREET_ADDRESS]"
